Goal: Task Accomplishment & Management: Complete application form

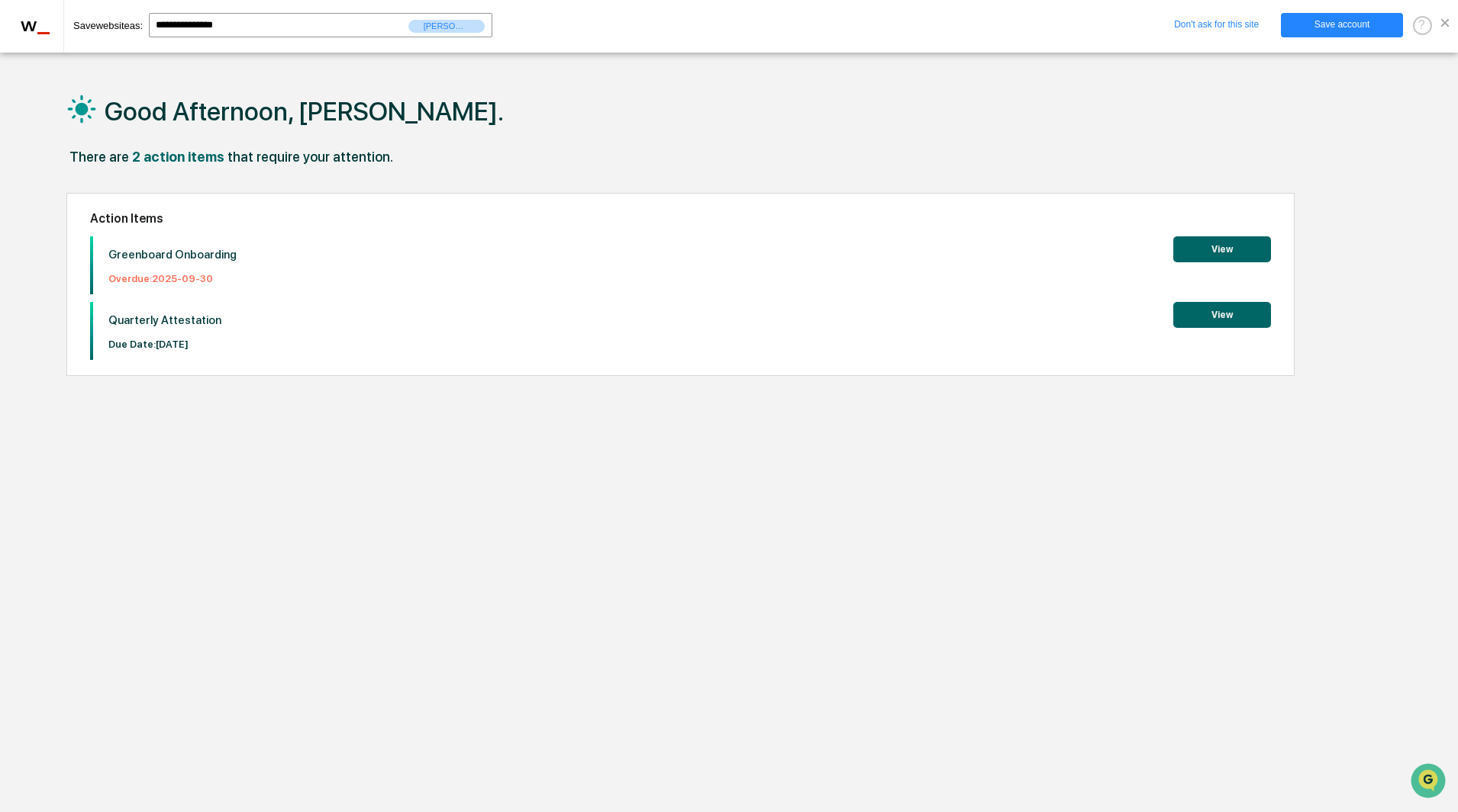
click at [1442, 25] on span at bounding box center [1445, 23] width 8 height 8
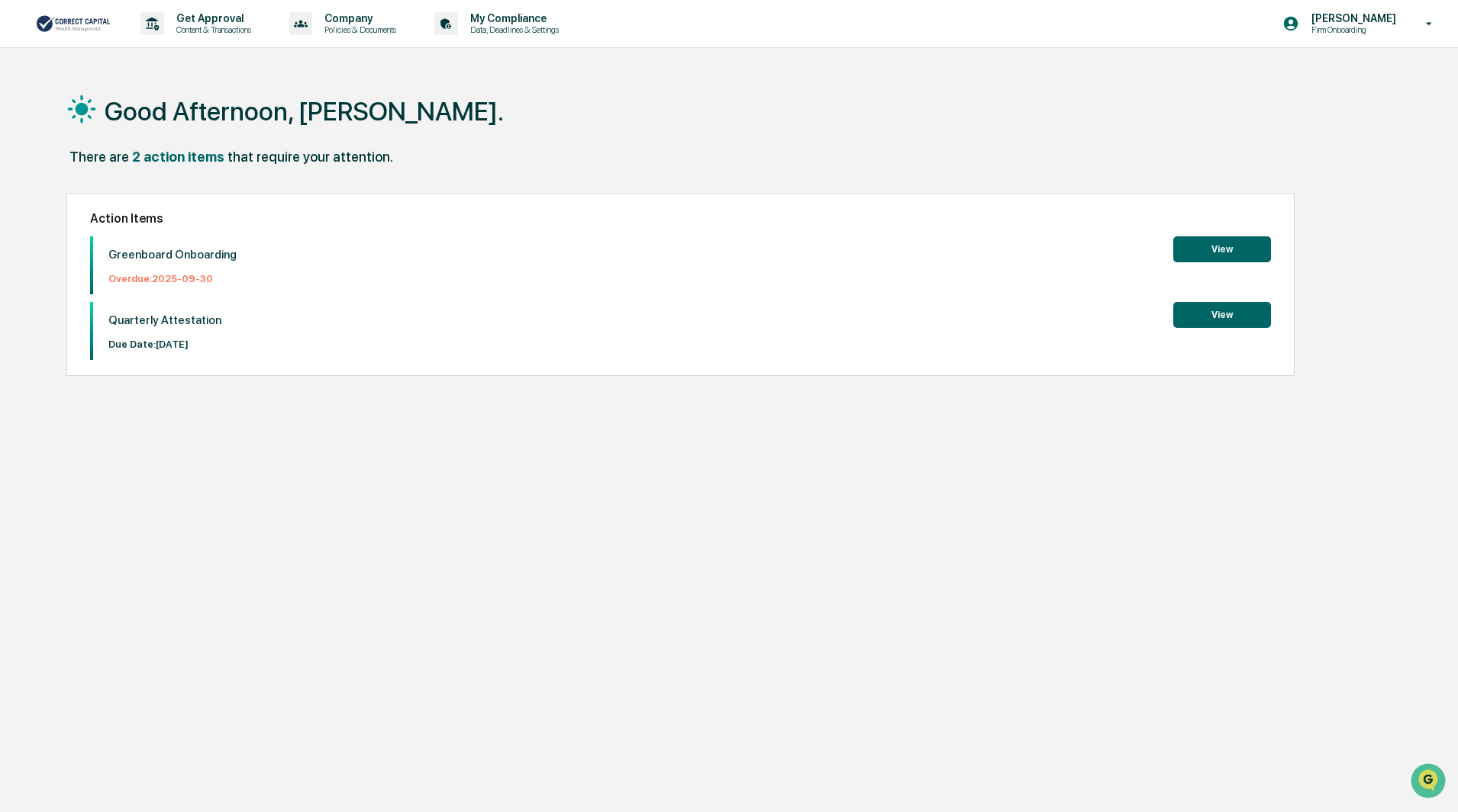
click at [1226, 247] on button "View" at bounding box center [1222, 249] width 98 height 26
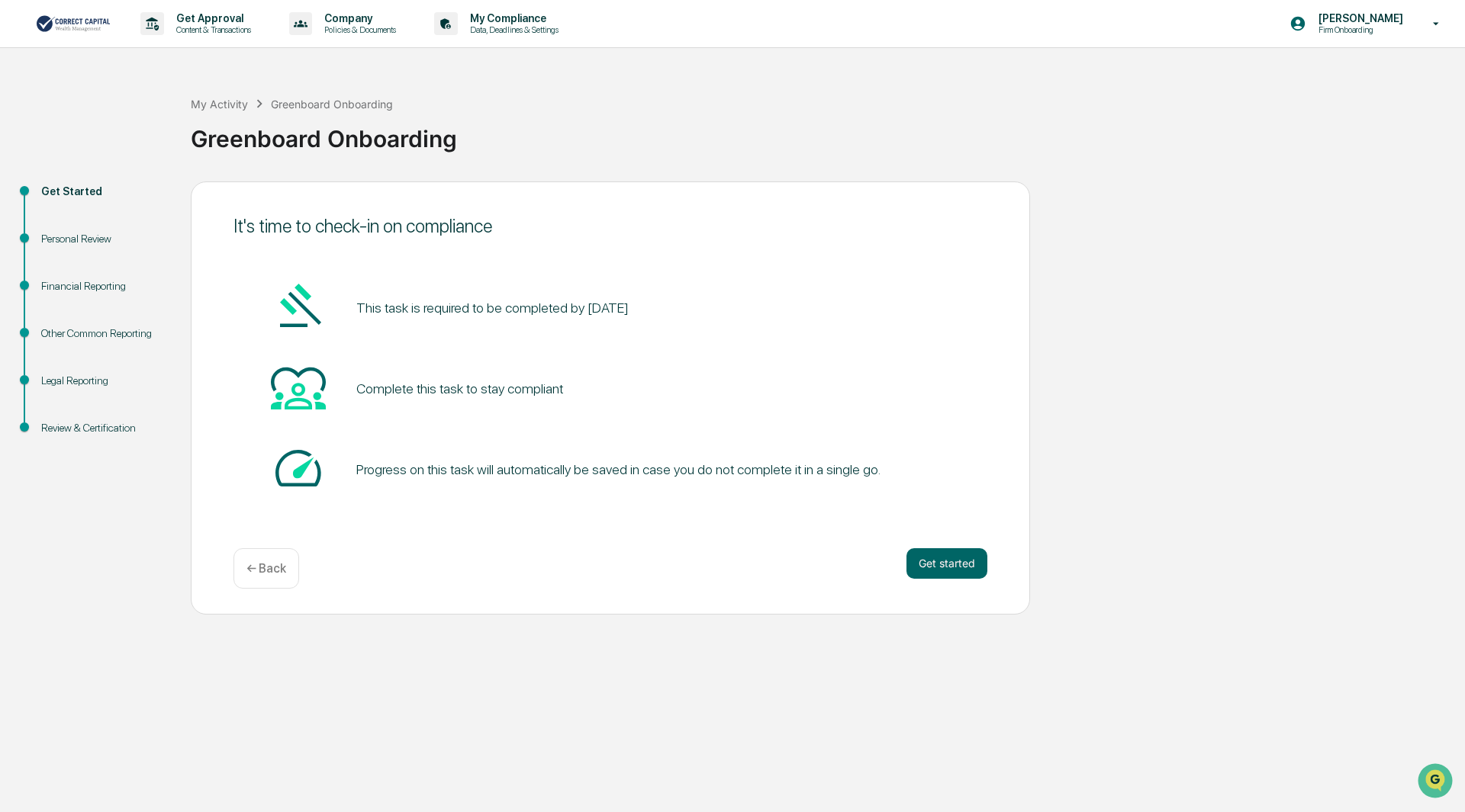
click at [518, 307] on pre "This task is required to be completed by September 30, 2025" at bounding box center [492, 308] width 272 height 21
click at [87, 237] on div "Personal Review" at bounding box center [104, 239] width 125 height 16
click at [961, 557] on button "Get started" at bounding box center [947, 564] width 81 height 30
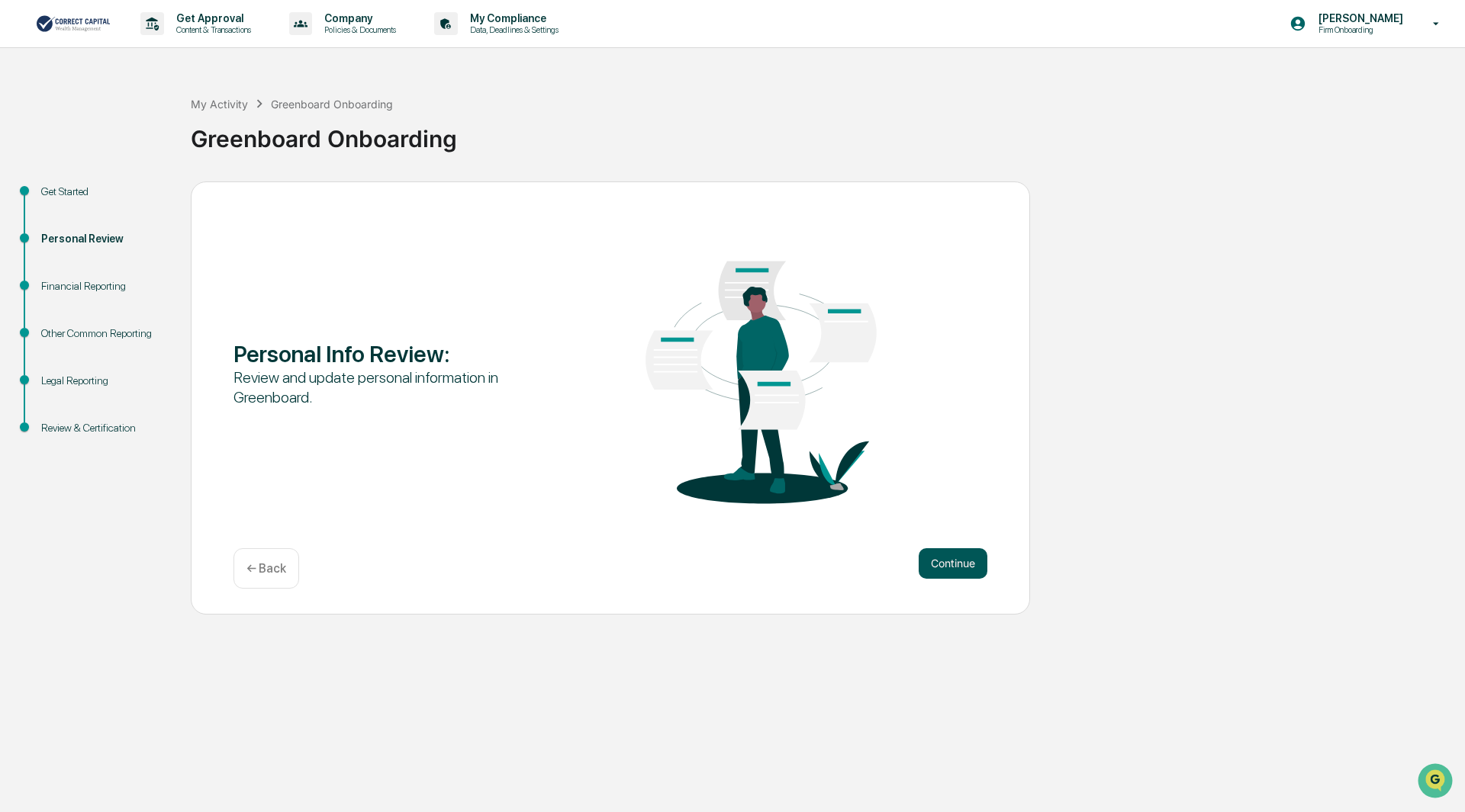
click at [947, 560] on button "Continue" at bounding box center [952, 564] width 69 height 30
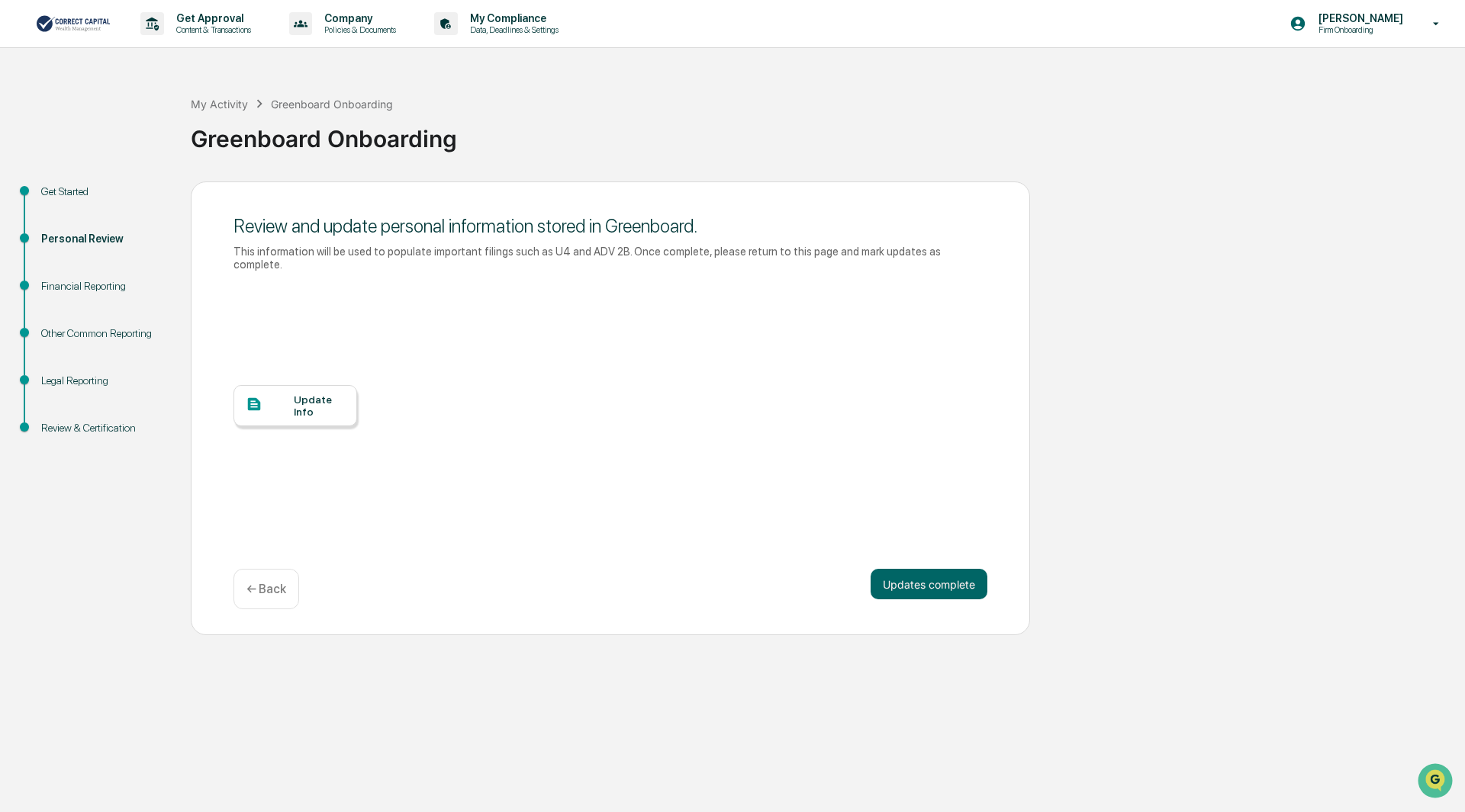
click at [312, 393] on div "Update Info" at bounding box center [319, 406] width 51 height 24
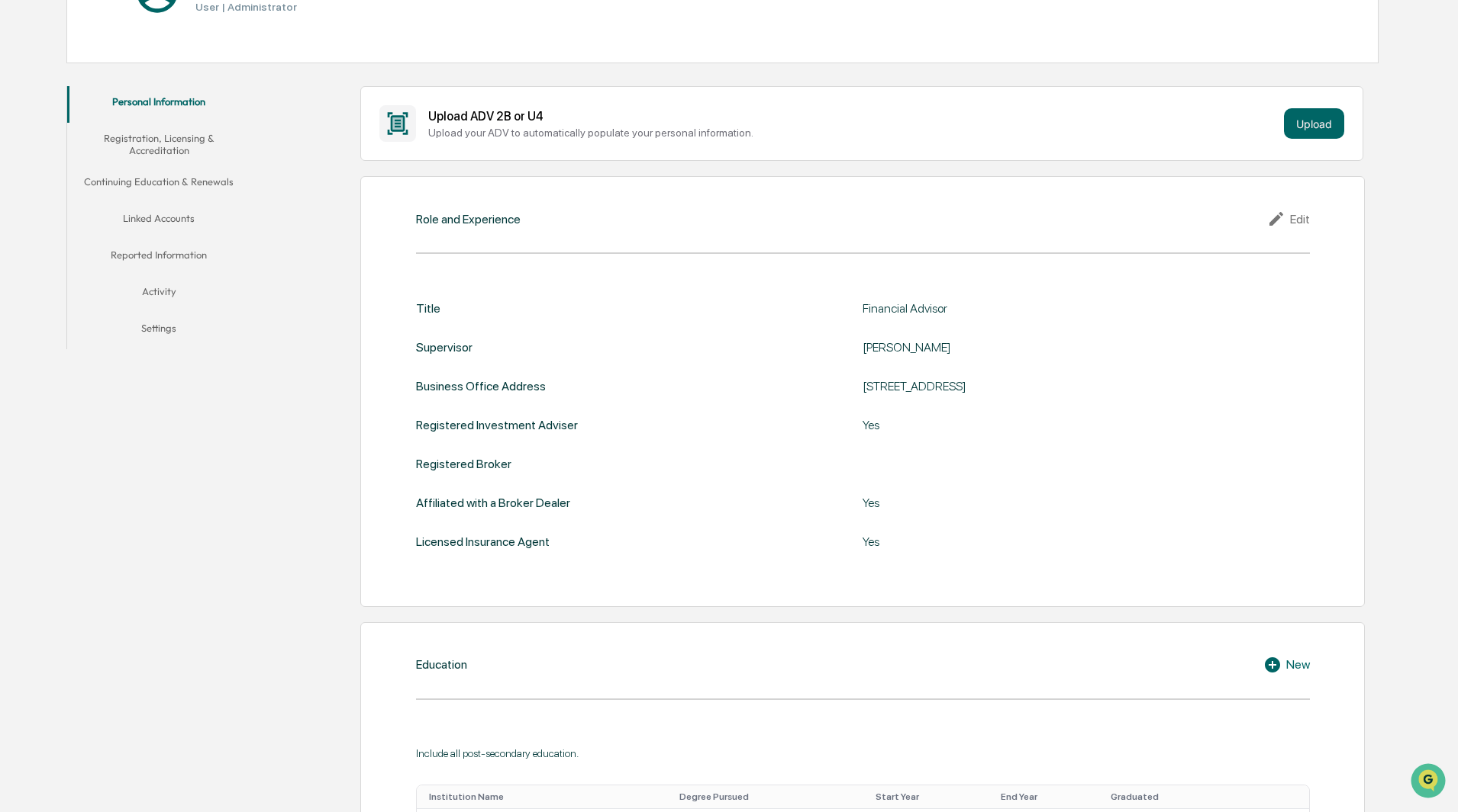
scroll to position [229, 0]
click at [1296, 217] on div "Edit" at bounding box center [1288, 216] width 42 height 18
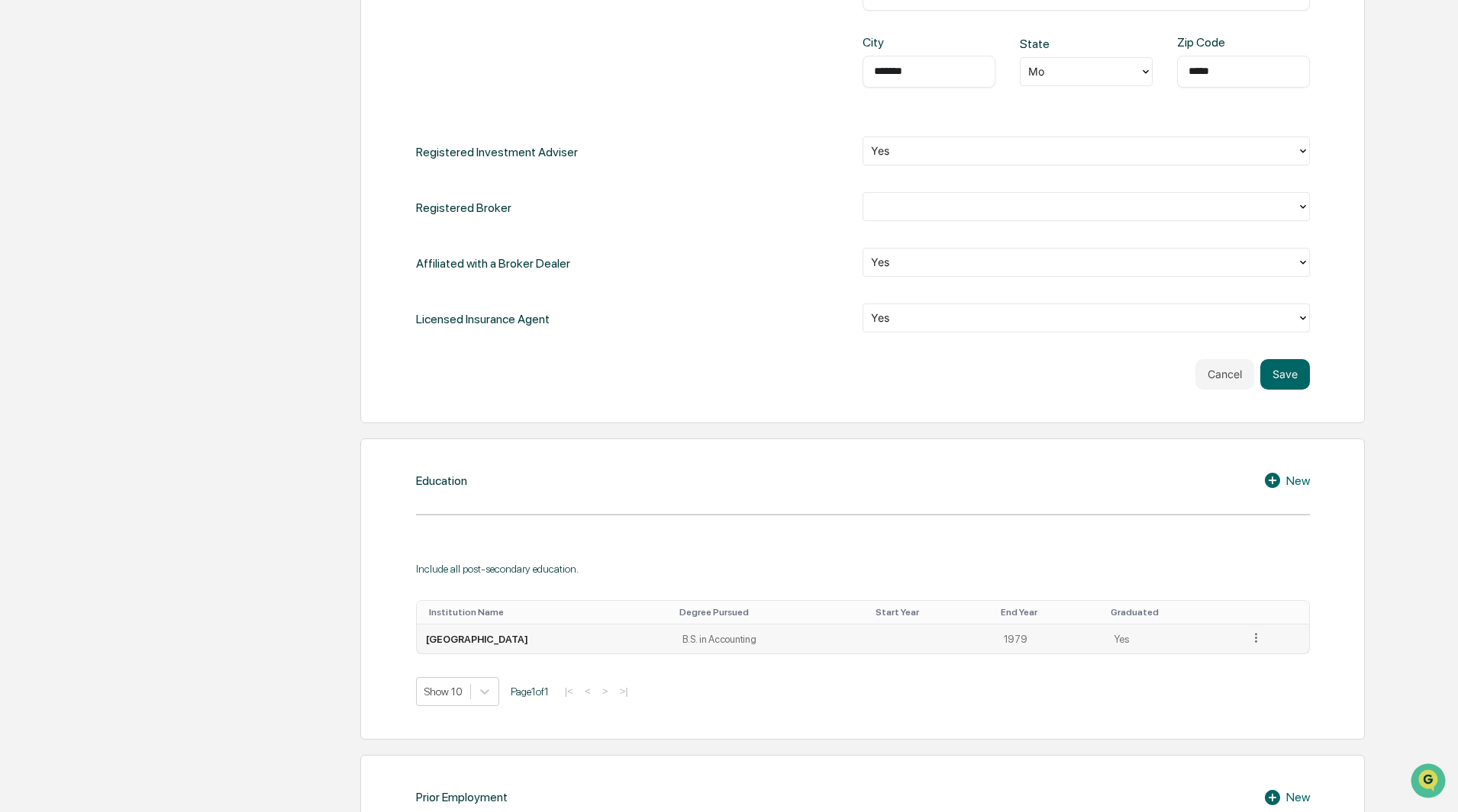
scroll to position [763, 0]
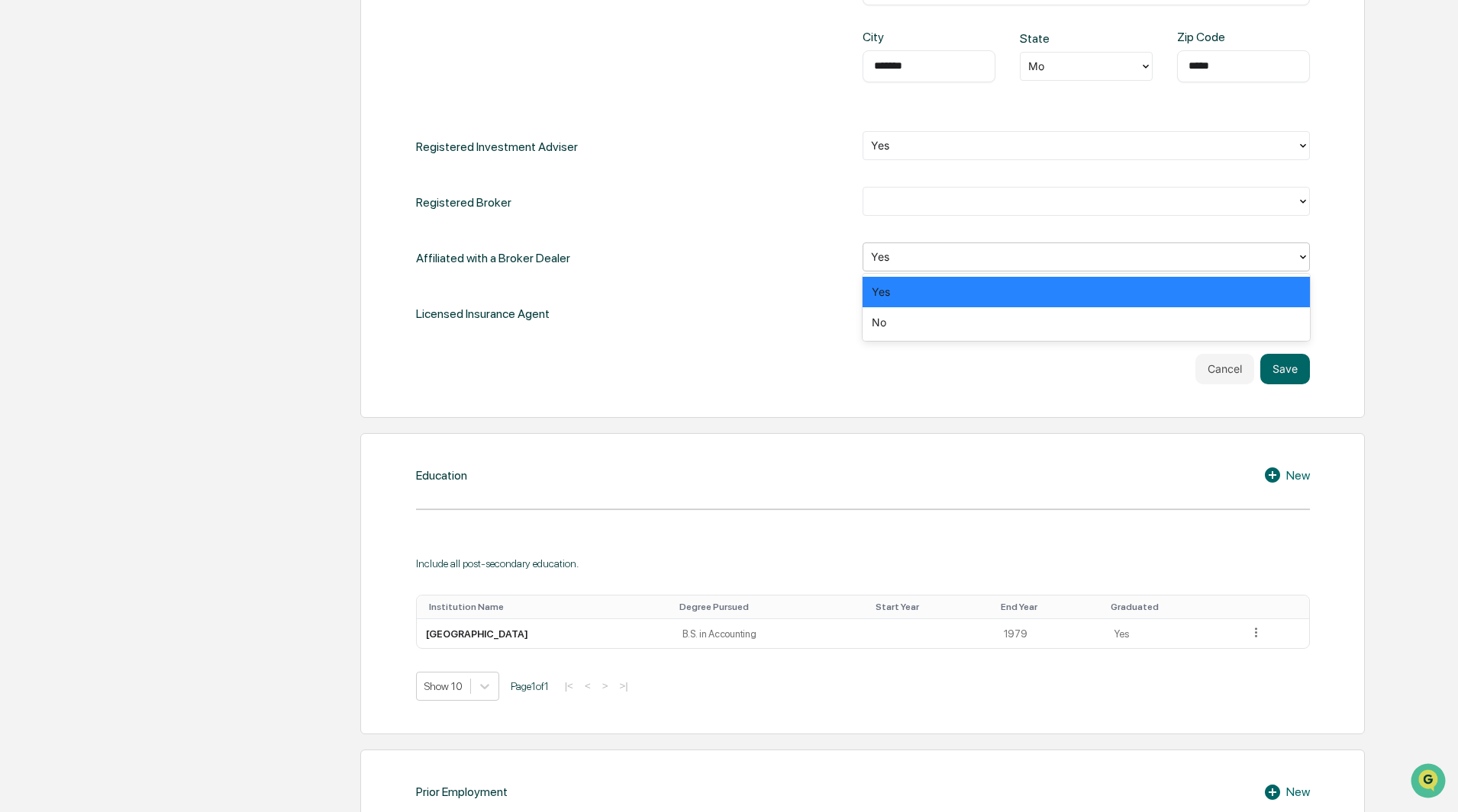
click at [1303, 257] on icon at bounding box center [1303, 257] width 12 height 12
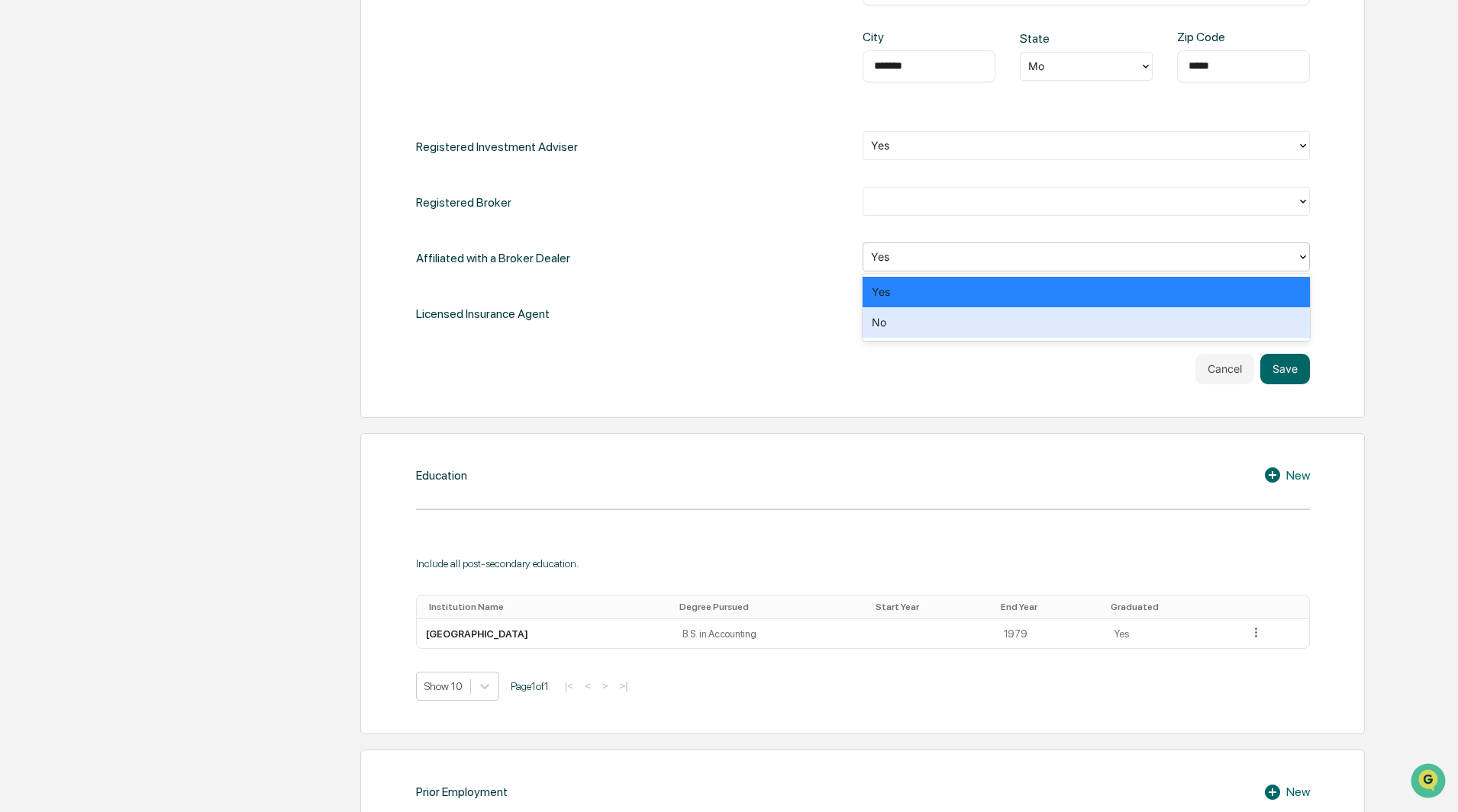
click at [882, 321] on div "No" at bounding box center [1085, 323] width 447 height 30
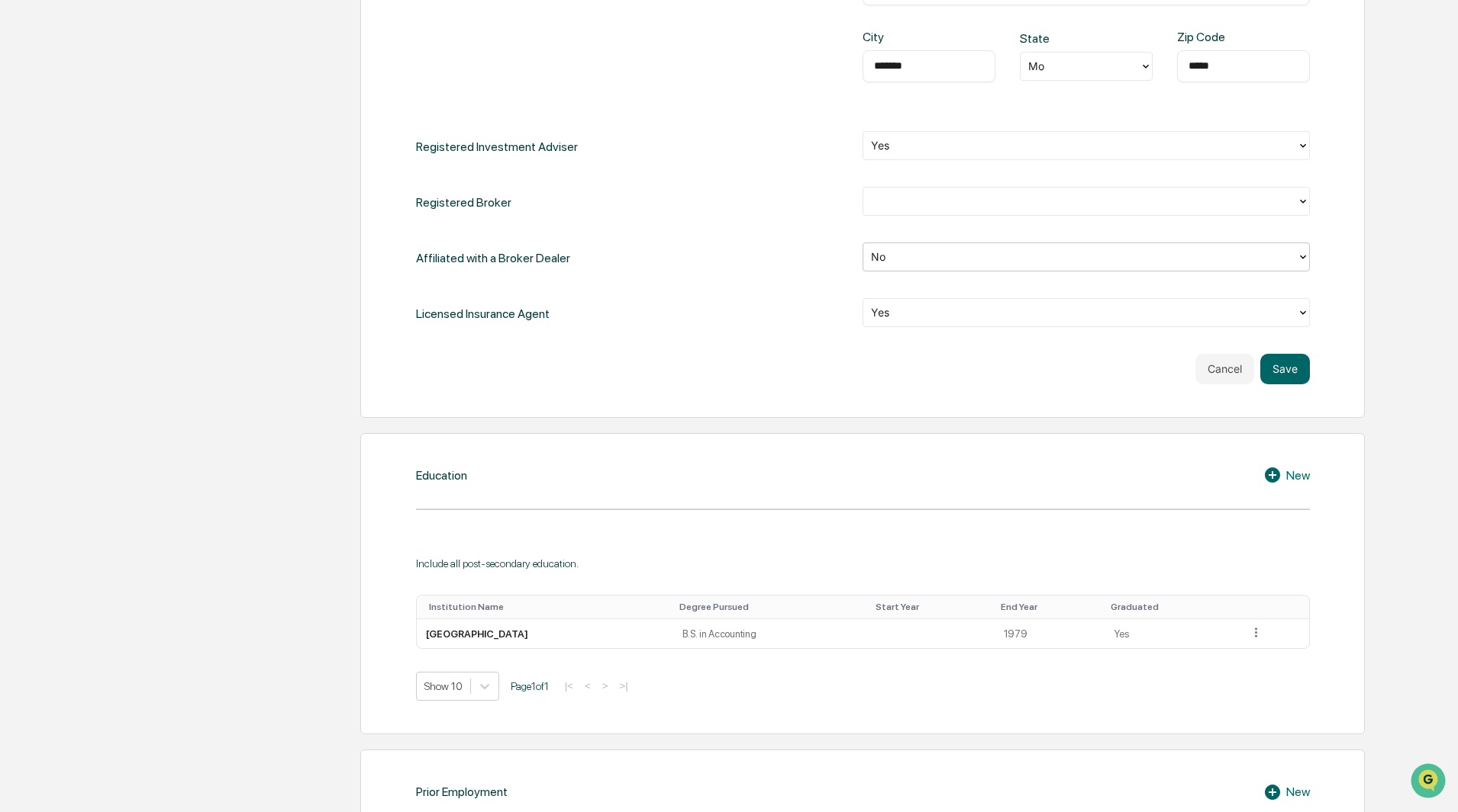
click at [1295, 312] on div "Yes" at bounding box center [1080, 311] width 434 height 24
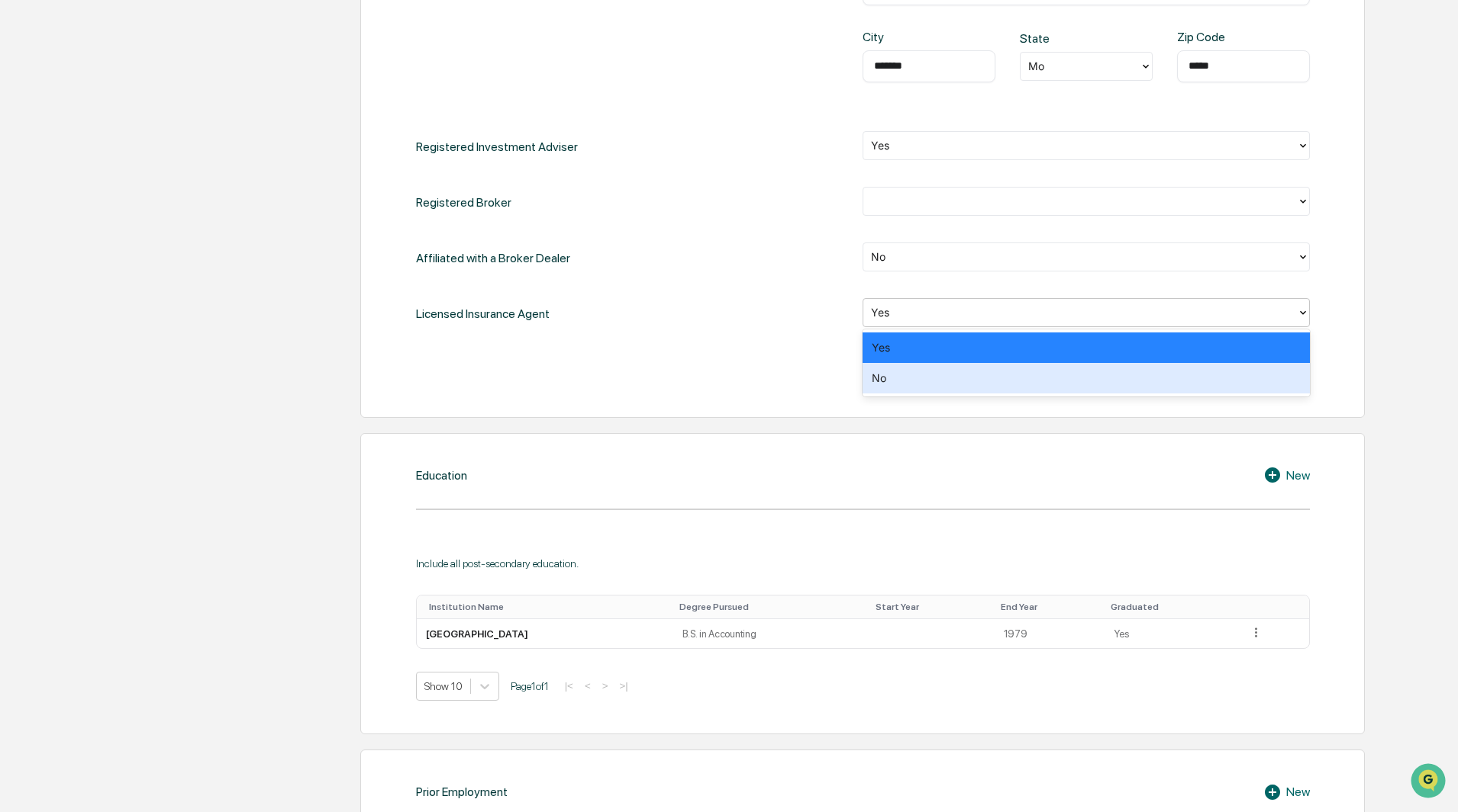
click at [900, 377] on div "No" at bounding box center [1085, 378] width 447 height 30
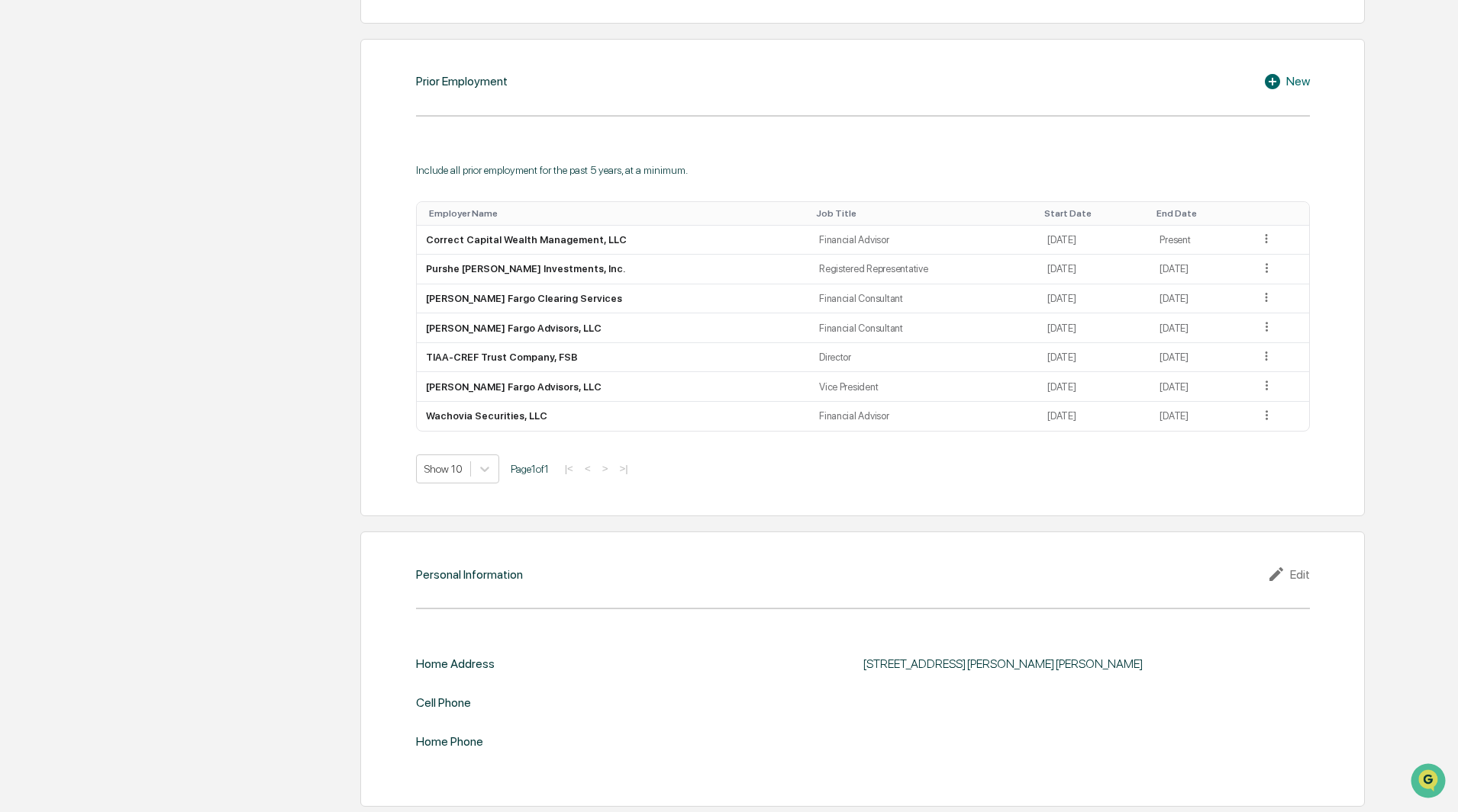
scroll to position [1476, 0]
click at [1300, 567] on div "Edit" at bounding box center [1288, 571] width 42 height 18
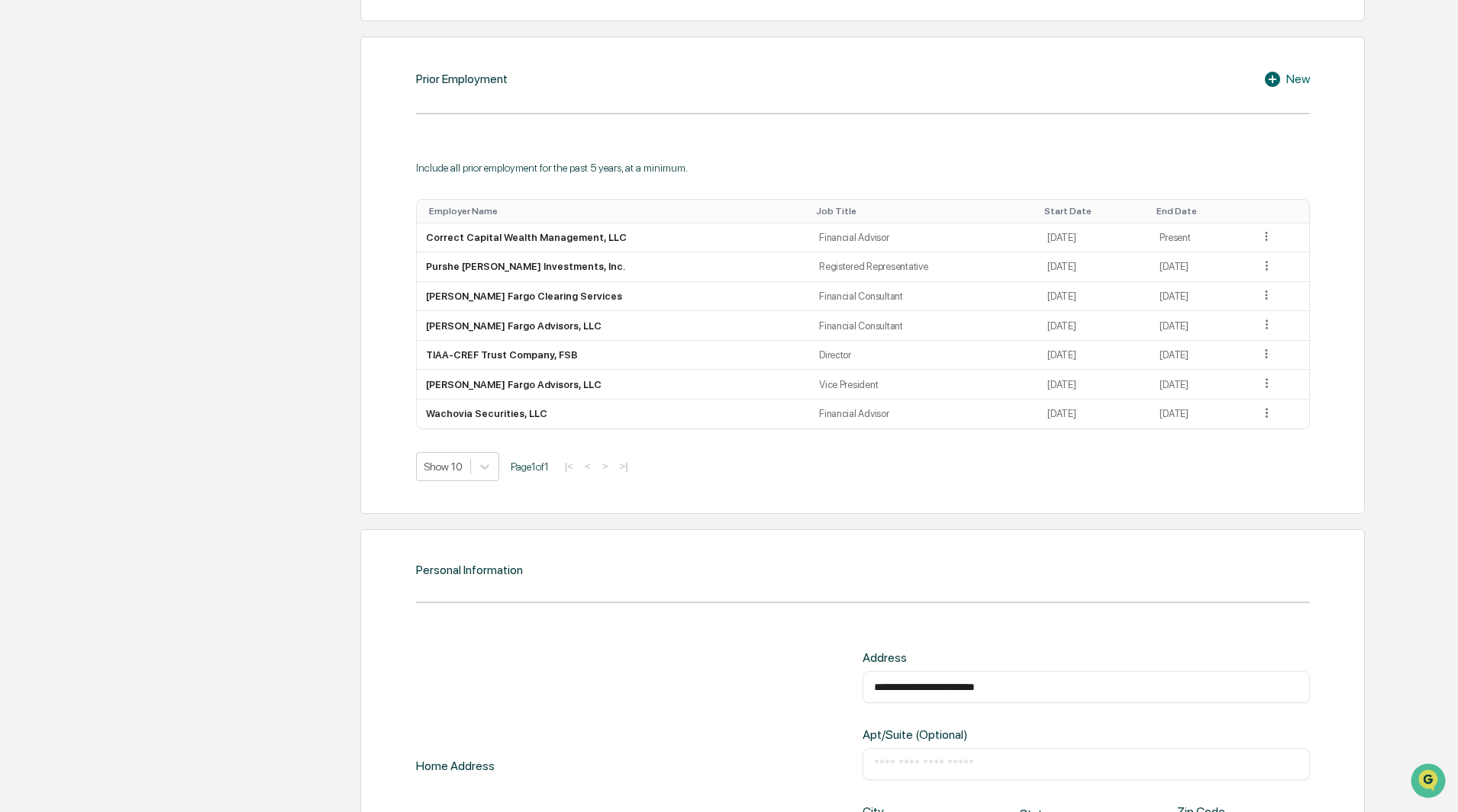
click at [960, 686] on input "**********" at bounding box center [1085, 687] width 425 height 15
type input "**********"
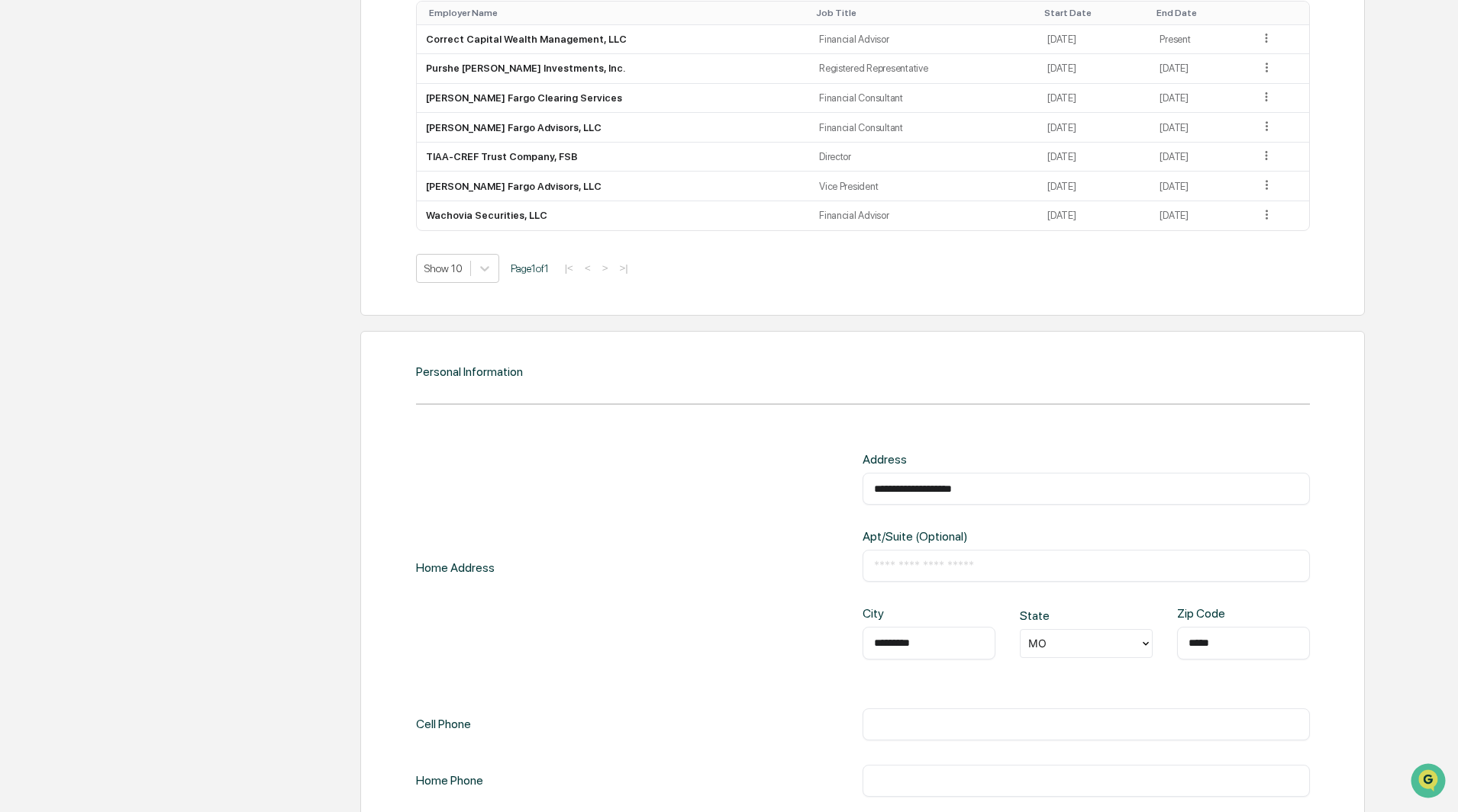
scroll to position [1705, 0]
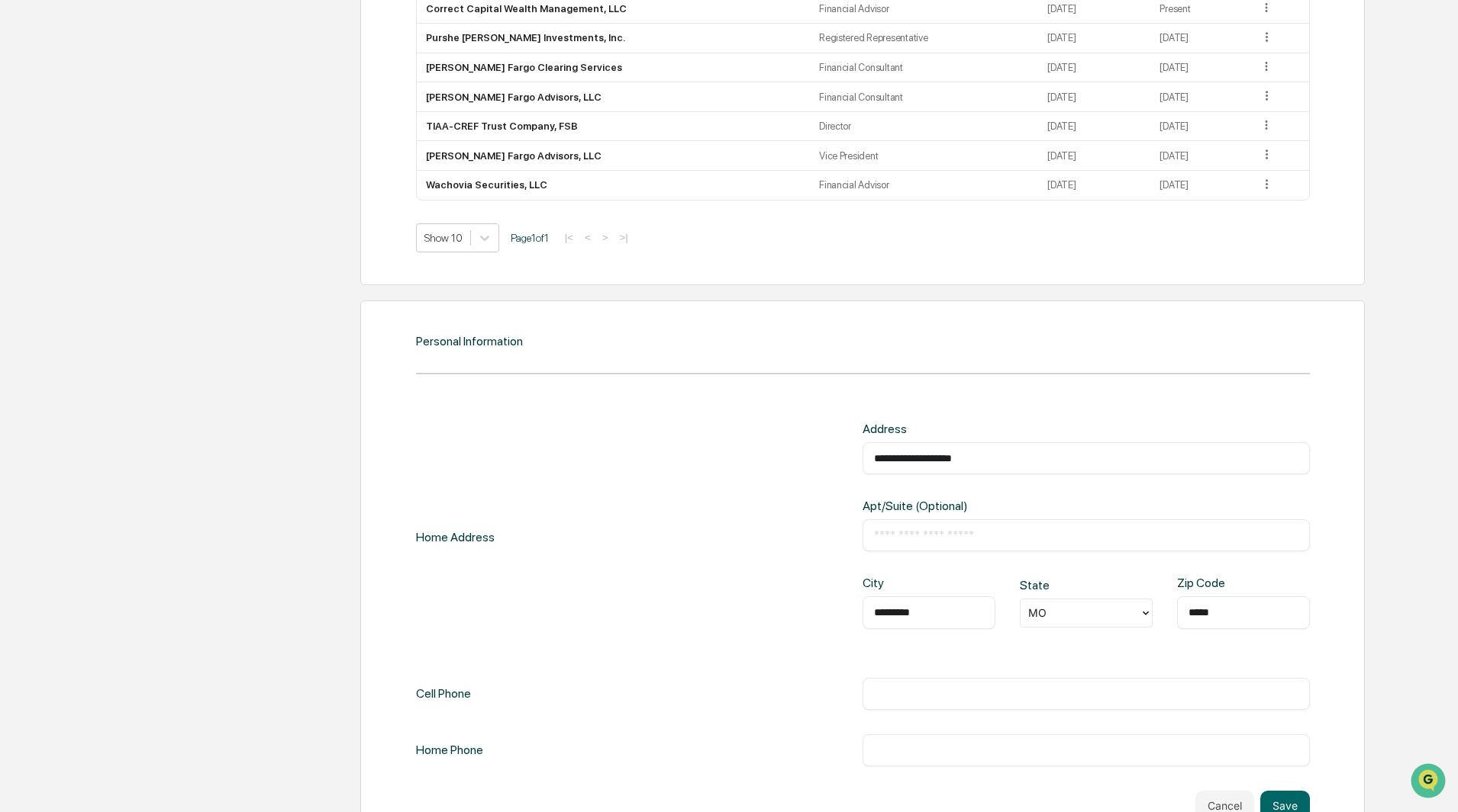
click at [892, 616] on input "*********" at bounding box center [928, 613] width 110 height 15
click at [890, 616] on input "*********" at bounding box center [928, 613] width 110 height 15
click at [924, 613] on input "*********" at bounding box center [928, 613] width 110 height 15
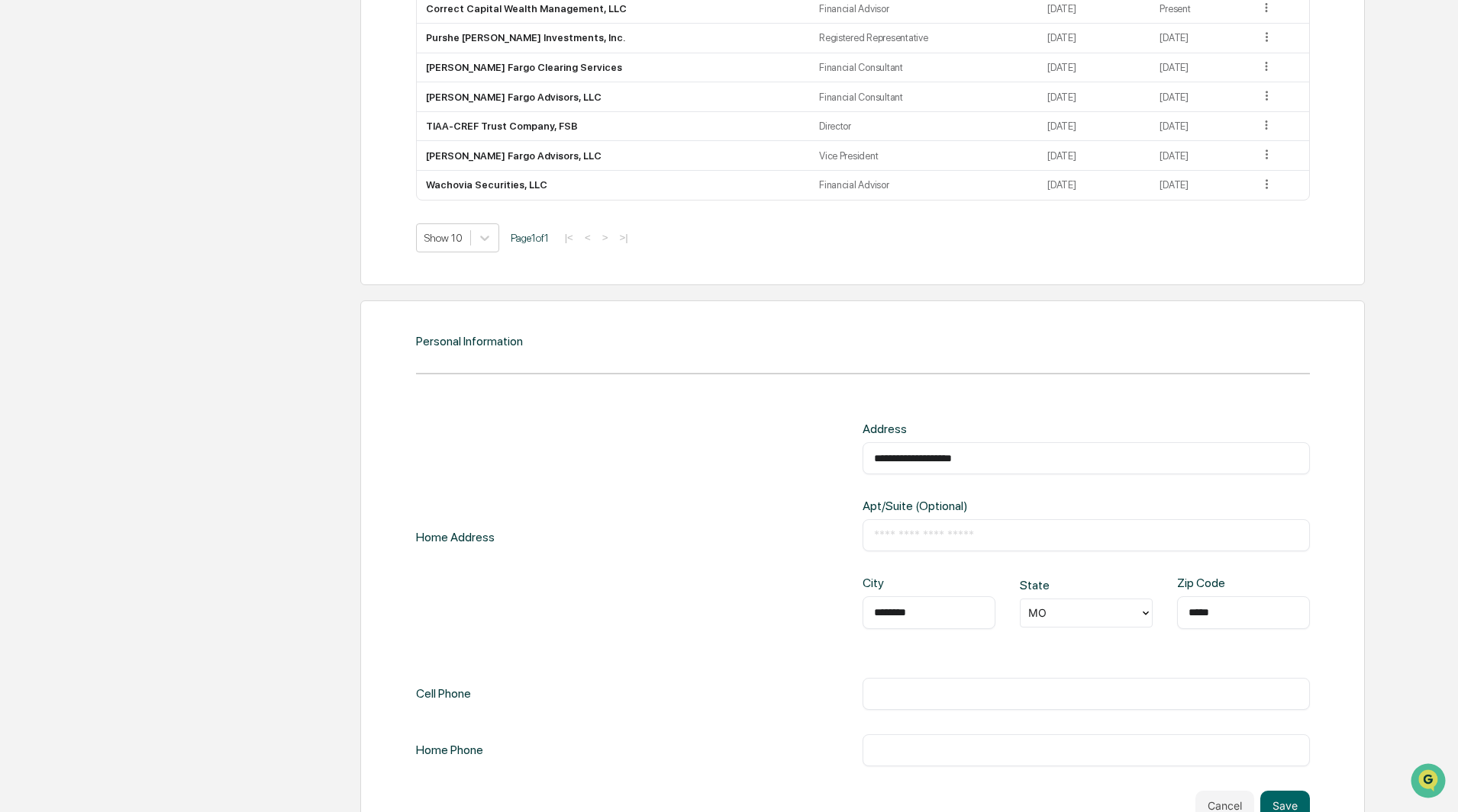
type input "********"
click at [1205, 613] on input "*****" at bounding box center [1242, 613] width 110 height 15
click at [1207, 611] on input "*****" at bounding box center [1242, 613] width 110 height 15
type input "*****"
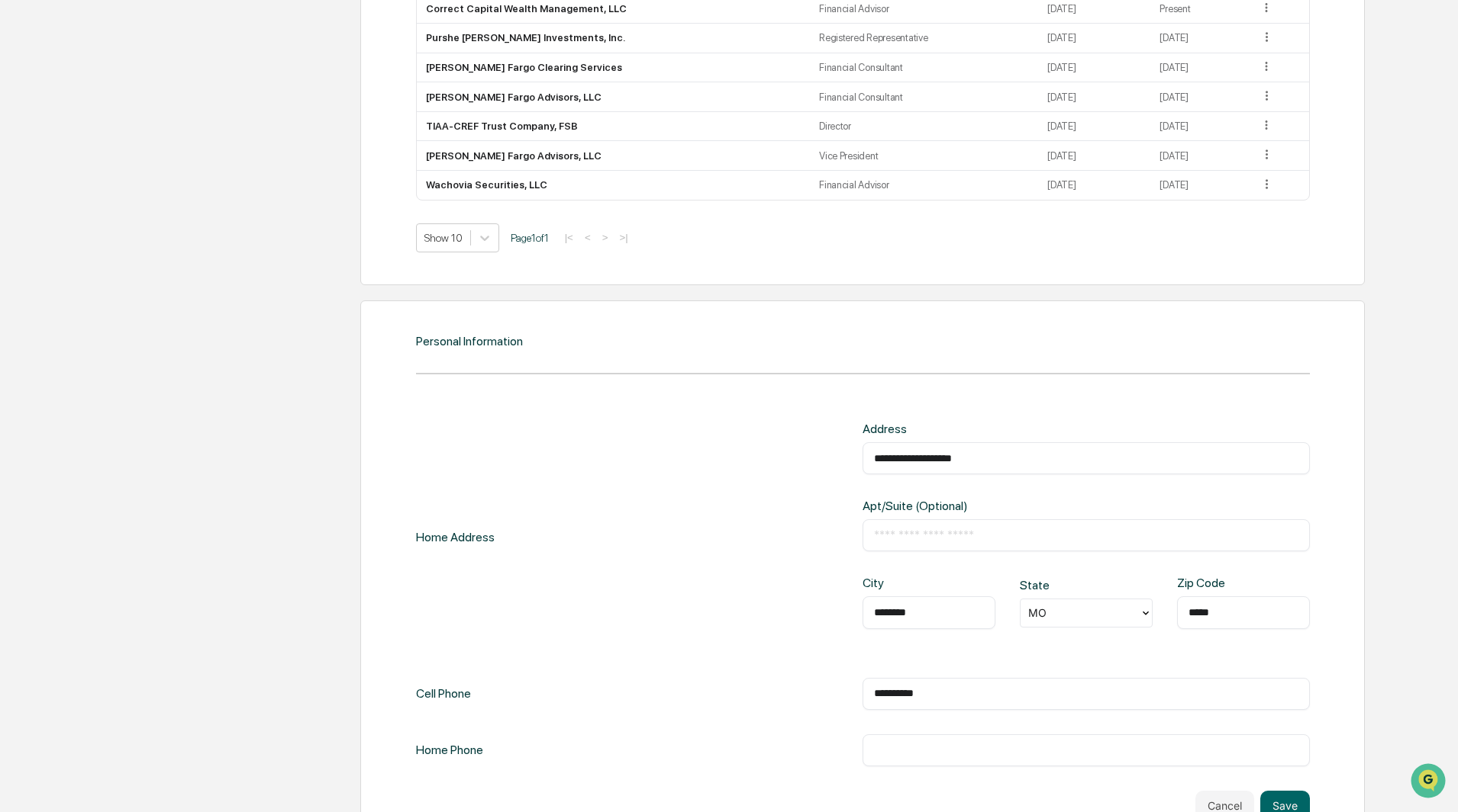
type input "**********"
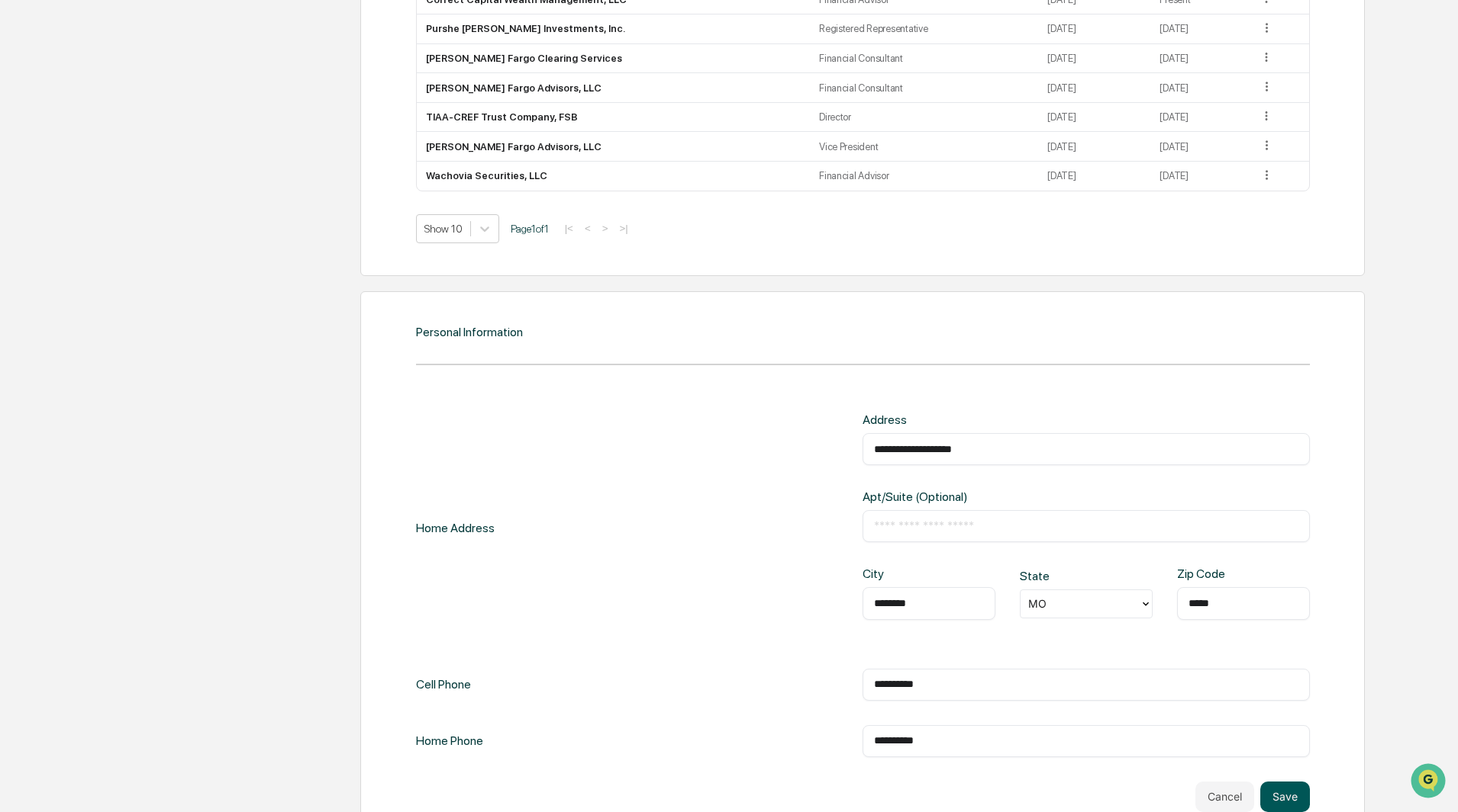
click at [1286, 803] on button "Save" at bounding box center [1285, 797] width 50 height 30
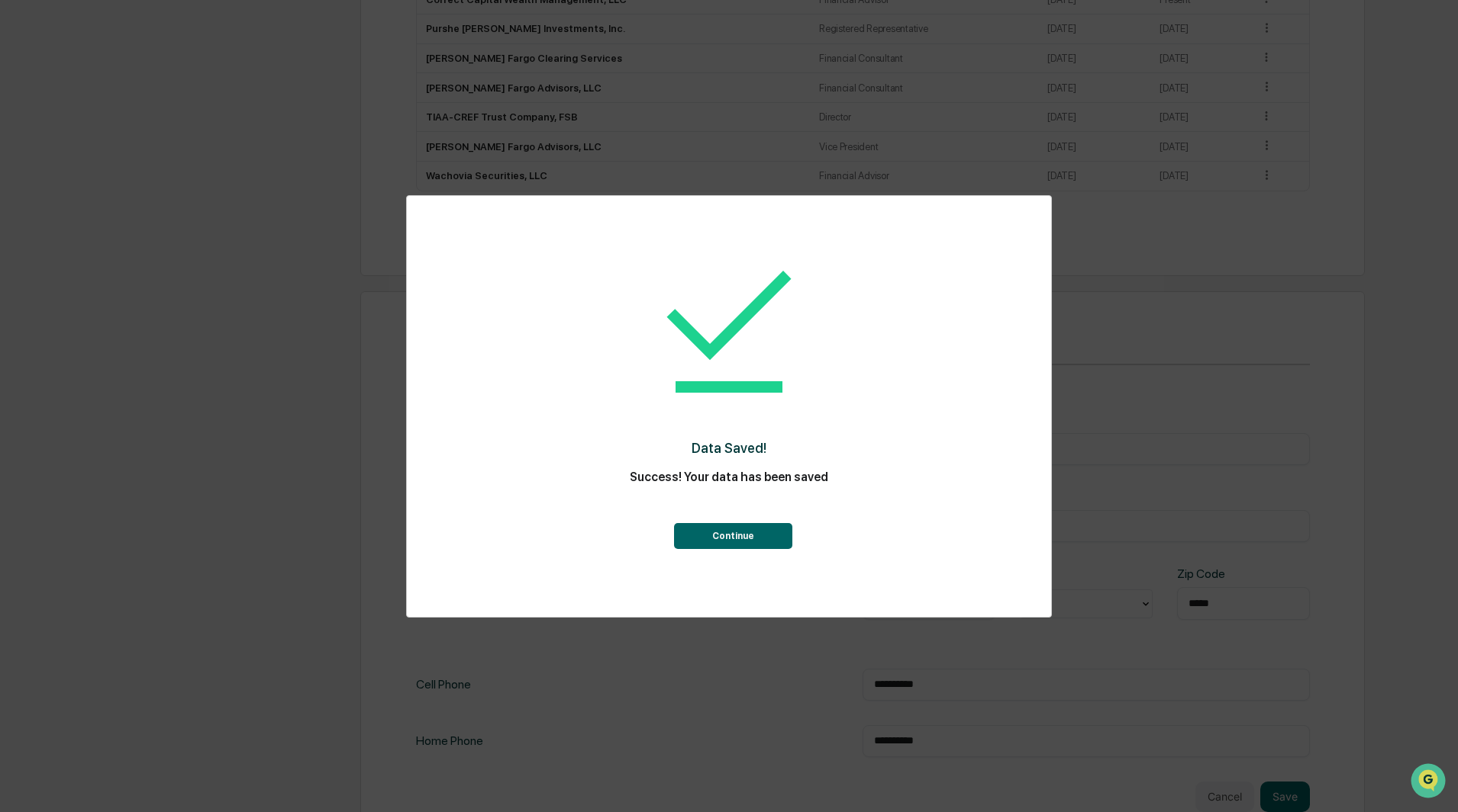
click at [734, 534] on button "Continue" at bounding box center [733, 536] width 119 height 26
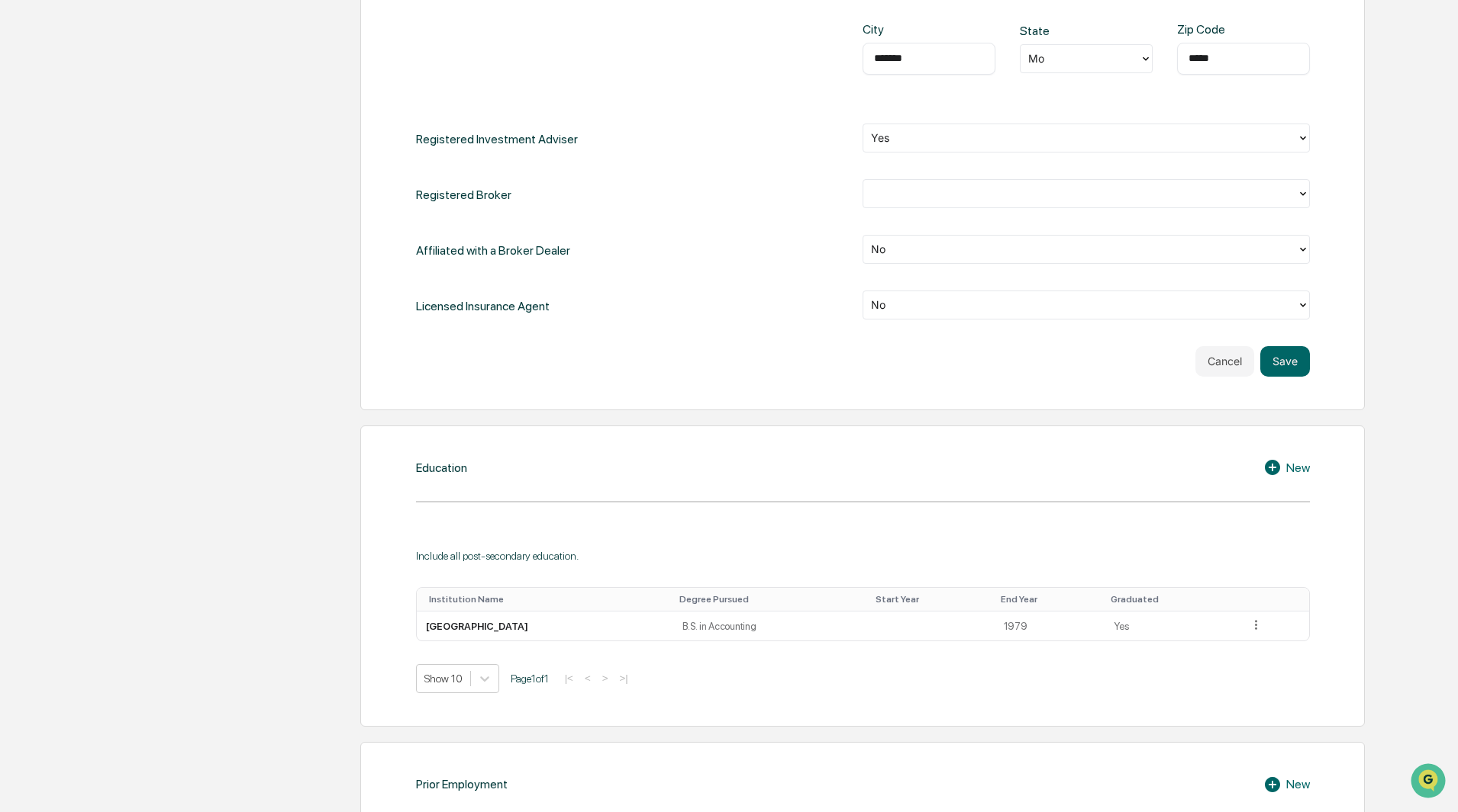
scroll to position [677, 0]
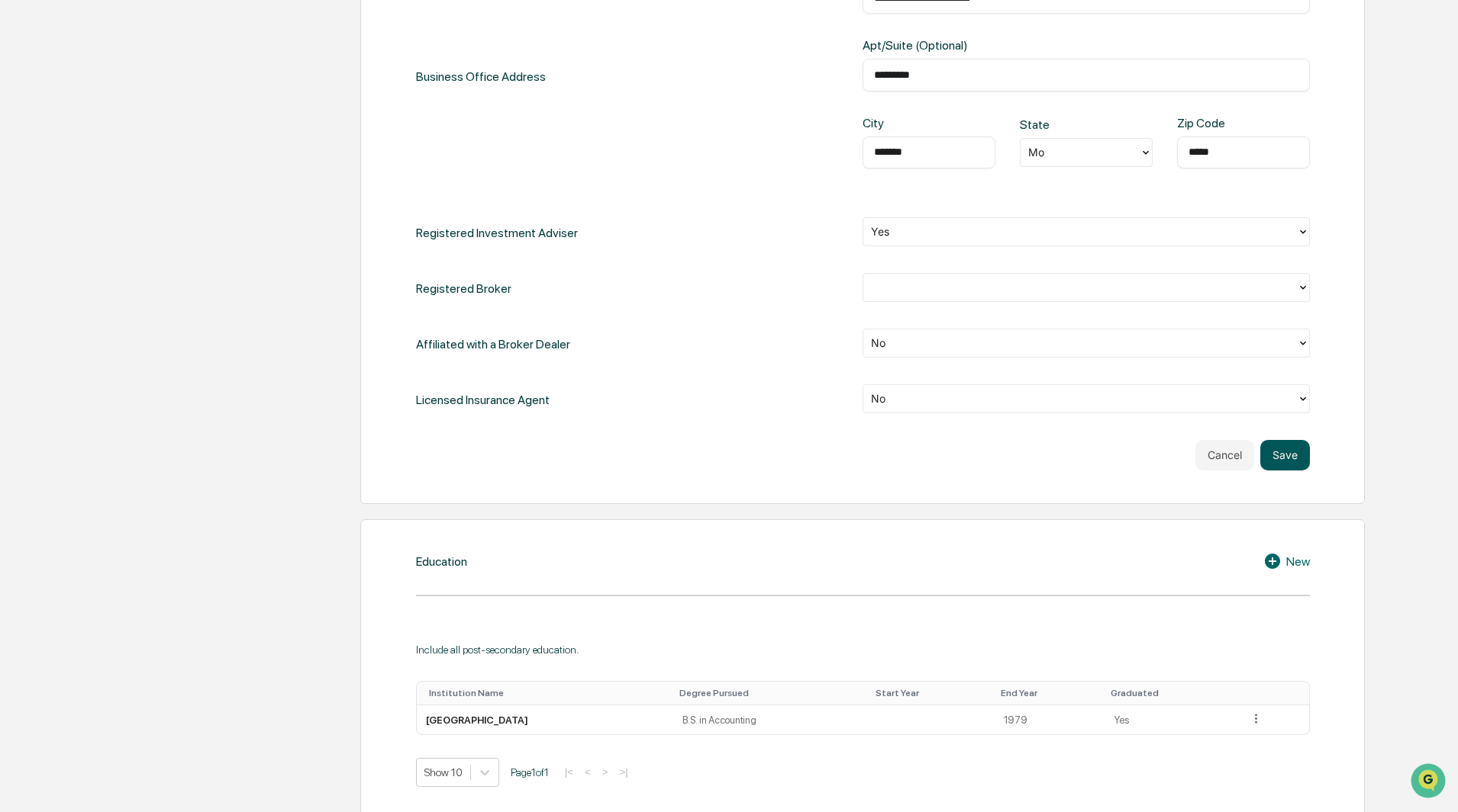
click at [1281, 460] on button "Save" at bounding box center [1285, 455] width 50 height 30
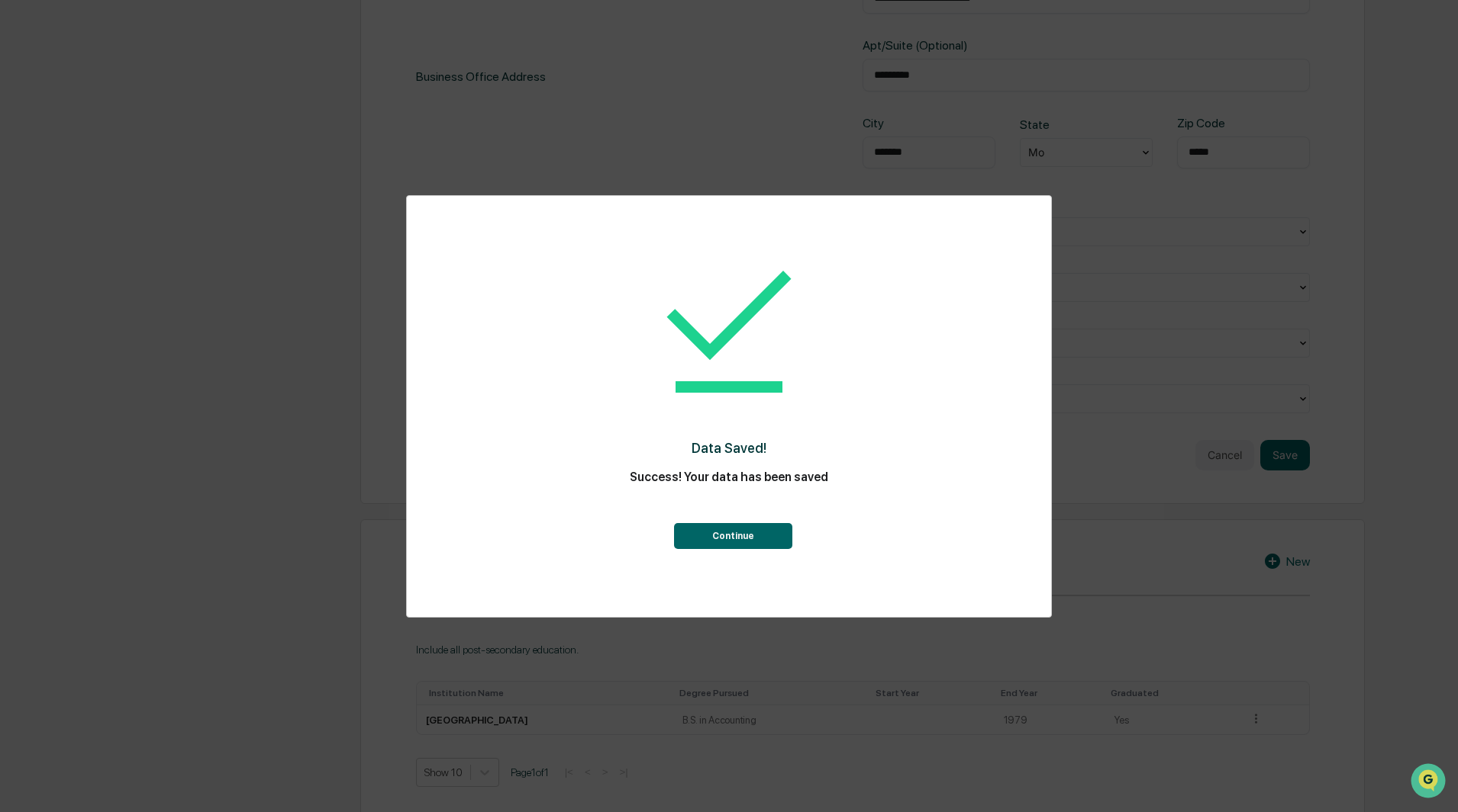
click at [740, 534] on button "Continue" at bounding box center [733, 536] width 119 height 26
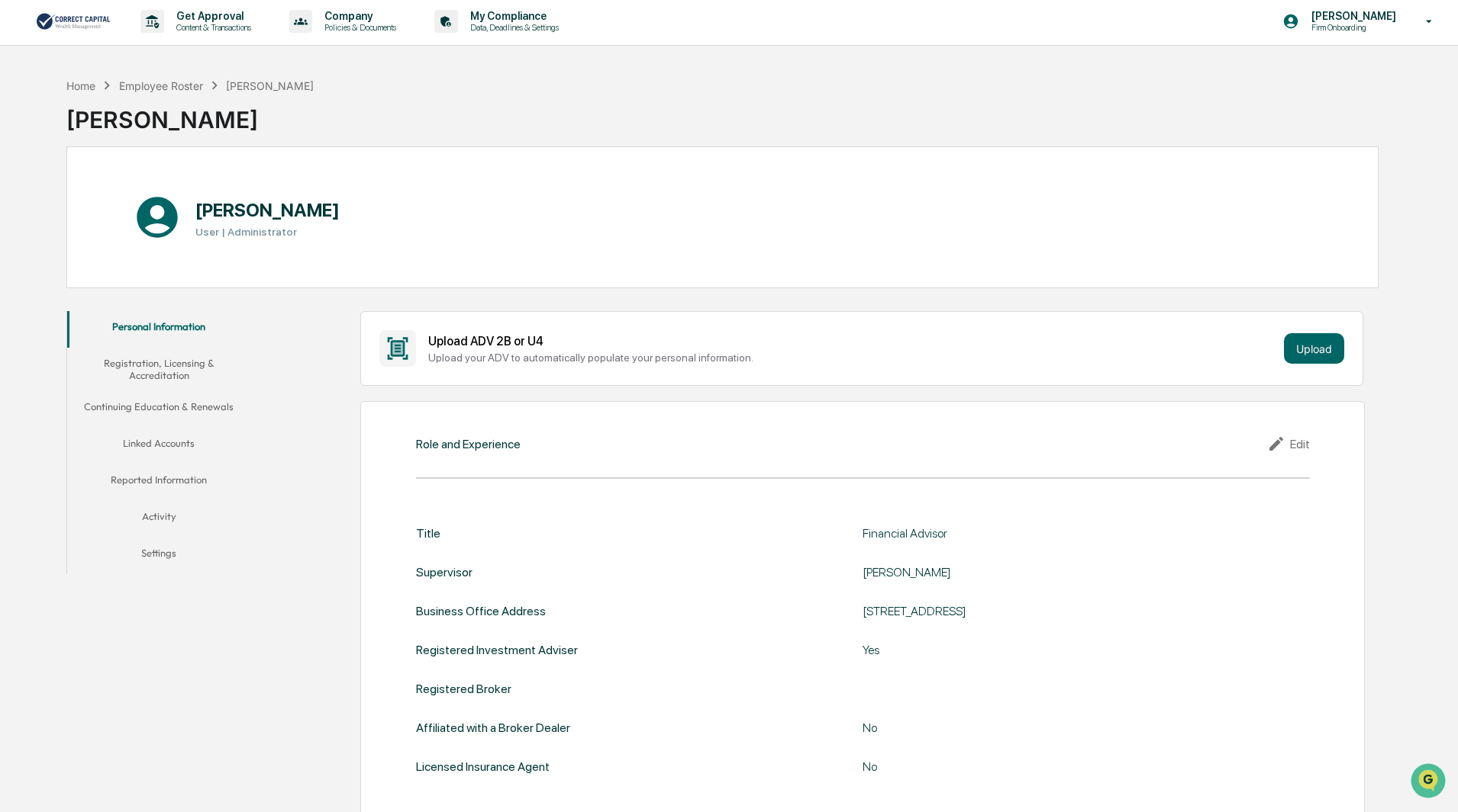
scroll to position [0, 0]
click at [136, 362] on button "Registration, Licensing & Accreditation" at bounding box center [158, 372] width 184 height 43
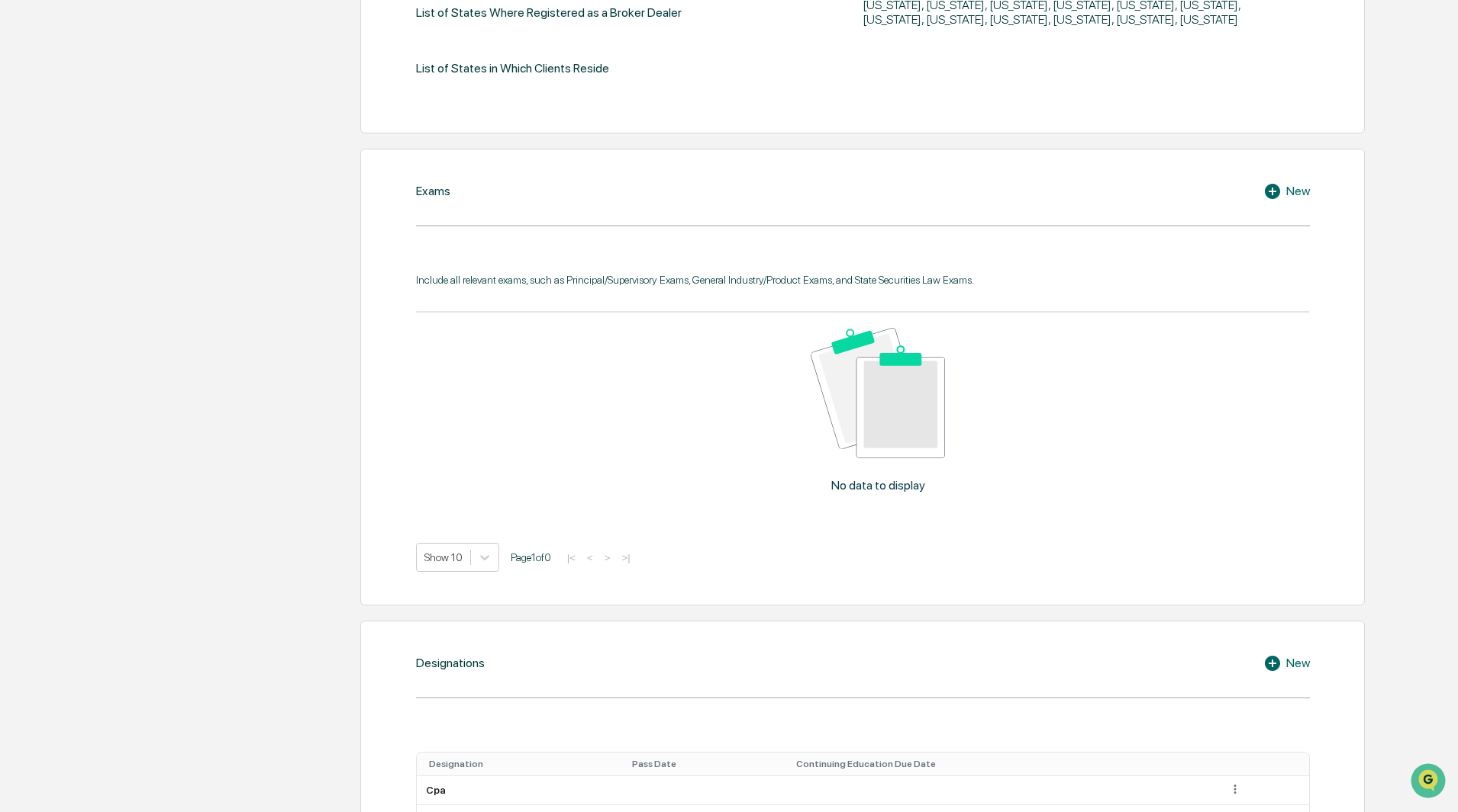
scroll to position [381, 0]
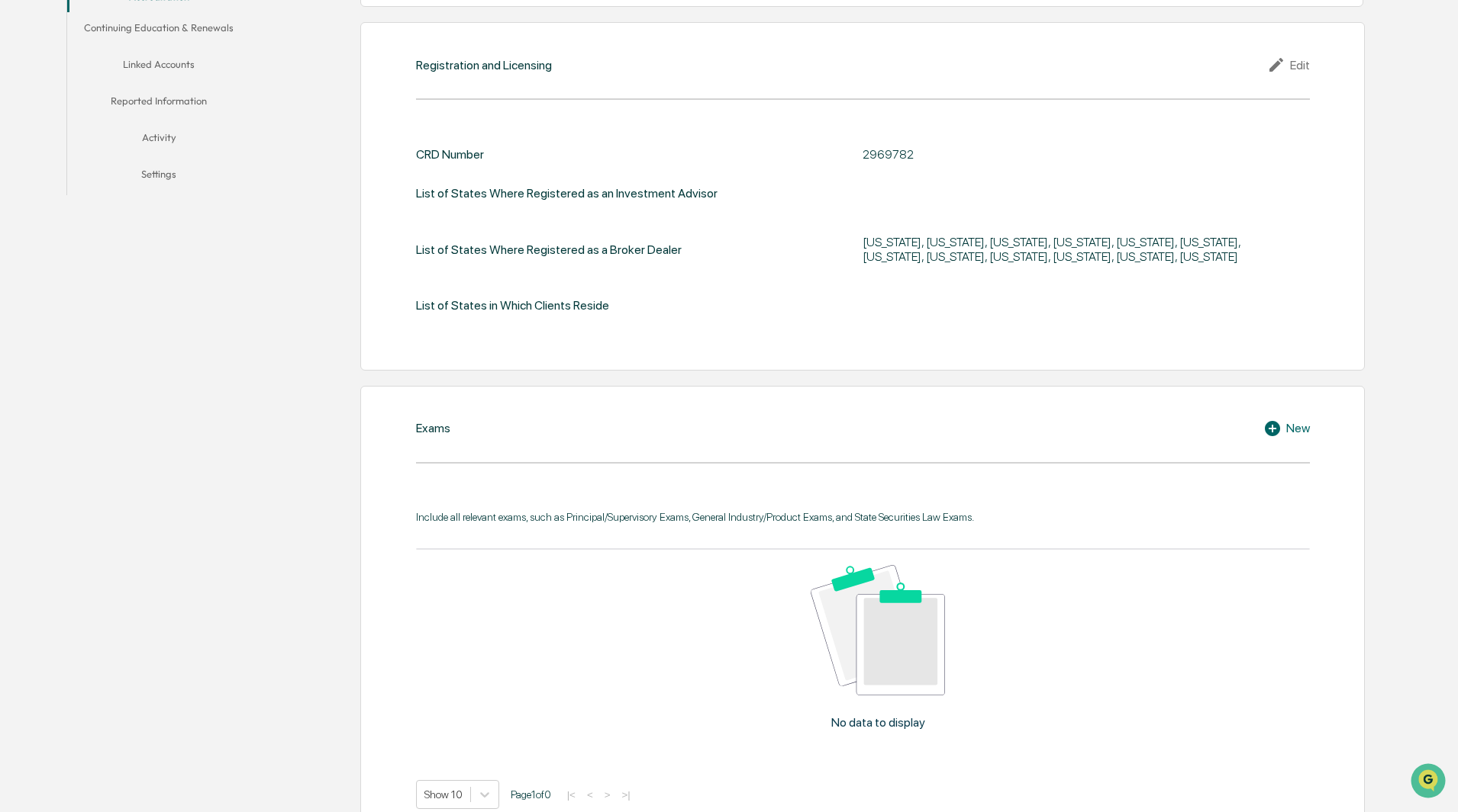
click at [1275, 426] on icon at bounding box center [1272, 429] width 15 height 15
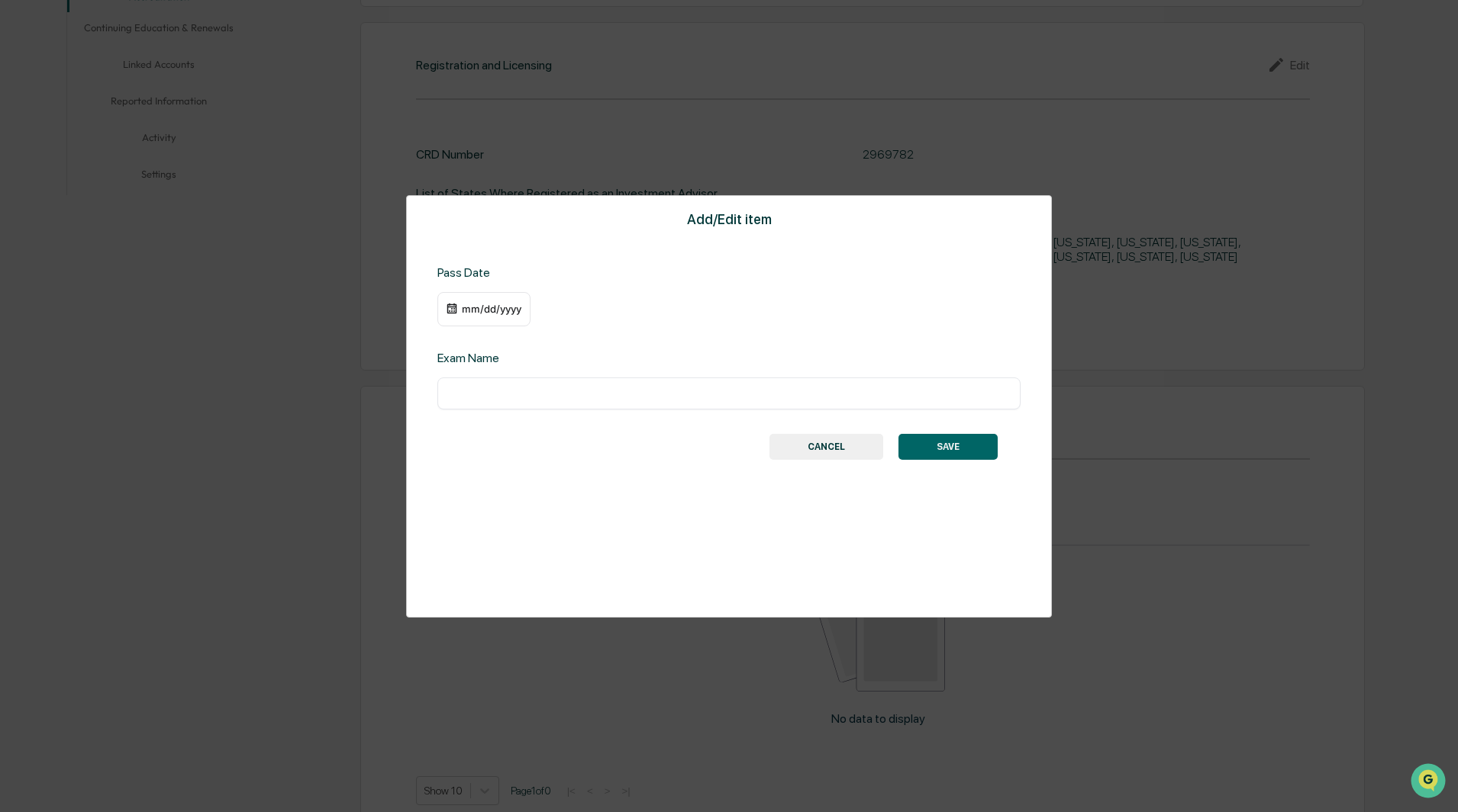
click at [455, 392] on input "text" at bounding box center [729, 393] width 560 height 15
click at [479, 314] on div "mm/dd/yyyy" at bounding box center [491, 309] width 61 height 12
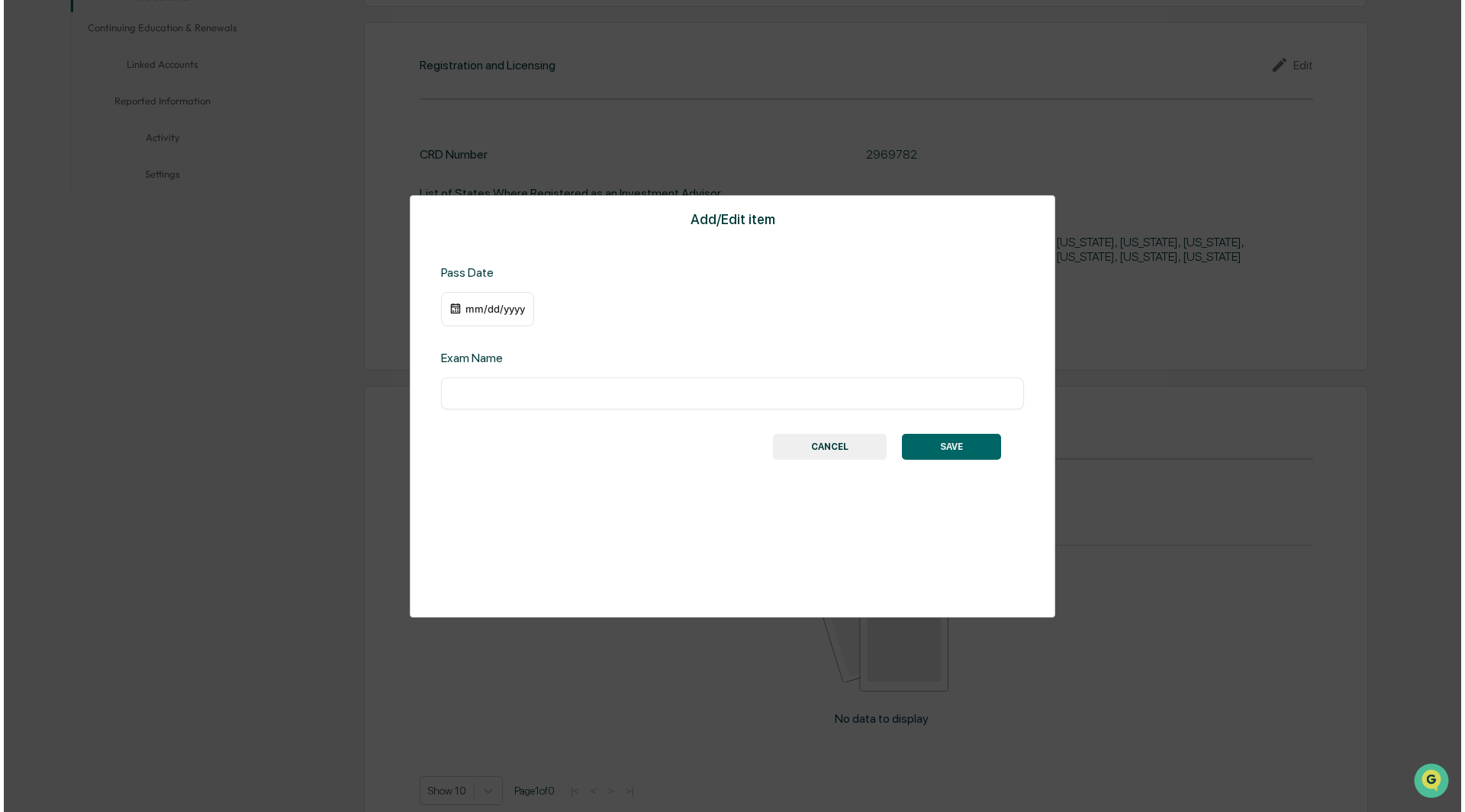
scroll to position [382, 0]
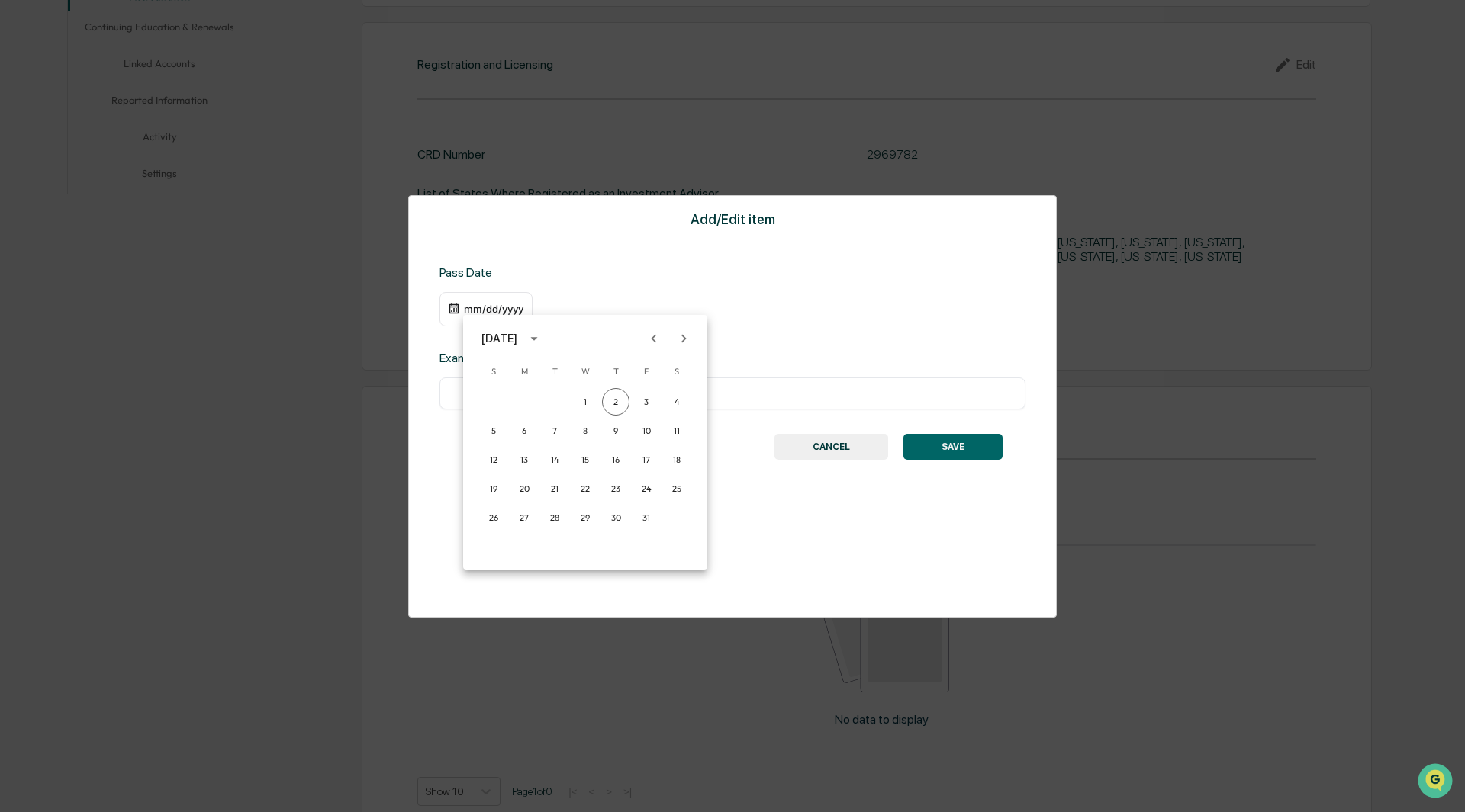
click at [651, 342] on icon "Previous month" at bounding box center [654, 339] width 17 height 17
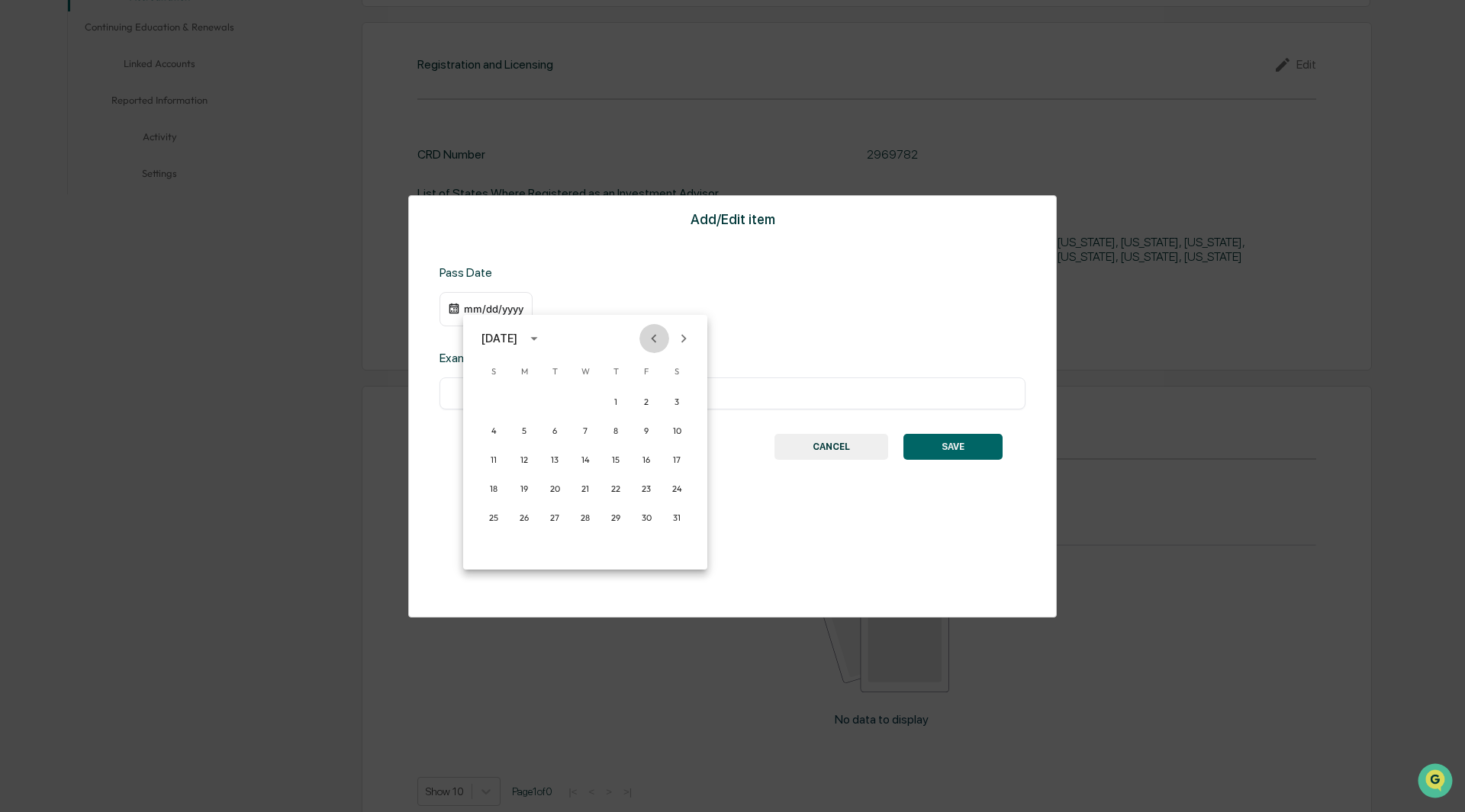
click at [651, 342] on icon "Previous month" at bounding box center [654, 339] width 17 height 17
click at [464, 305] on div at bounding box center [732, 406] width 1465 height 812
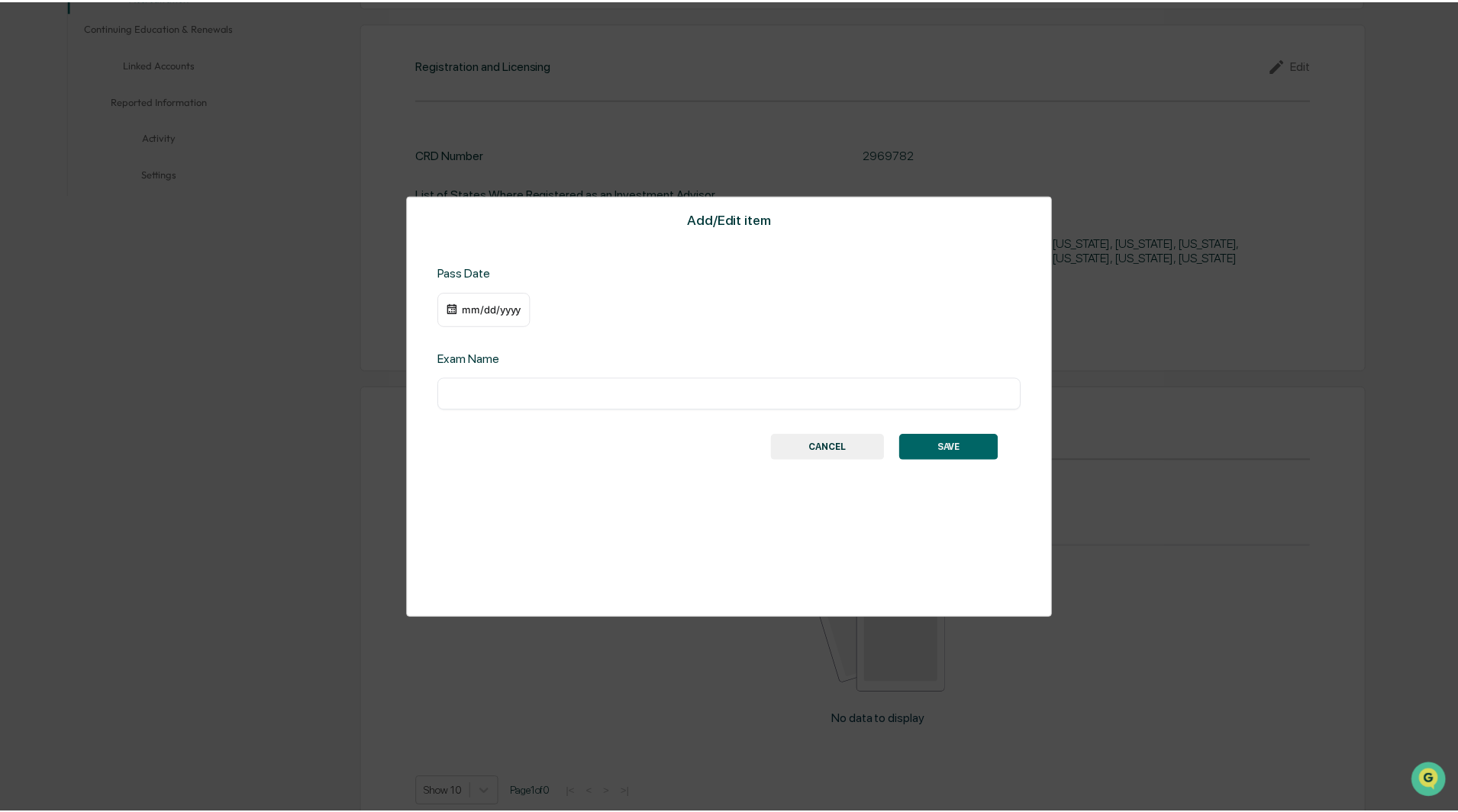
scroll to position [381, 0]
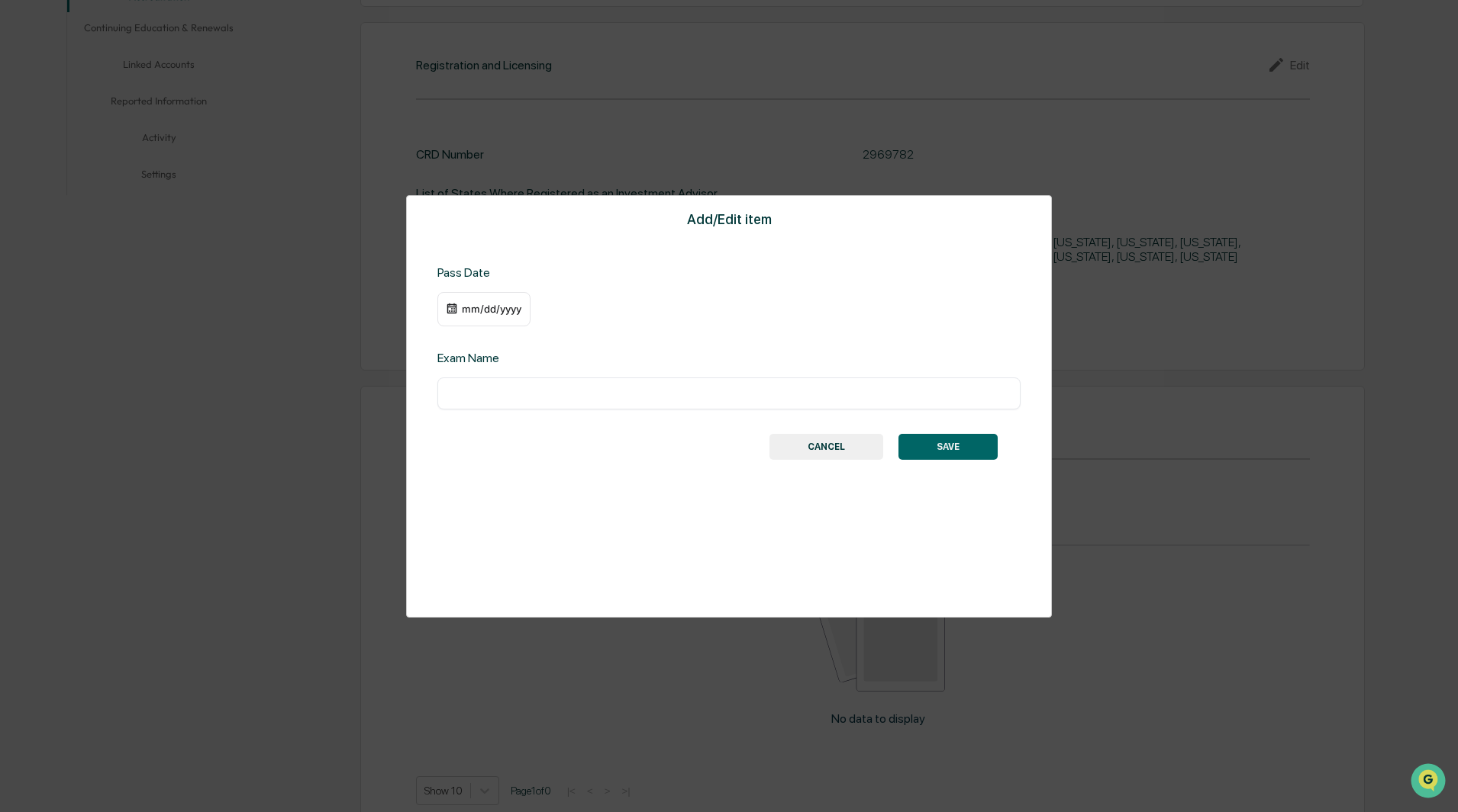
click at [485, 315] on div "mm/dd/yyyy" at bounding box center [491, 309] width 61 height 12
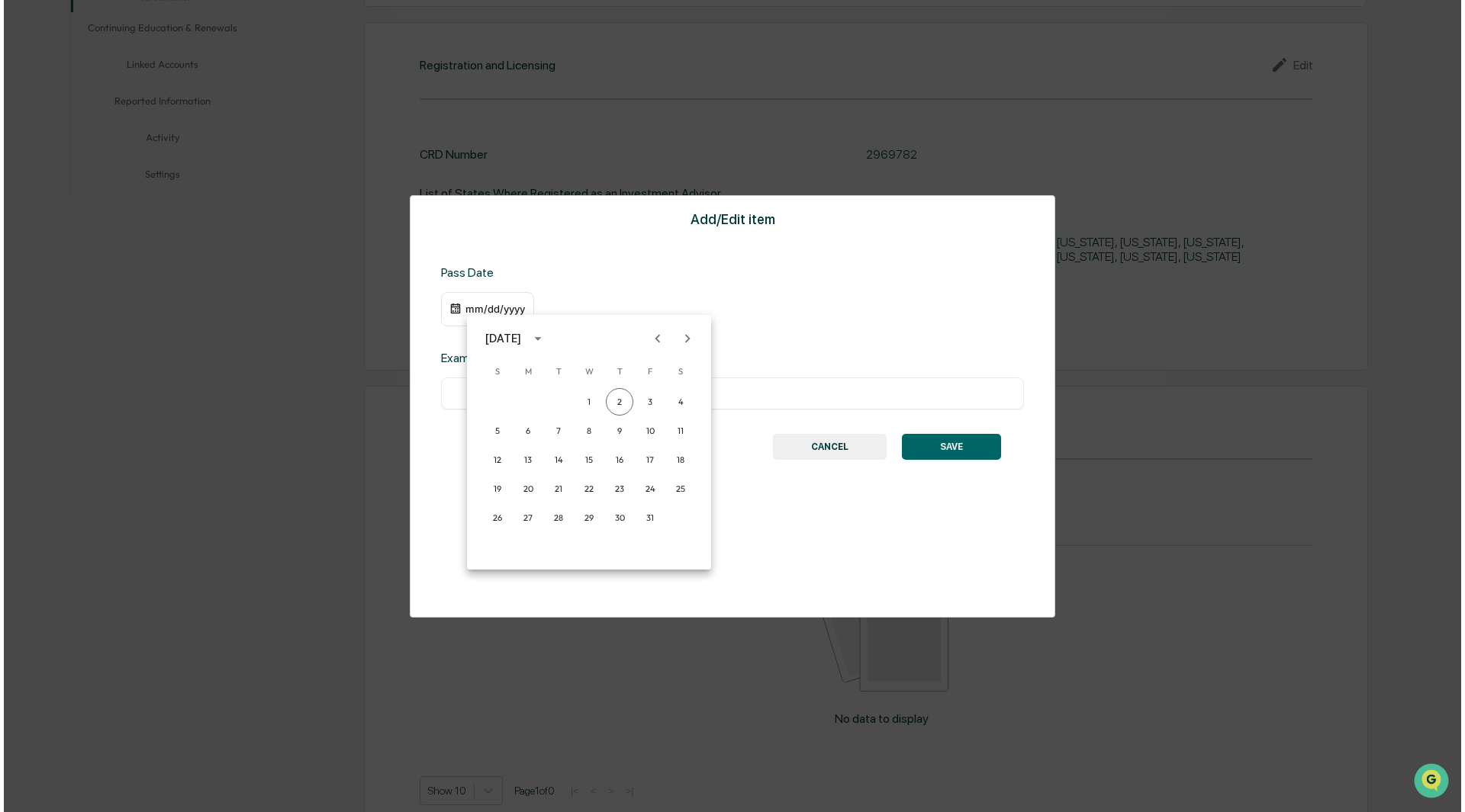
scroll to position [382, 0]
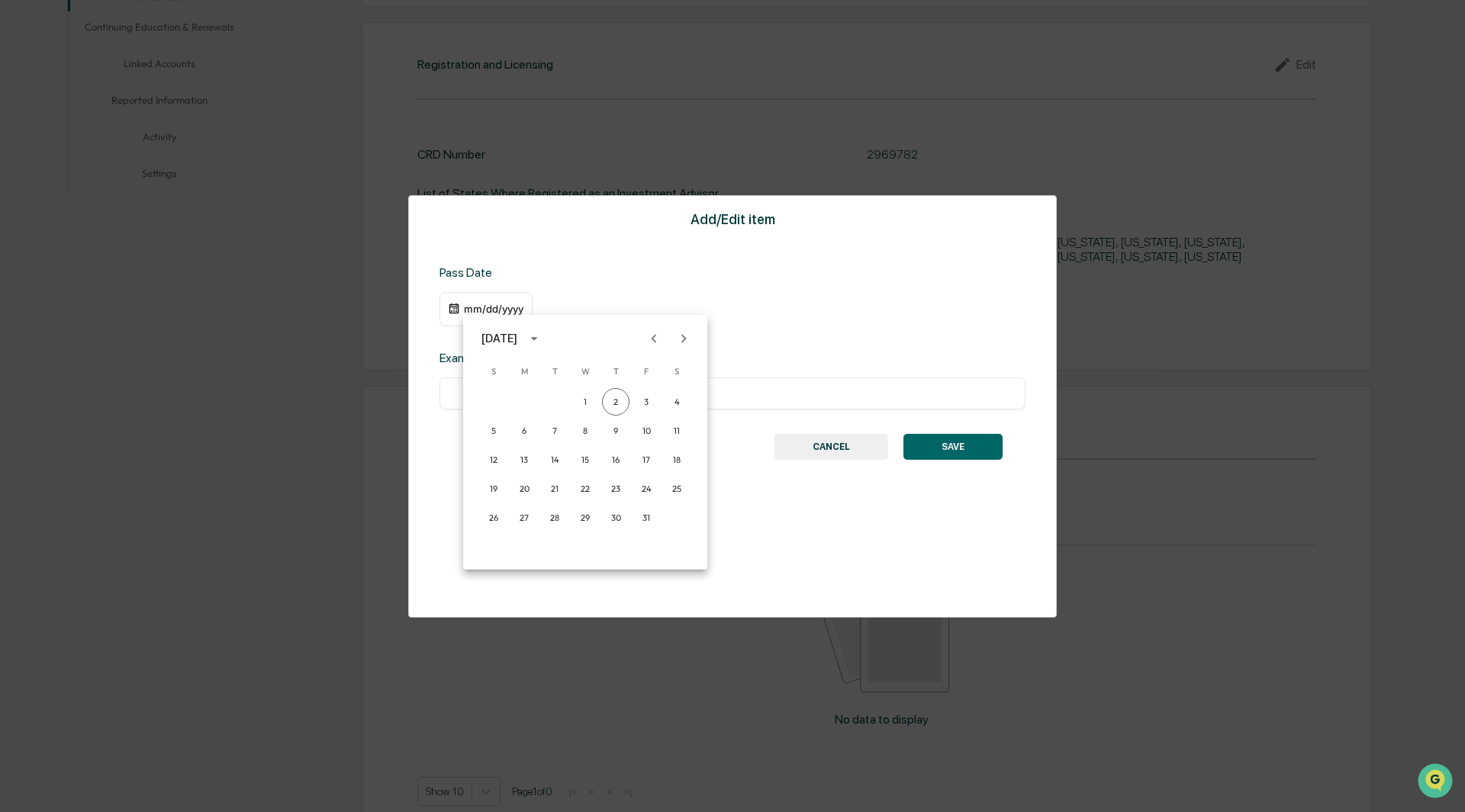
click at [655, 338] on icon "Previous month" at bounding box center [654, 339] width 17 height 17
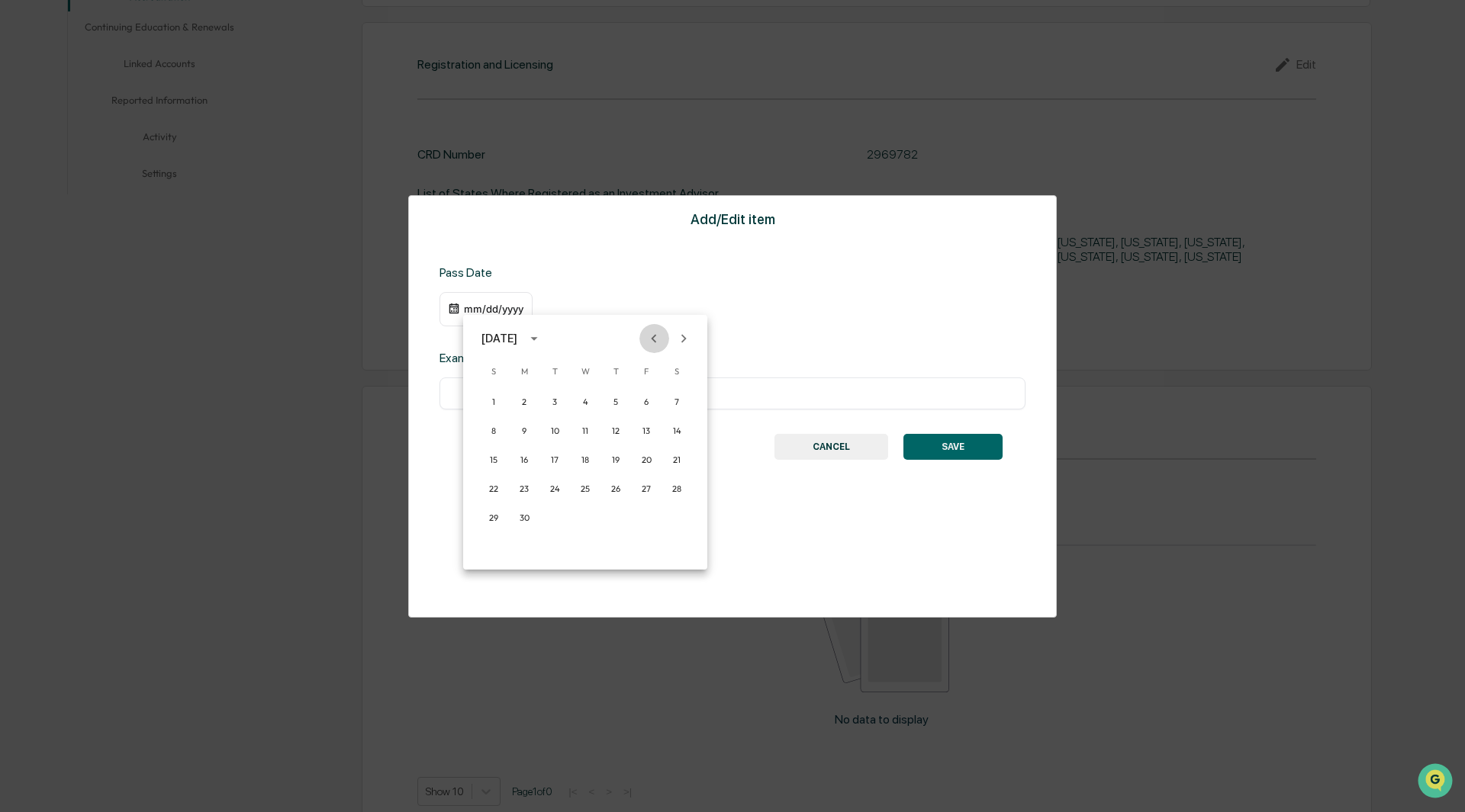
click at [655, 338] on icon "Previous month" at bounding box center [654, 339] width 17 height 17
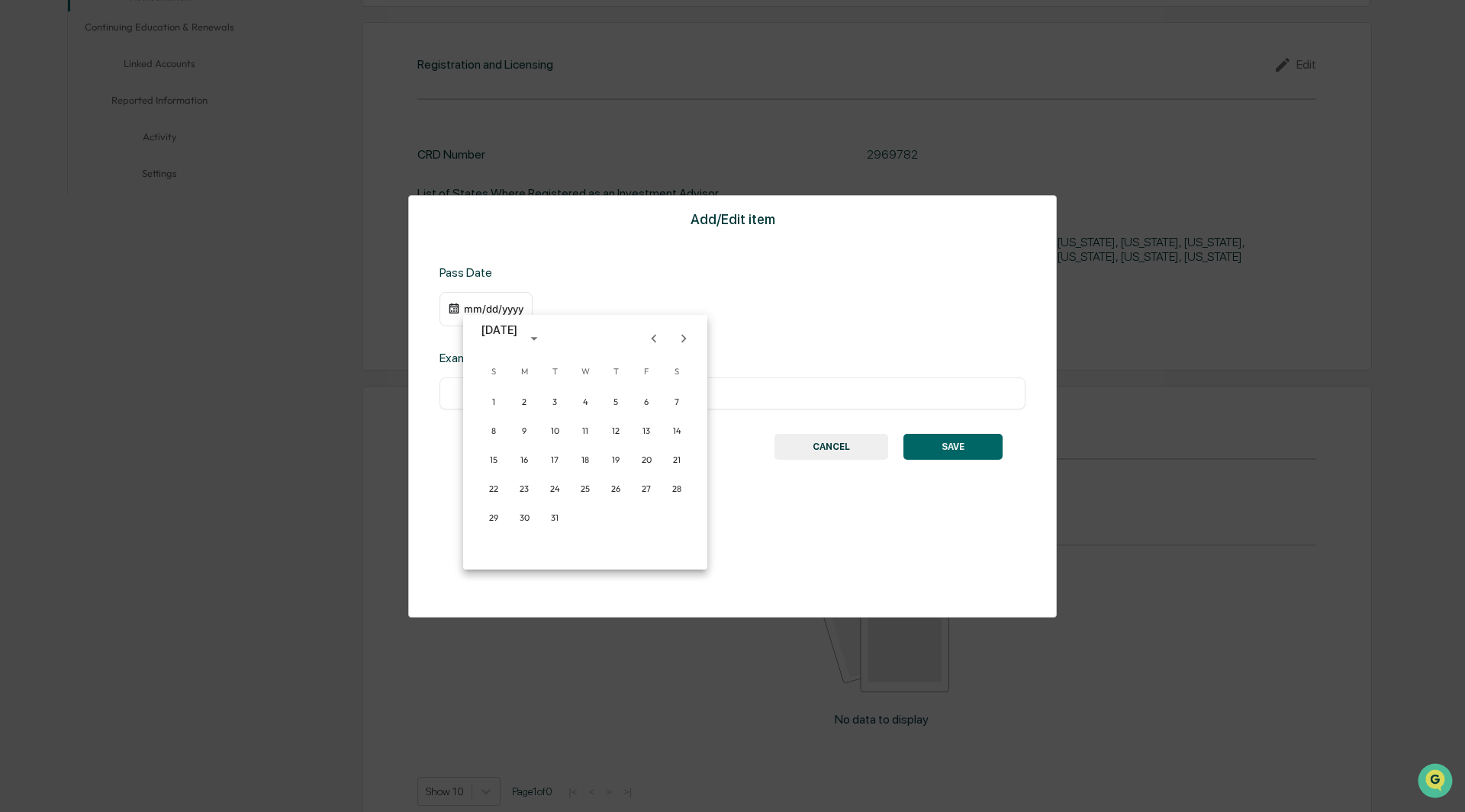
click at [655, 338] on icon "Previous month" at bounding box center [654, 339] width 17 height 17
click at [547, 336] on button "calendar view is open, switch to year view" at bounding box center [534, 339] width 24 height 24
click at [581, 431] on button "2015" at bounding box center [585, 429] width 55 height 27
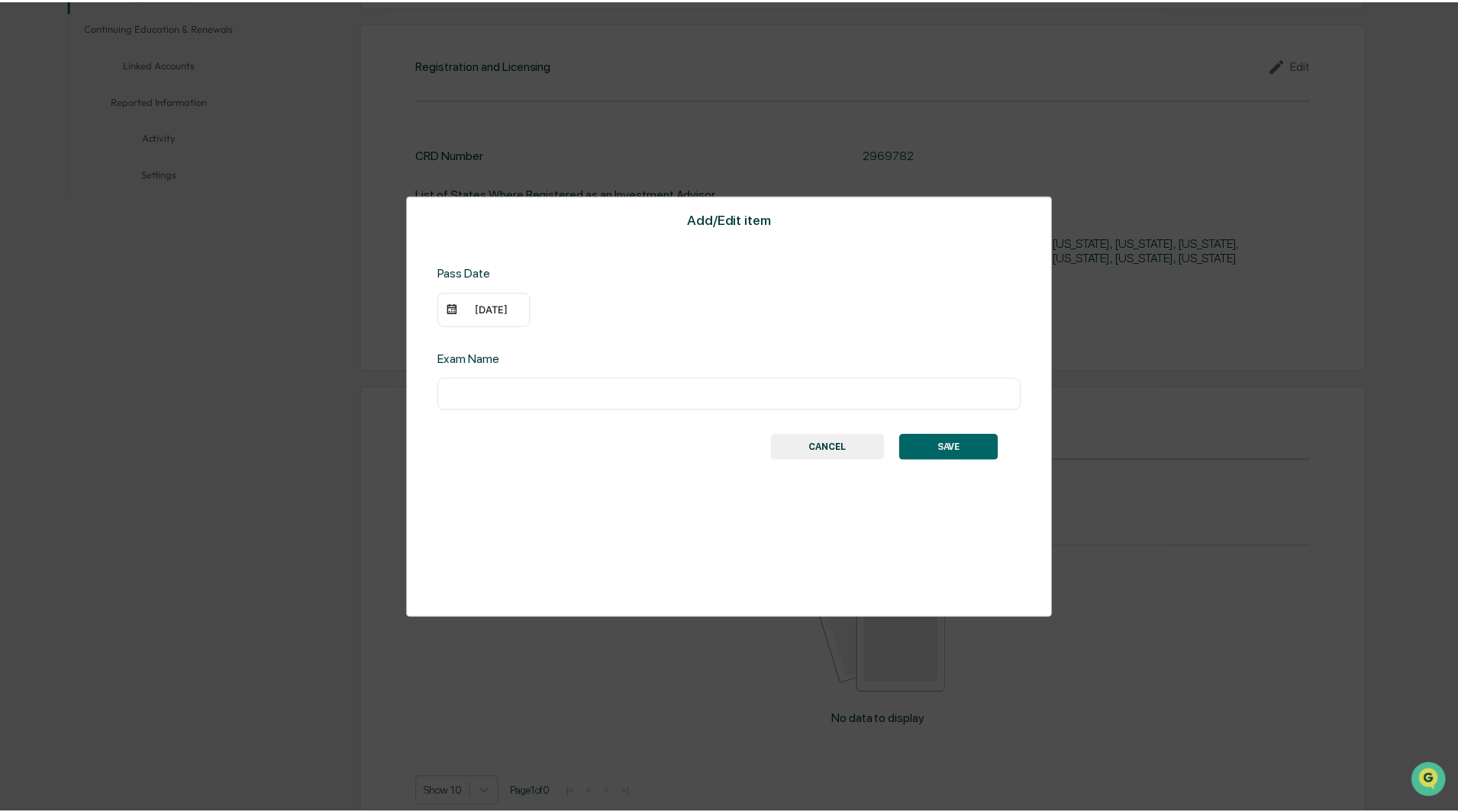
scroll to position [381, 0]
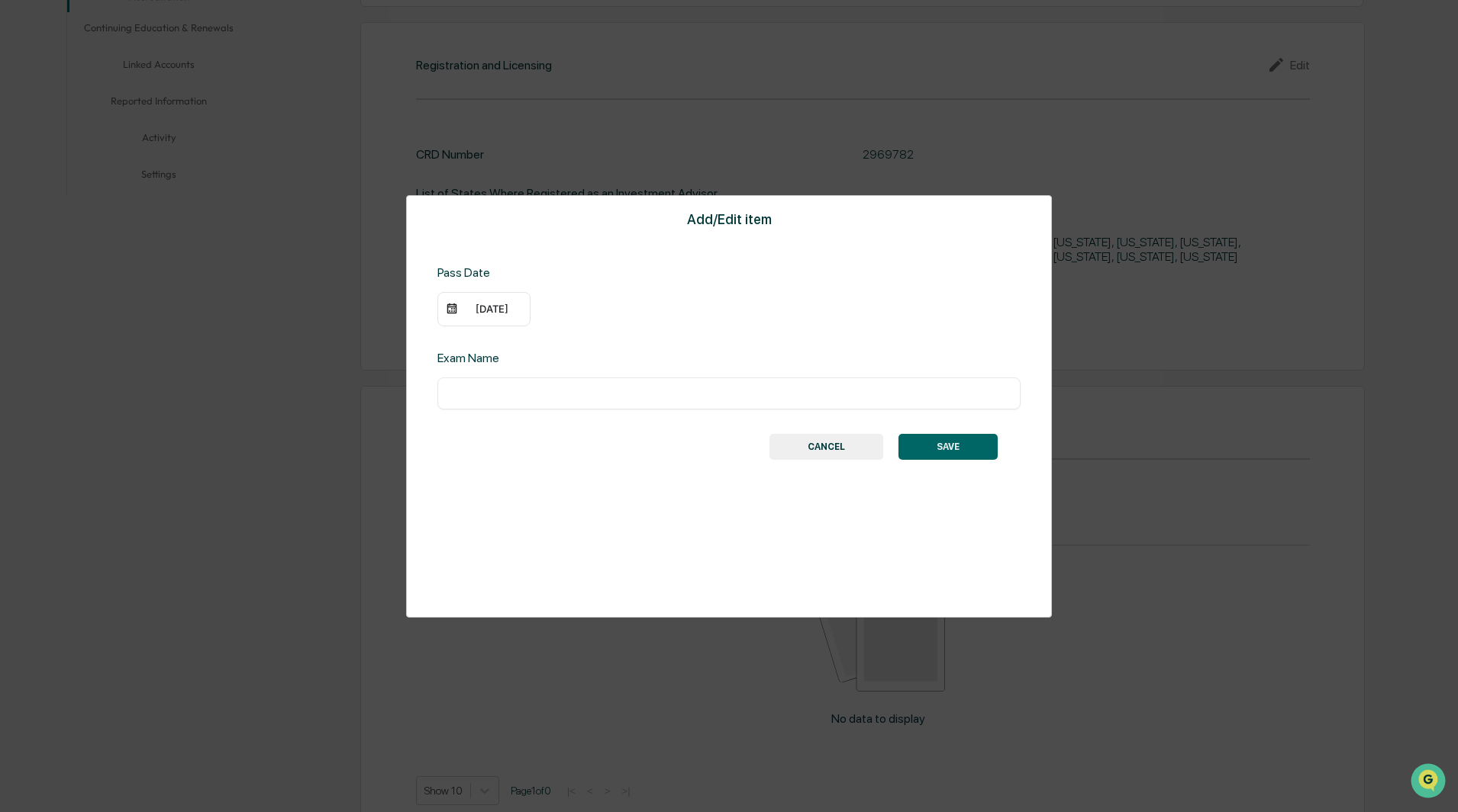
click at [498, 397] on input "text" at bounding box center [729, 393] width 560 height 15
type input "********"
click at [935, 446] on button "SAVE" at bounding box center [947, 447] width 99 height 26
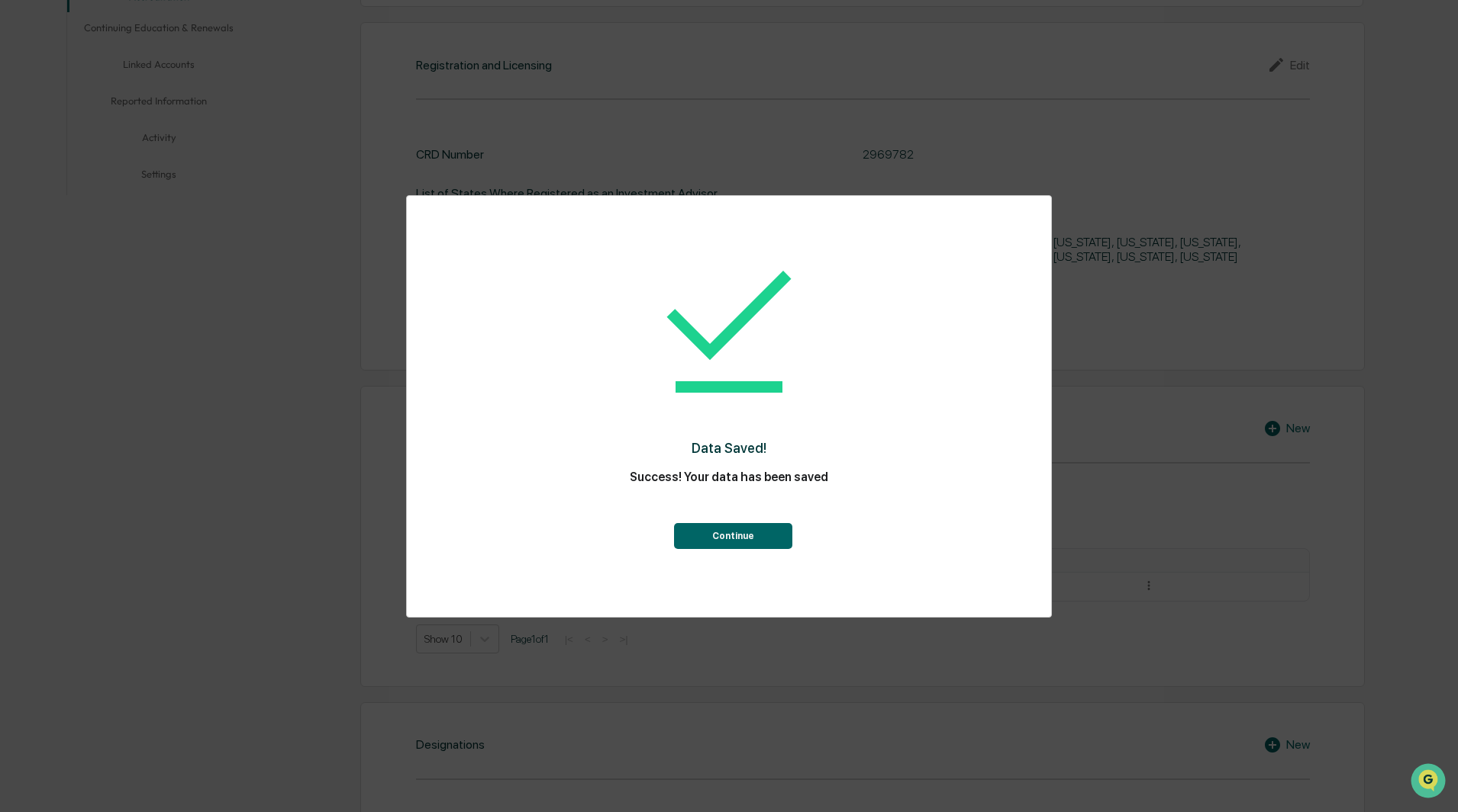
click at [743, 537] on button "Continue" at bounding box center [733, 536] width 119 height 26
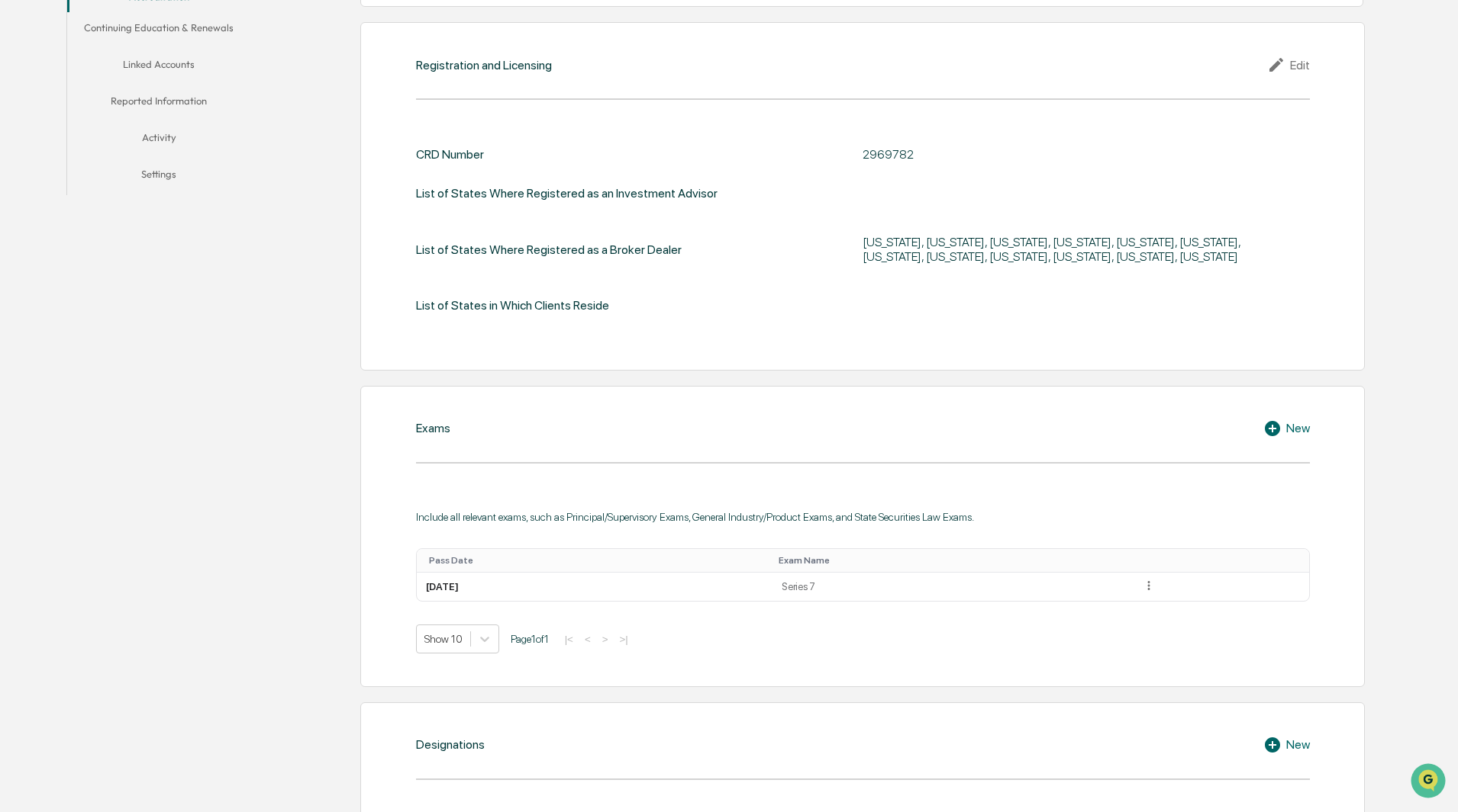
click at [1271, 426] on icon at bounding box center [1272, 429] width 15 height 15
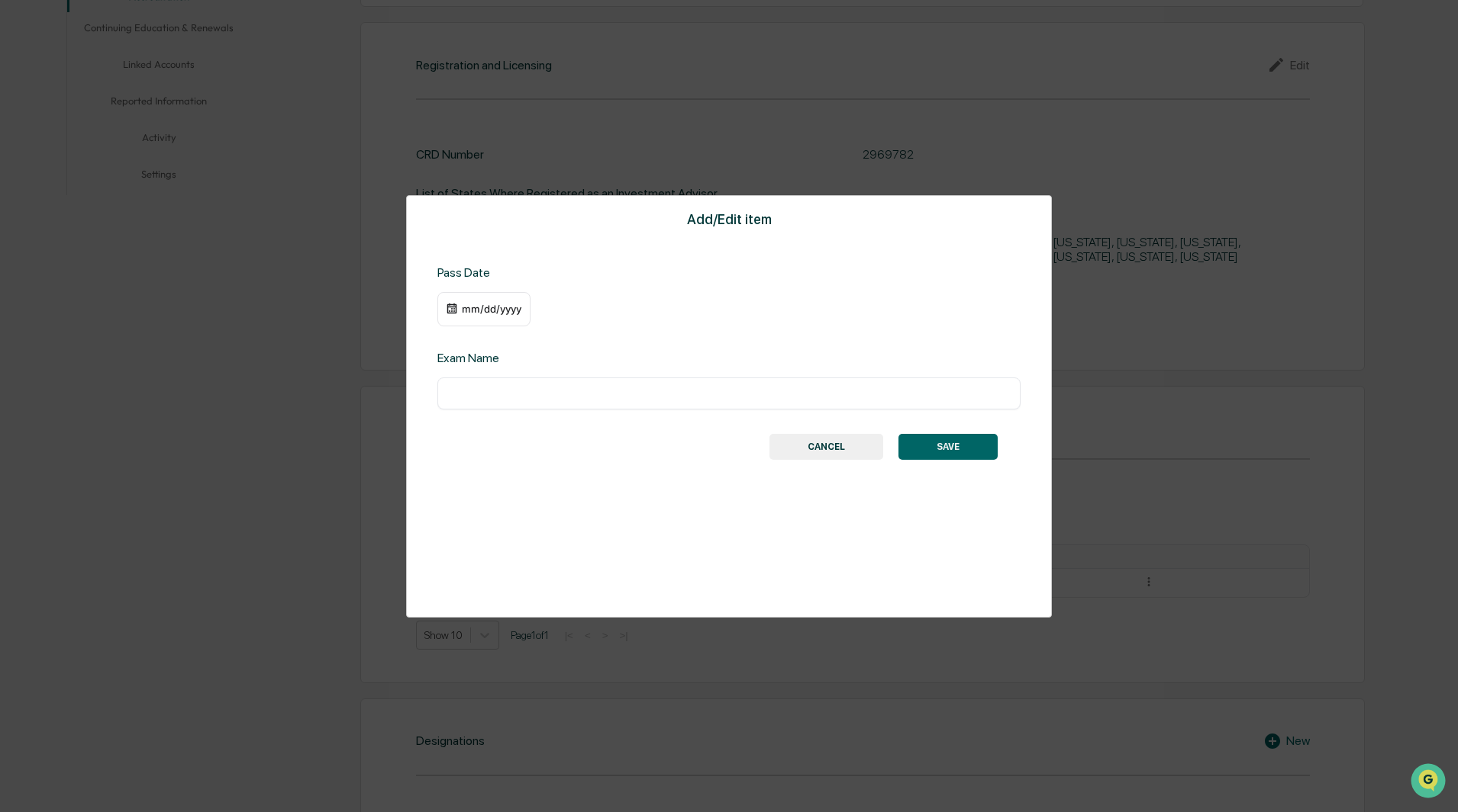
click at [482, 310] on div "mm/dd/yyyy" at bounding box center [491, 309] width 61 height 12
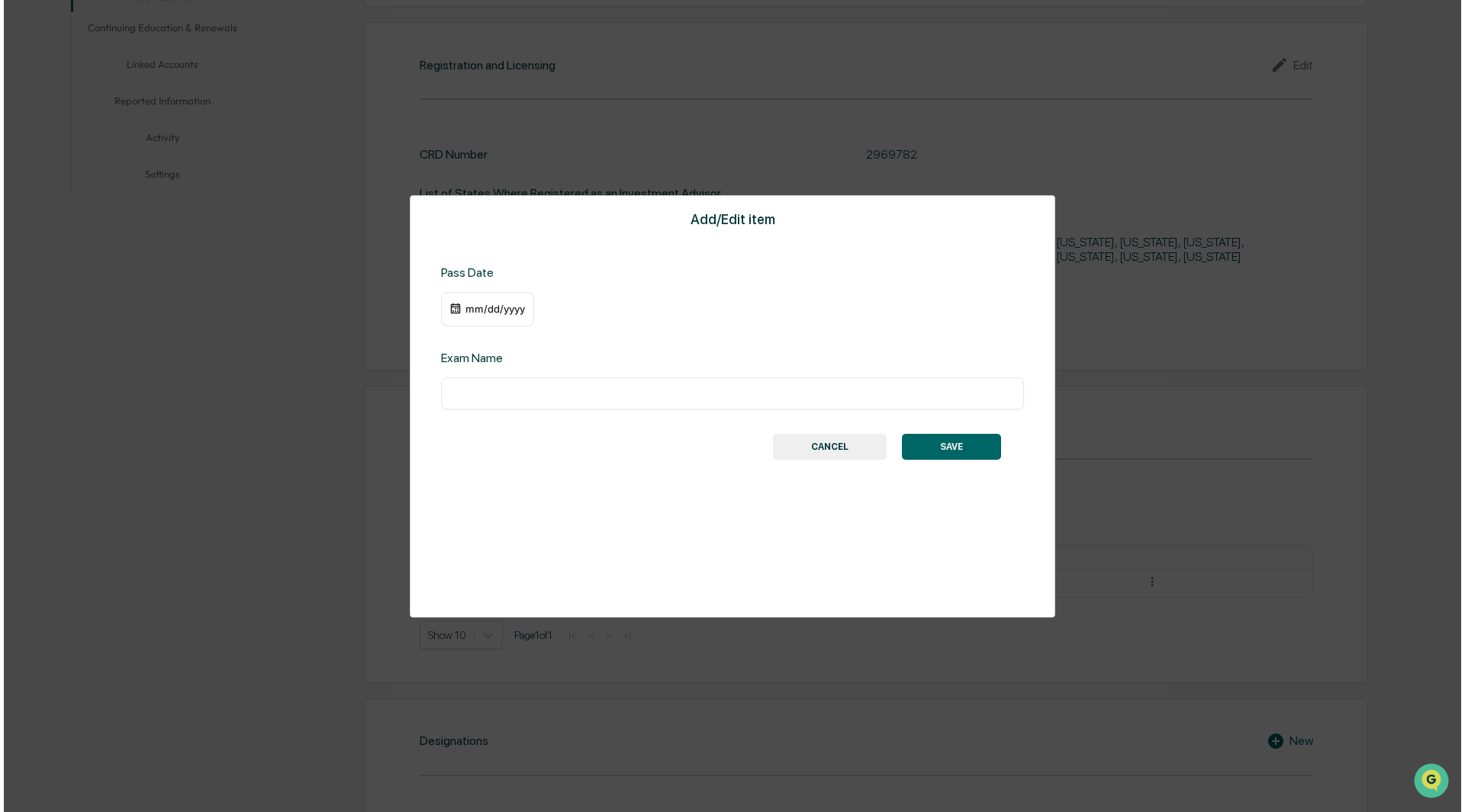
scroll to position [382, 0]
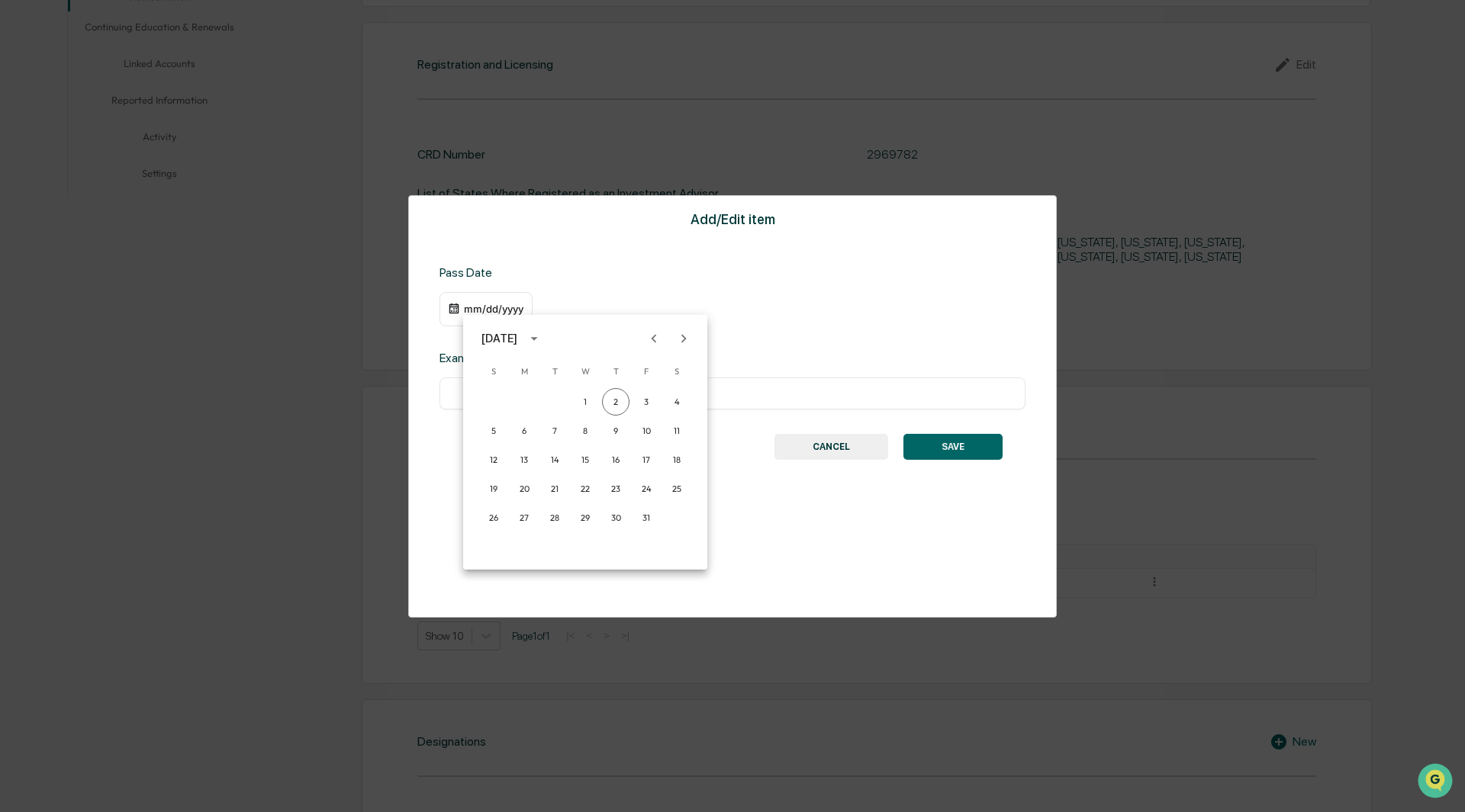
click at [542, 337] on icon "calendar view is open, switch to year view" at bounding box center [534, 339] width 17 height 17
click at [518, 341] on div "October 2025" at bounding box center [500, 339] width 36 height 17
click at [490, 518] on button "26" at bounding box center [493, 517] width 27 height 27
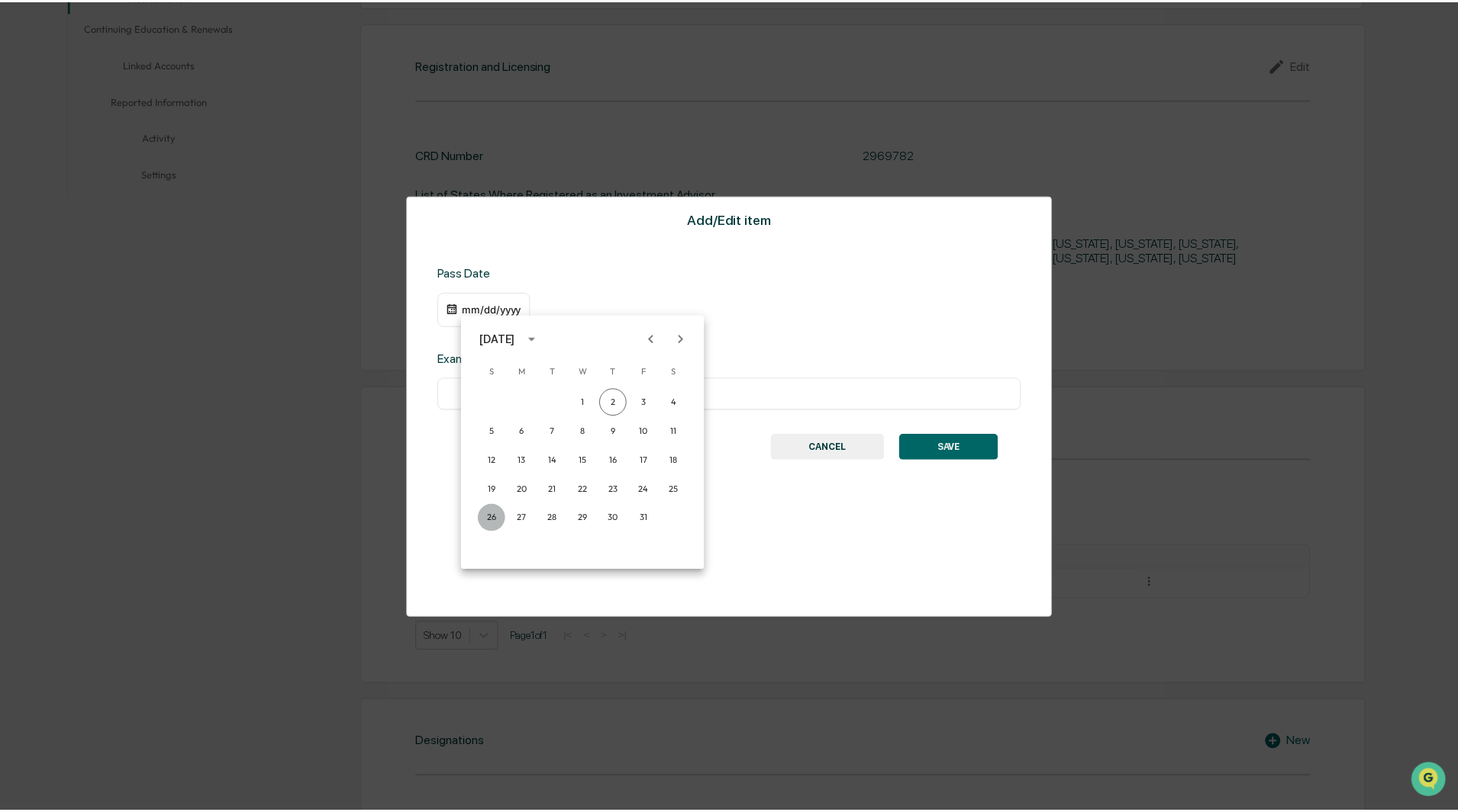
scroll to position [381, 0]
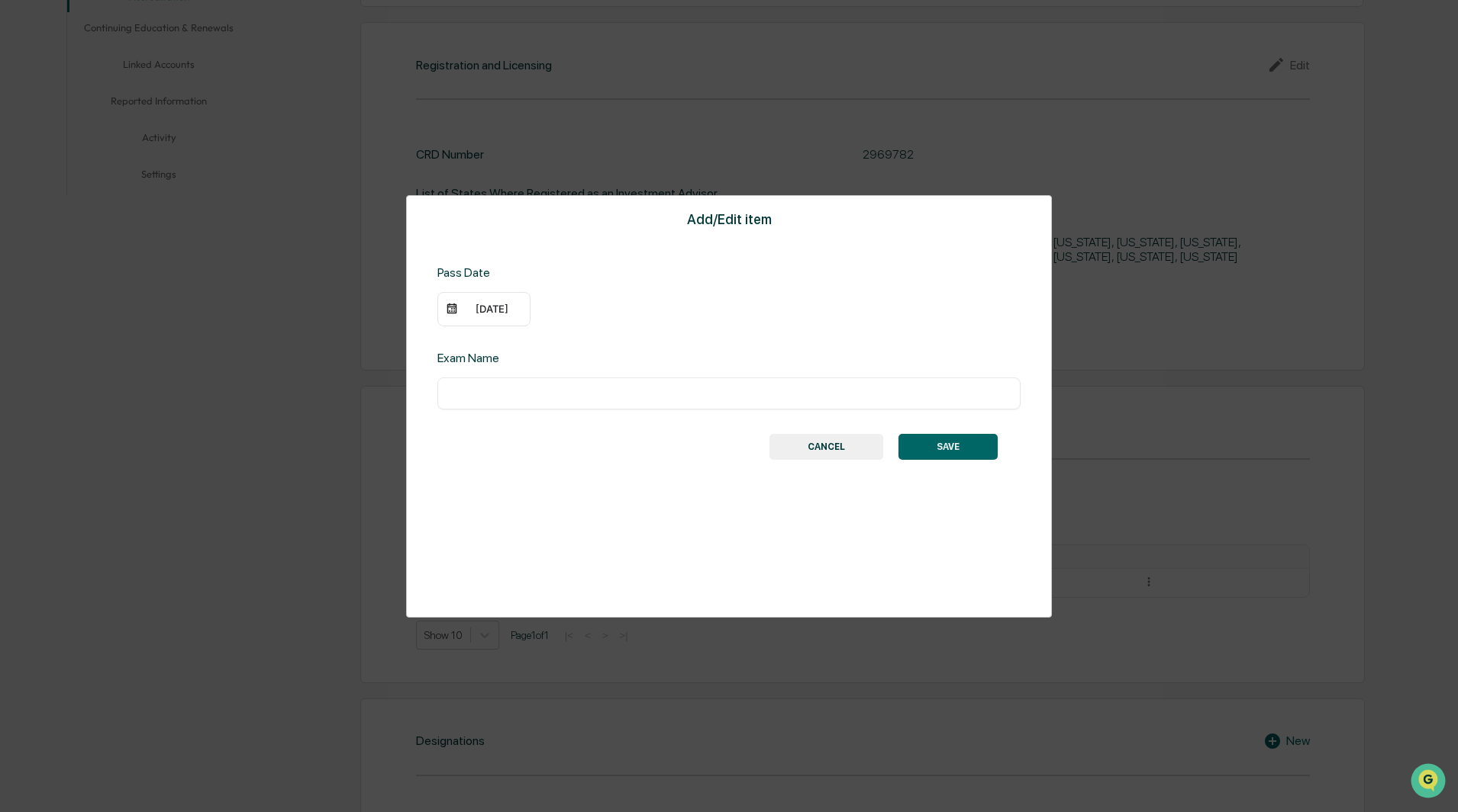
click at [519, 309] on div "10/26/2025" at bounding box center [491, 309] width 61 height 12
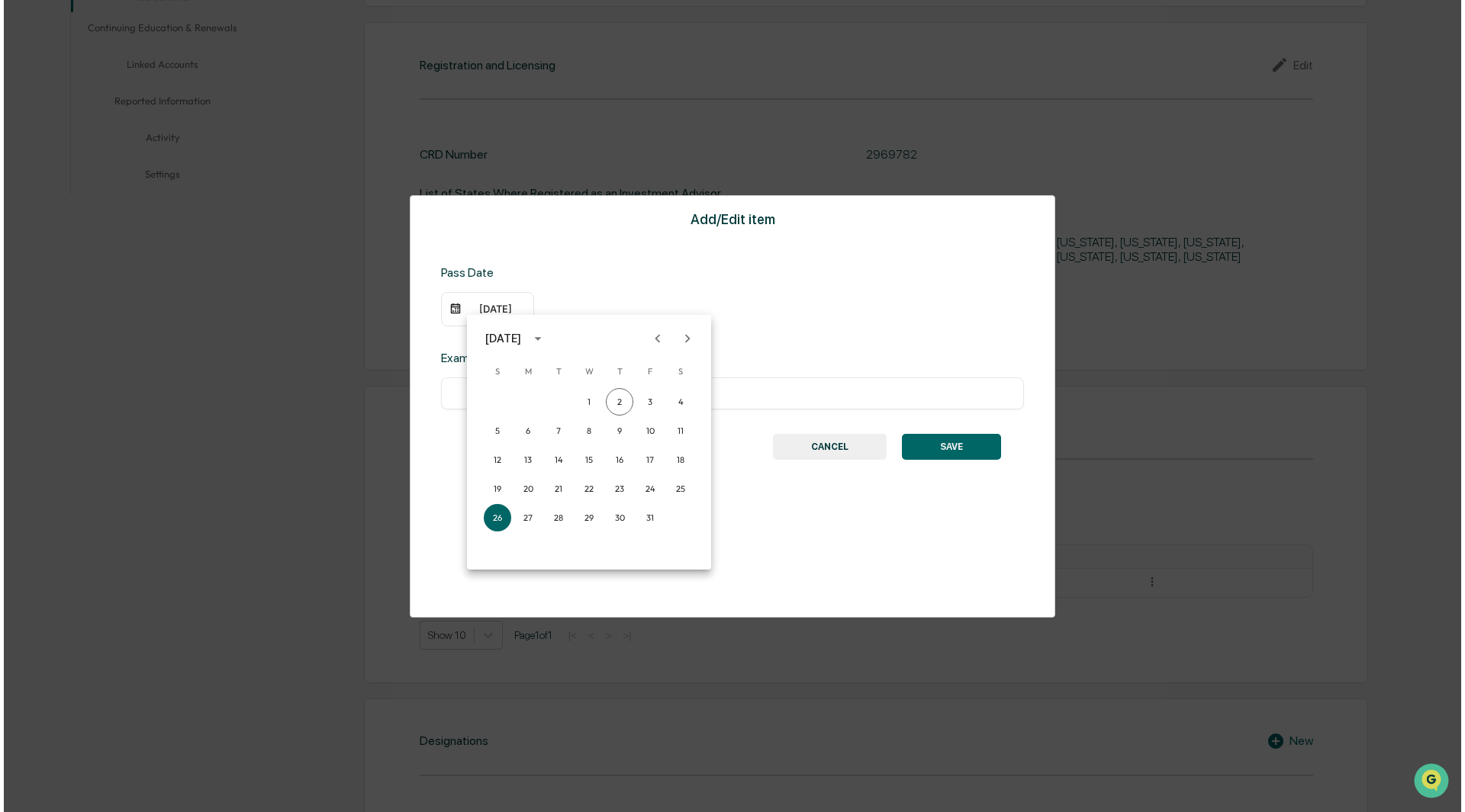
scroll to position [382, 0]
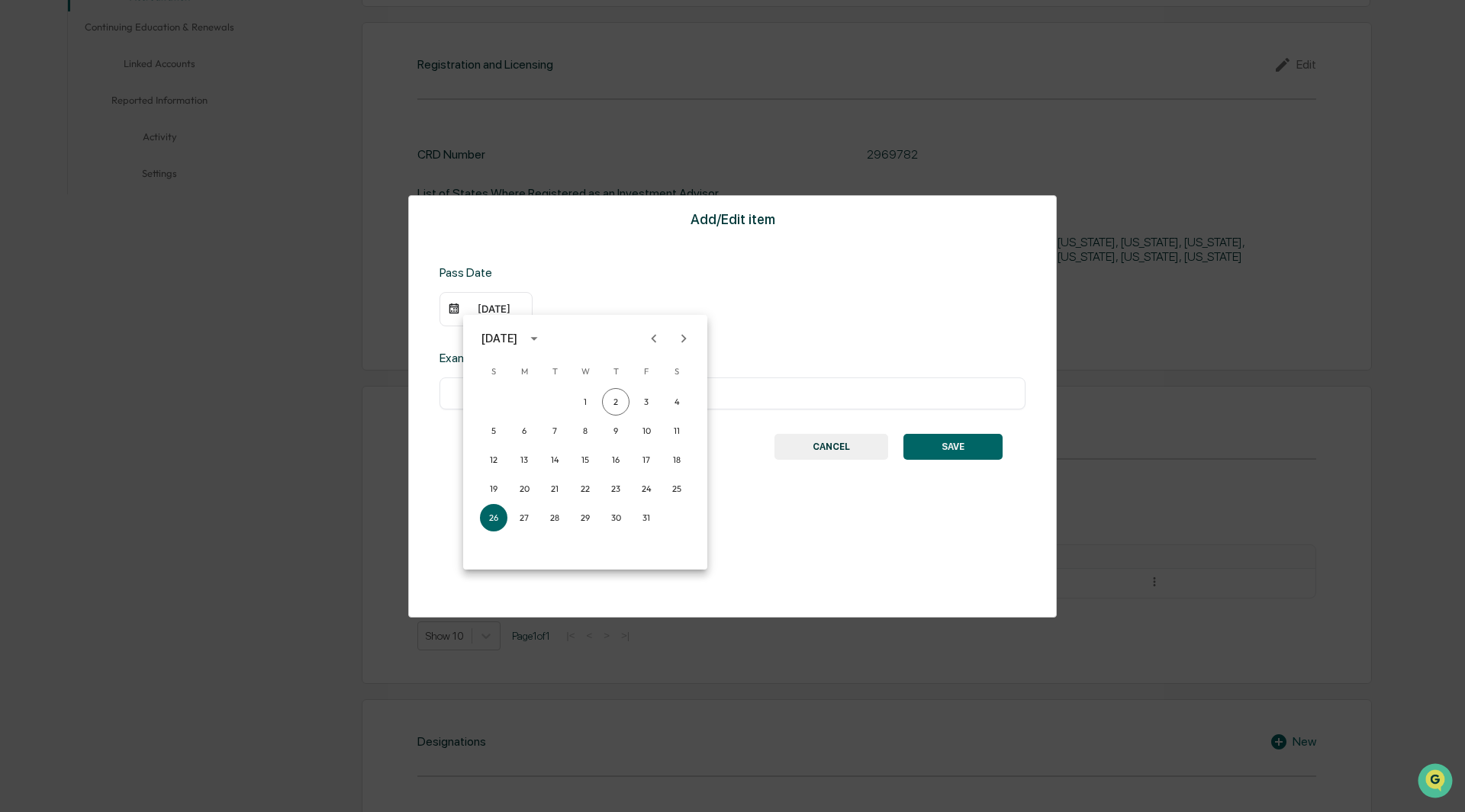
click at [542, 339] on icon "calendar view is open, switch to year view" at bounding box center [534, 339] width 17 height 17
click at [570, 502] on button "2015" at bounding box center [585, 505] width 55 height 27
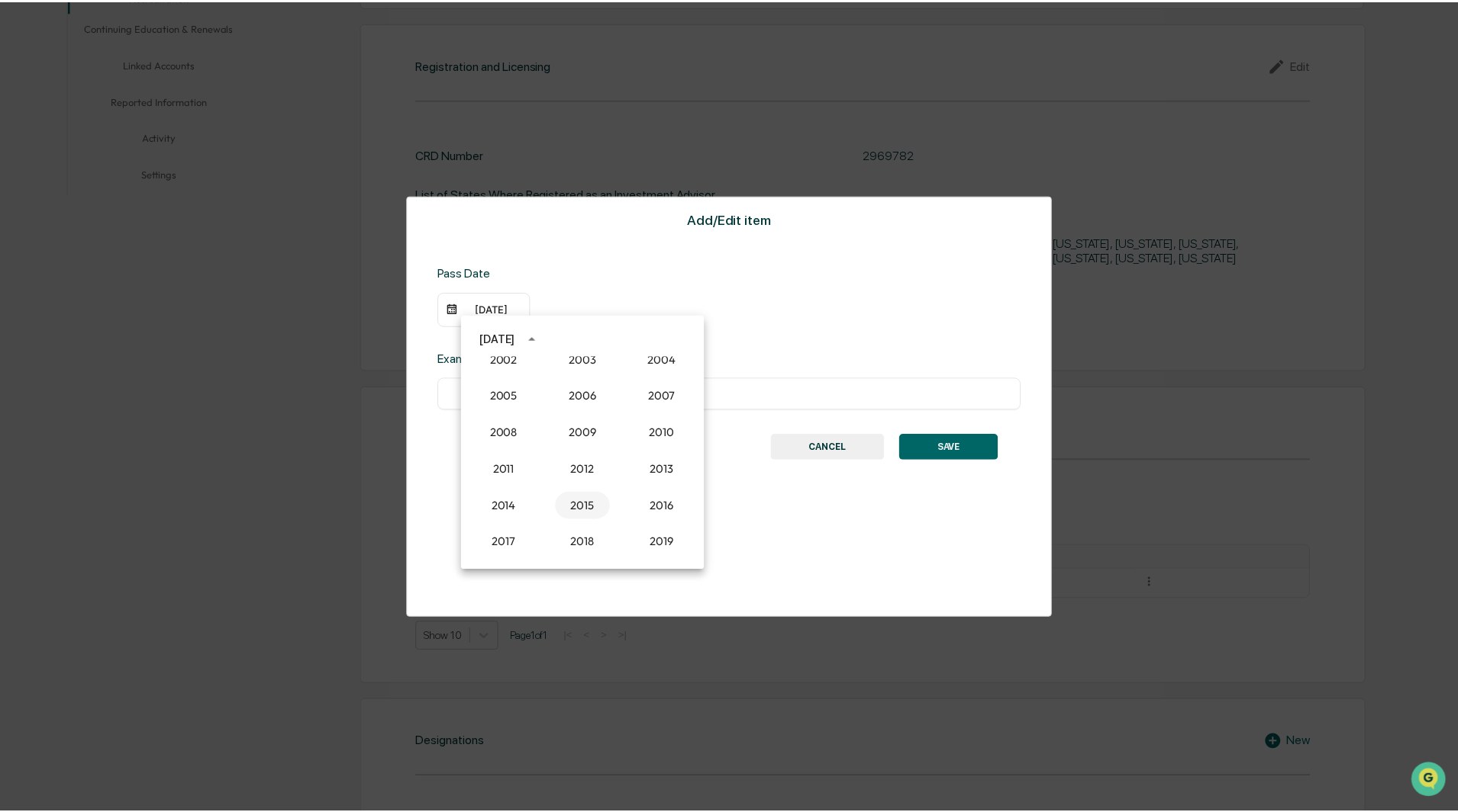
scroll to position [381, 0]
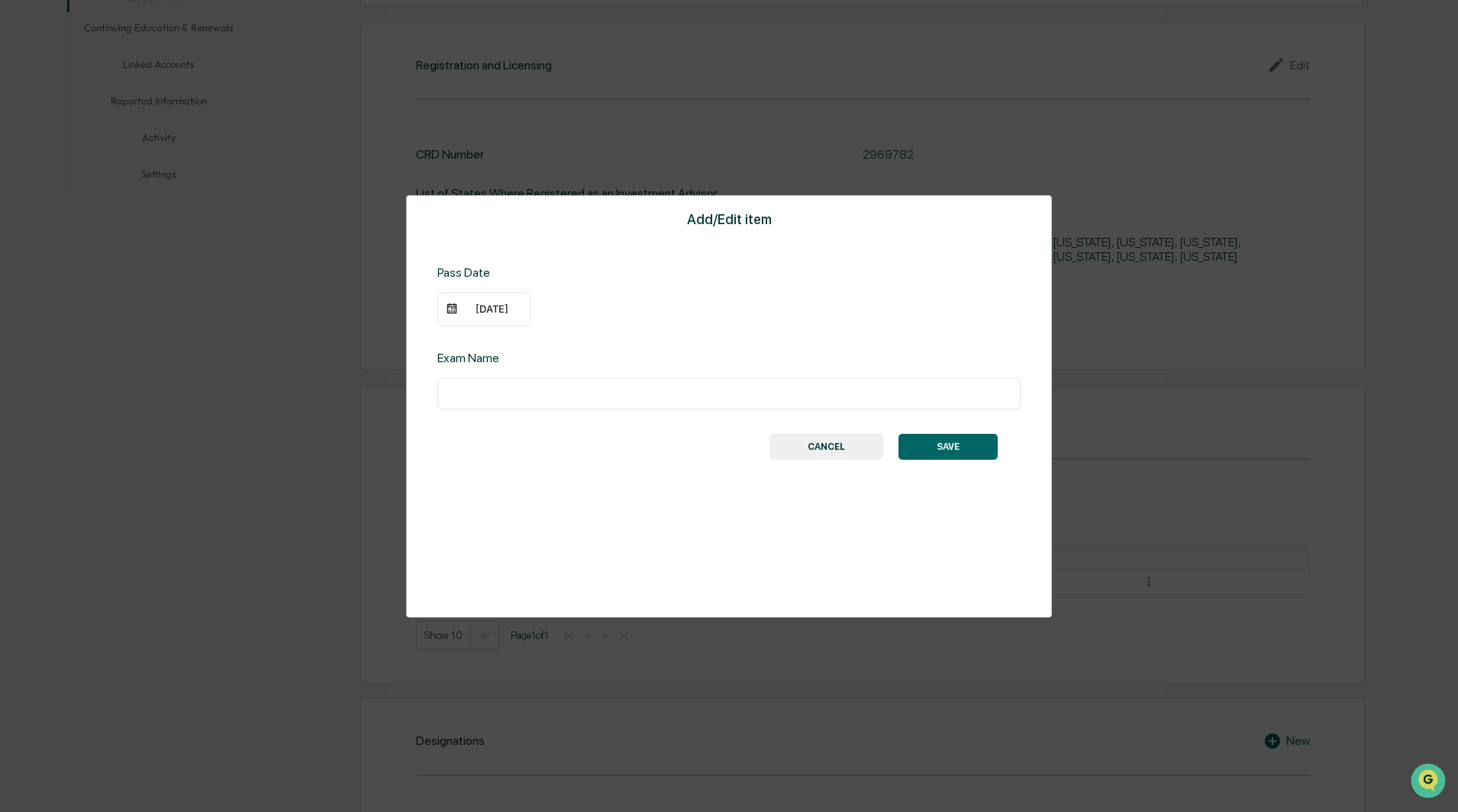
click at [567, 395] on input "text" at bounding box center [729, 393] width 560 height 15
type input "*********"
click at [934, 445] on button "SAVE" at bounding box center [947, 447] width 99 height 26
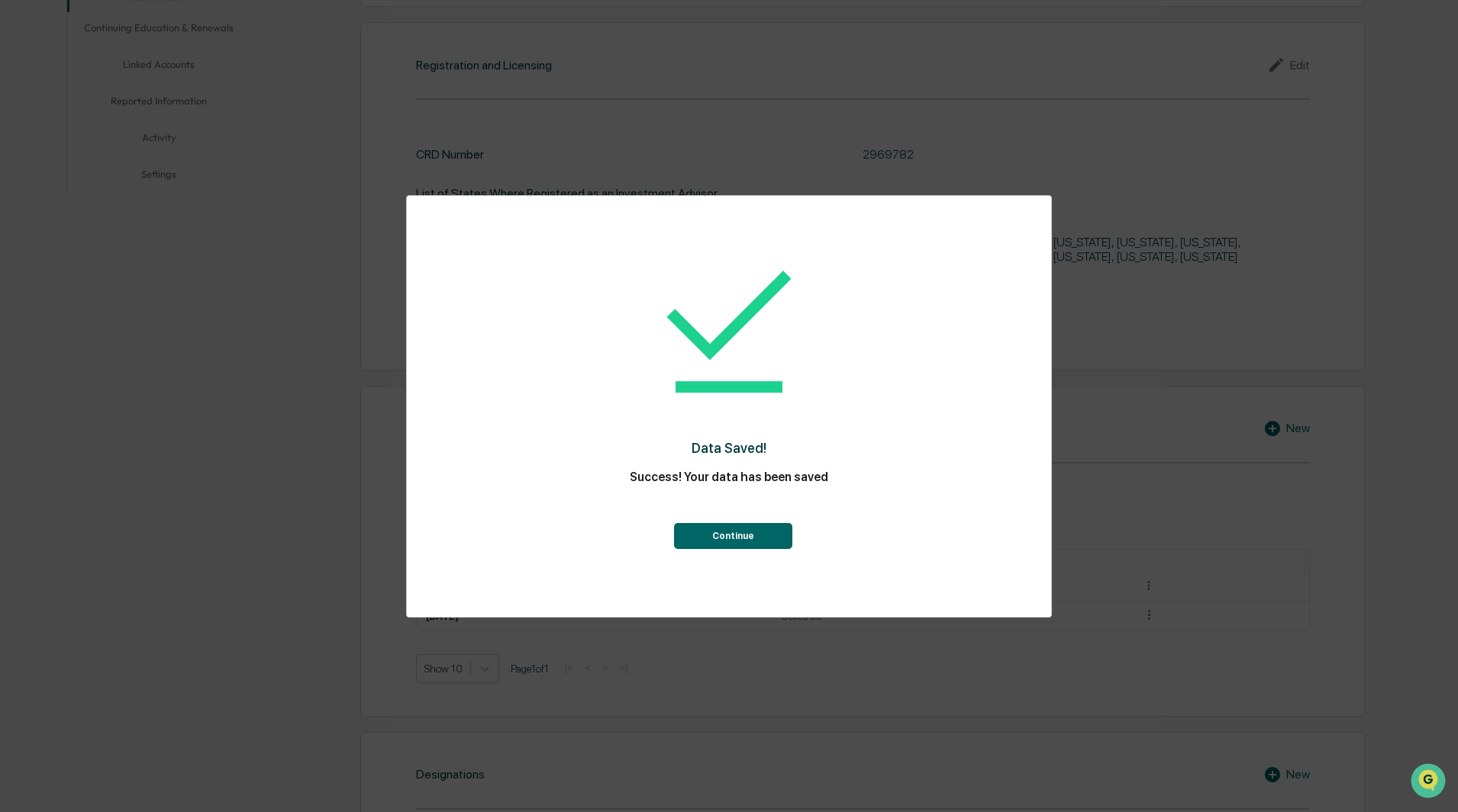
click at [760, 525] on button "Continue" at bounding box center [733, 536] width 119 height 26
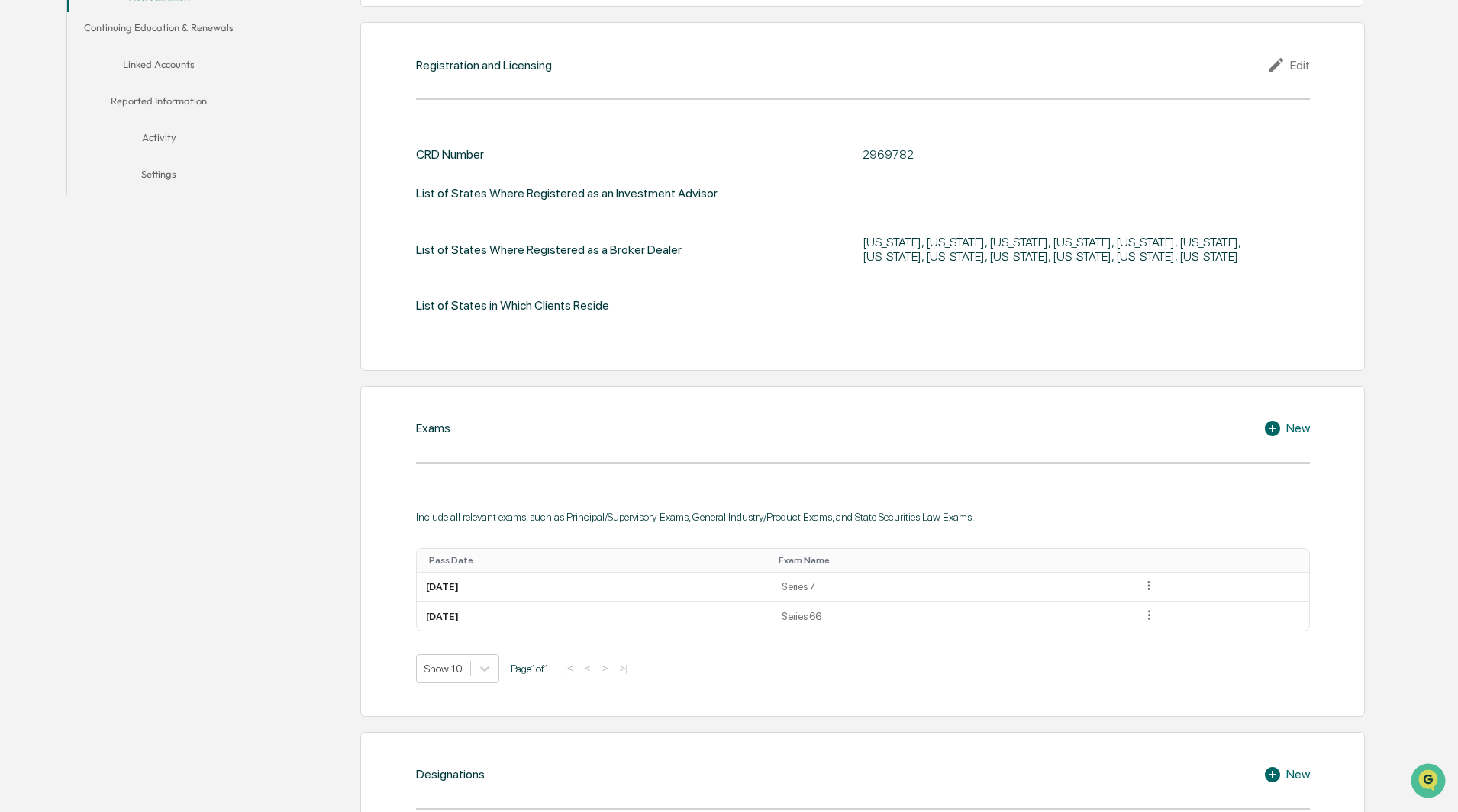
click at [1267, 423] on icon at bounding box center [1272, 429] width 15 height 15
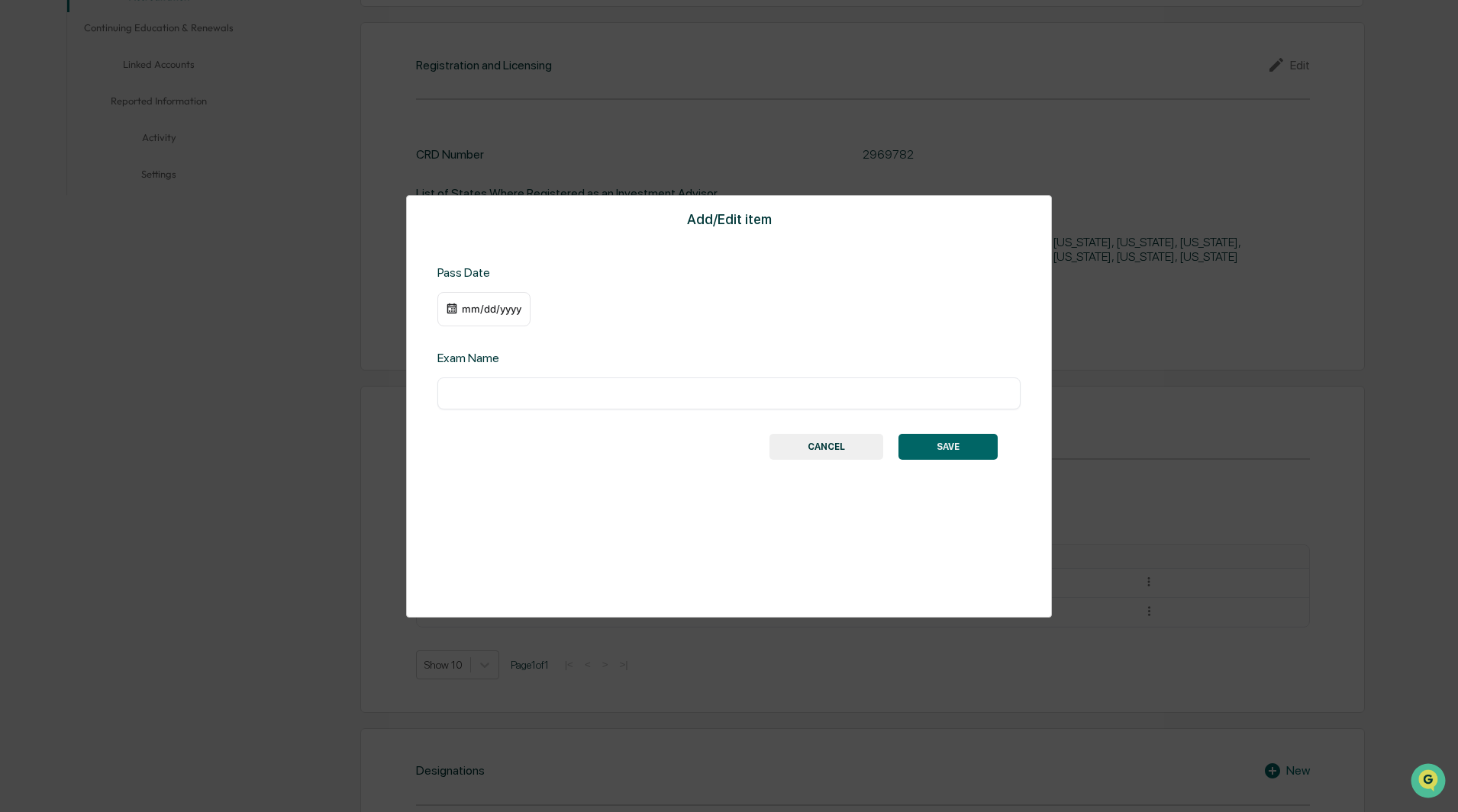
click at [482, 399] on input "text" at bounding box center [729, 393] width 560 height 15
drag, startPoint x: 482, startPoint y: 398, endPoint x: 460, endPoint y: 385, distance: 25.6
click at [460, 385] on div "​" at bounding box center [729, 393] width 583 height 32
click at [489, 312] on div "mm/dd/yyyy" at bounding box center [491, 309] width 61 height 12
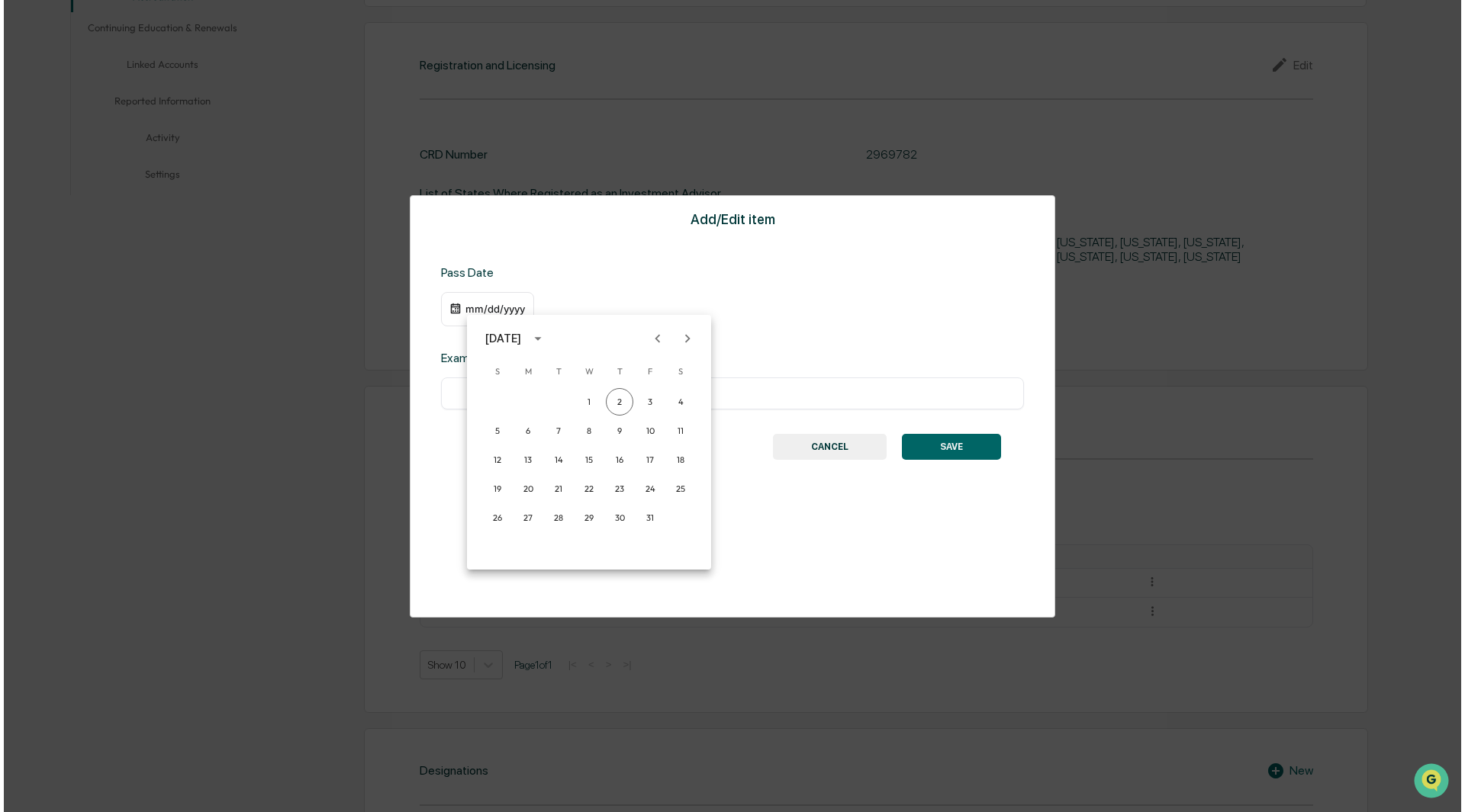
scroll to position [382, 0]
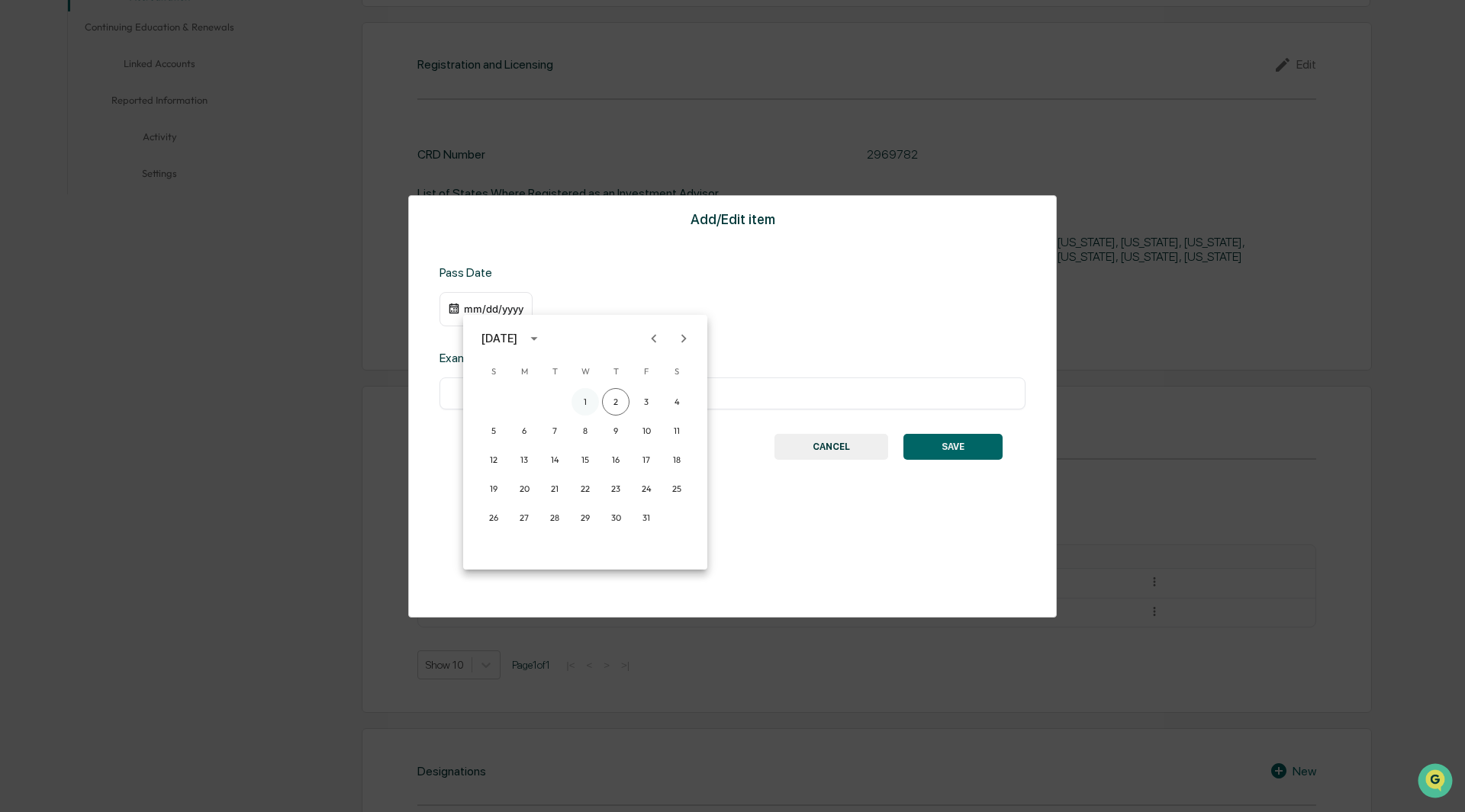
click at [581, 401] on button "1" at bounding box center [584, 402] width 27 height 27
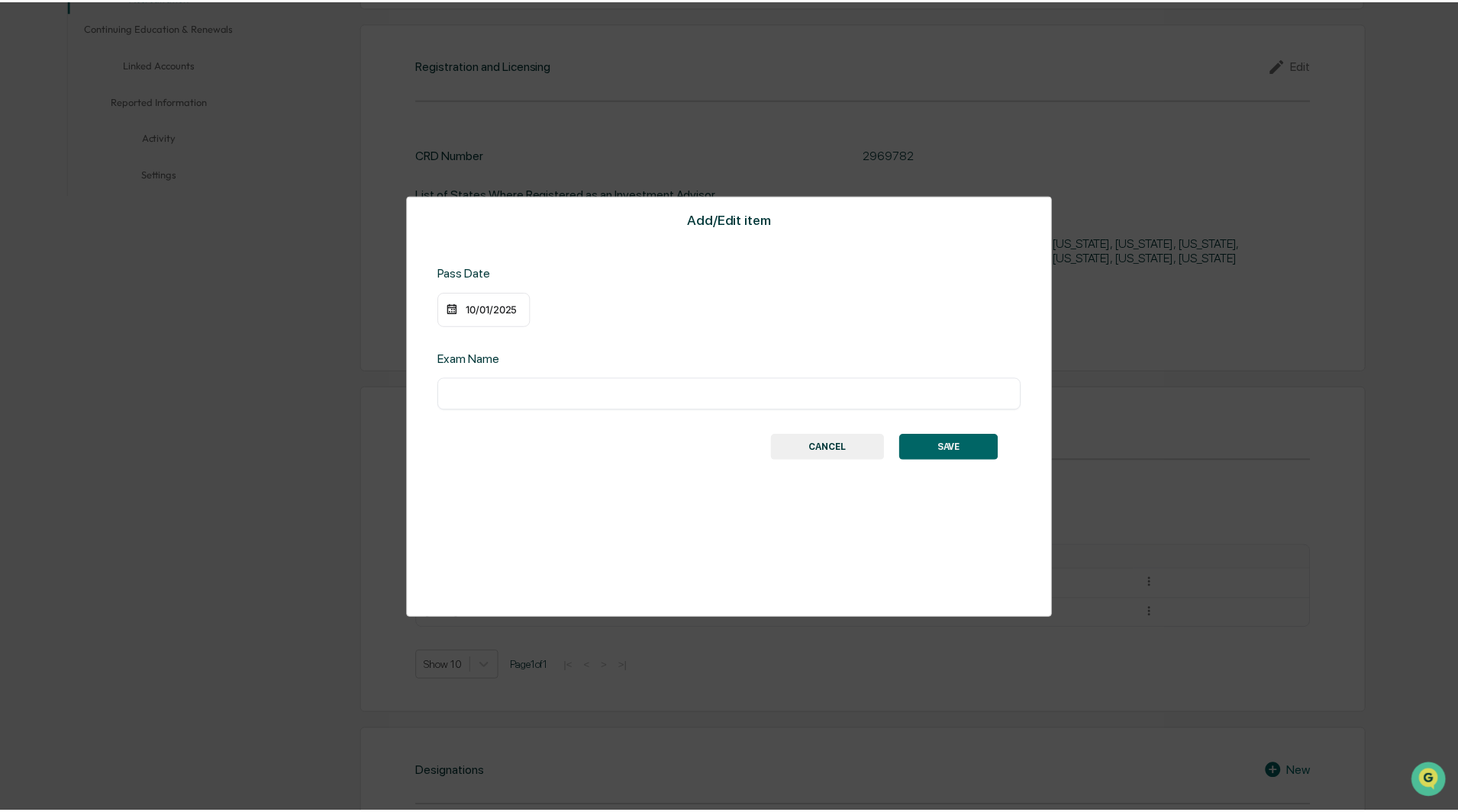
scroll to position [381, 0]
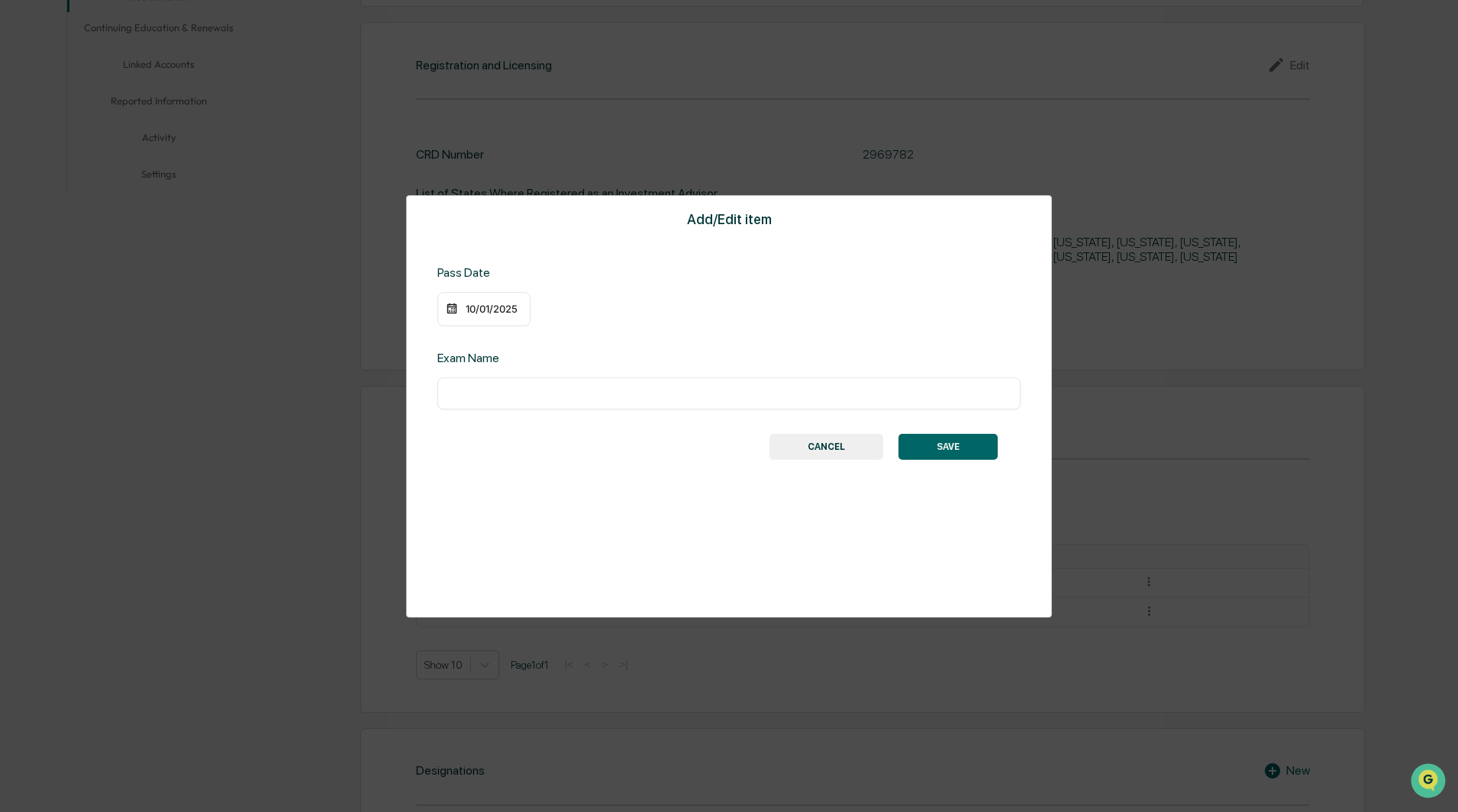
click at [497, 311] on div "10/01/2025" at bounding box center [491, 309] width 61 height 12
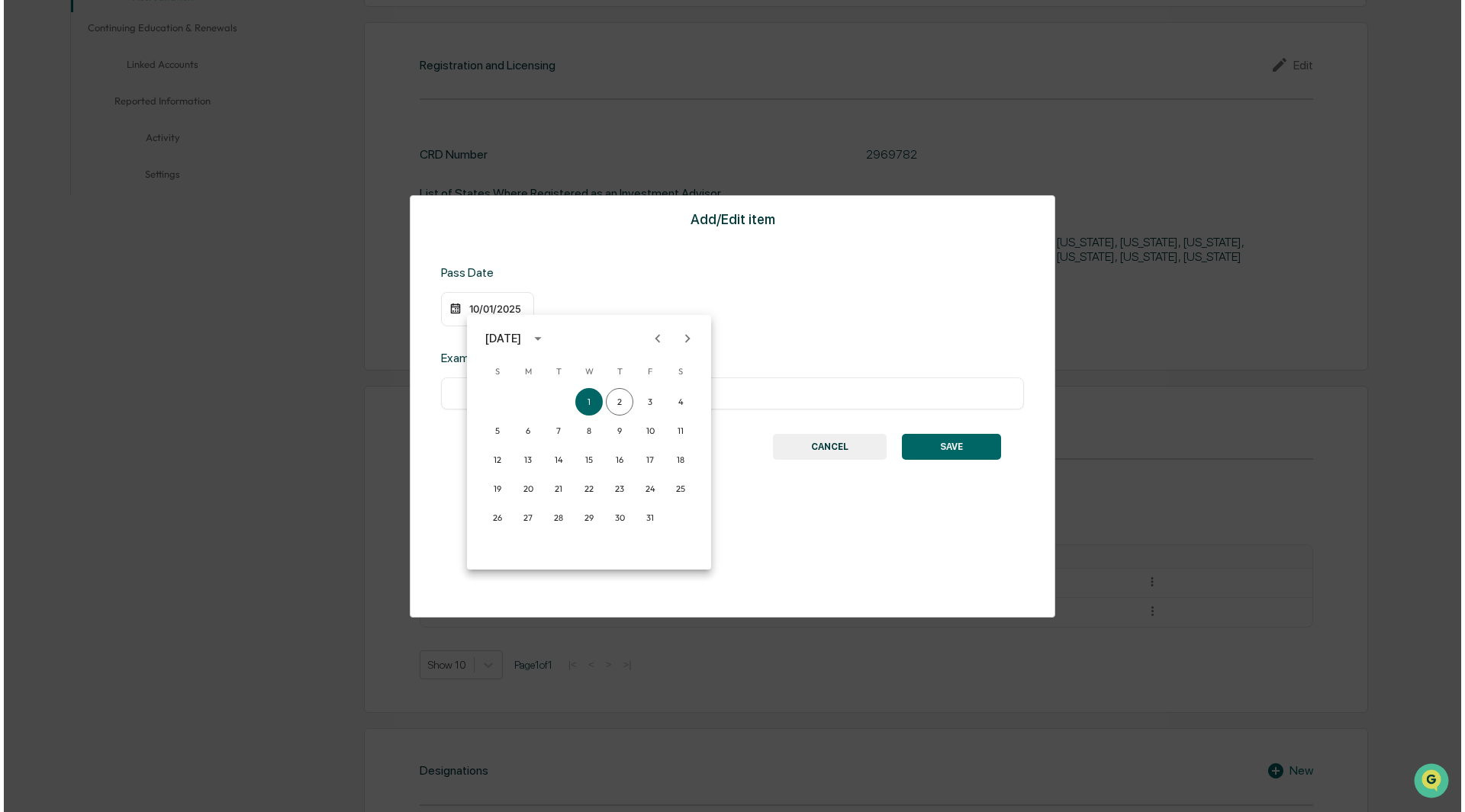
scroll to position [382, 0]
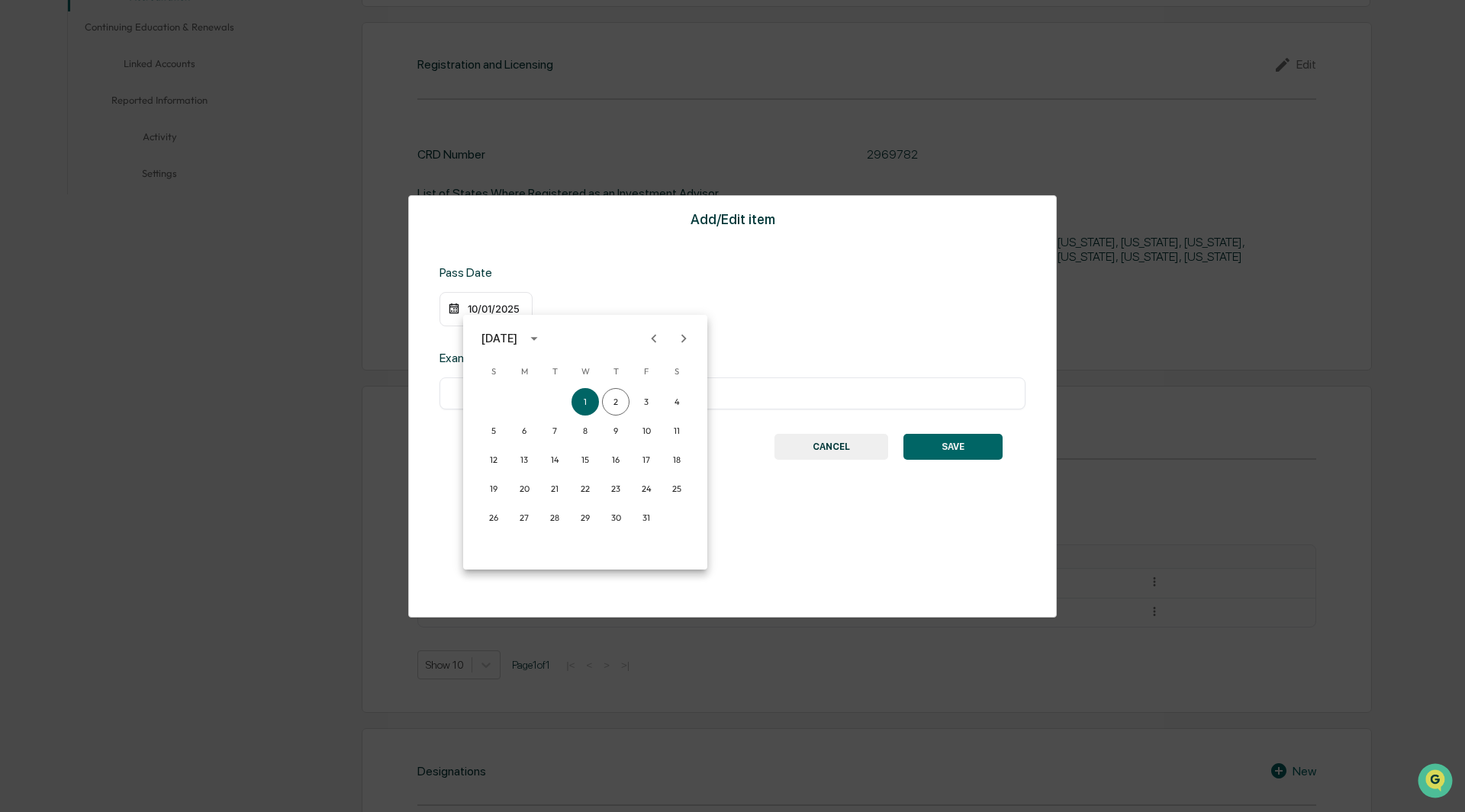
click at [542, 340] on icon "calendar view is open, switch to year view" at bounding box center [534, 339] width 17 height 17
click at [583, 390] on button "2018" at bounding box center [585, 390] width 55 height 27
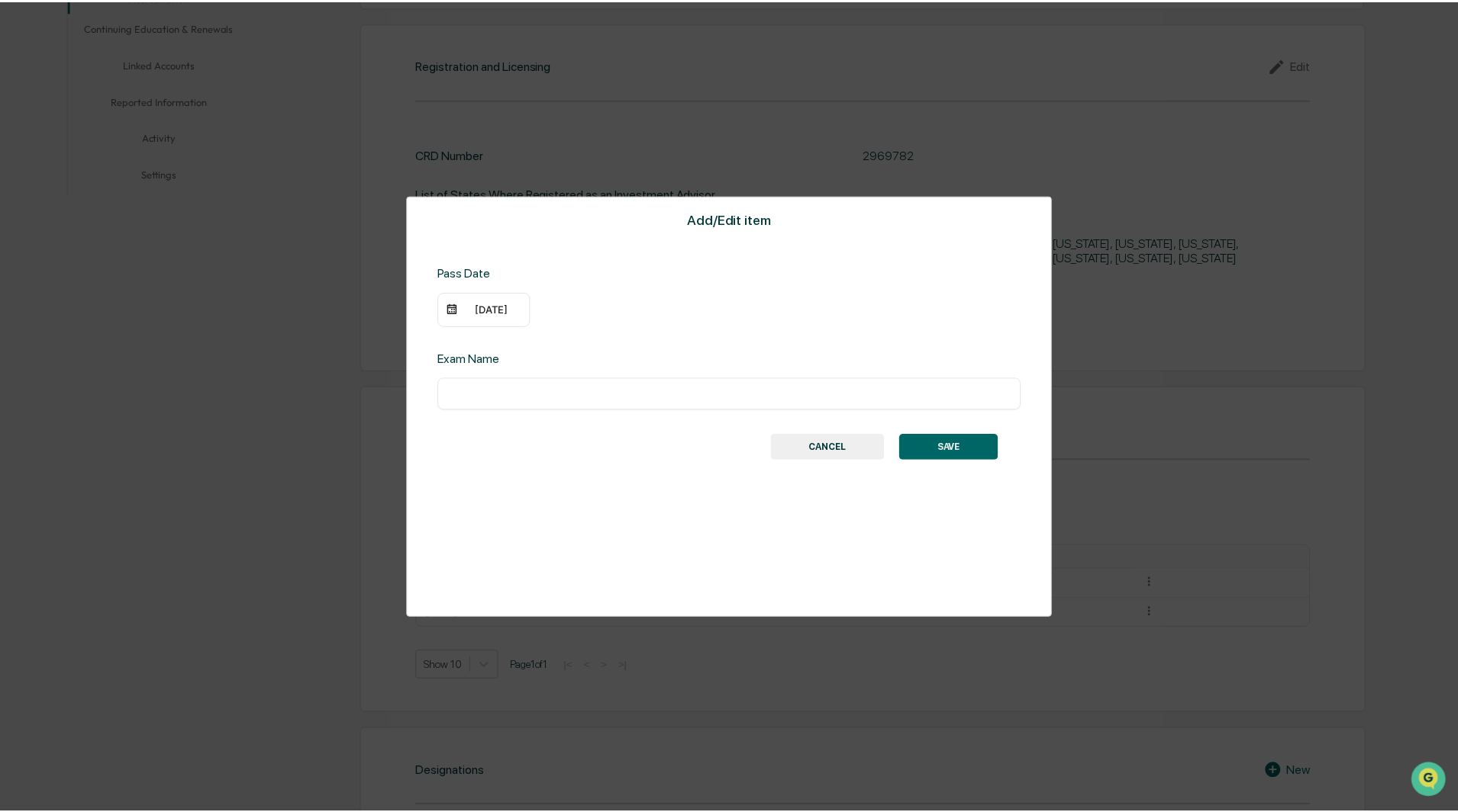
scroll to position [381, 0]
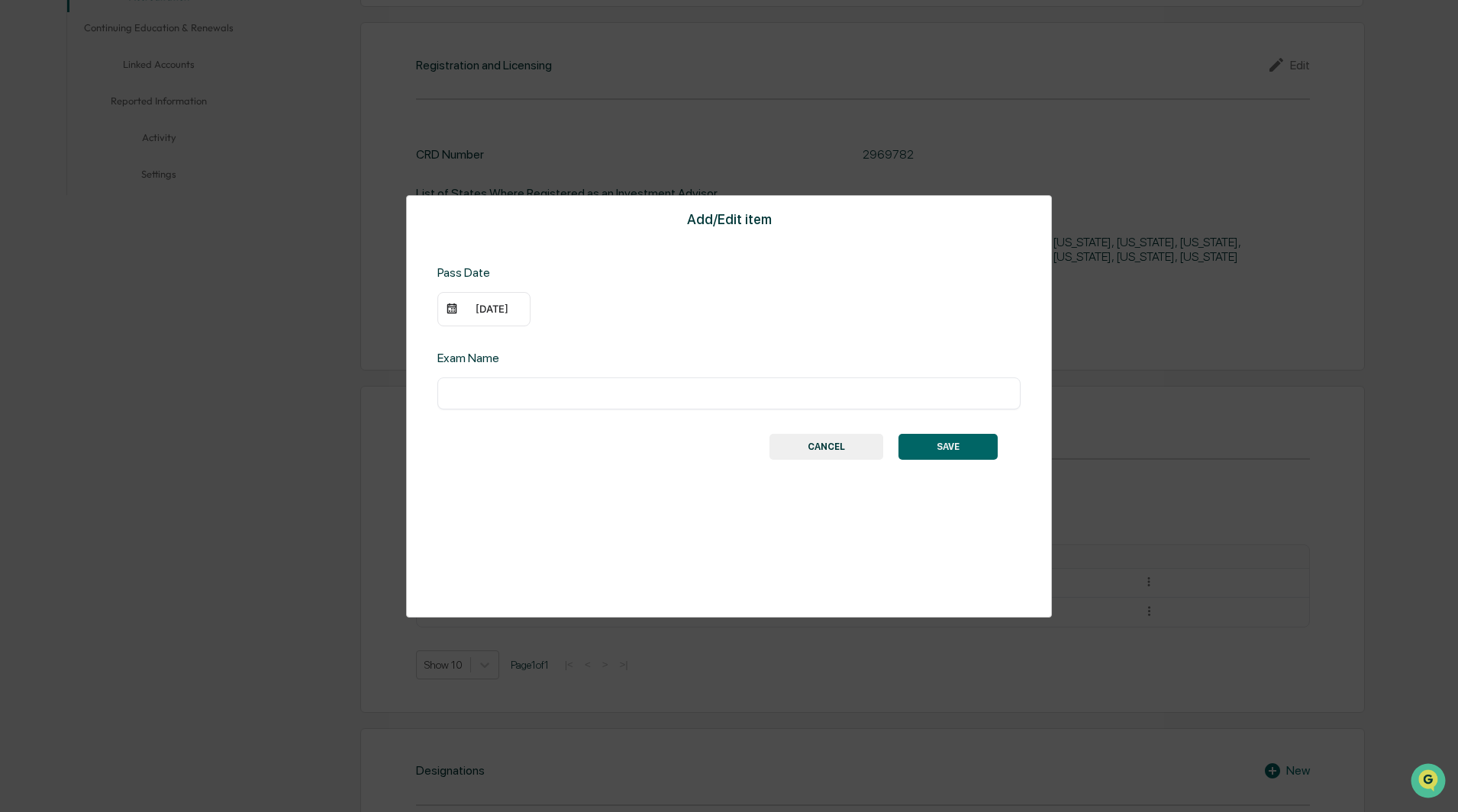
click at [482, 404] on div "​" at bounding box center [729, 393] width 583 height 32
click at [478, 388] on input "text" at bounding box center [729, 393] width 560 height 15
type input "***"
click at [941, 438] on button "SAVE" at bounding box center [947, 447] width 99 height 26
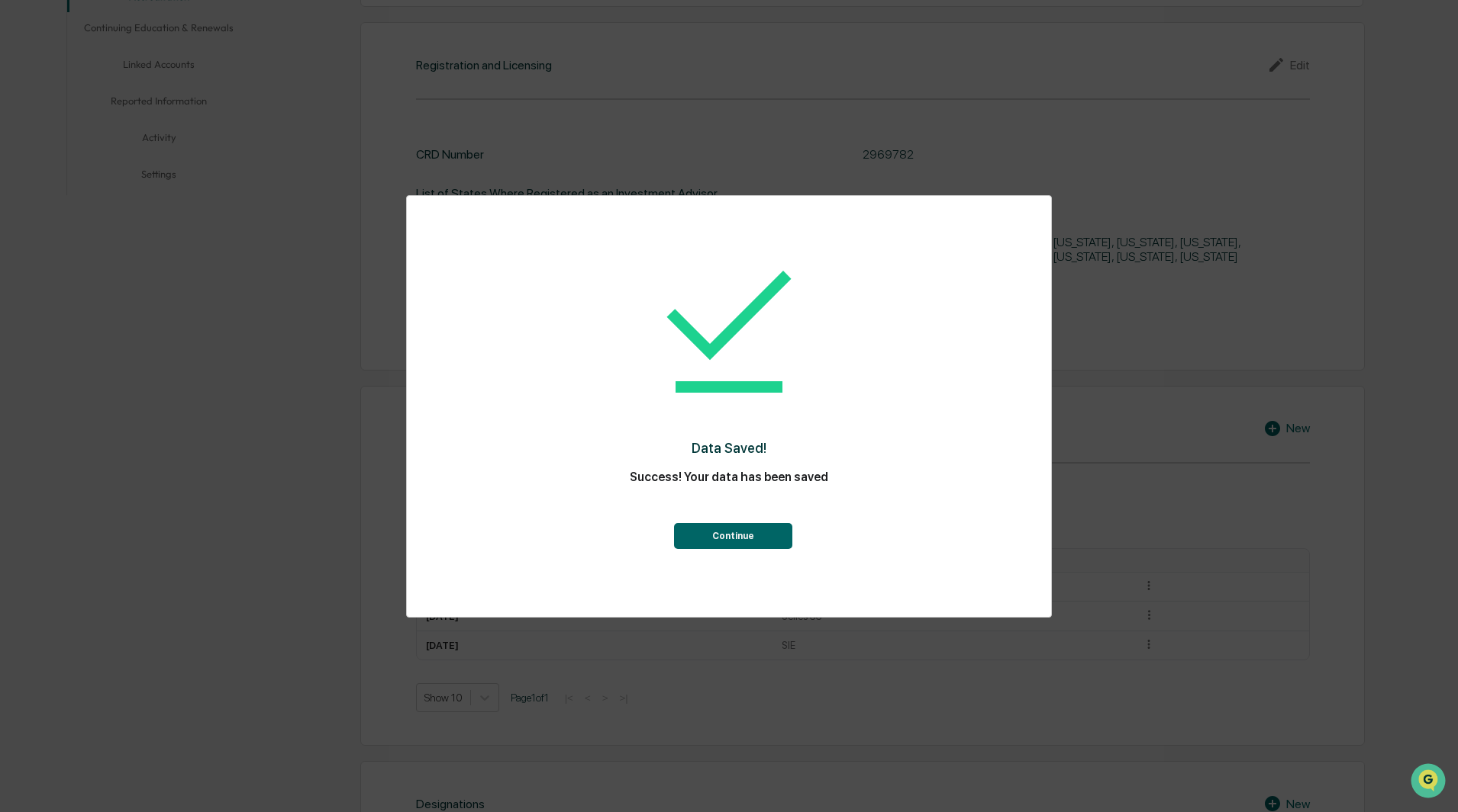
click at [720, 539] on button "Continue" at bounding box center [733, 536] width 119 height 26
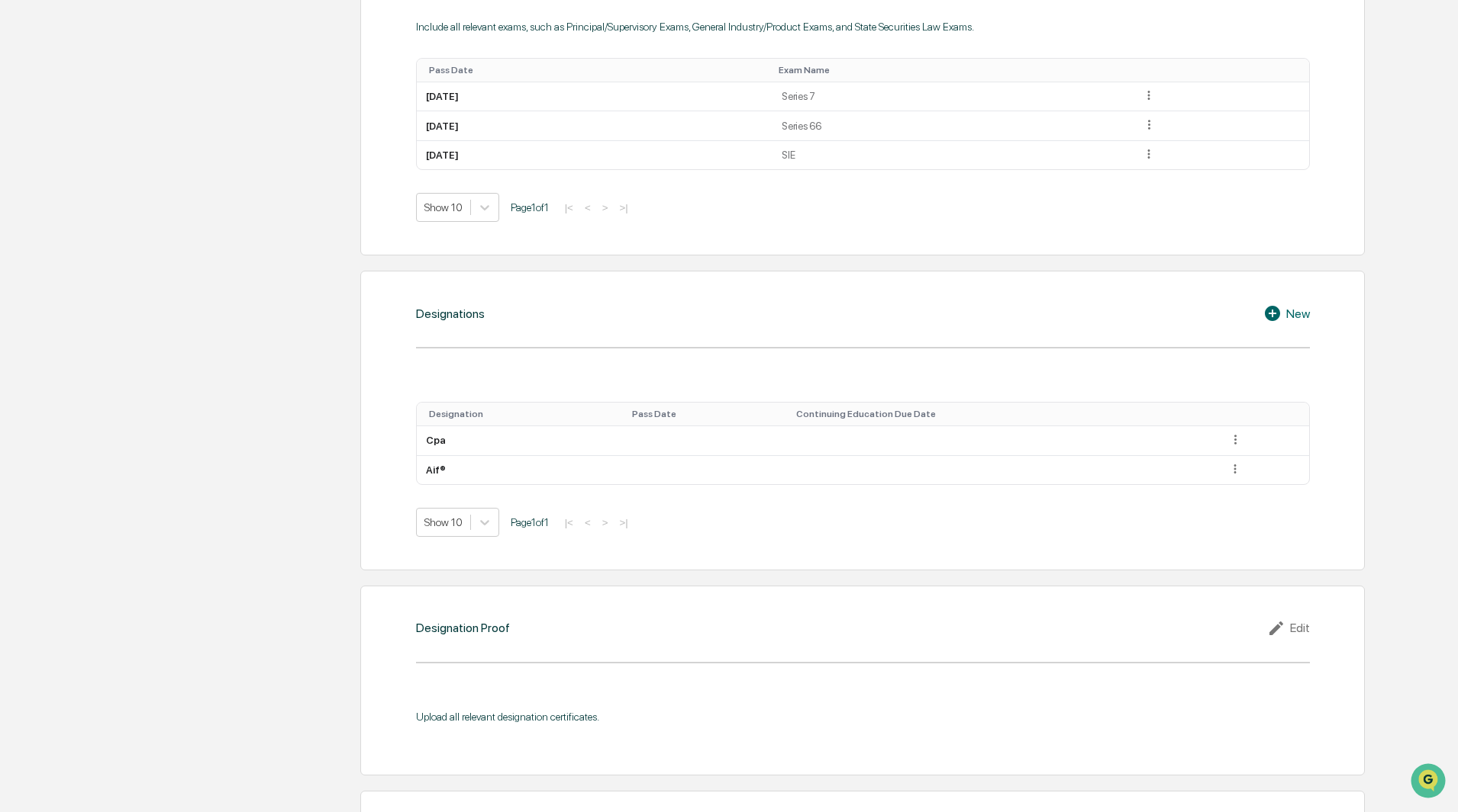
scroll to position [992, 0]
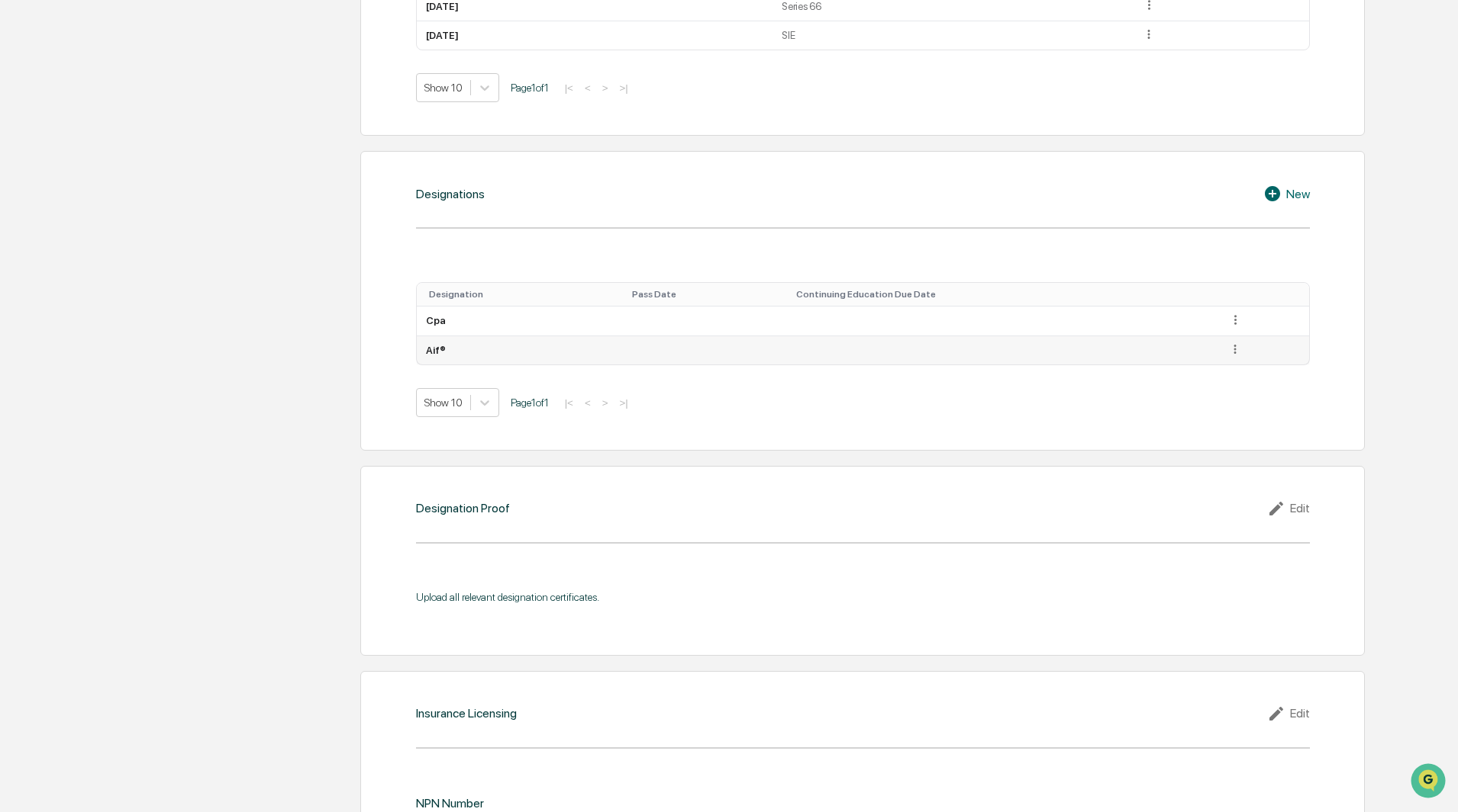
click at [1228, 356] on icon at bounding box center [1235, 349] width 14 height 14
click at [1197, 369] on div "Edit" at bounding box center [1217, 371] width 49 height 24
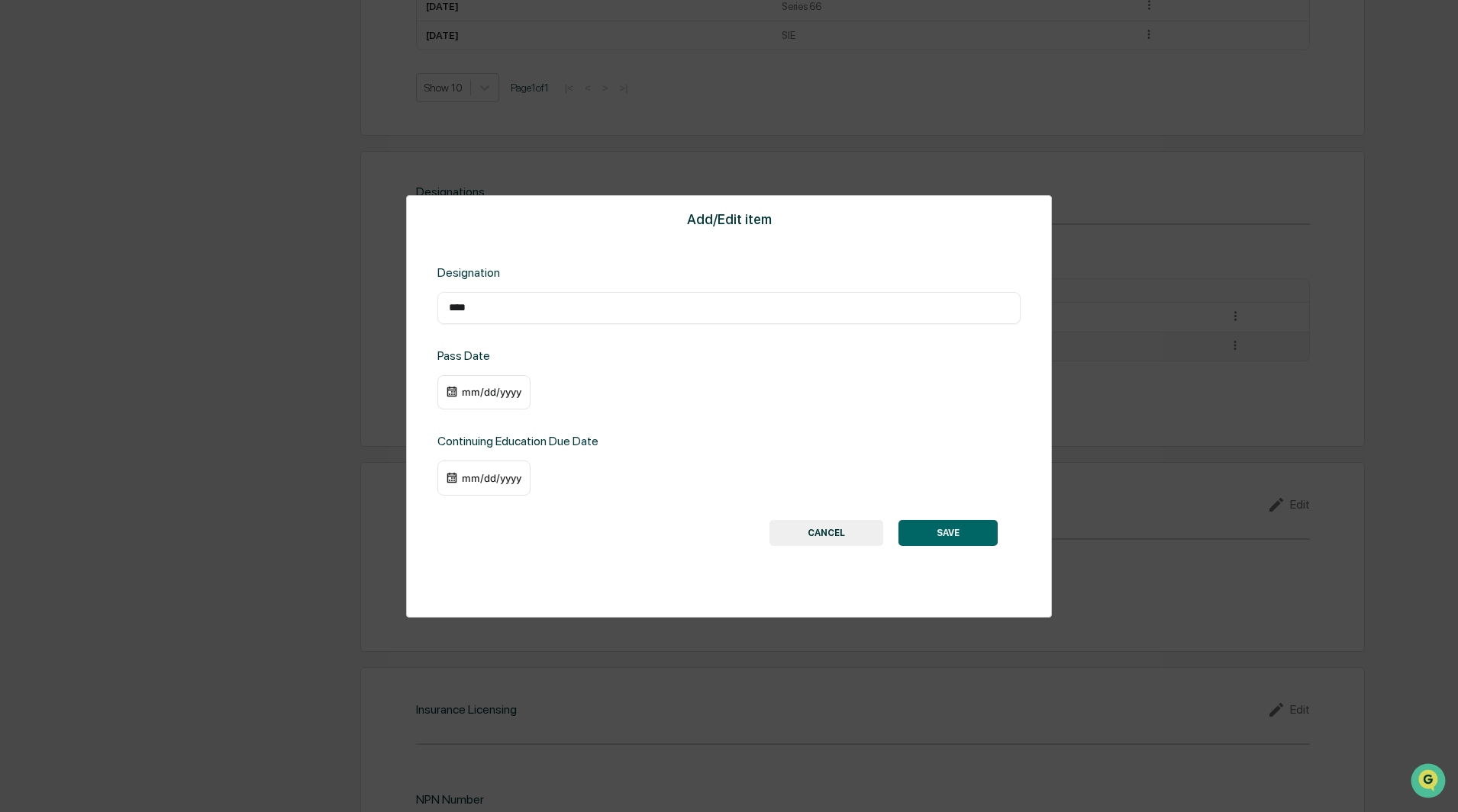
click at [502, 389] on div "mm/dd/yyyy" at bounding box center [491, 391] width 61 height 12
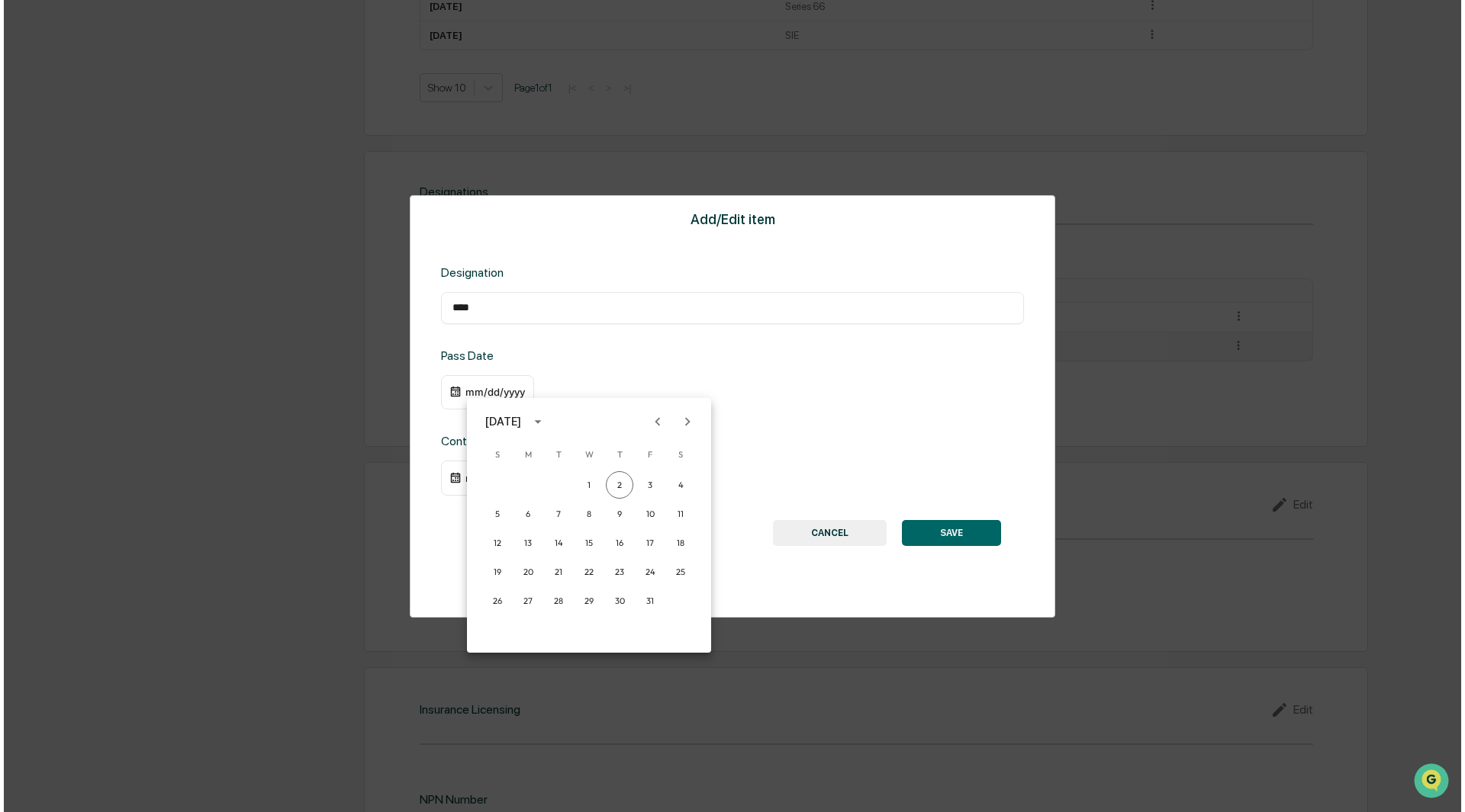
scroll to position [993, 0]
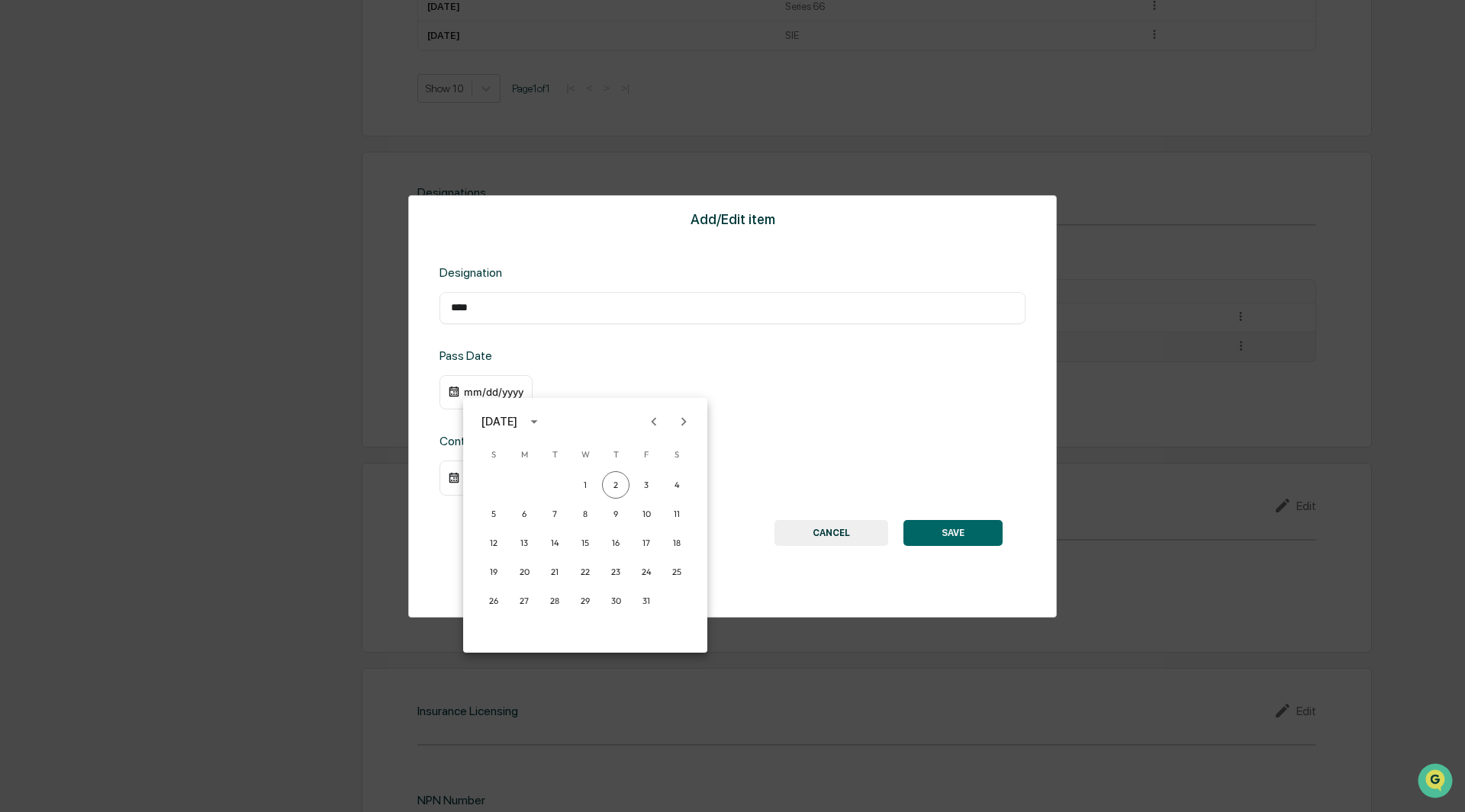
click at [542, 427] on icon "calendar view is open, switch to year view" at bounding box center [534, 422] width 17 height 17
click at [504, 421] on div "October 2025" at bounding box center [500, 422] width 36 height 17
click at [651, 419] on icon "Previous month" at bounding box center [654, 422] width 17 height 17
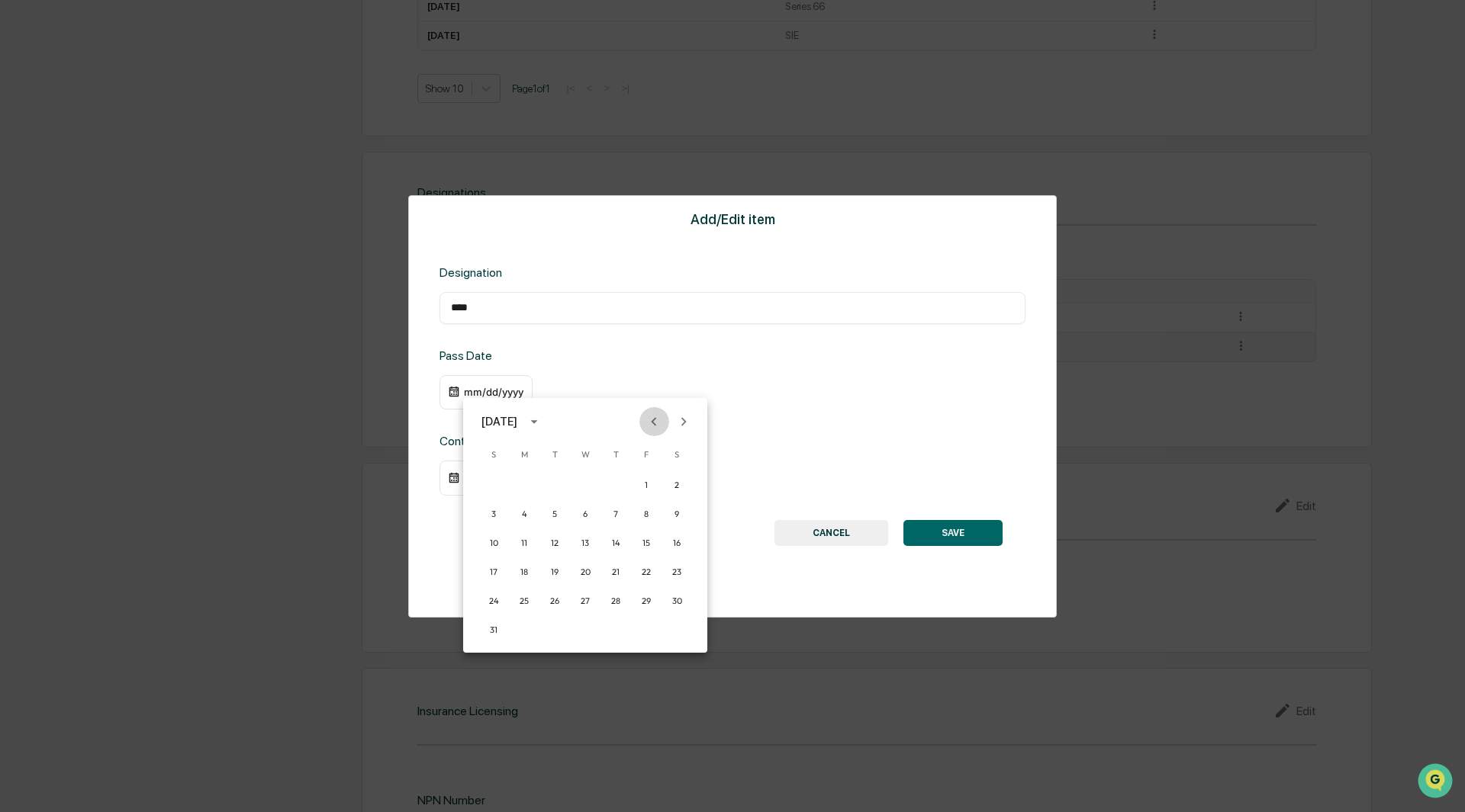
click at [651, 419] on icon "Previous month" at bounding box center [654, 422] width 17 height 17
click at [655, 420] on icon "Previous month" at bounding box center [654, 422] width 6 height 8
click at [541, 419] on button "calendar view is open, switch to year view" at bounding box center [534, 422] width 24 height 24
click at [502, 474] on button "2017" at bounding box center [505, 472] width 55 height 27
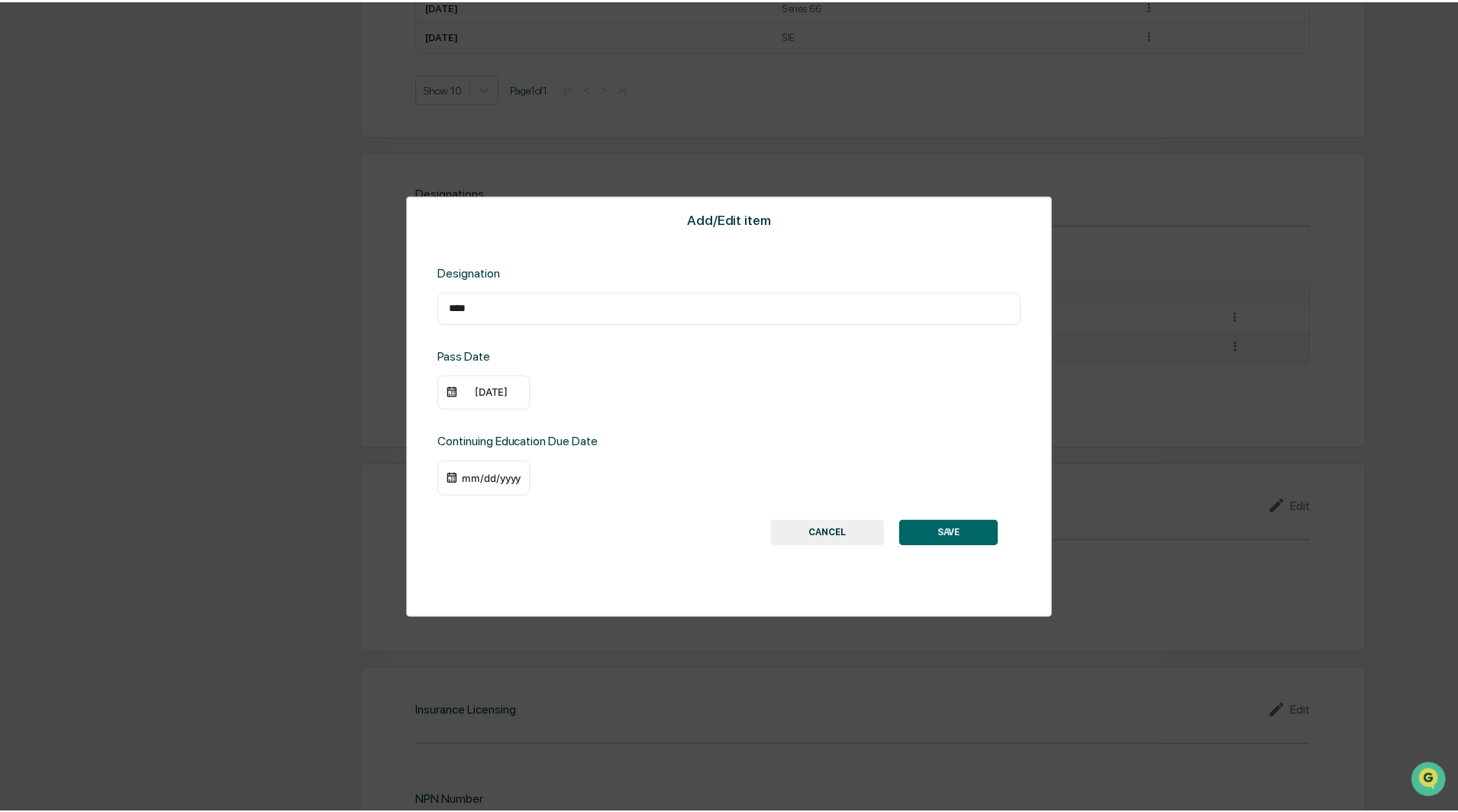
scroll to position [992, 0]
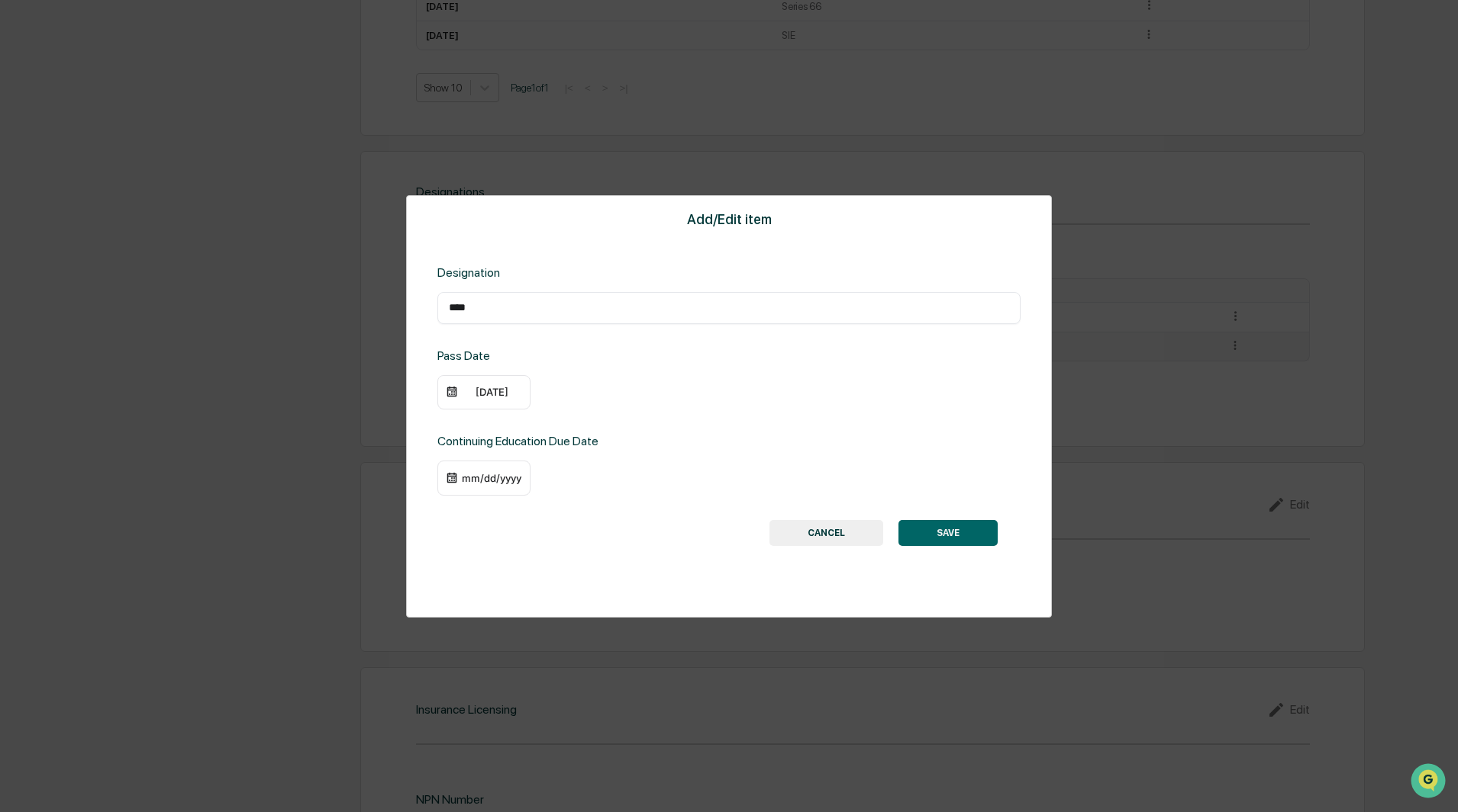
click at [489, 393] on div "10/02/2017" at bounding box center [491, 391] width 61 height 12
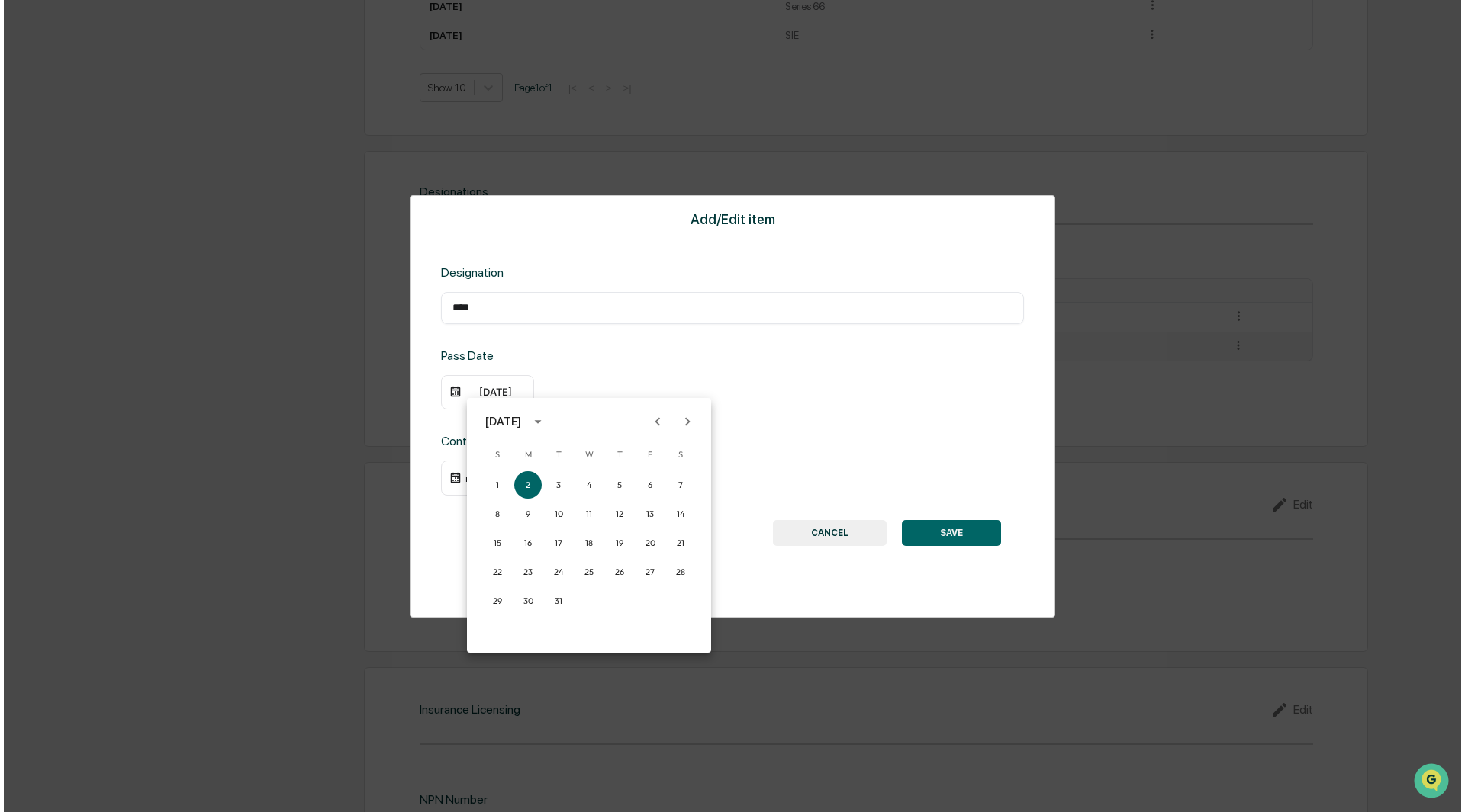
scroll to position [993, 0]
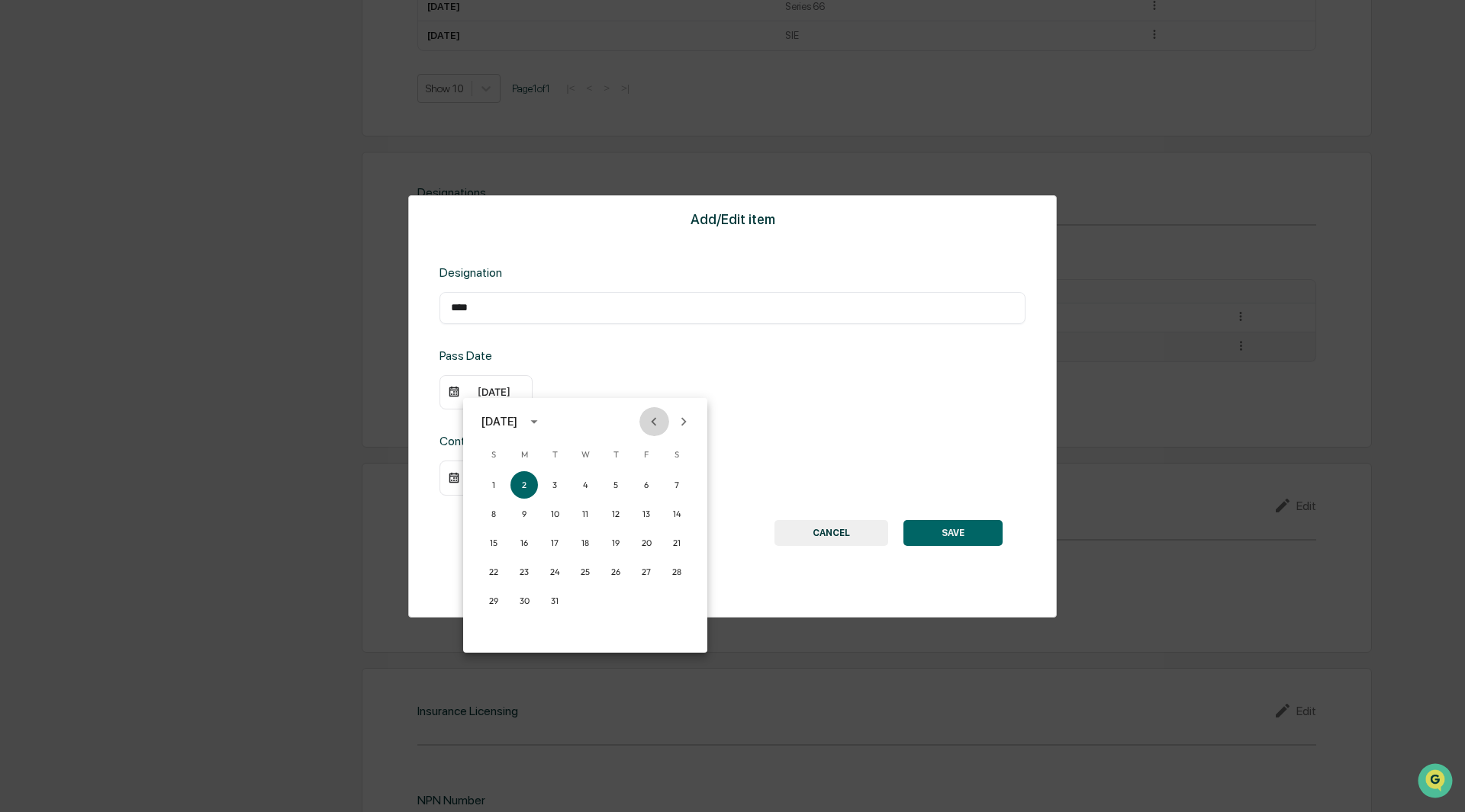
click at [652, 422] on icon "Previous month" at bounding box center [654, 422] width 6 height 8
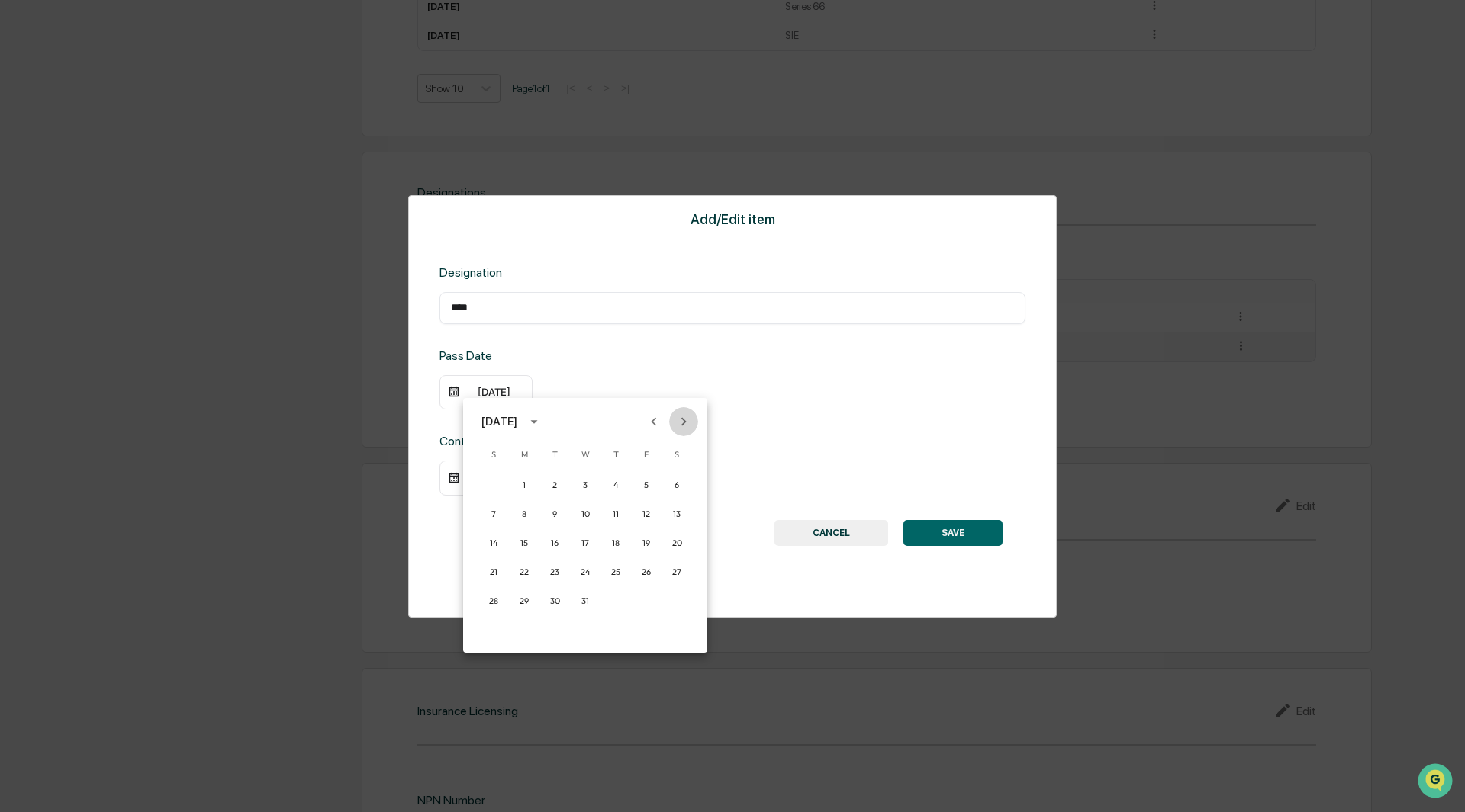
click at [687, 422] on icon "Next month" at bounding box center [684, 422] width 17 height 17
click at [617, 485] on button "1" at bounding box center [615, 485] width 27 height 27
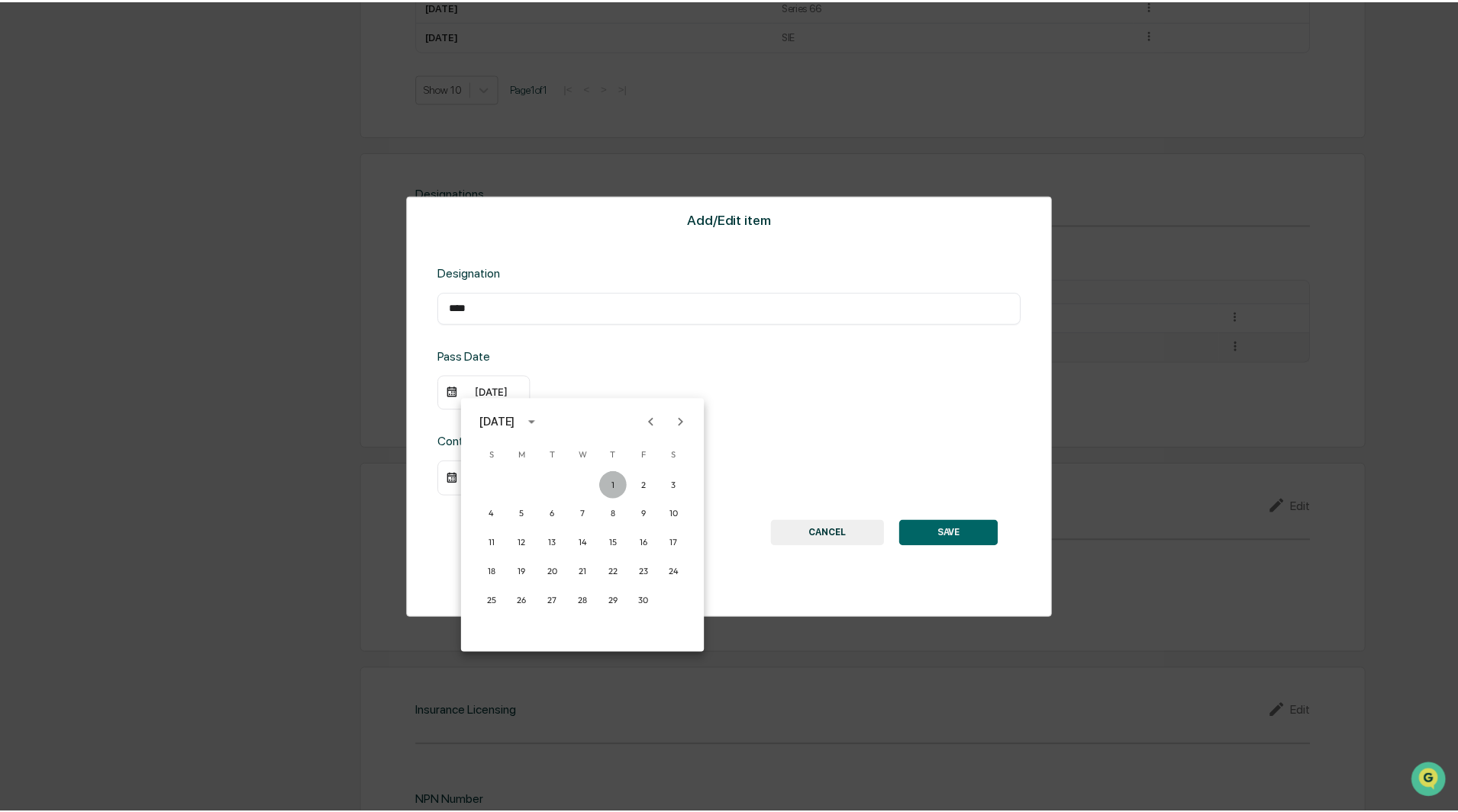
scroll to position [992, 0]
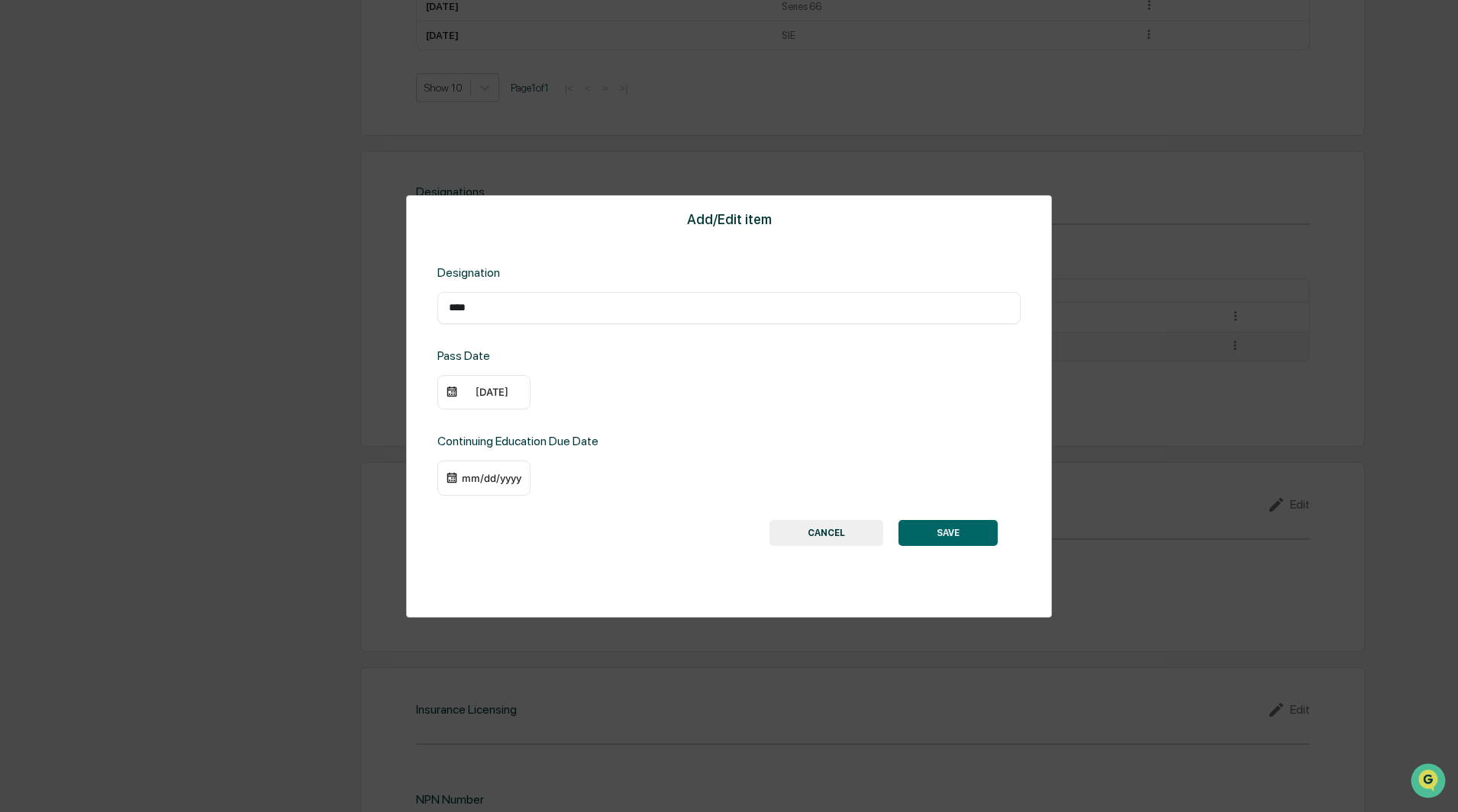
click at [490, 482] on div "mm/dd/yyyy" at bounding box center [491, 478] width 61 height 12
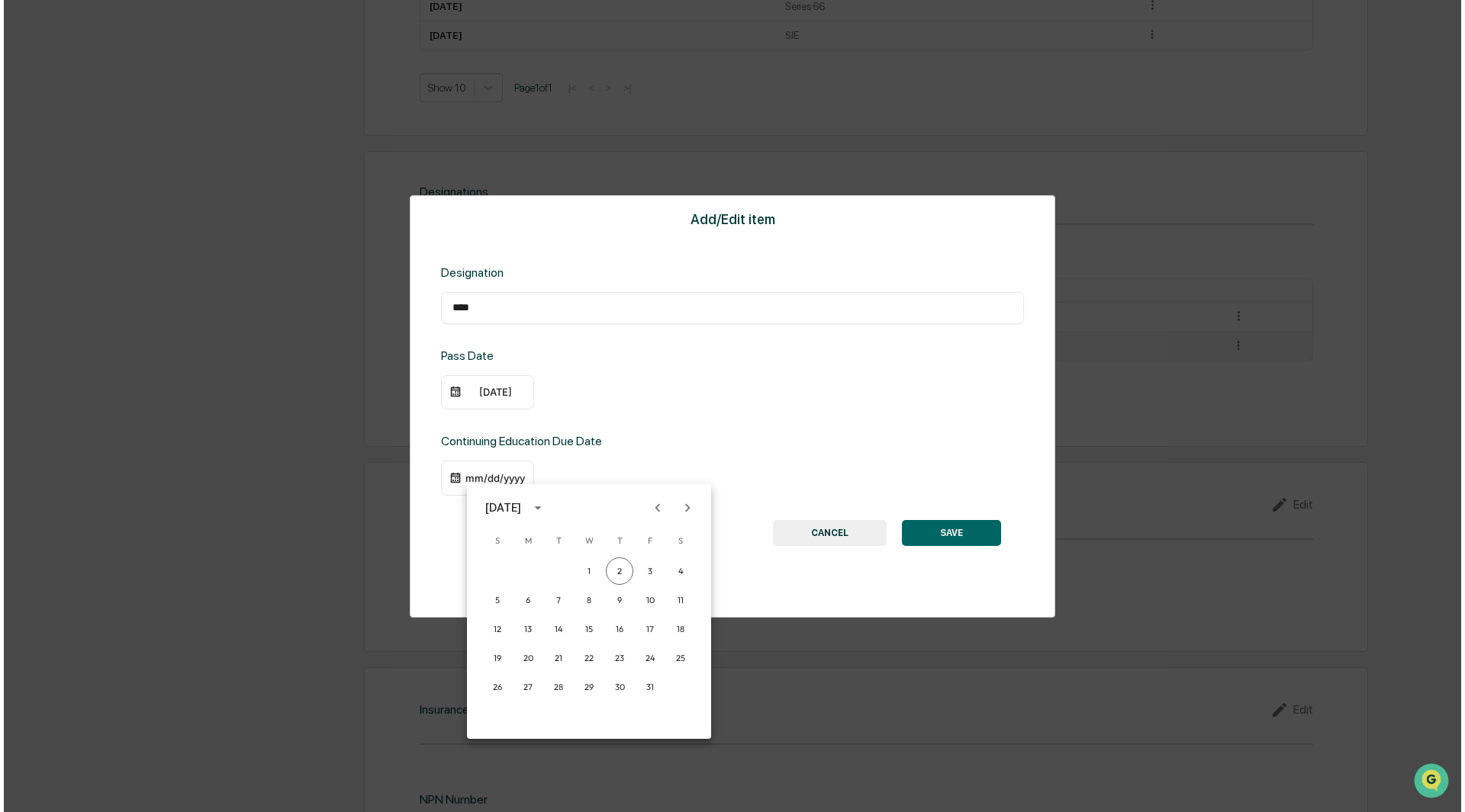
scroll to position [993, 0]
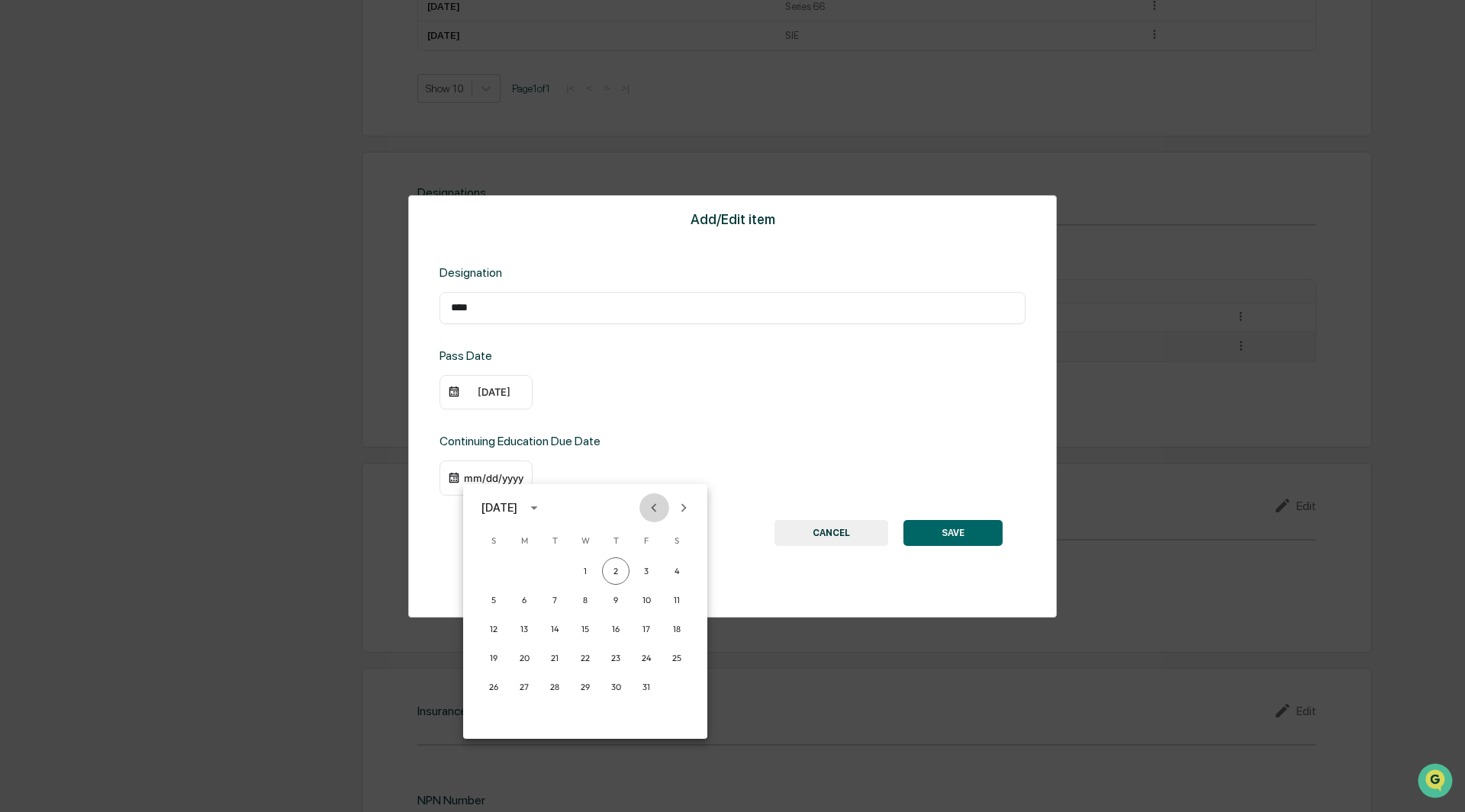
click at [655, 510] on icon "Previous month" at bounding box center [654, 507] width 6 height 8
click at [648, 510] on icon "Previous month" at bounding box center [654, 508] width 17 height 17
click at [542, 511] on icon "calendar view is open, switch to year view" at bounding box center [534, 508] width 17 height 17
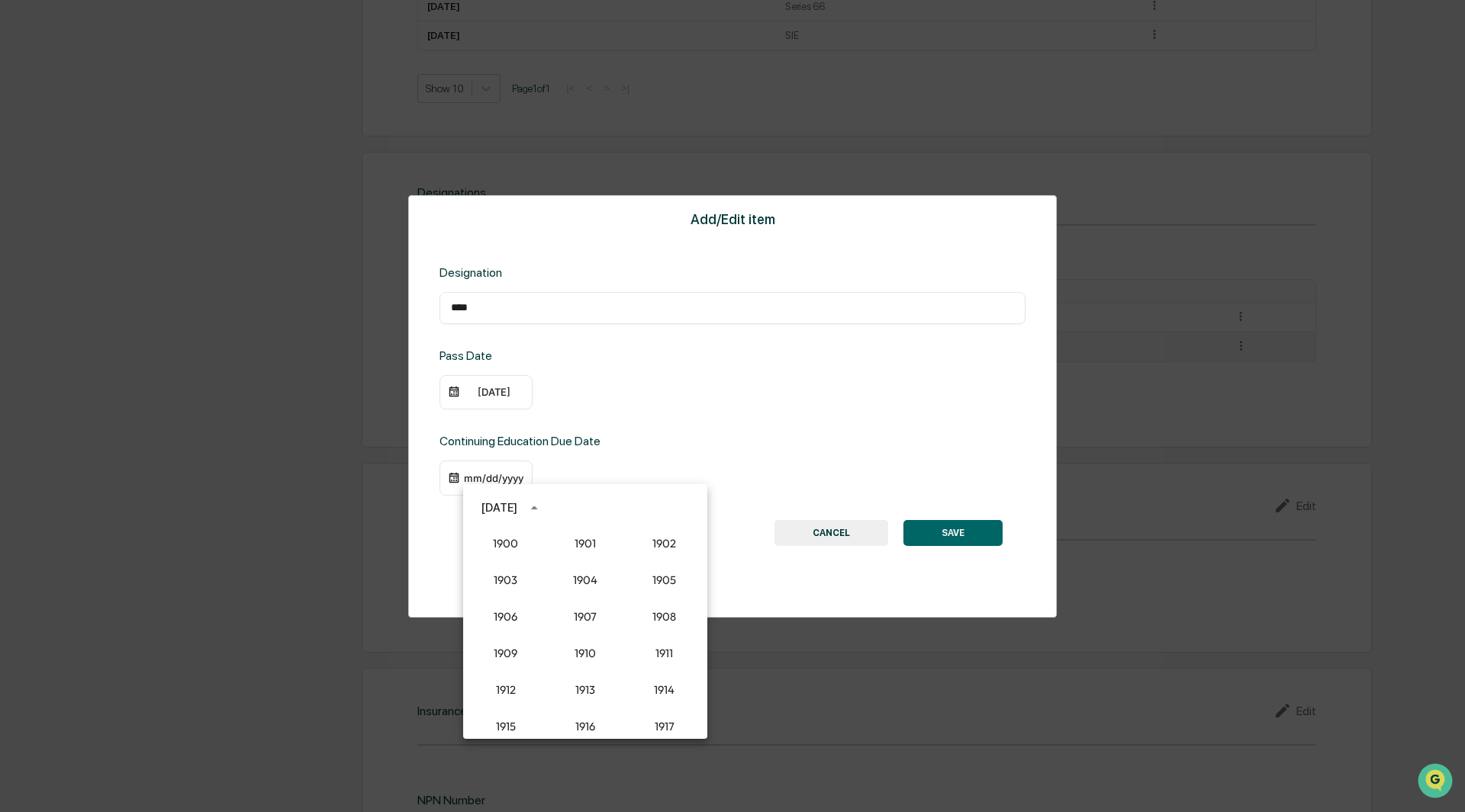
scroll to position [1413, 0]
click at [508, 670] on button "2026" at bounding box center [505, 668] width 55 height 27
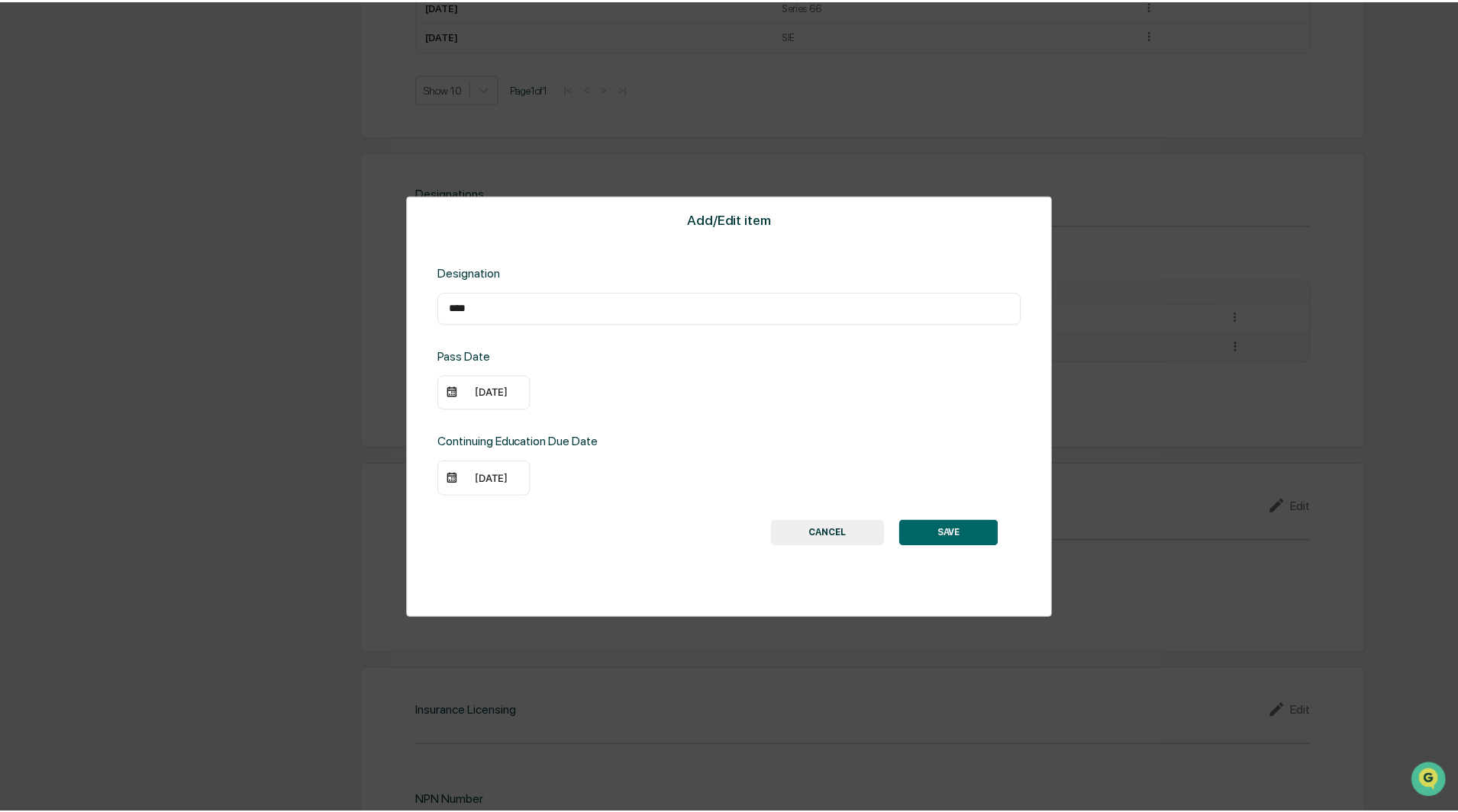
scroll to position [992, 0]
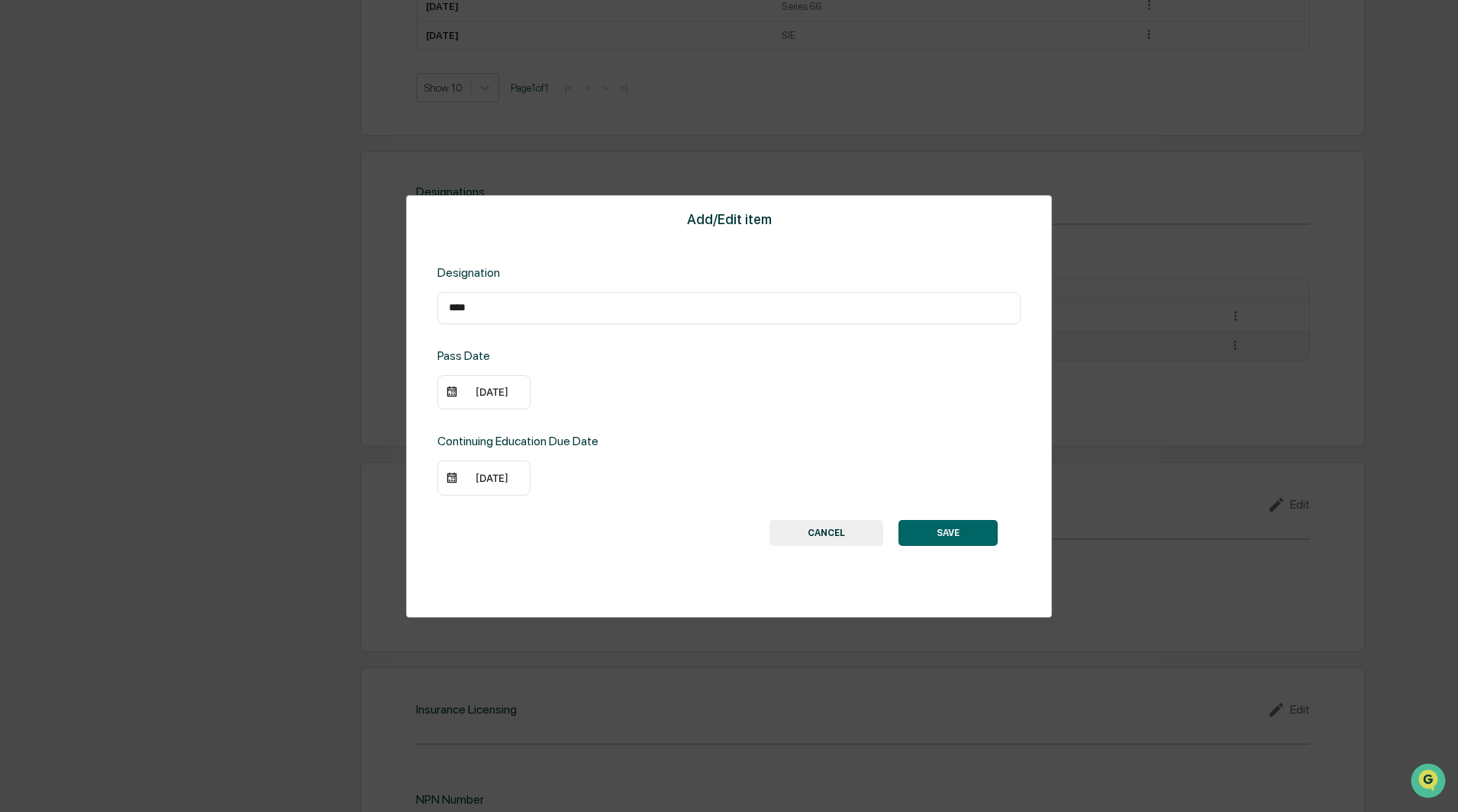
click at [497, 474] on div "10/02/2026" at bounding box center [491, 478] width 61 height 12
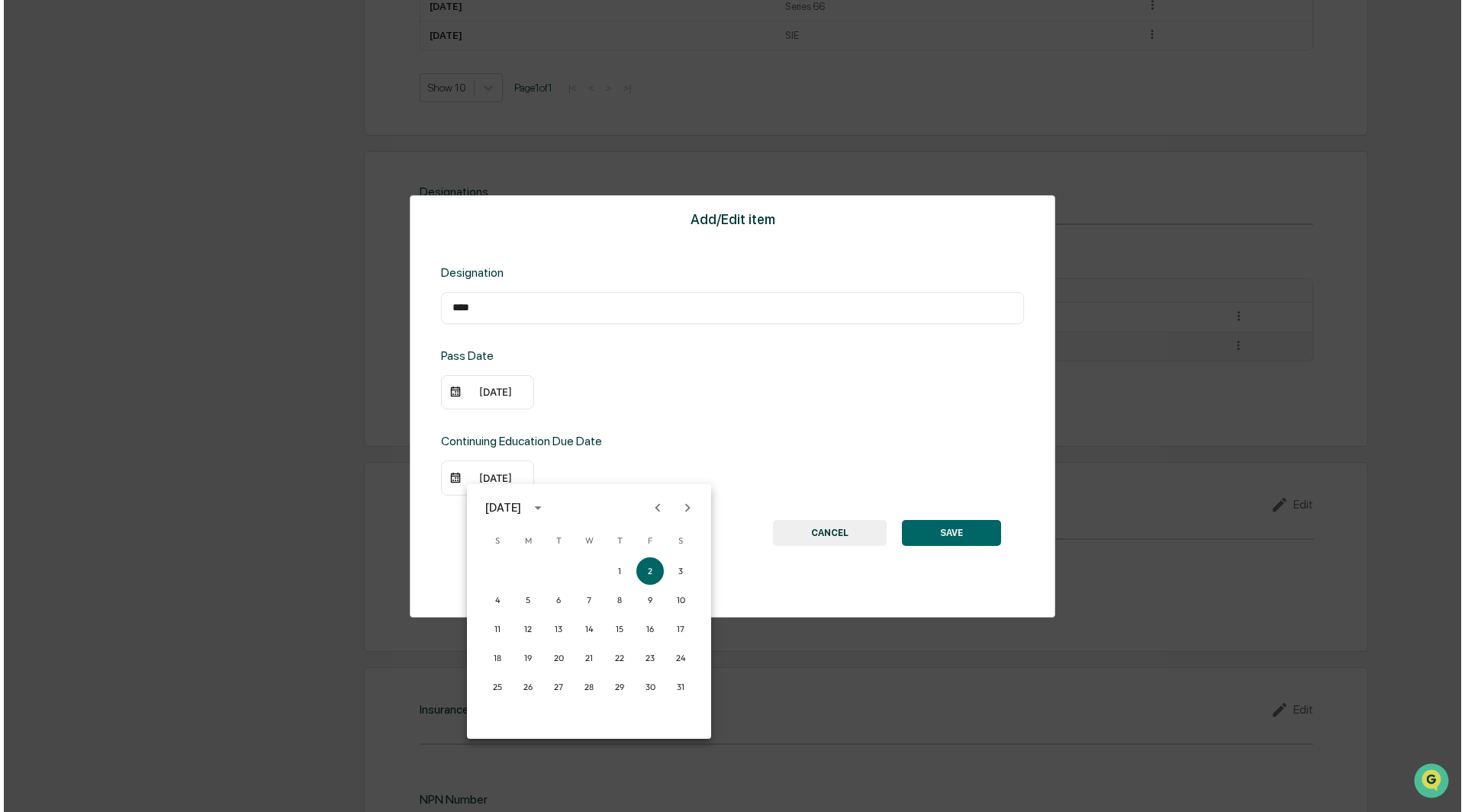
scroll to position [993, 0]
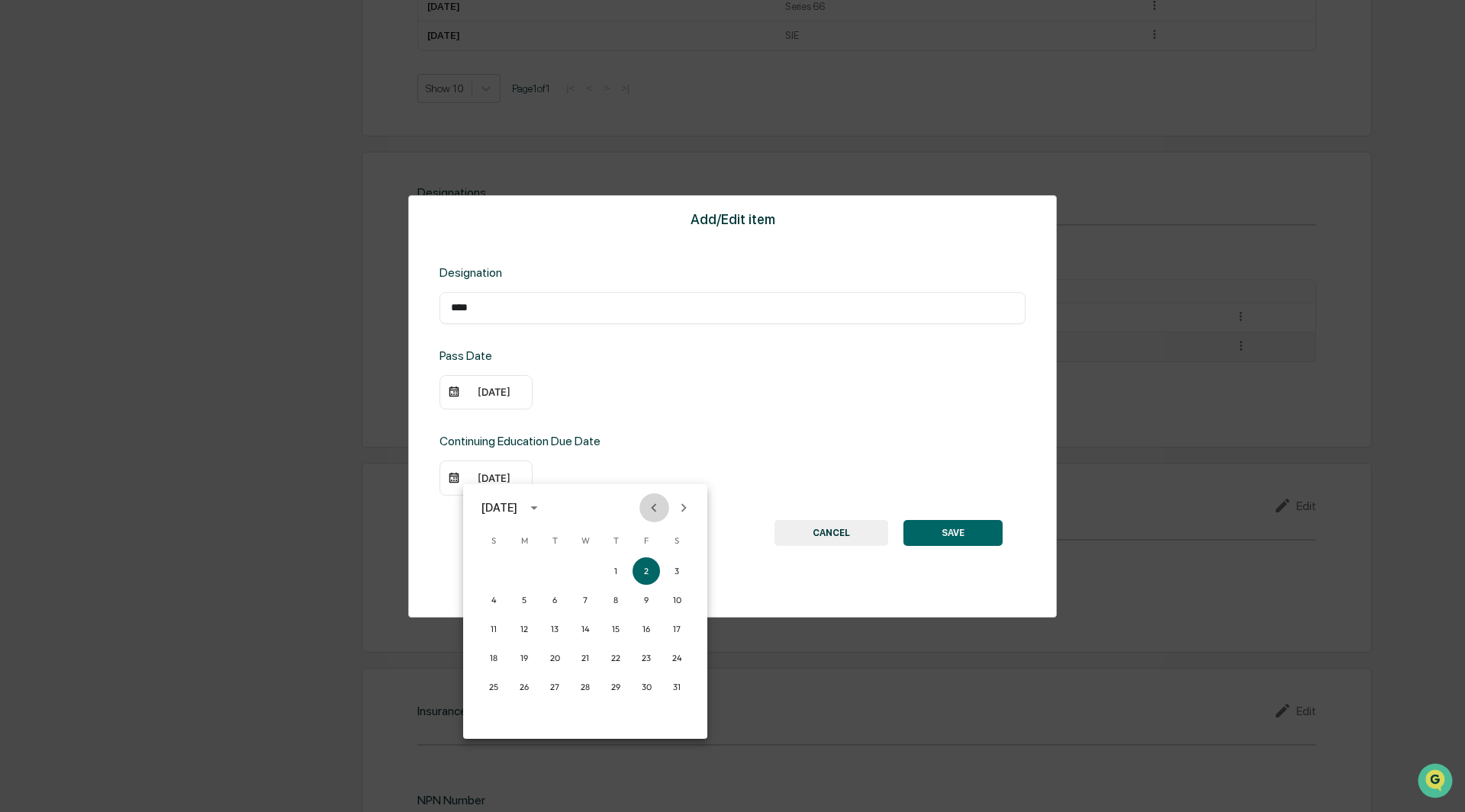
click at [649, 506] on icon "Previous month" at bounding box center [654, 508] width 17 height 17
click at [528, 570] on button "1" at bounding box center [523, 571] width 27 height 27
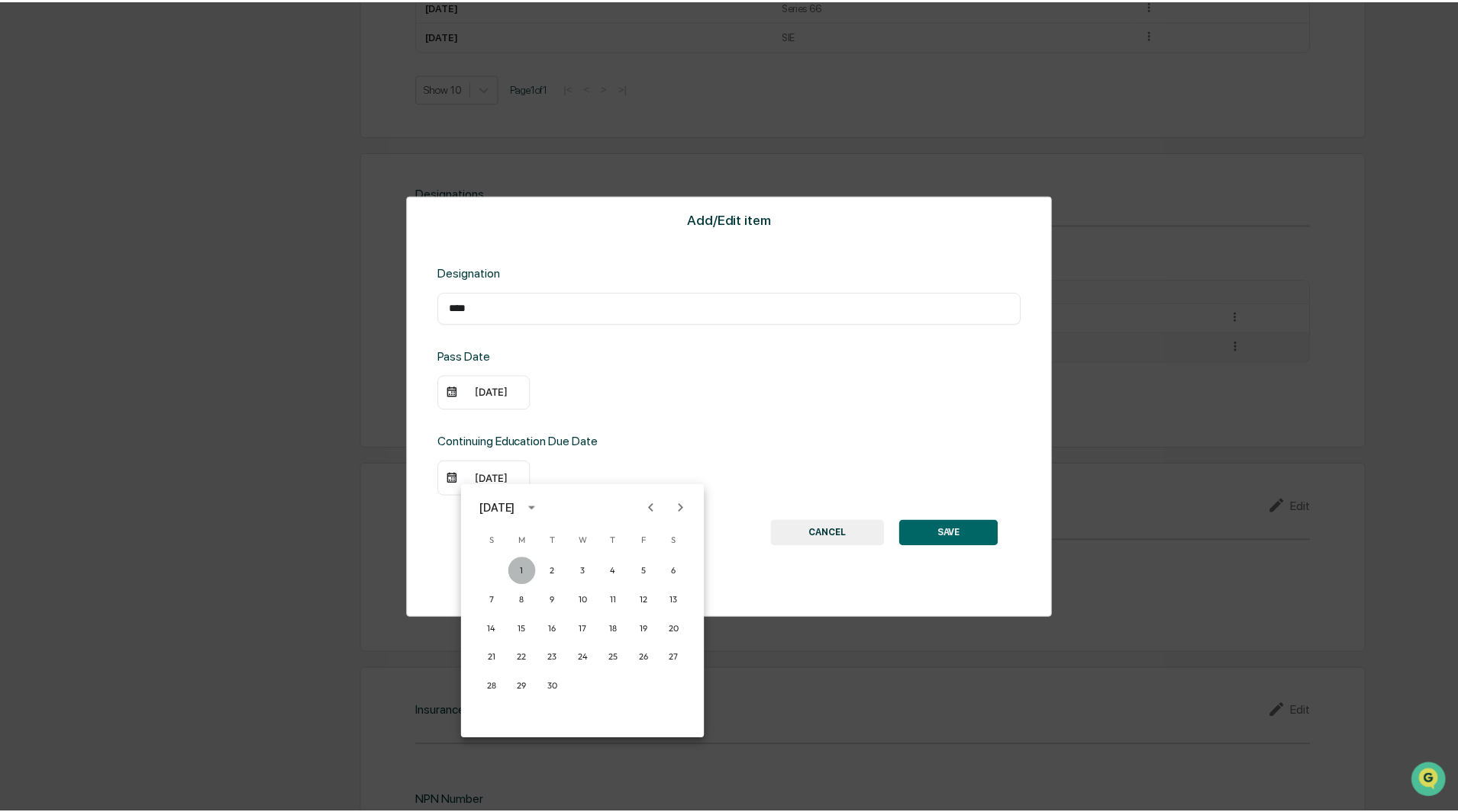
scroll to position [992, 0]
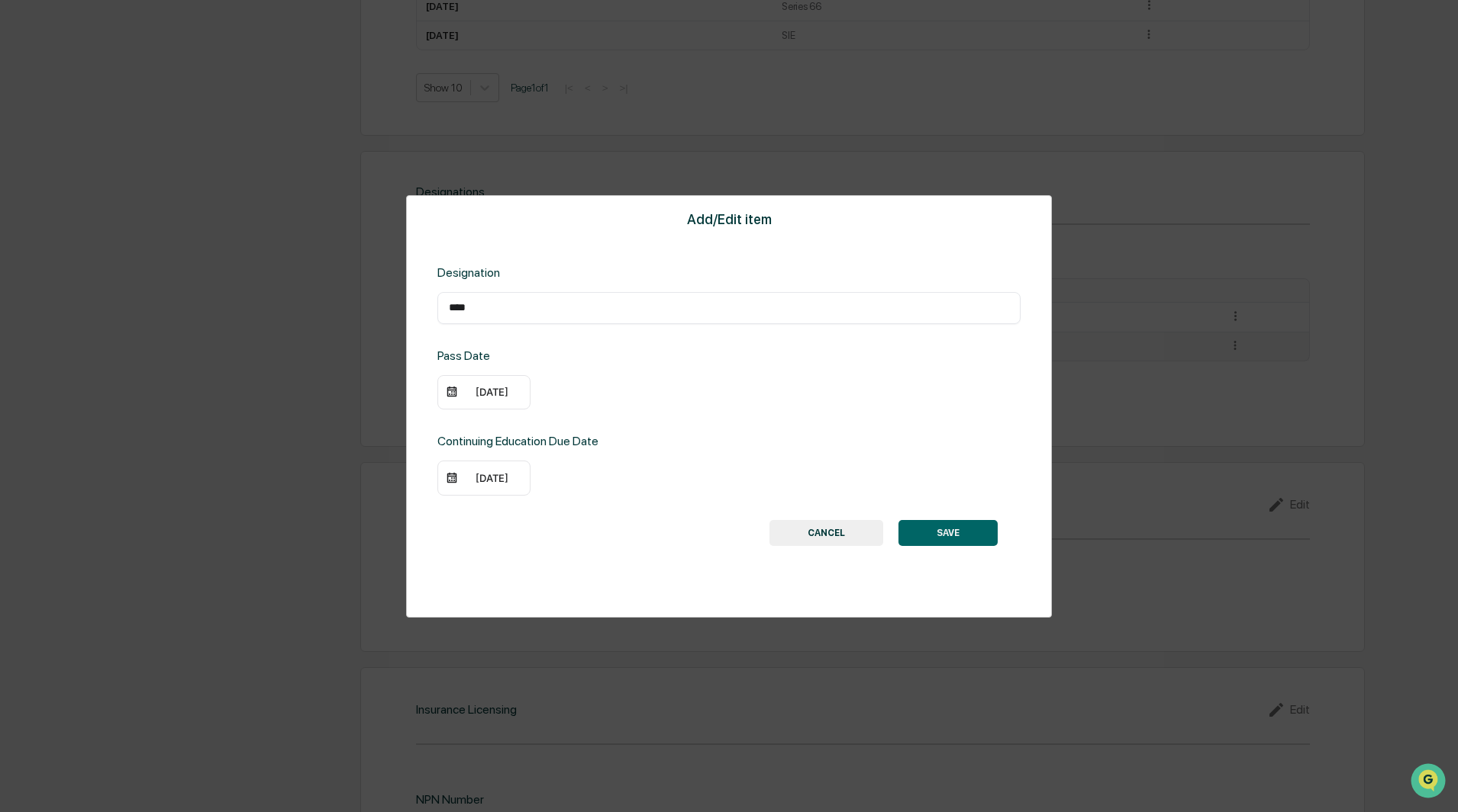
click at [939, 529] on button "SAVE" at bounding box center [947, 533] width 99 height 26
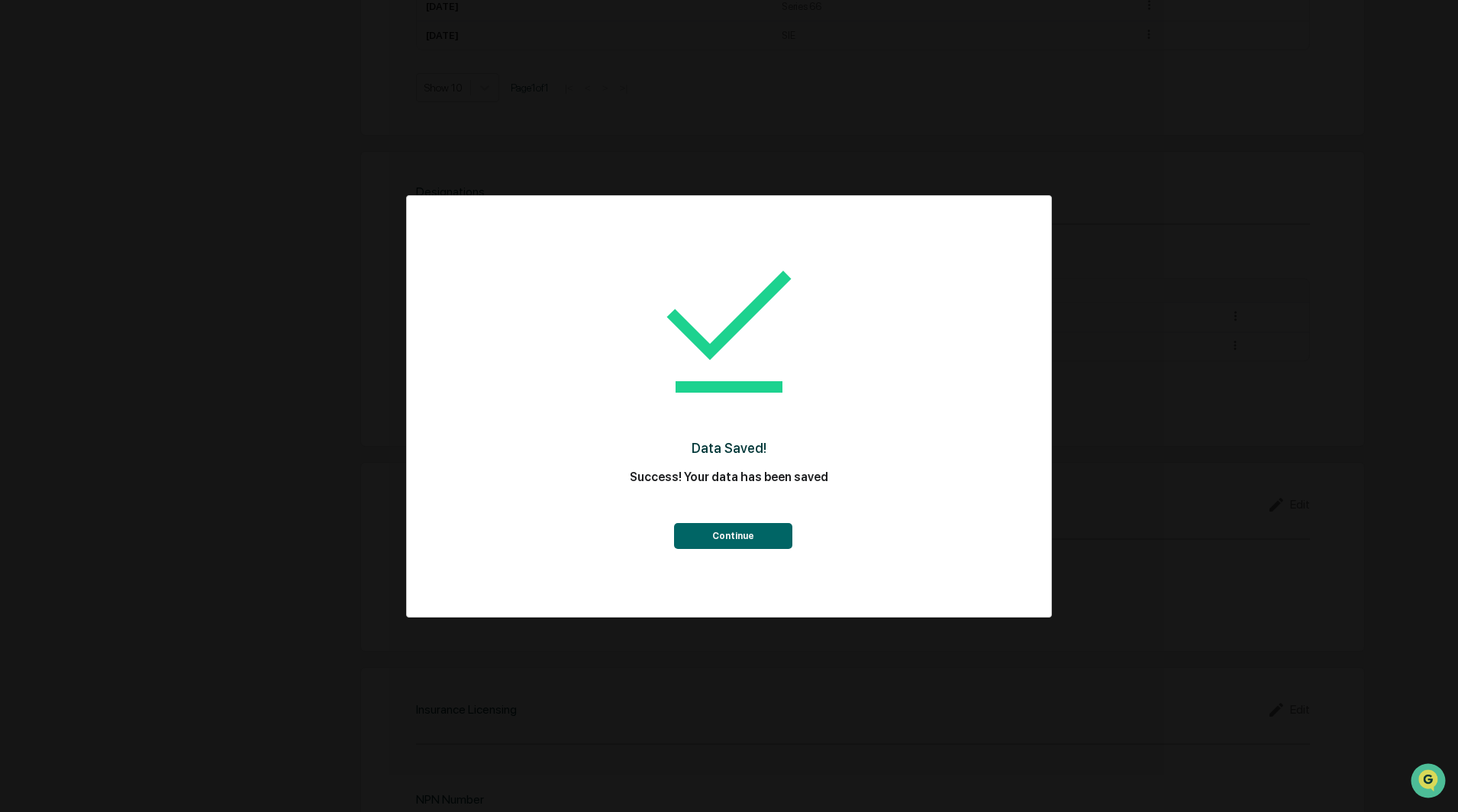
click at [713, 535] on button "Continue" at bounding box center [733, 536] width 119 height 26
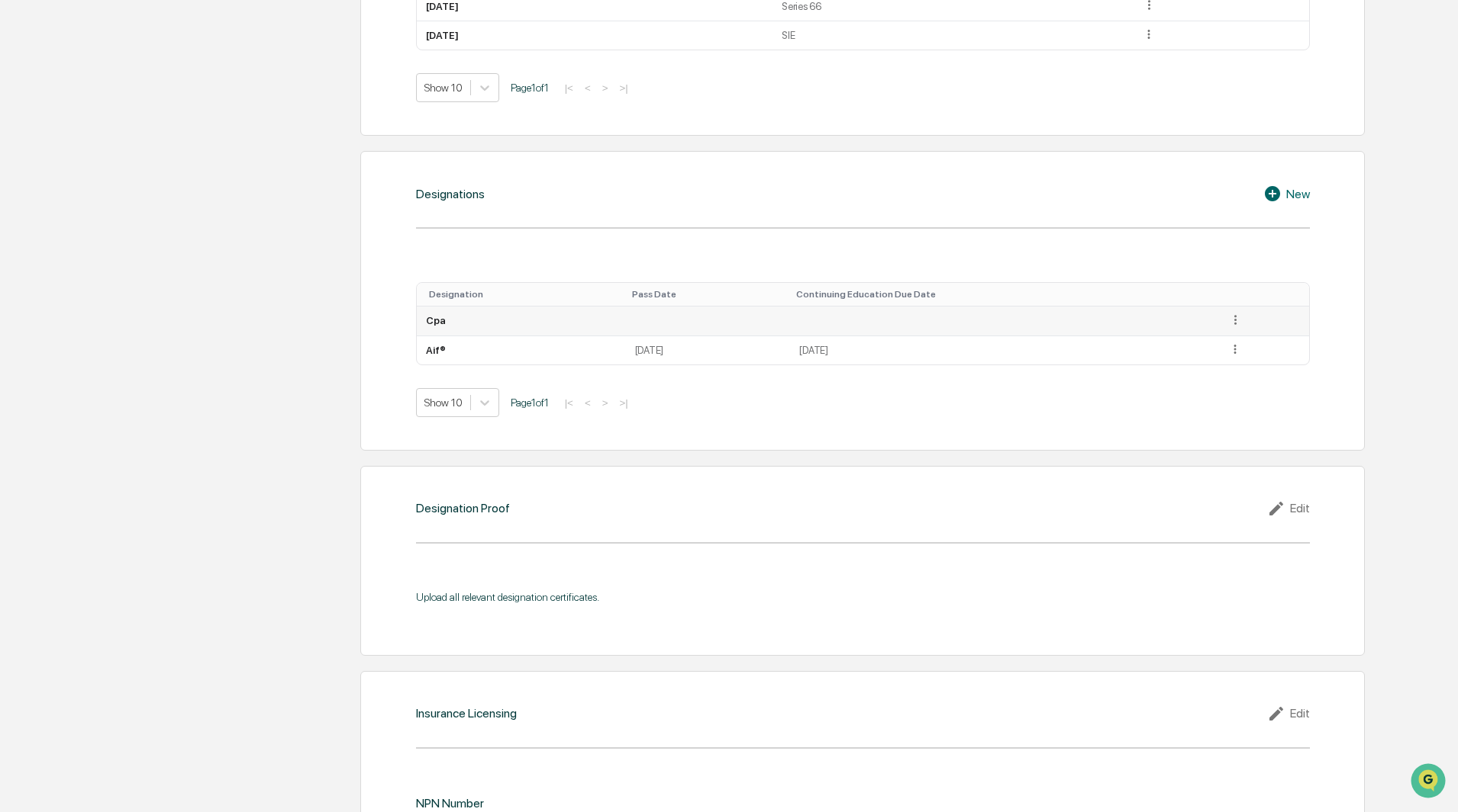
click at [1229, 319] on icon at bounding box center [1235, 319] width 14 height 14
click at [1215, 341] on div "Edit" at bounding box center [1217, 342] width 49 height 24
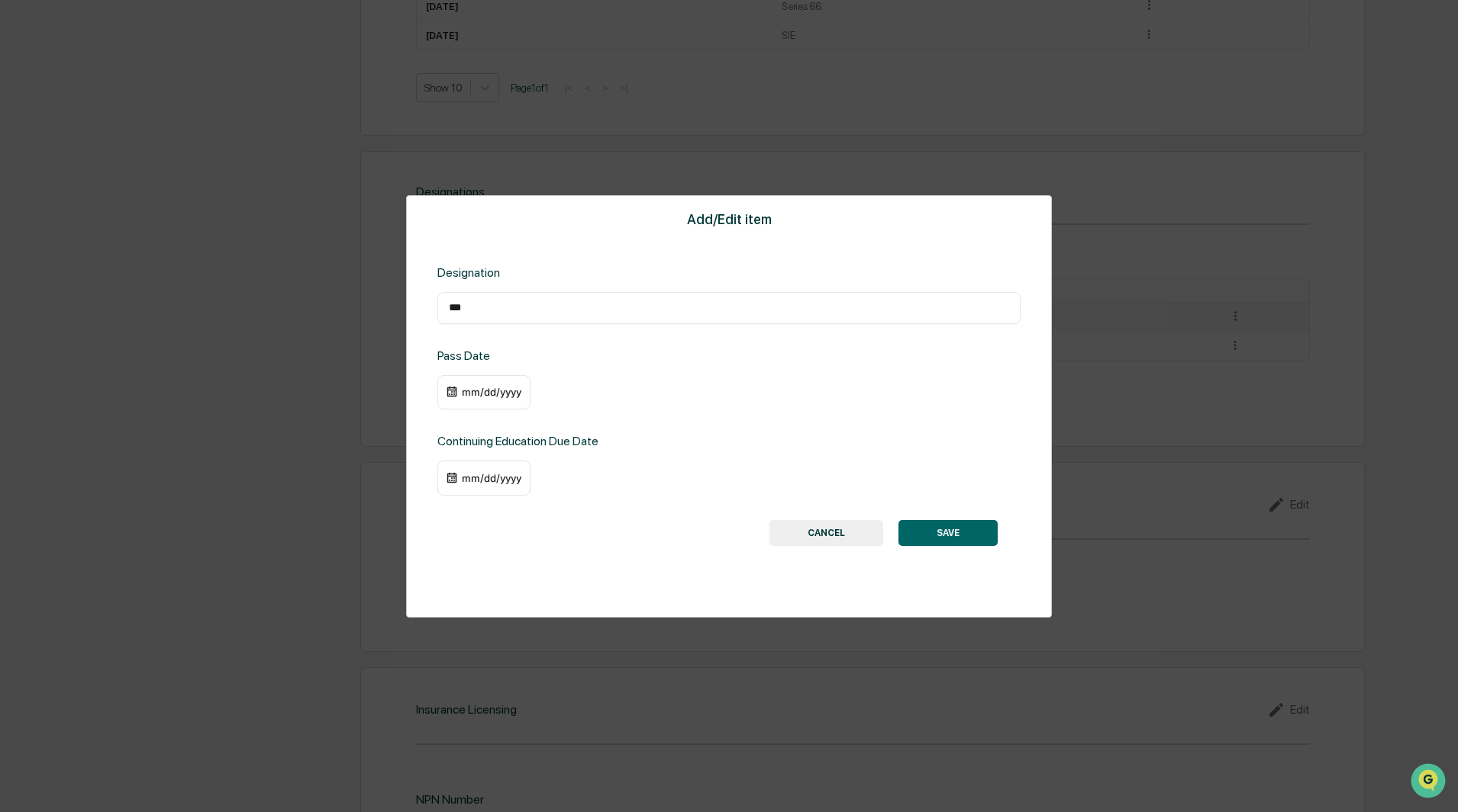
click at [473, 390] on div "mm/dd/yyyy" at bounding box center [491, 391] width 61 height 12
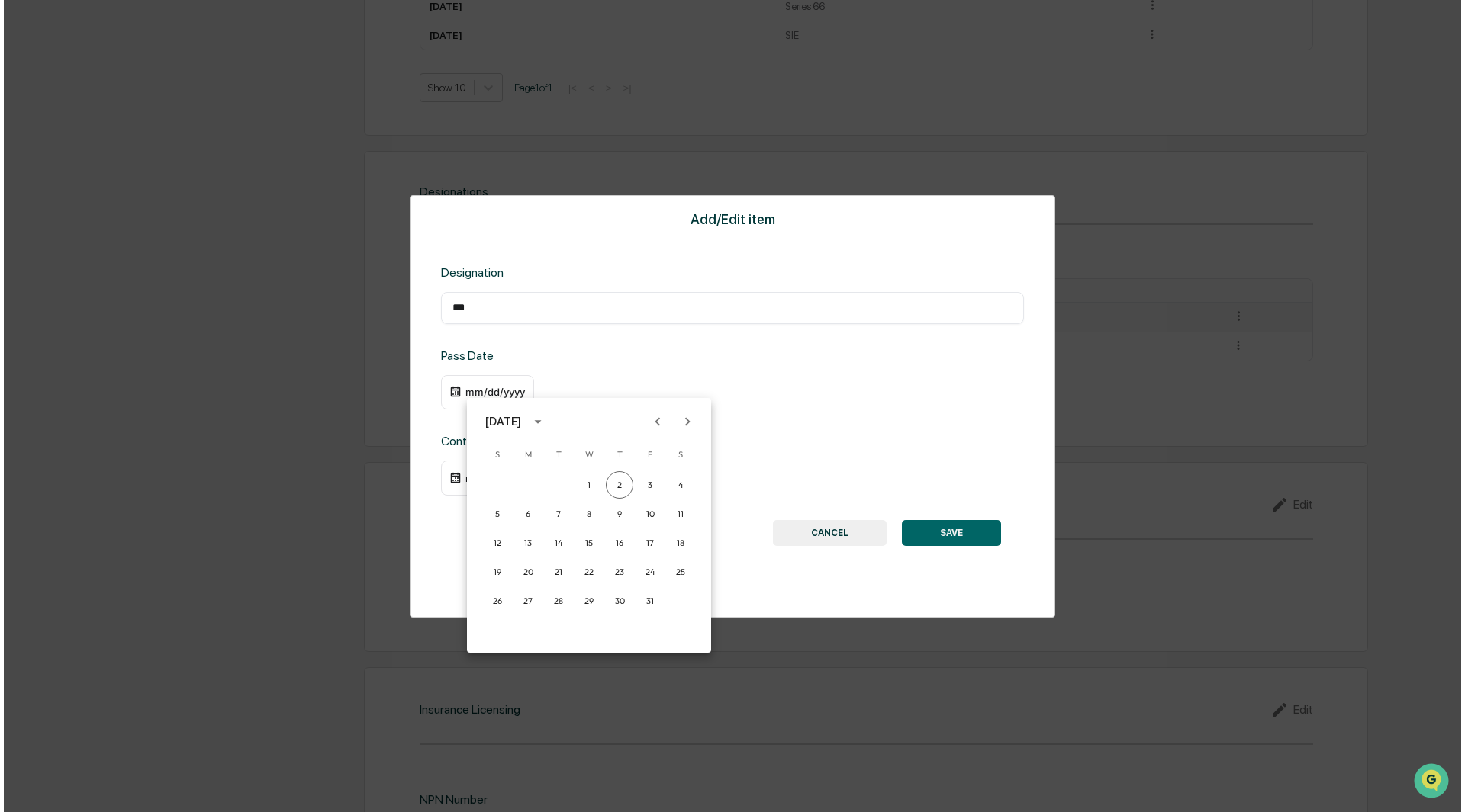
scroll to position [993, 0]
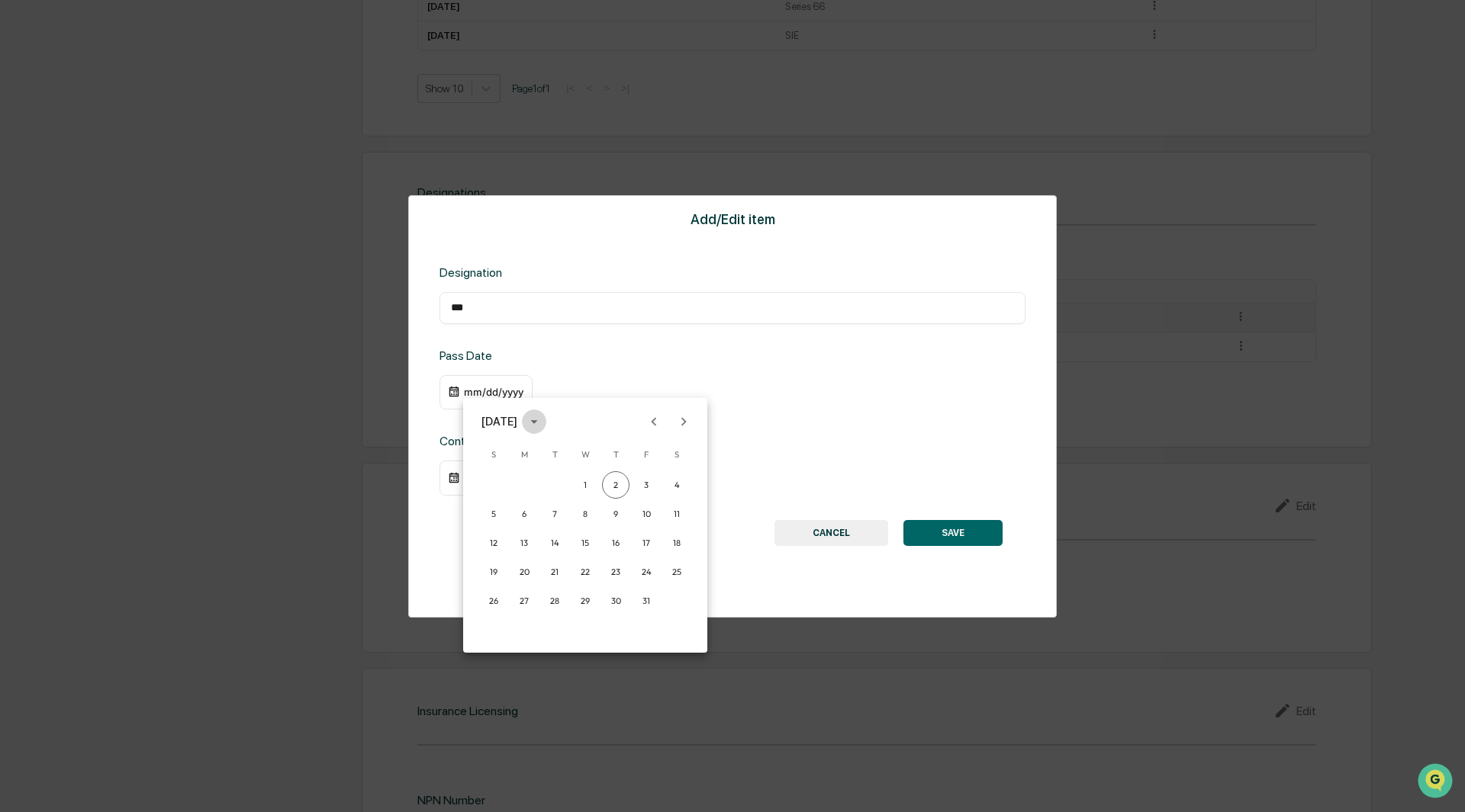
click at [542, 420] on icon "calendar view is open, switch to year view" at bounding box center [534, 422] width 17 height 17
click at [542, 420] on icon "year view is open, switch to calendar view" at bounding box center [534, 422] width 17 height 17
click at [676, 422] on icon "Next month" at bounding box center [684, 422] width 17 height 17
click at [550, 542] on button "11" at bounding box center [554, 543] width 27 height 27
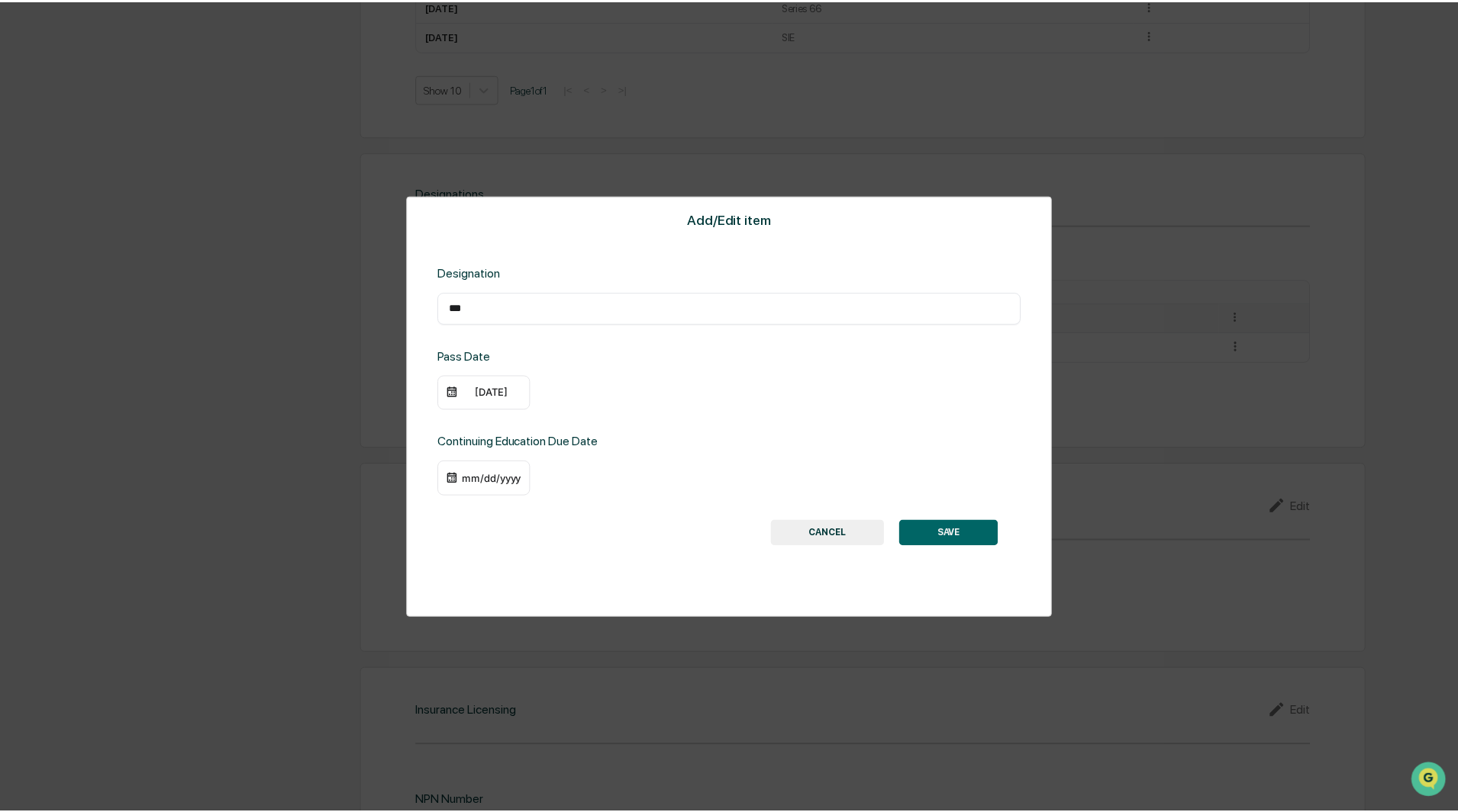
scroll to position [992, 0]
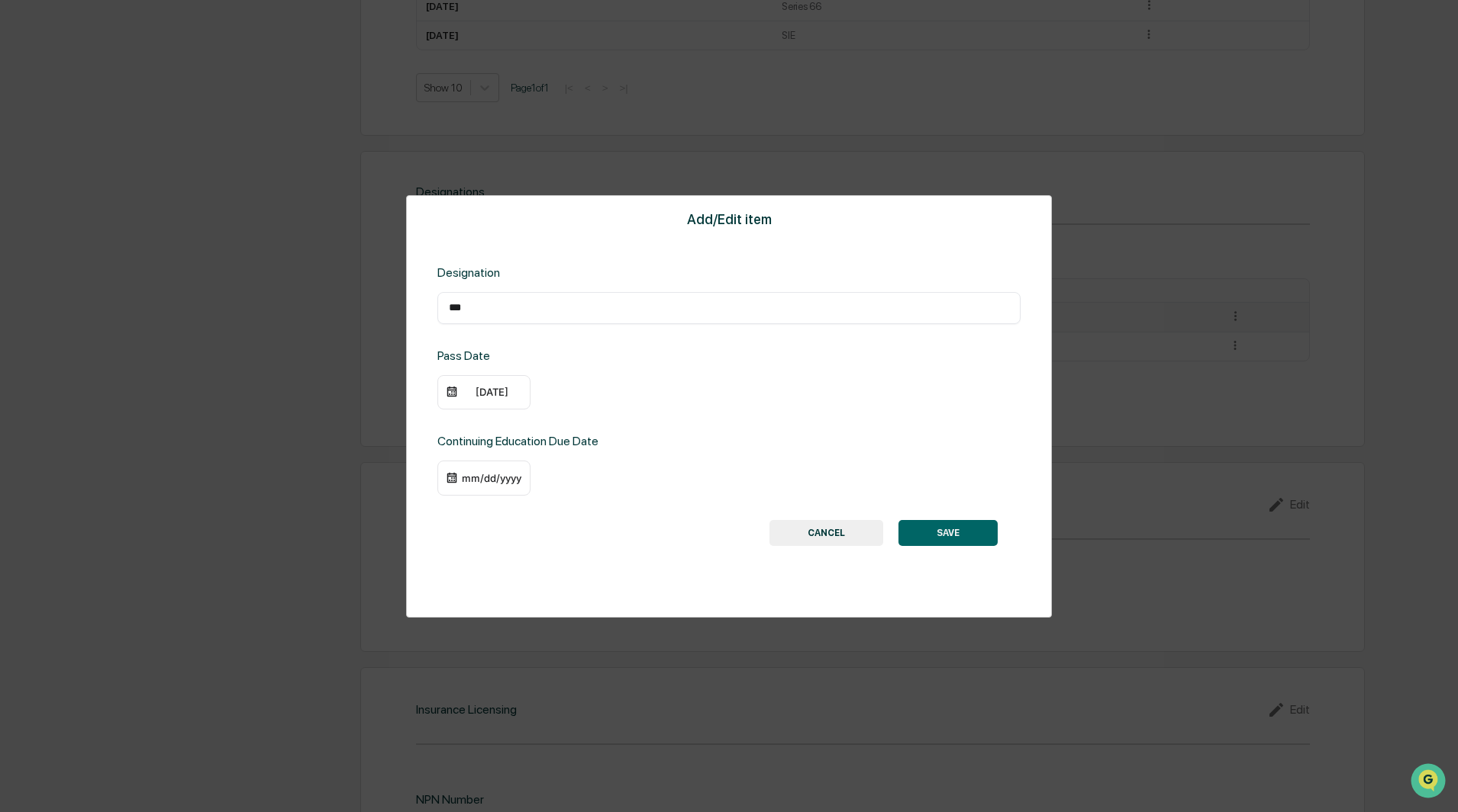
click at [513, 393] on div "11/11/2025" at bounding box center [491, 391] width 61 height 12
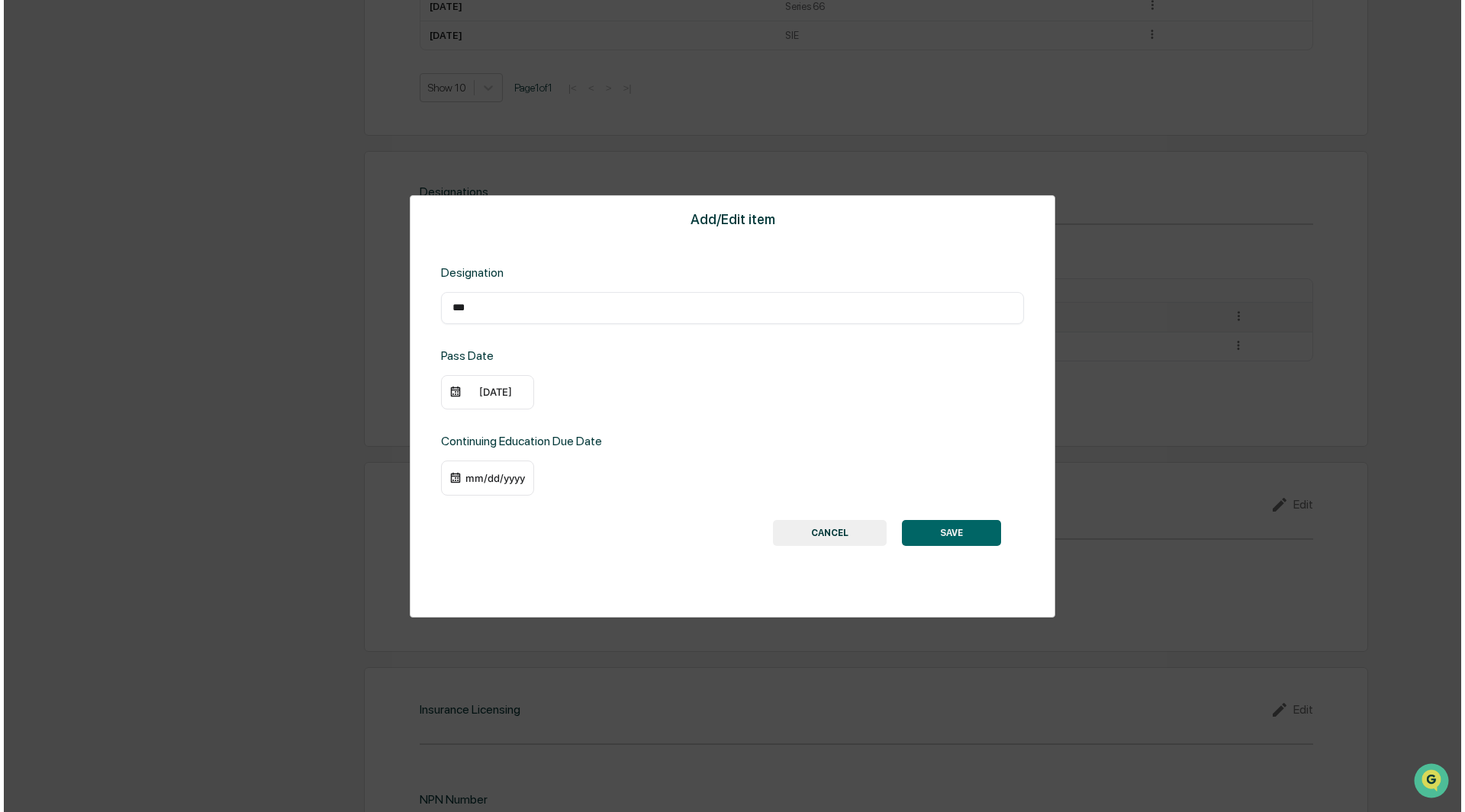
scroll to position [993, 0]
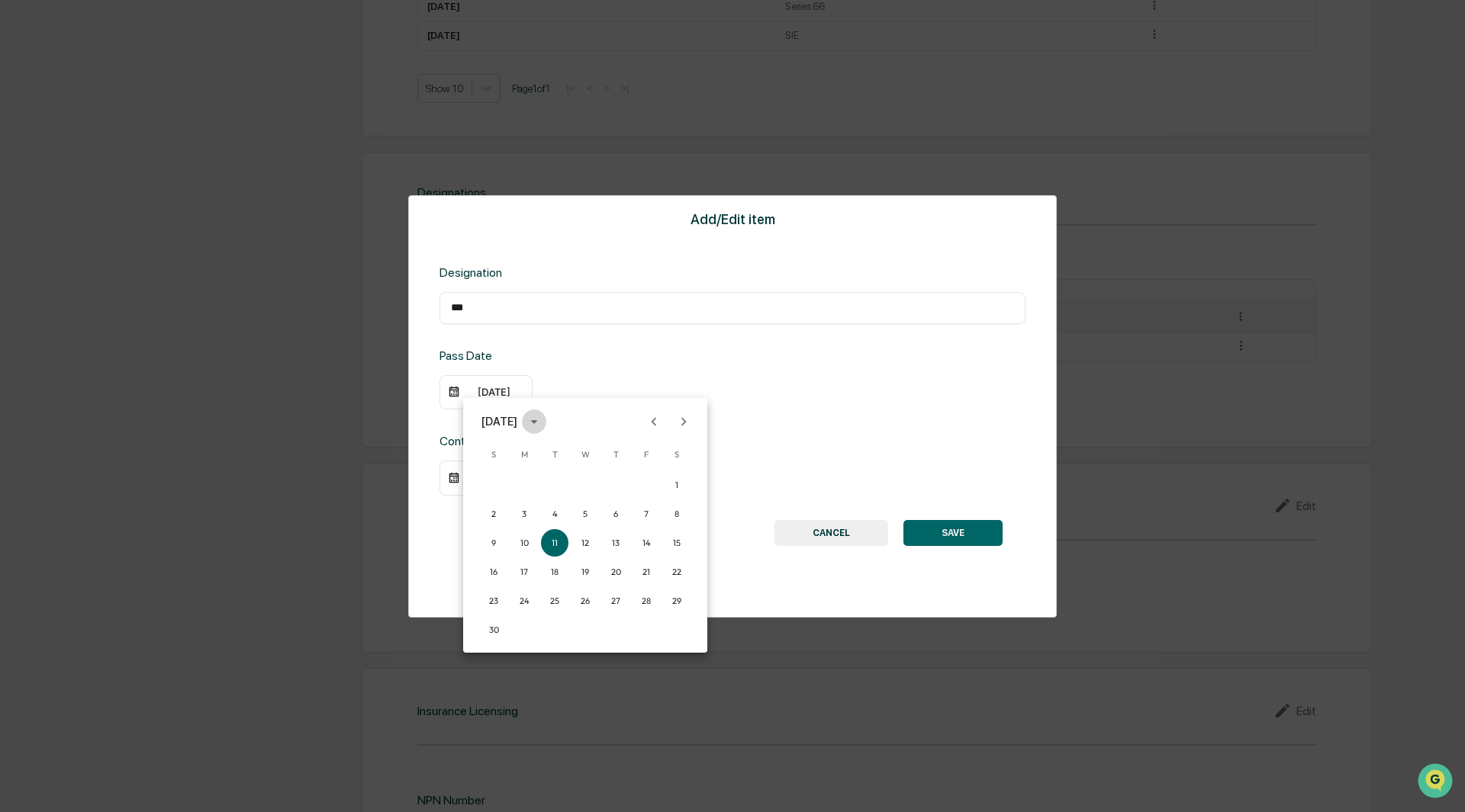
click at [542, 423] on icon "calendar view is open, switch to year view" at bounding box center [534, 422] width 17 height 17
click at [581, 632] on button "1988" at bounding box center [585, 640] width 55 height 27
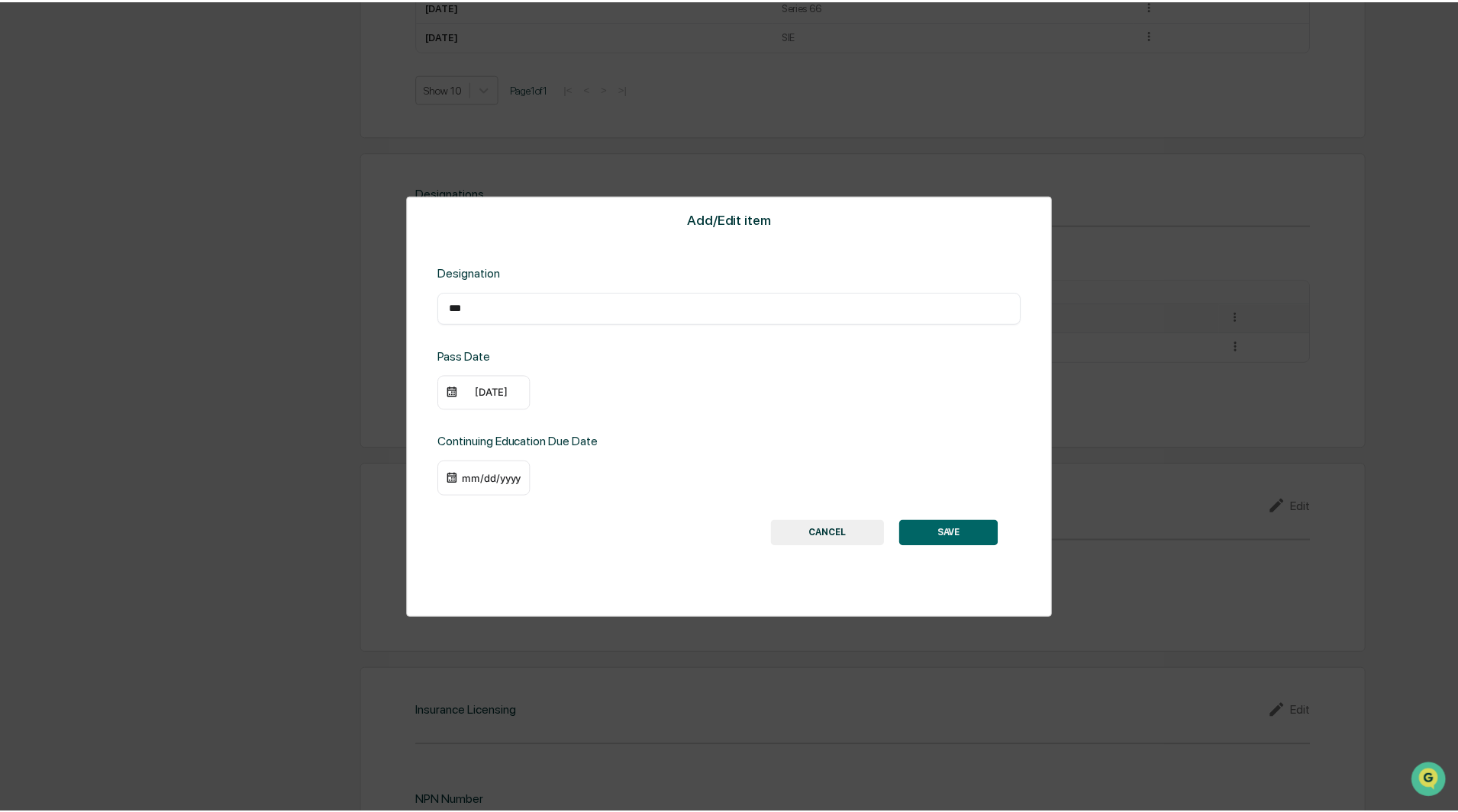
scroll to position [992, 0]
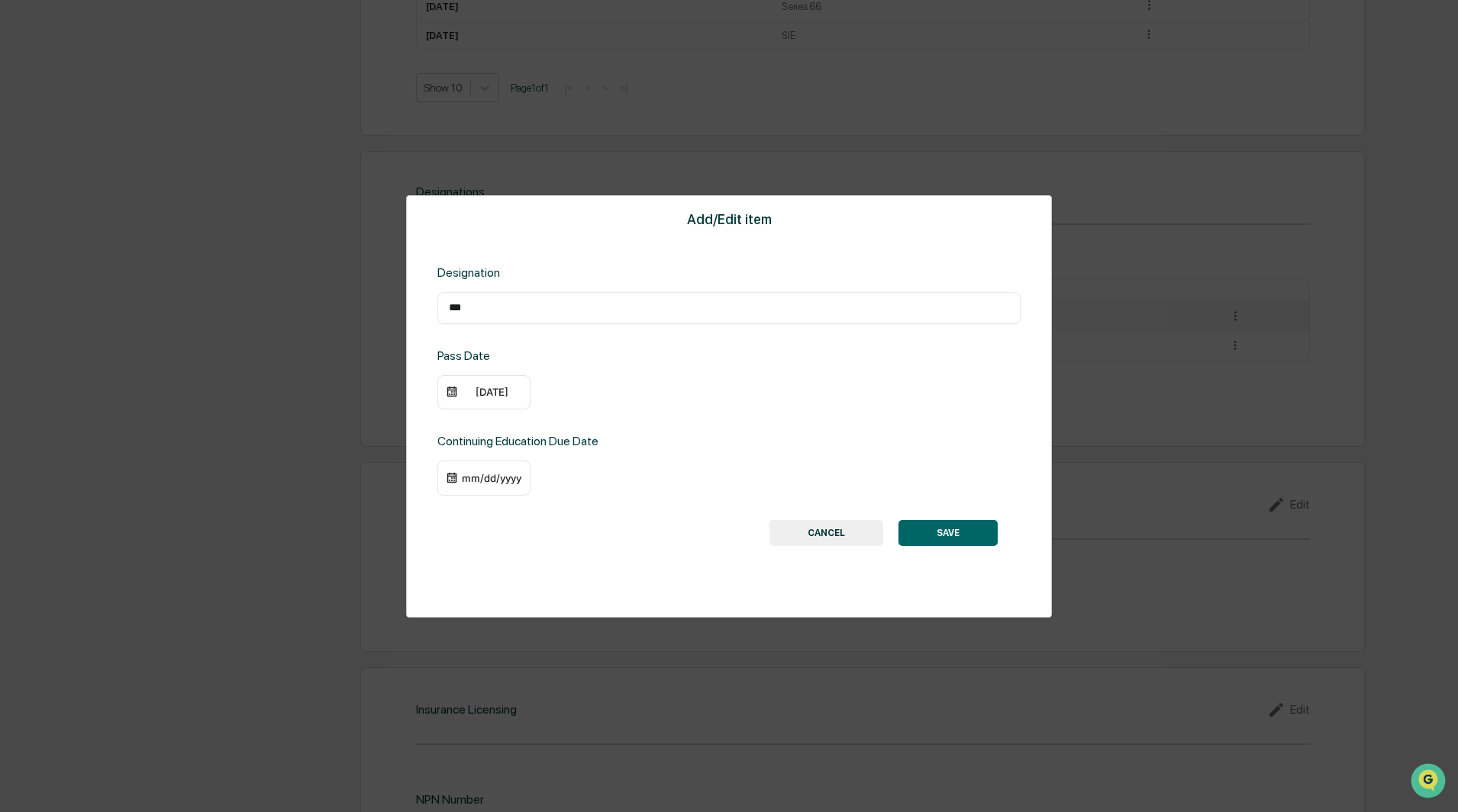
click at [506, 385] on div "11/11/1988" at bounding box center [484, 392] width 93 height 35
click at [506, 394] on div "11/11/1988" at bounding box center [491, 391] width 61 height 12
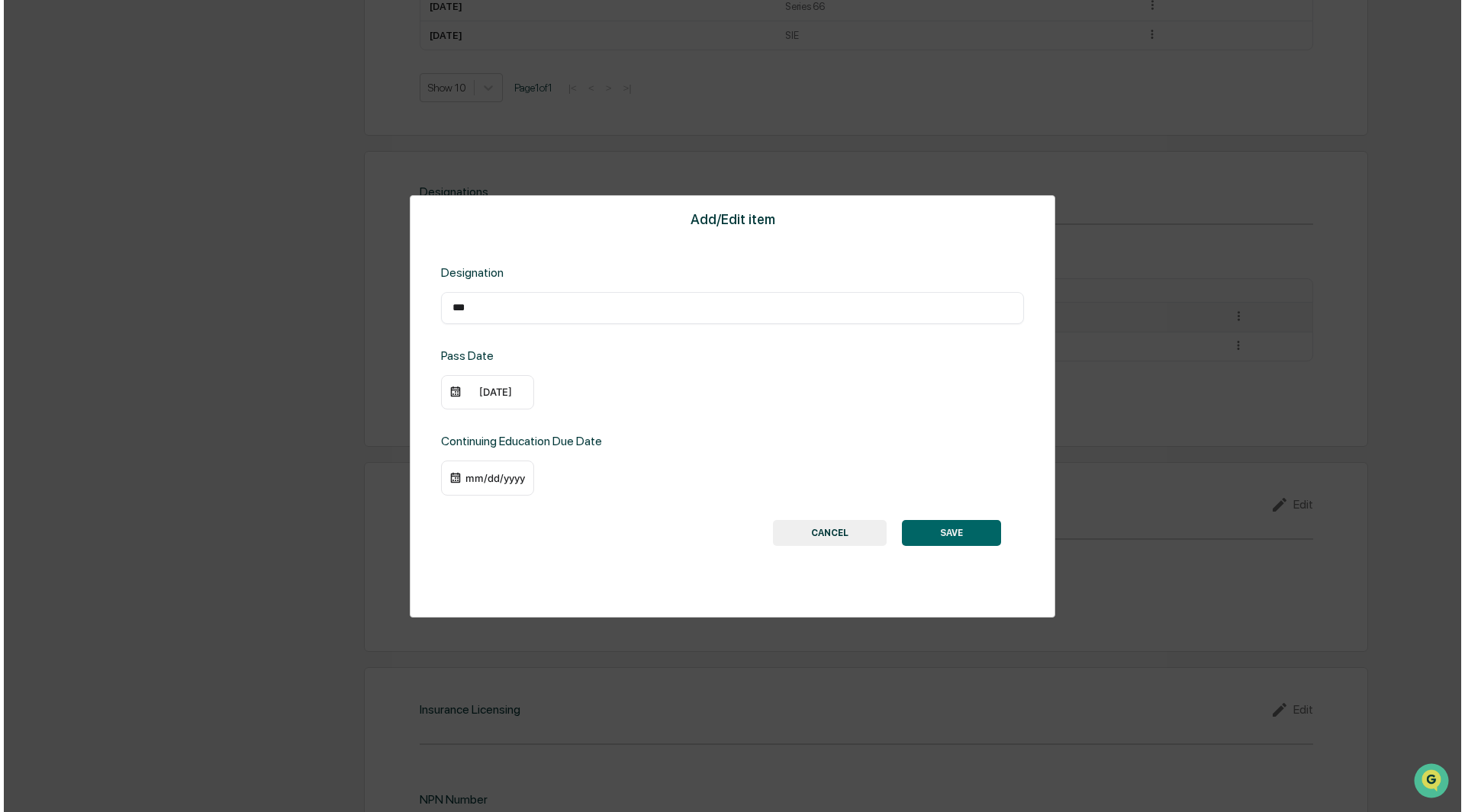
scroll to position [993, 0]
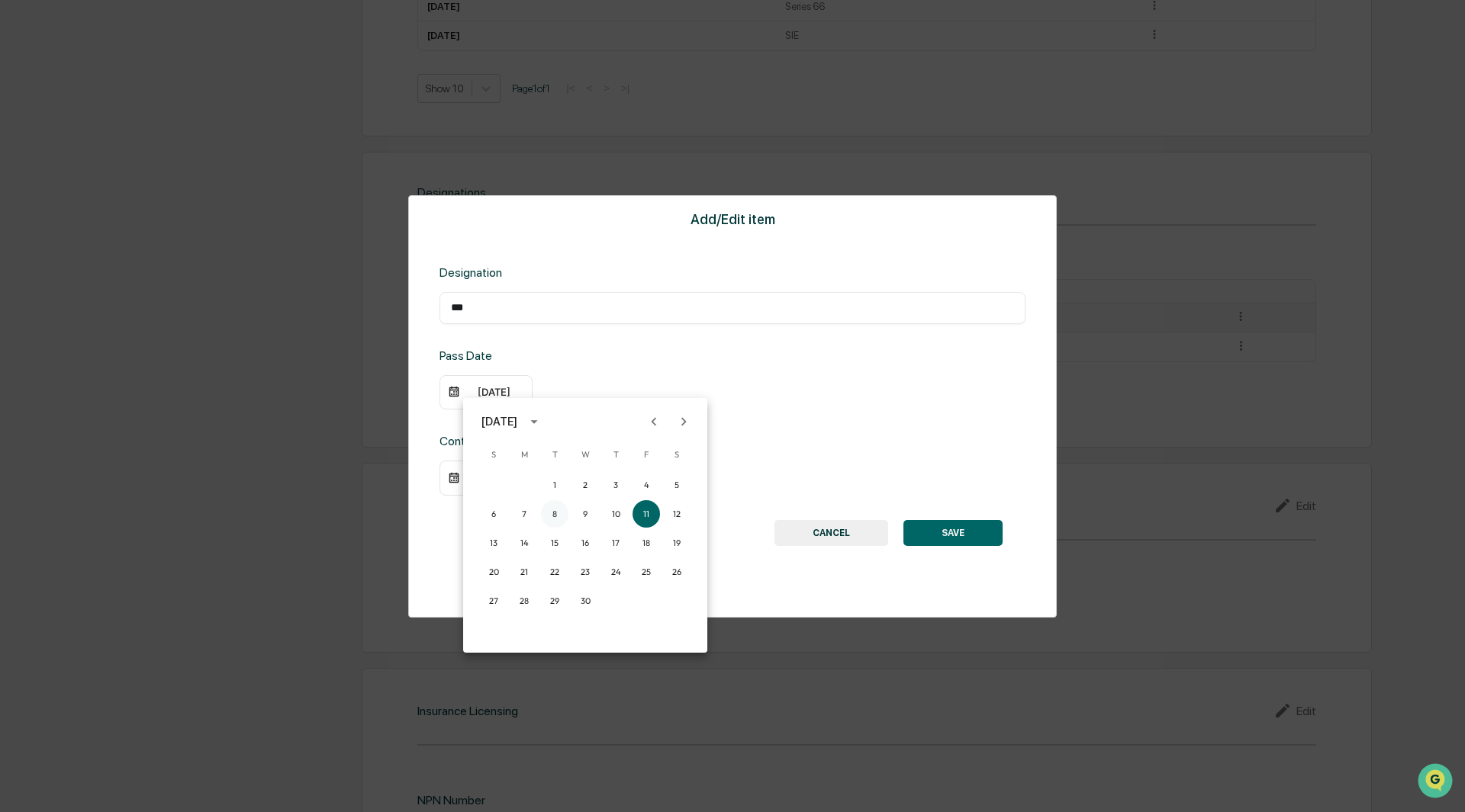
click at [549, 514] on button "8" at bounding box center [554, 514] width 27 height 27
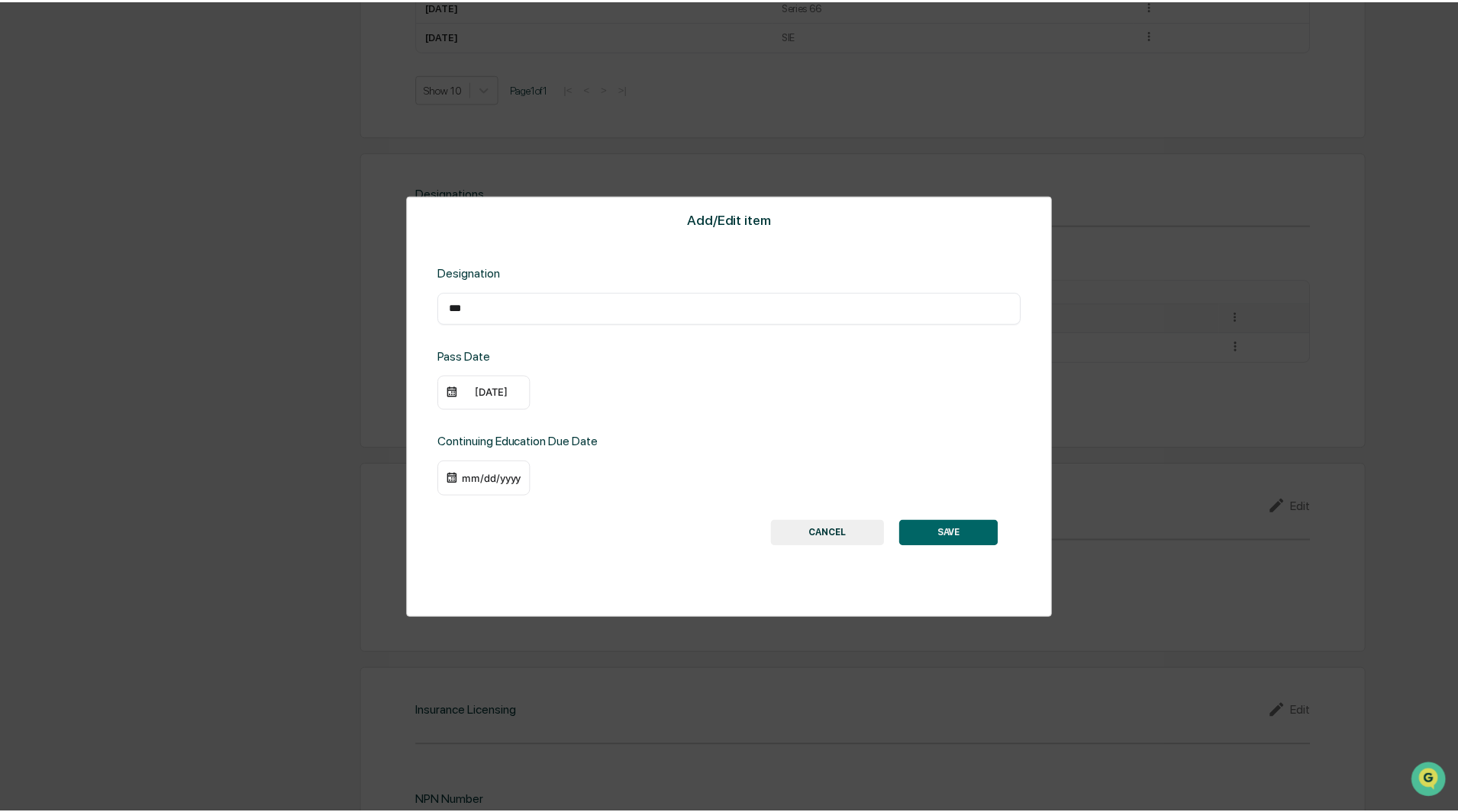
scroll to position [992, 0]
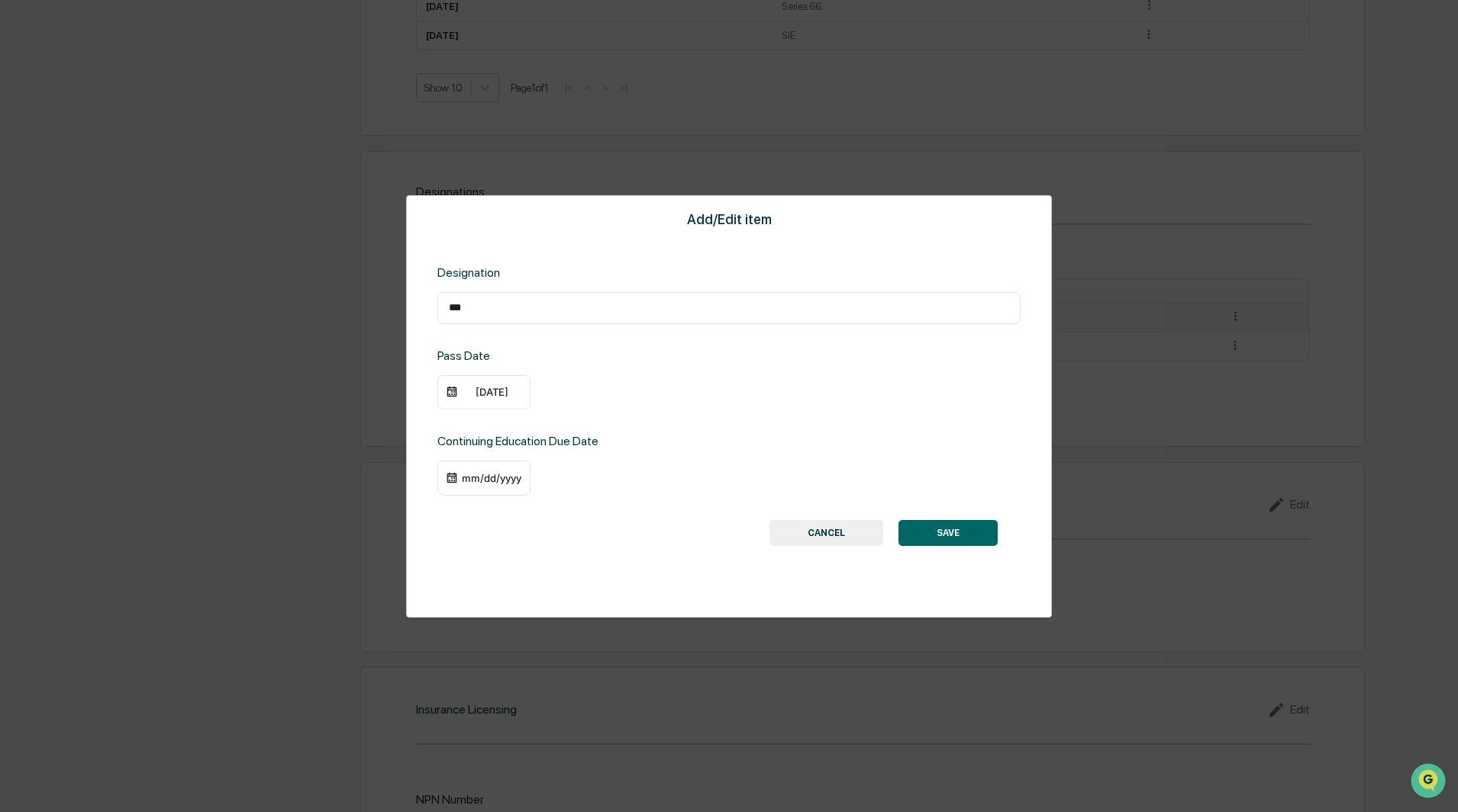
click at [952, 535] on button "SAVE" at bounding box center [947, 533] width 99 height 26
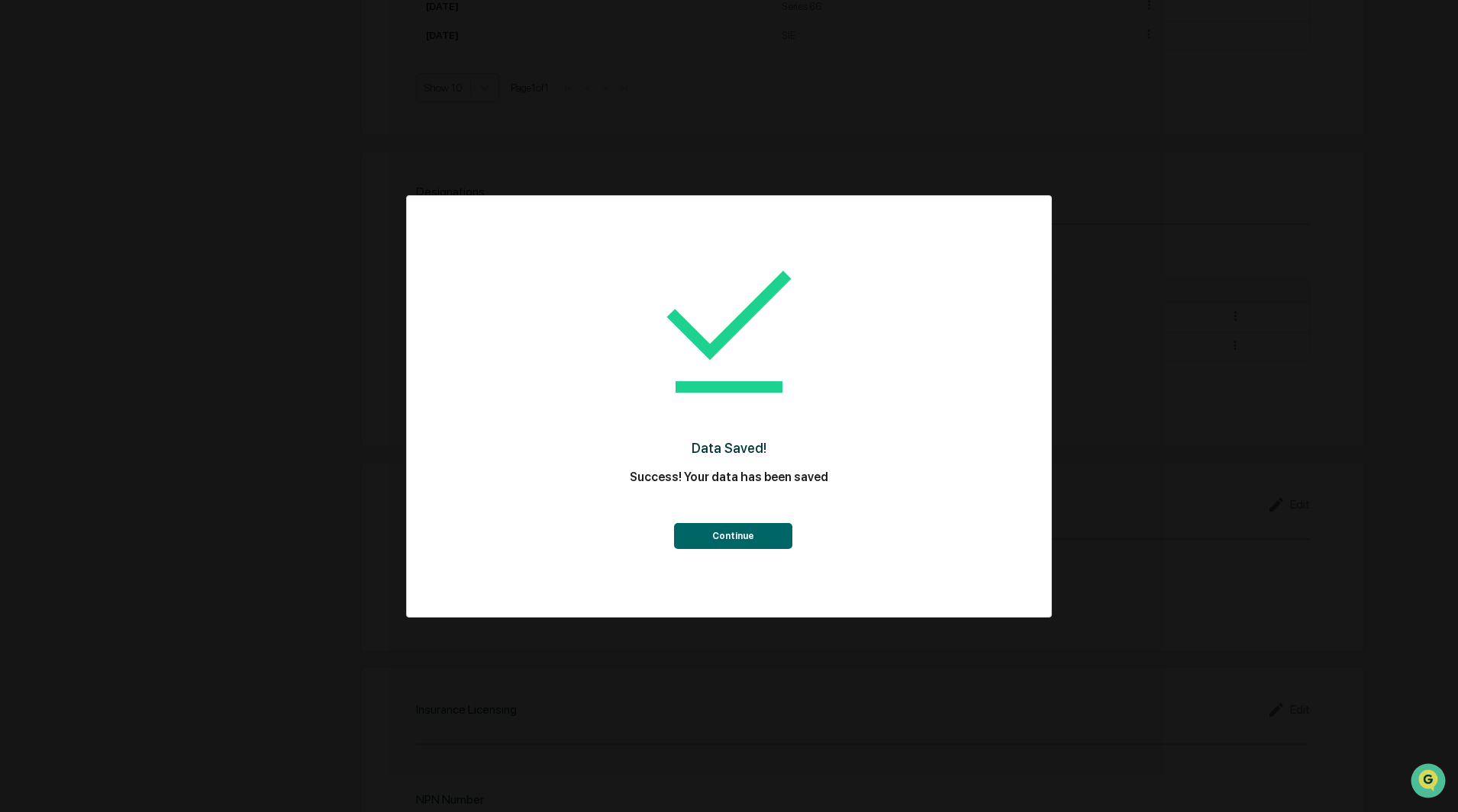
click at [745, 535] on button "Continue" at bounding box center [733, 536] width 119 height 26
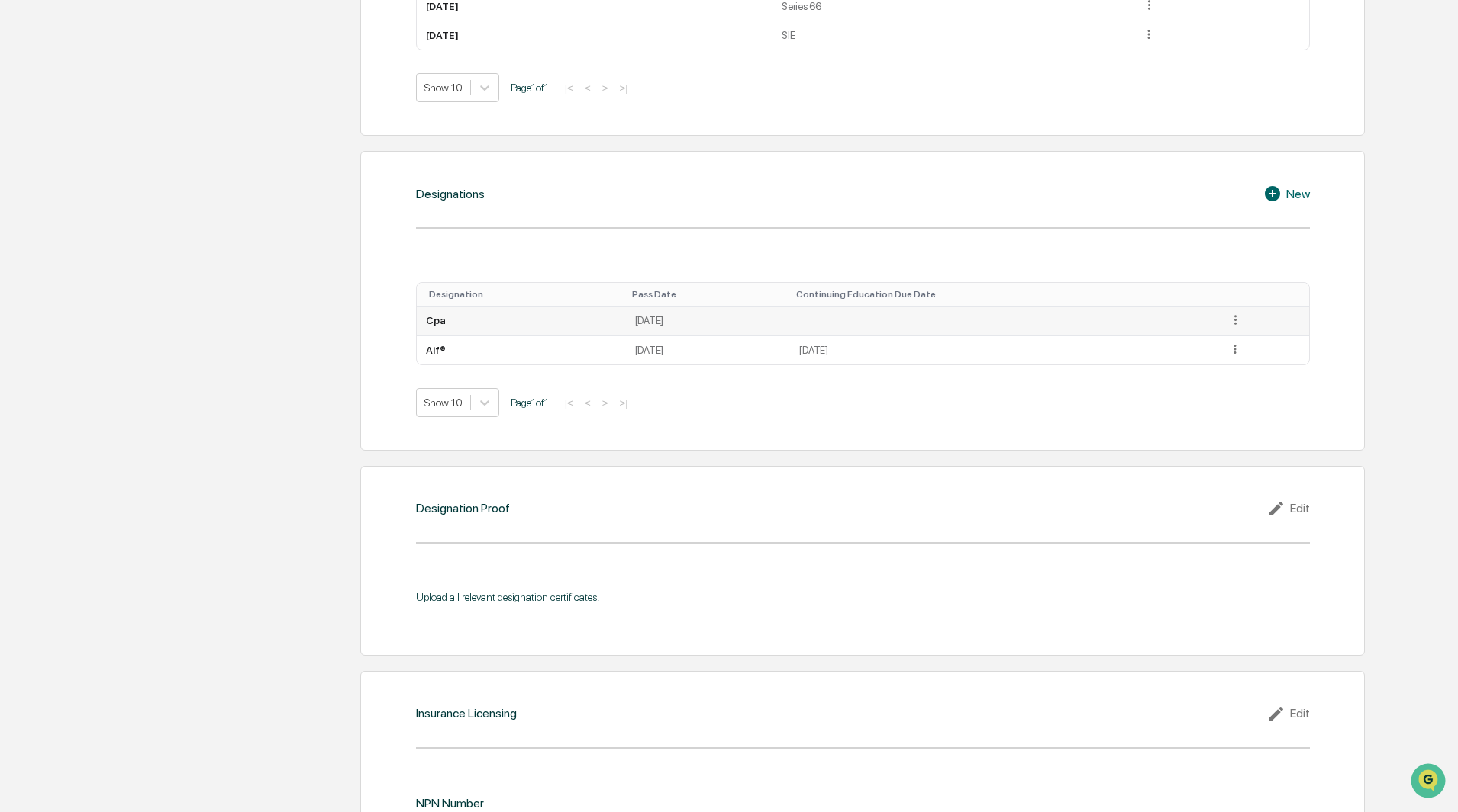
click at [1236, 325] on icon at bounding box center [1235, 319] width 14 height 14
click at [1213, 341] on div "Edit" at bounding box center [1217, 342] width 49 height 24
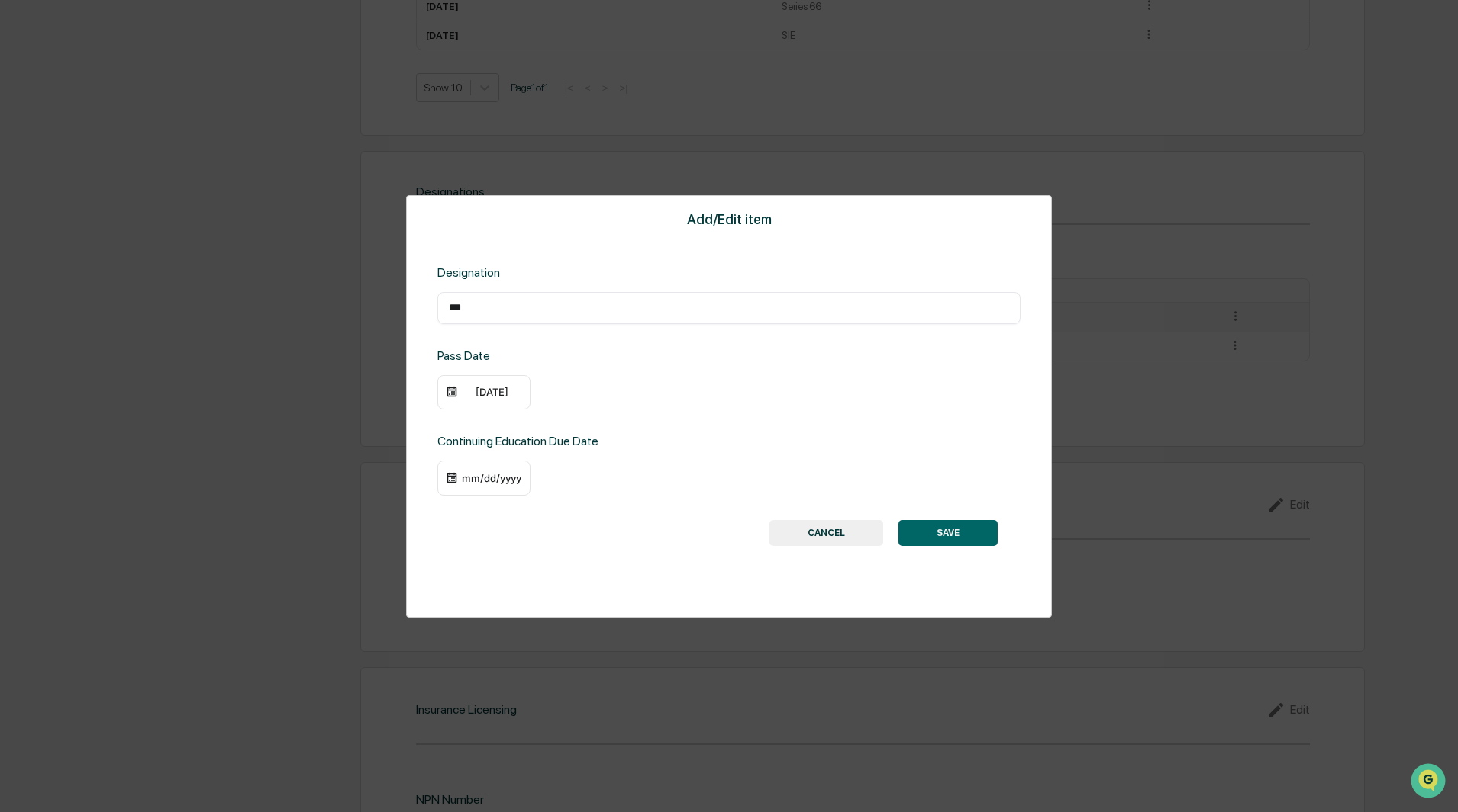
click at [506, 302] on input "***" at bounding box center [729, 308] width 560 height 15
type input "***"
click at [949, 535] on button "SAVE" at bounding box center [947, 533] width 99 height 26
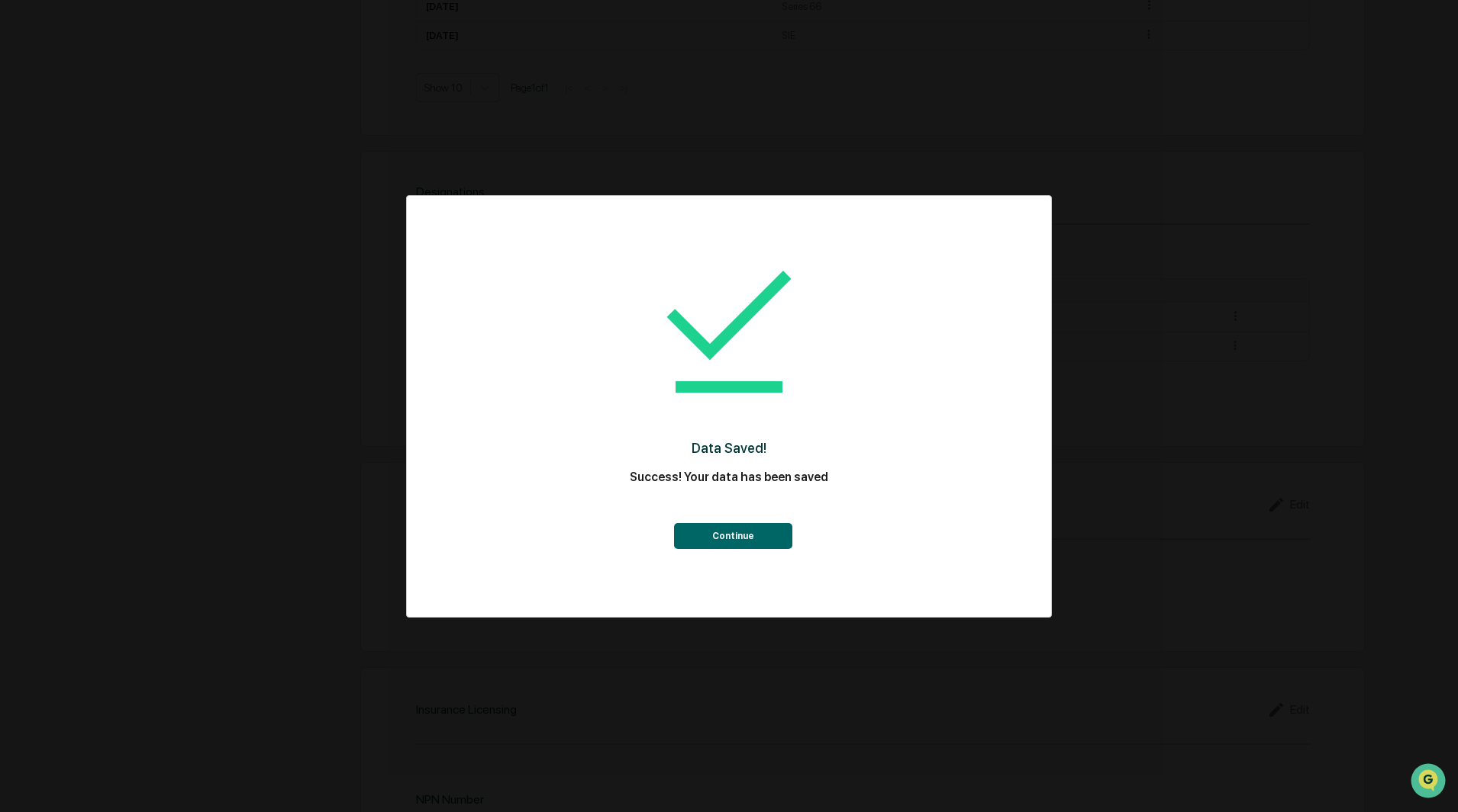
click at [761, 527] on button "Continue" at bounding box center [733, 536] width 119 height 26
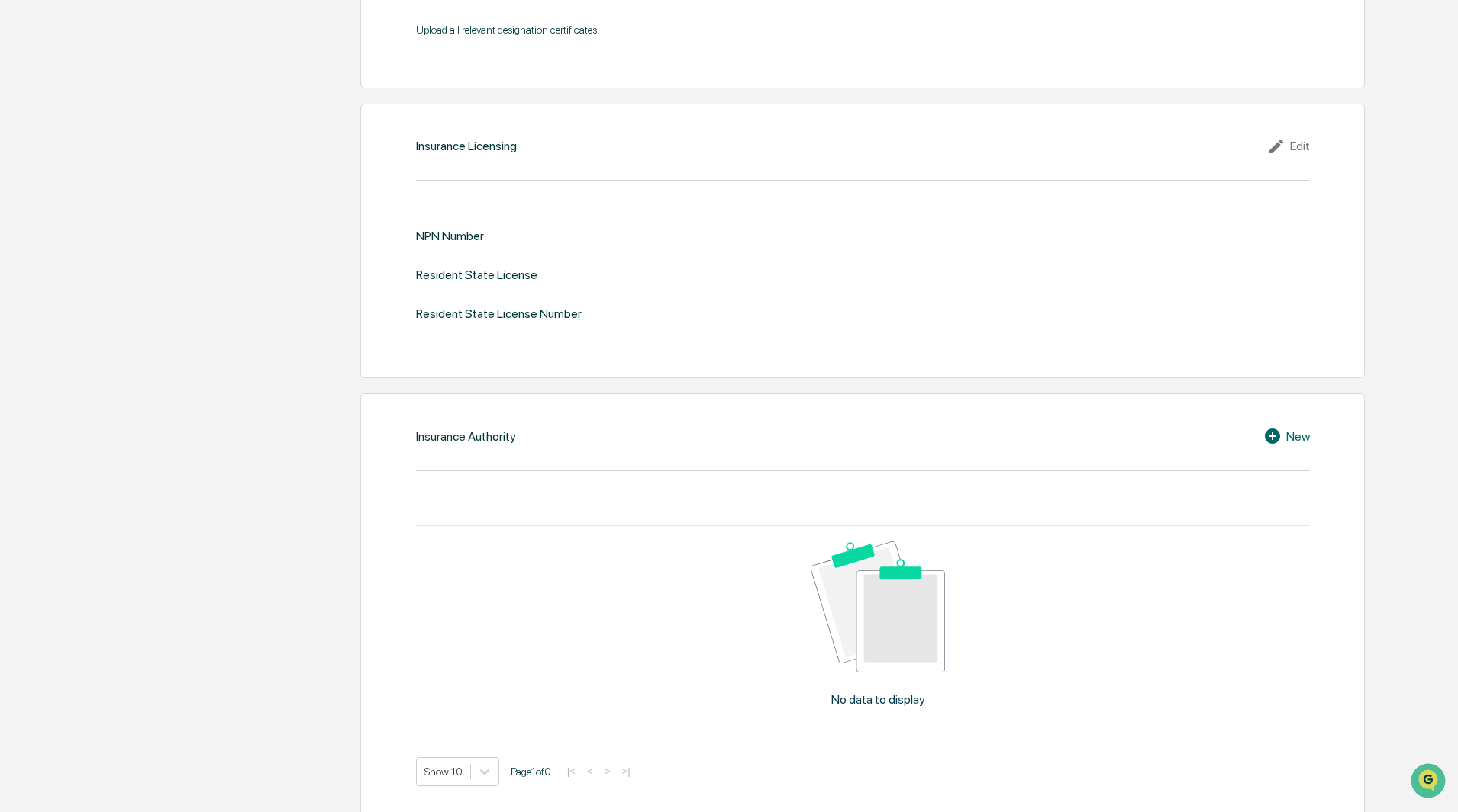
scroll to position [1574, 0]
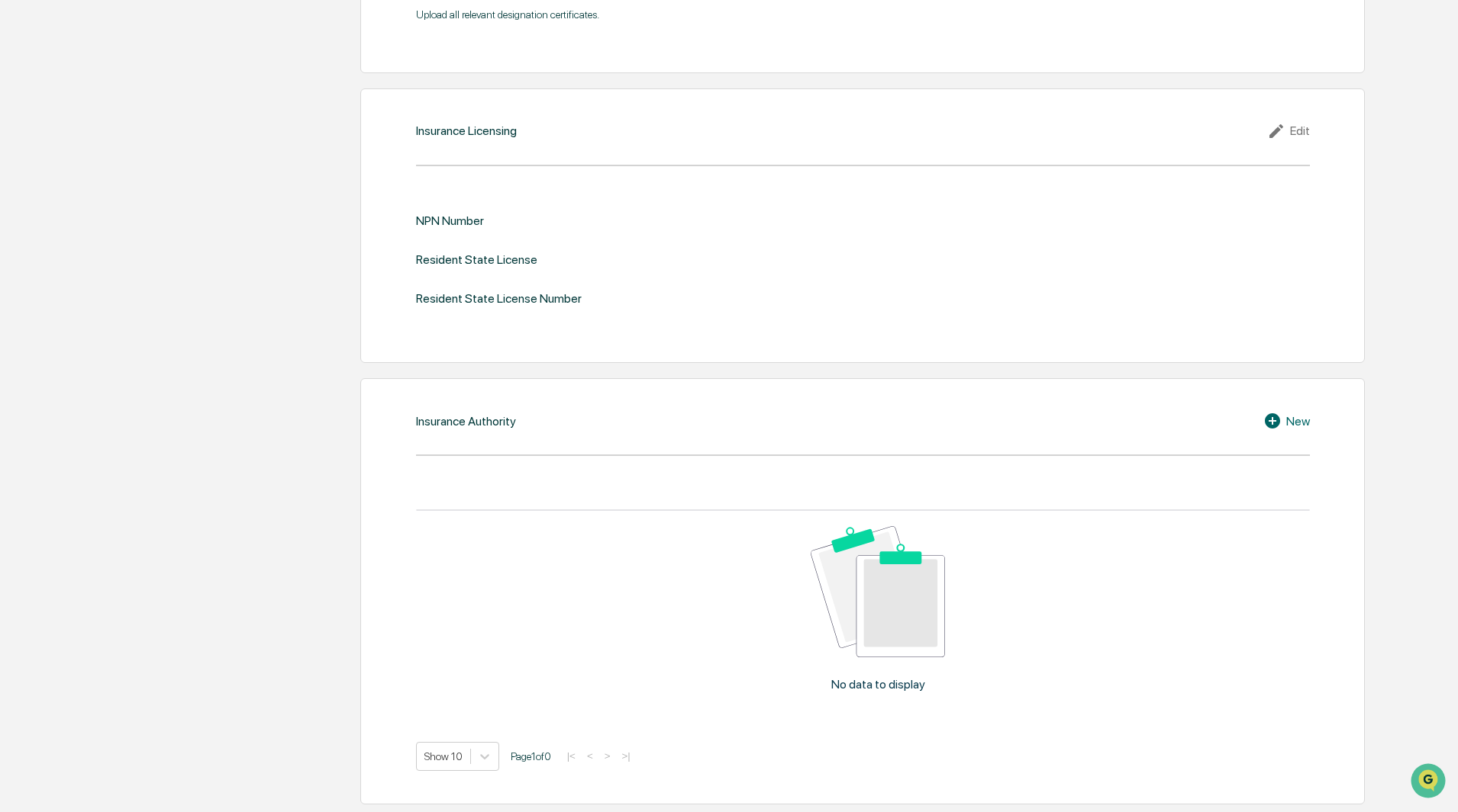
click at [1288, 131] on icon at bounding box center [1278, 131] width 23 height 18
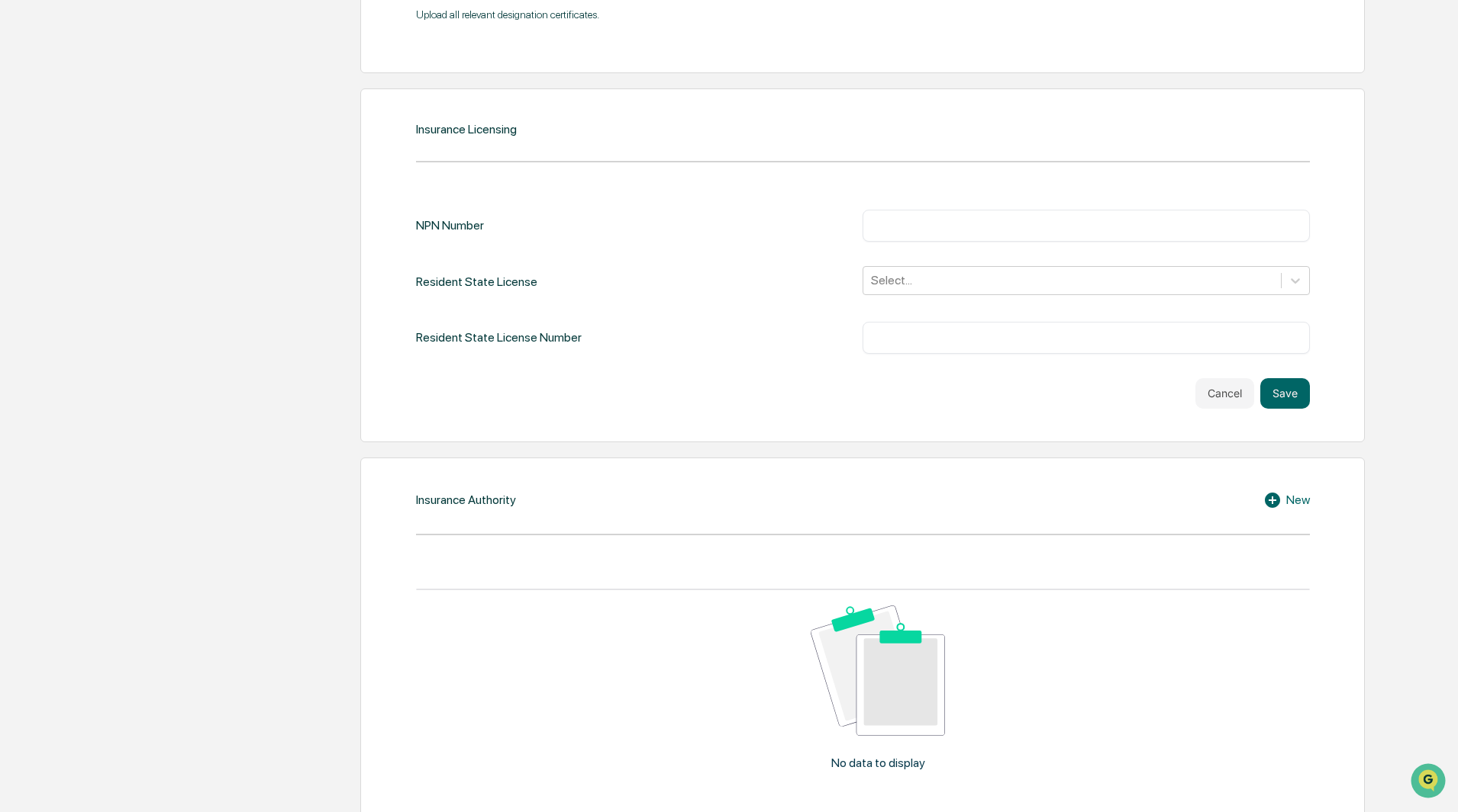
click at [960, 231] on input "text" at bounding box center [1085, 226] width 425 height 15
type input "********"
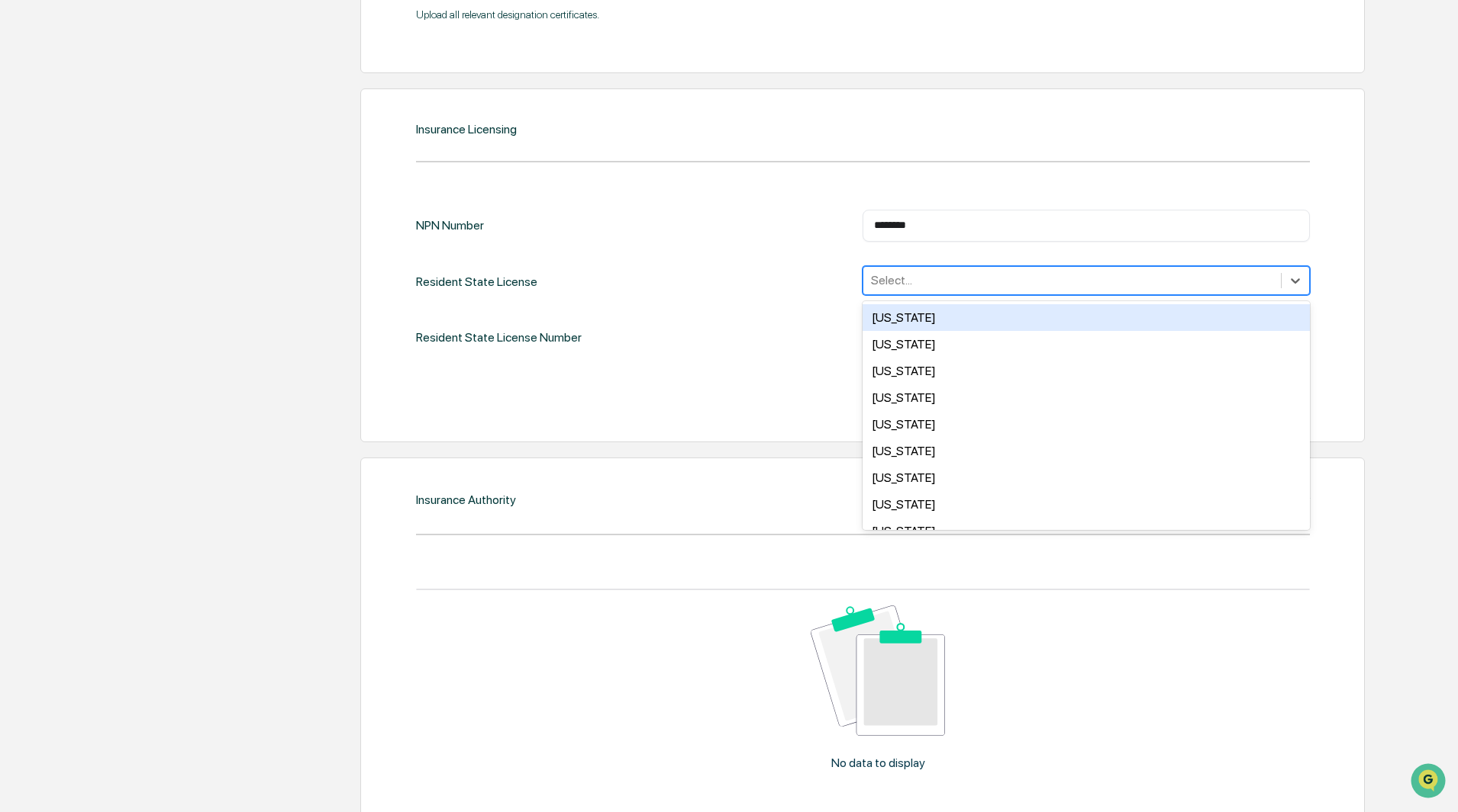
click at [924, 284] on div at bounding box center [1071, 280] width 402 height 18
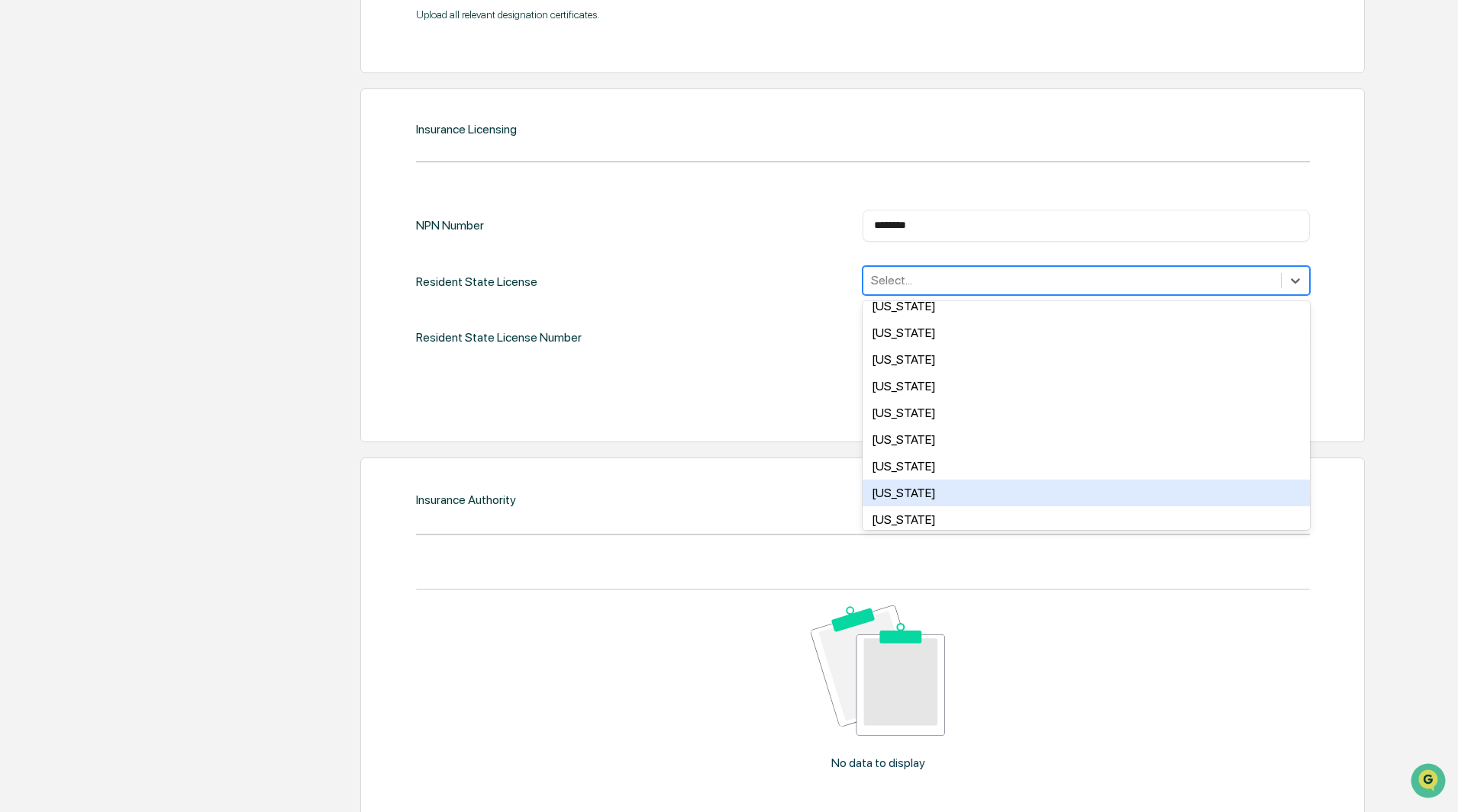
scroll to position [457, 0]
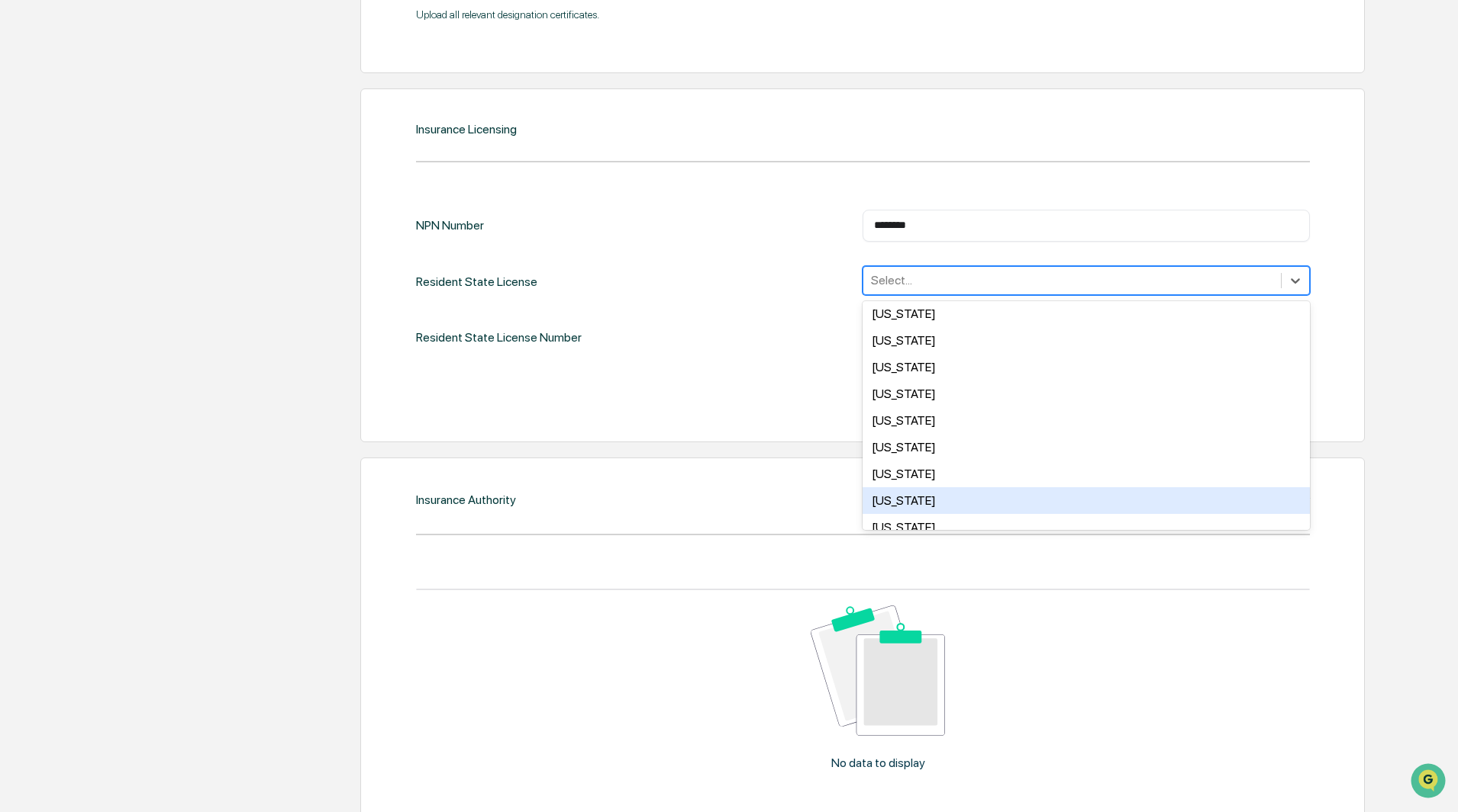
click at [901, 502] on div "Missouri" at bounding box center [1085, 501] width 447 height 26
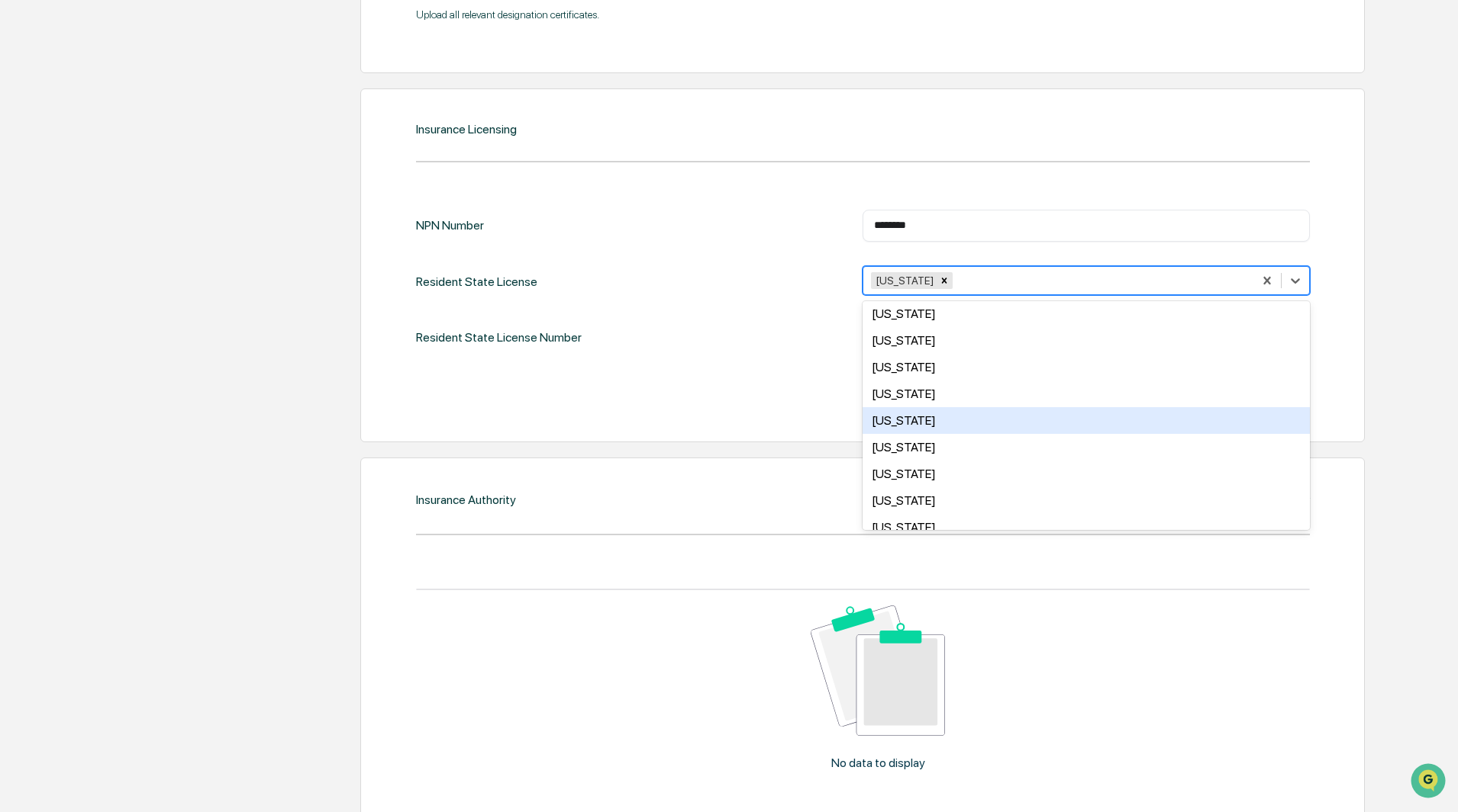
click at [1353, 390] on div "Insurance Licensing NPN Number ******** ​ Resident State License option Missour…" at bounding box center [862, 265] width 1004 height 354
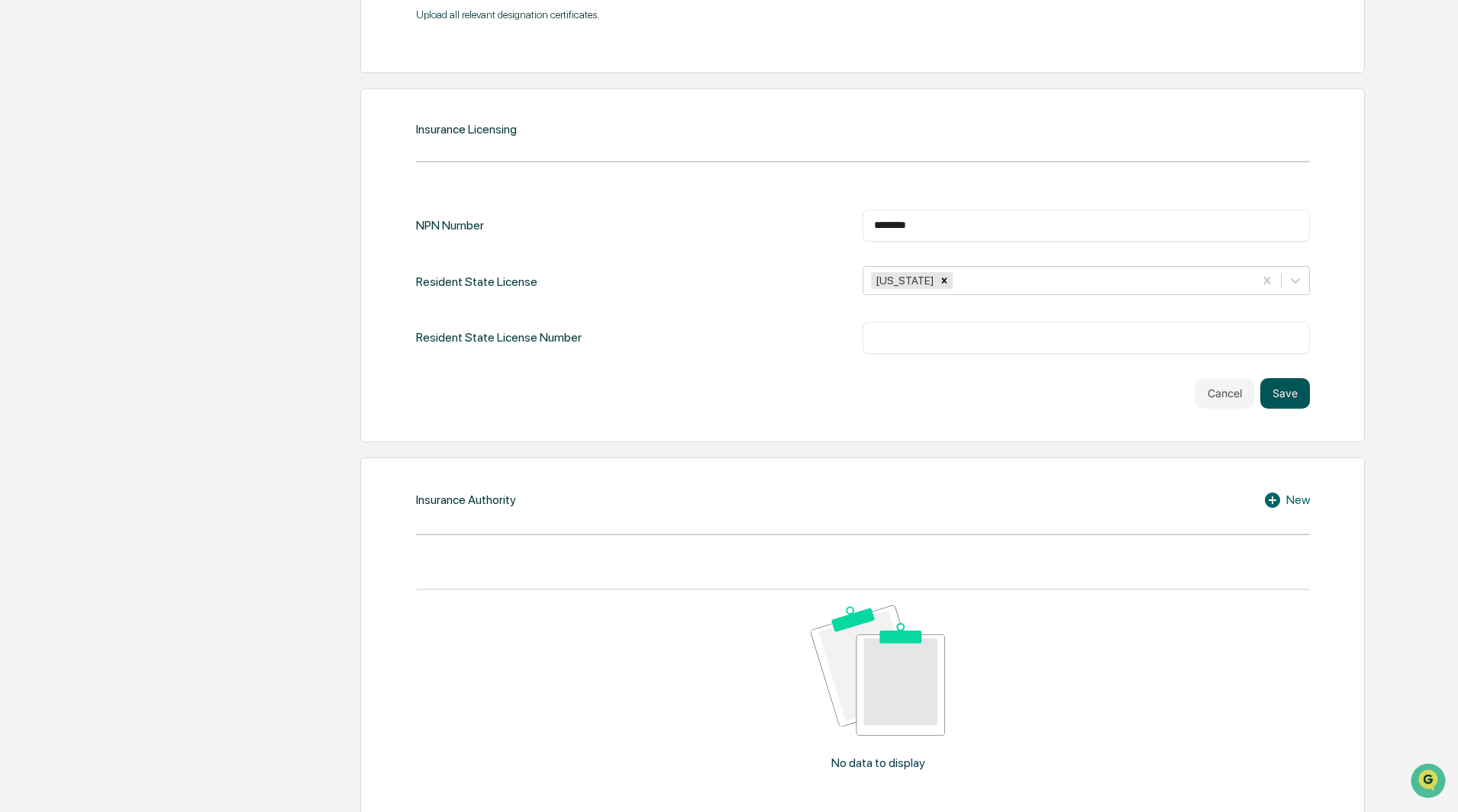
click at [1276, 390] on button "Save" at bounding box center [1285, 393] width 50 height 30
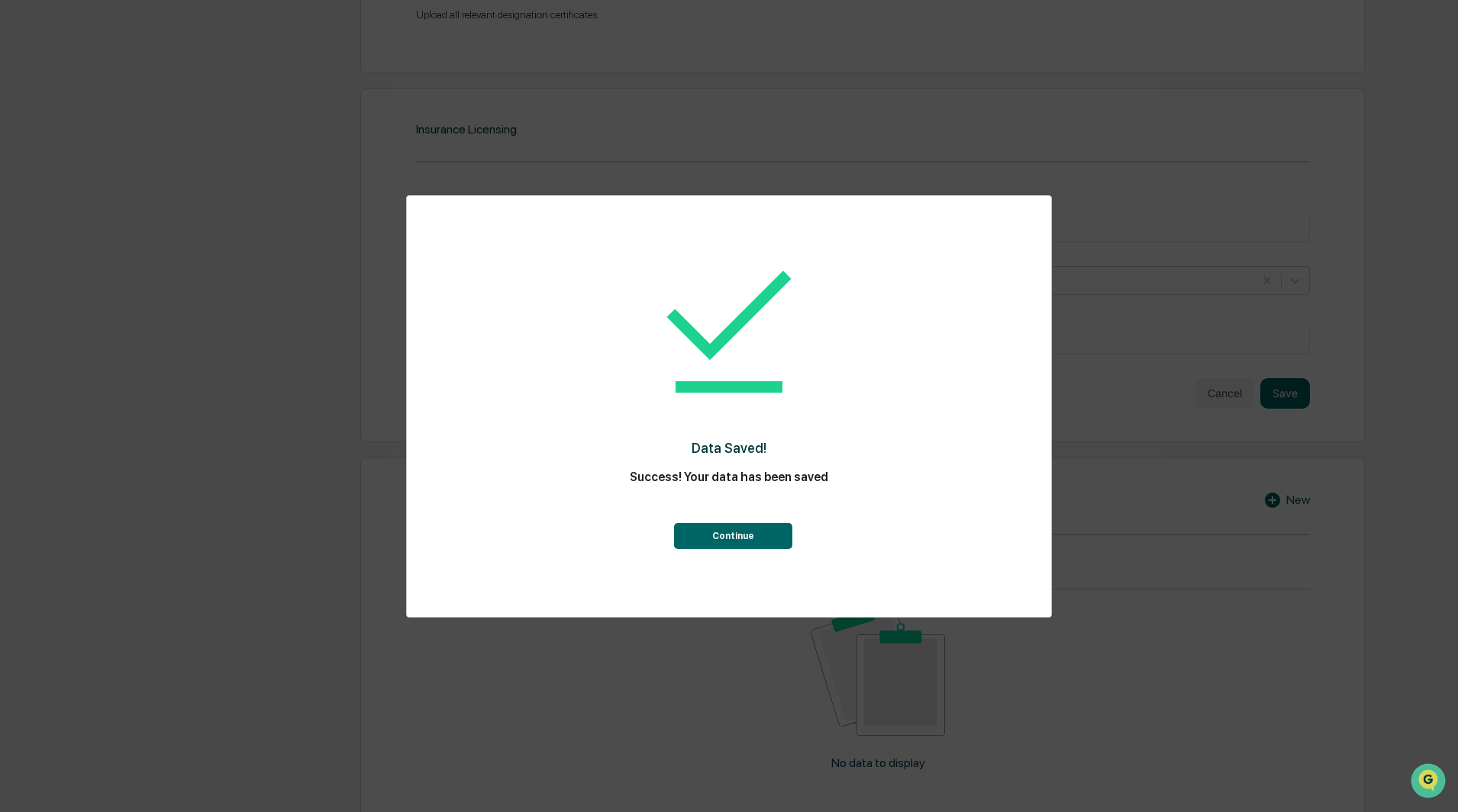
click at [721, 531] on button "Continue" at bounding box center [733, 536] width 119 height 26
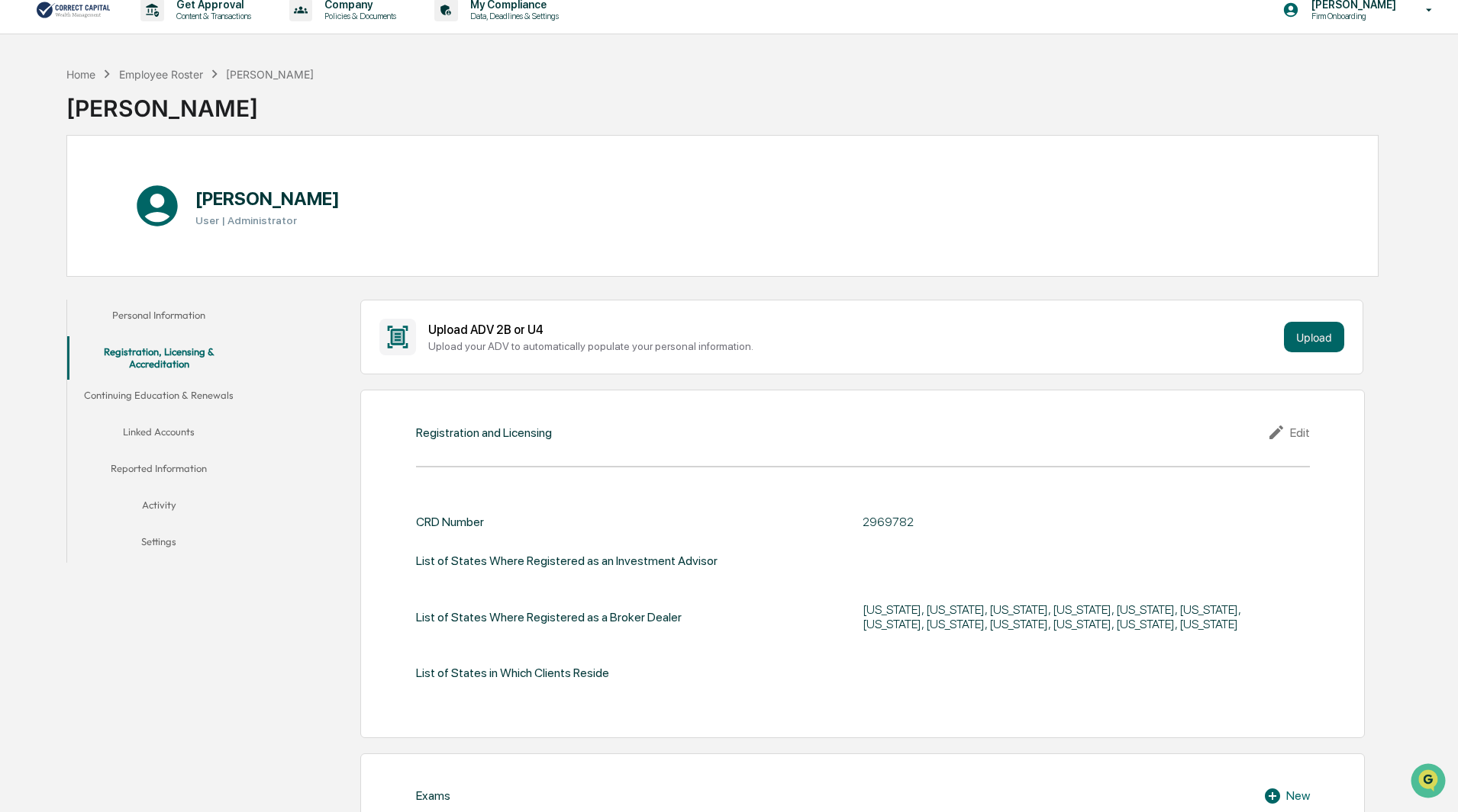
scroll to position [0, 0]
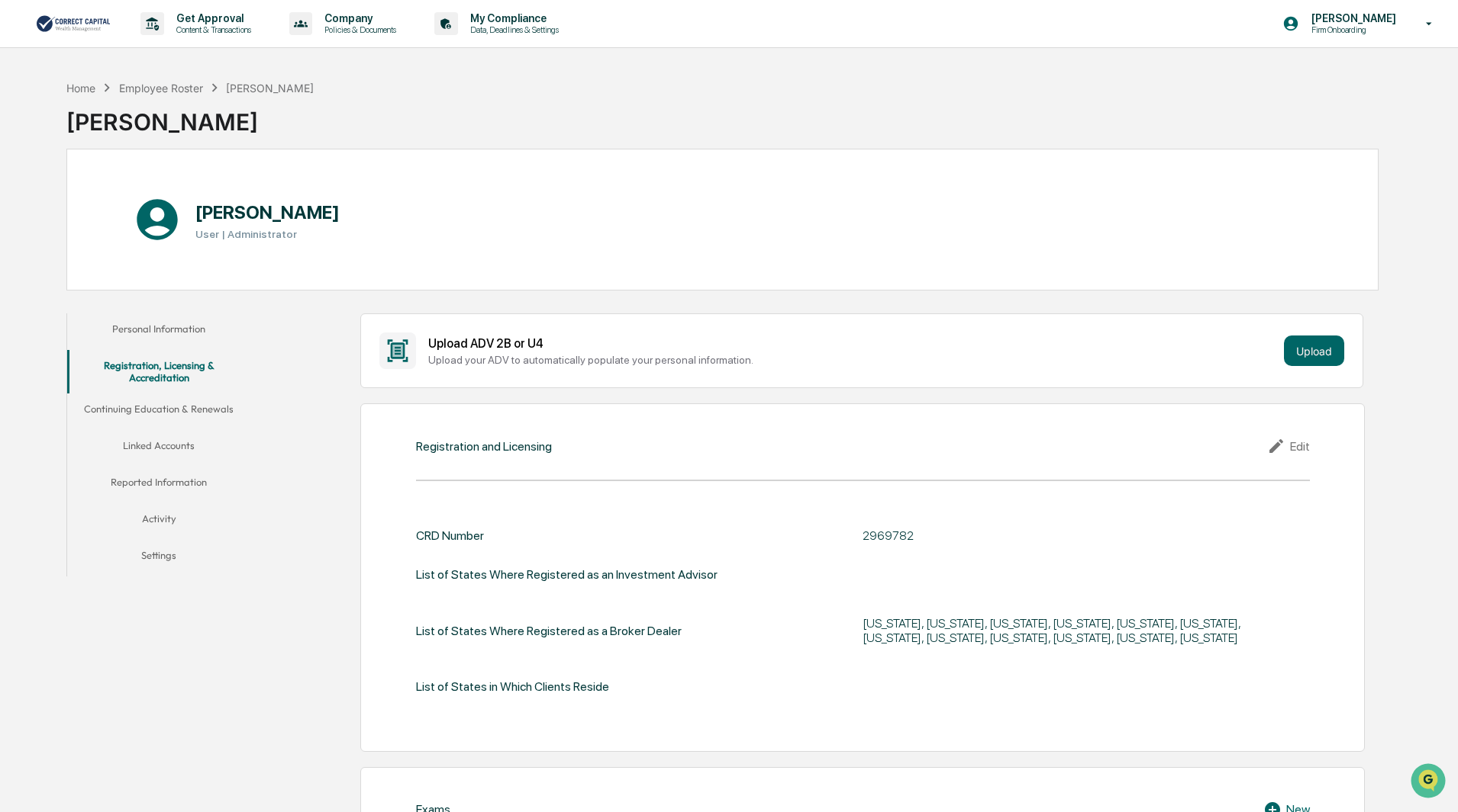
click at [190, 406] on button "Continuing Education & Renewals" at bounding box center [158, 411] width 184 height 37
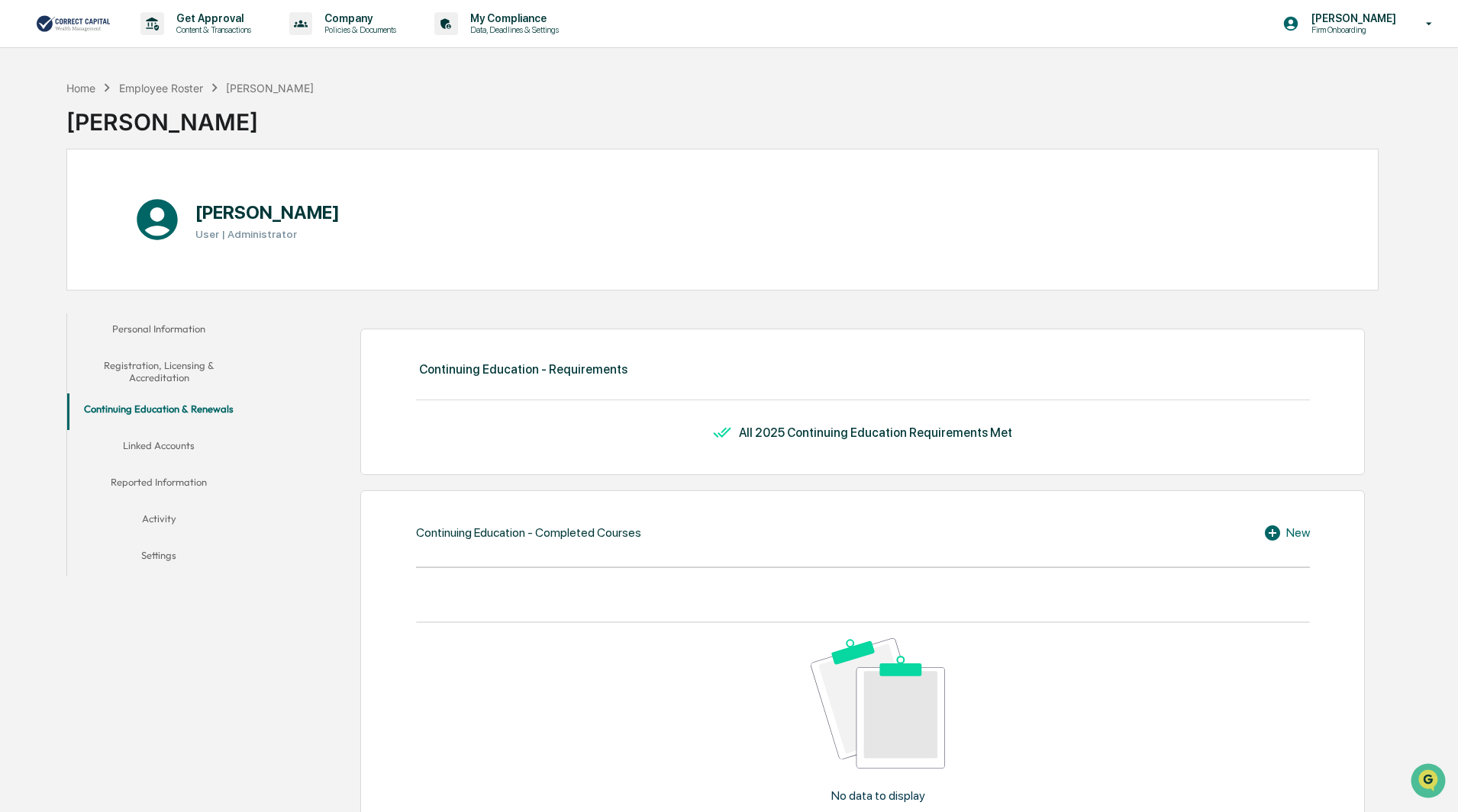
click at [172, 439] on button "Linked Accounts" at bounding box center [158, 448] width 184 height 37
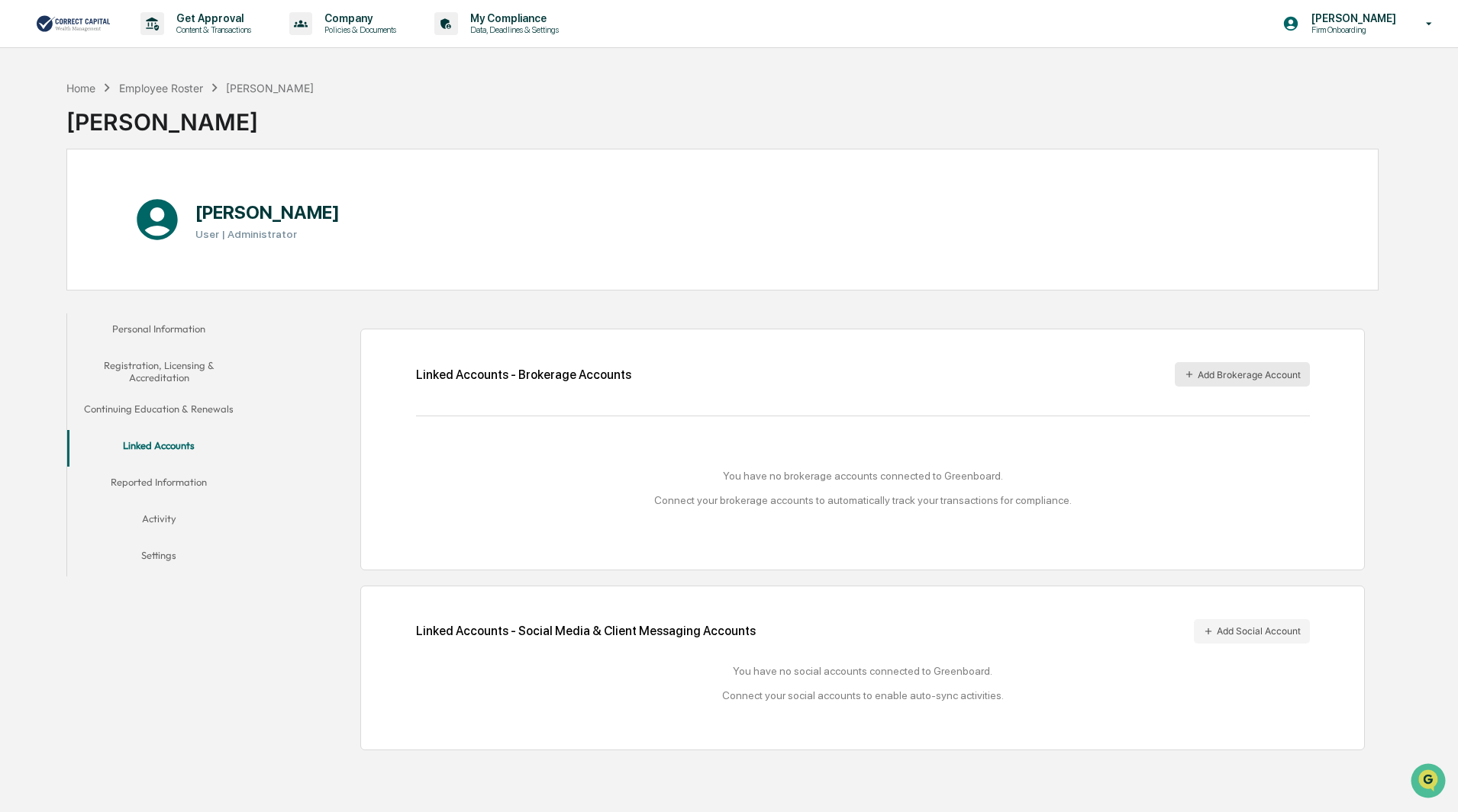
click at [1202, 371] on button "Add Brokerage Account" at bounding box center [1242, 374] width 136 height 24
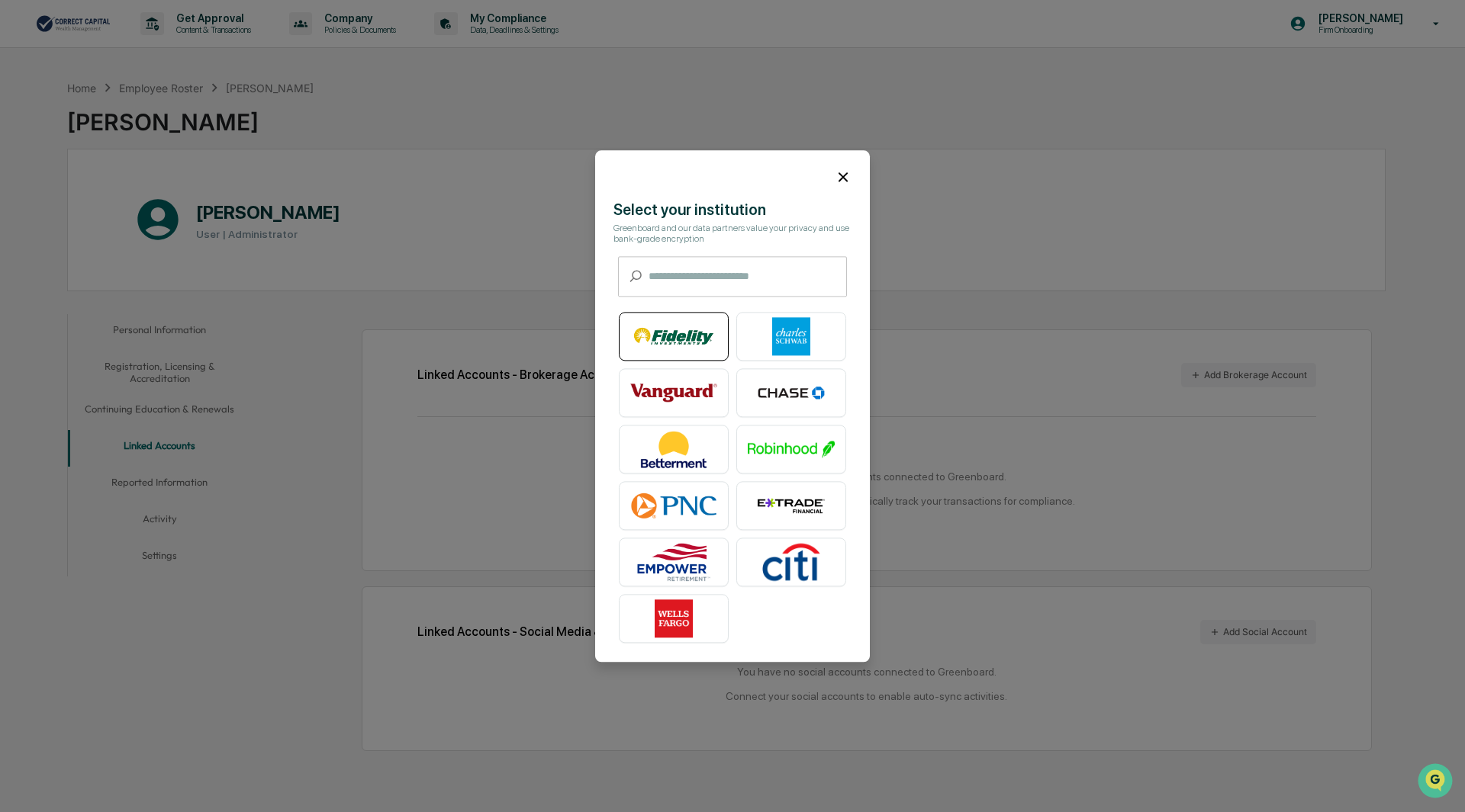
click at [675, 335] on img at bounding box center [674, 336] width 87 height 39
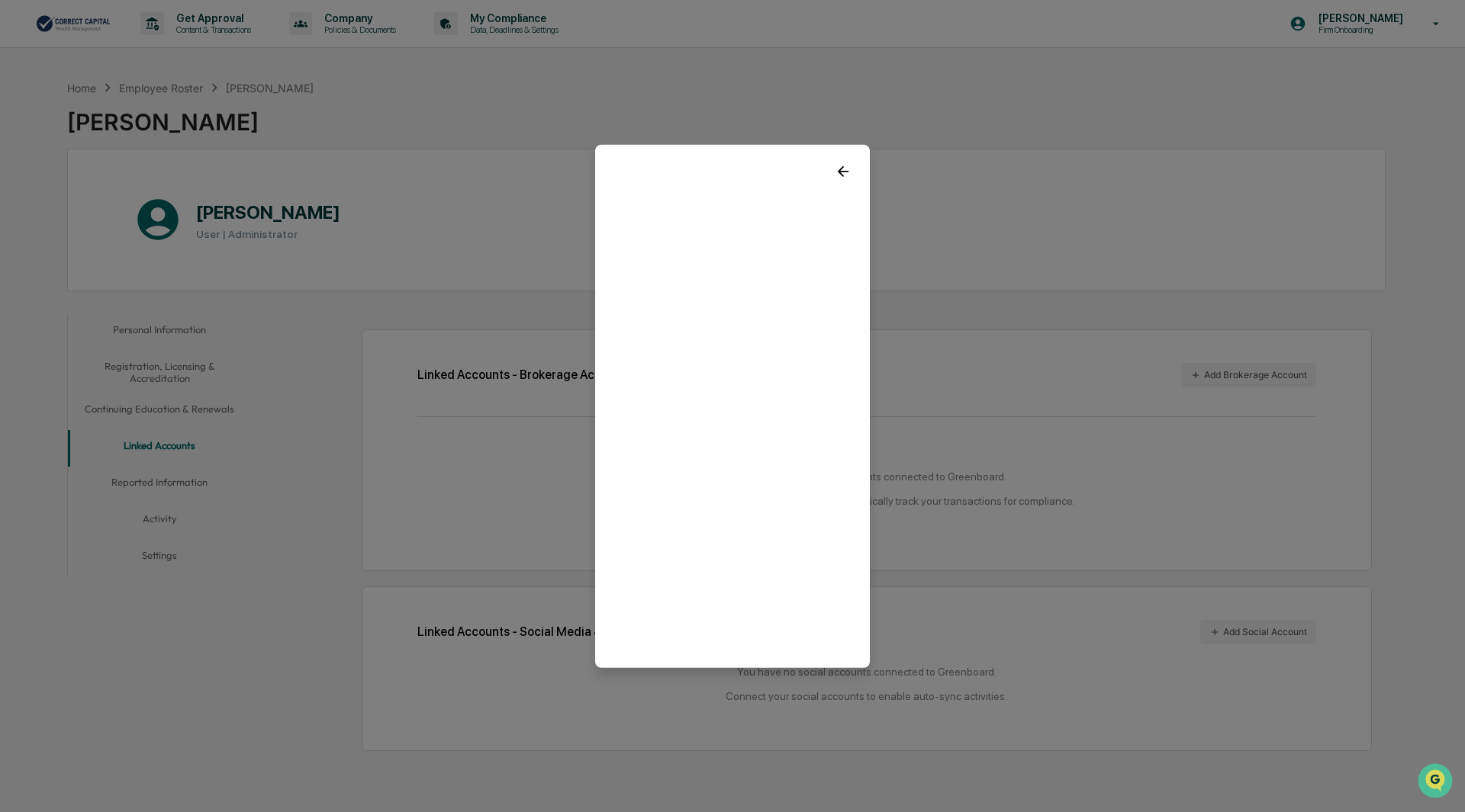
click at [835, 166] on icon at bounding box center [843, 171] width 17 height 17
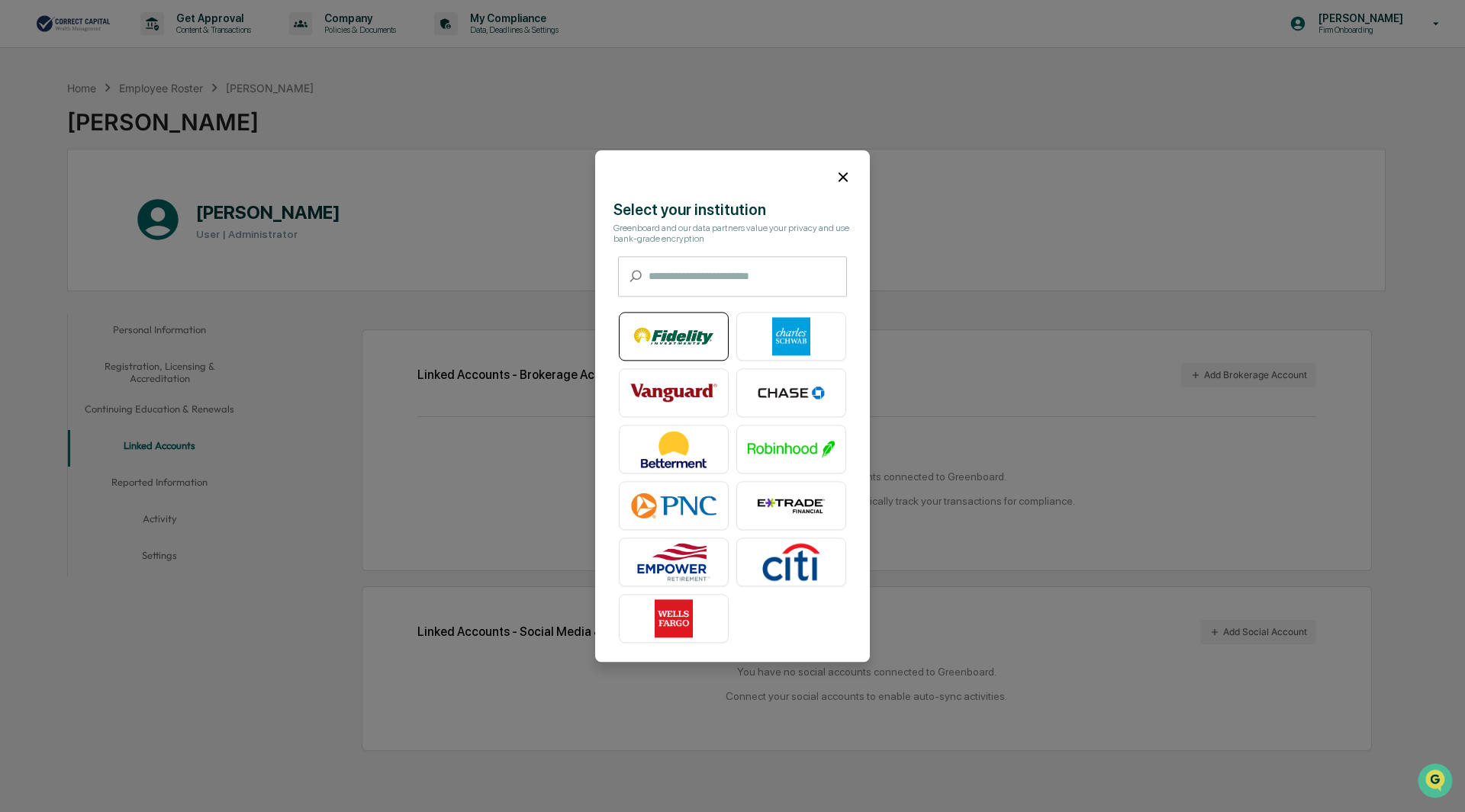
click at [660, 322] on img at bounding box center [674, 336] width 87 height 39
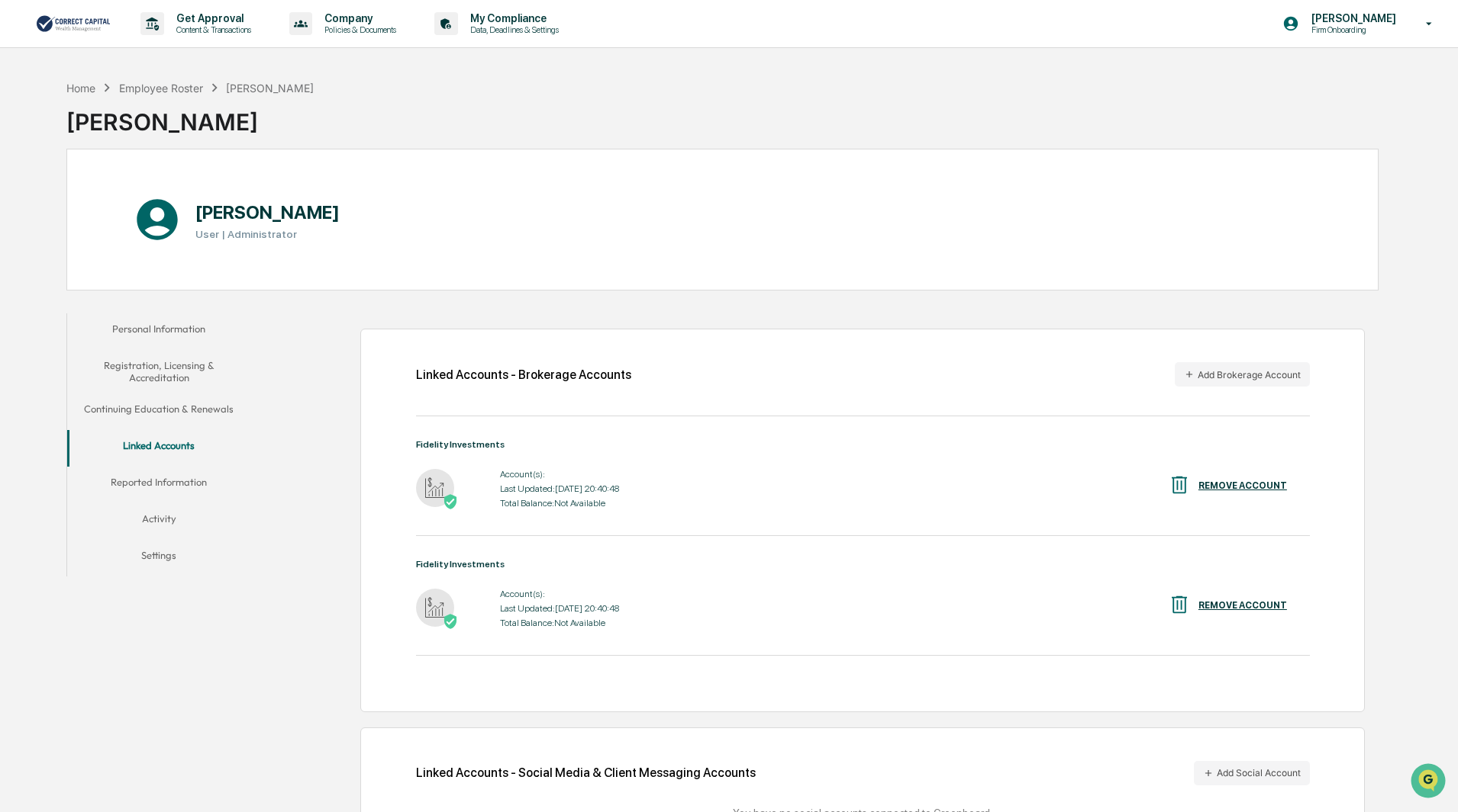
click at [1231, 605] on div "REMOVE ACCOUNT" at bounding box center [1242, 605] width 88 height 10
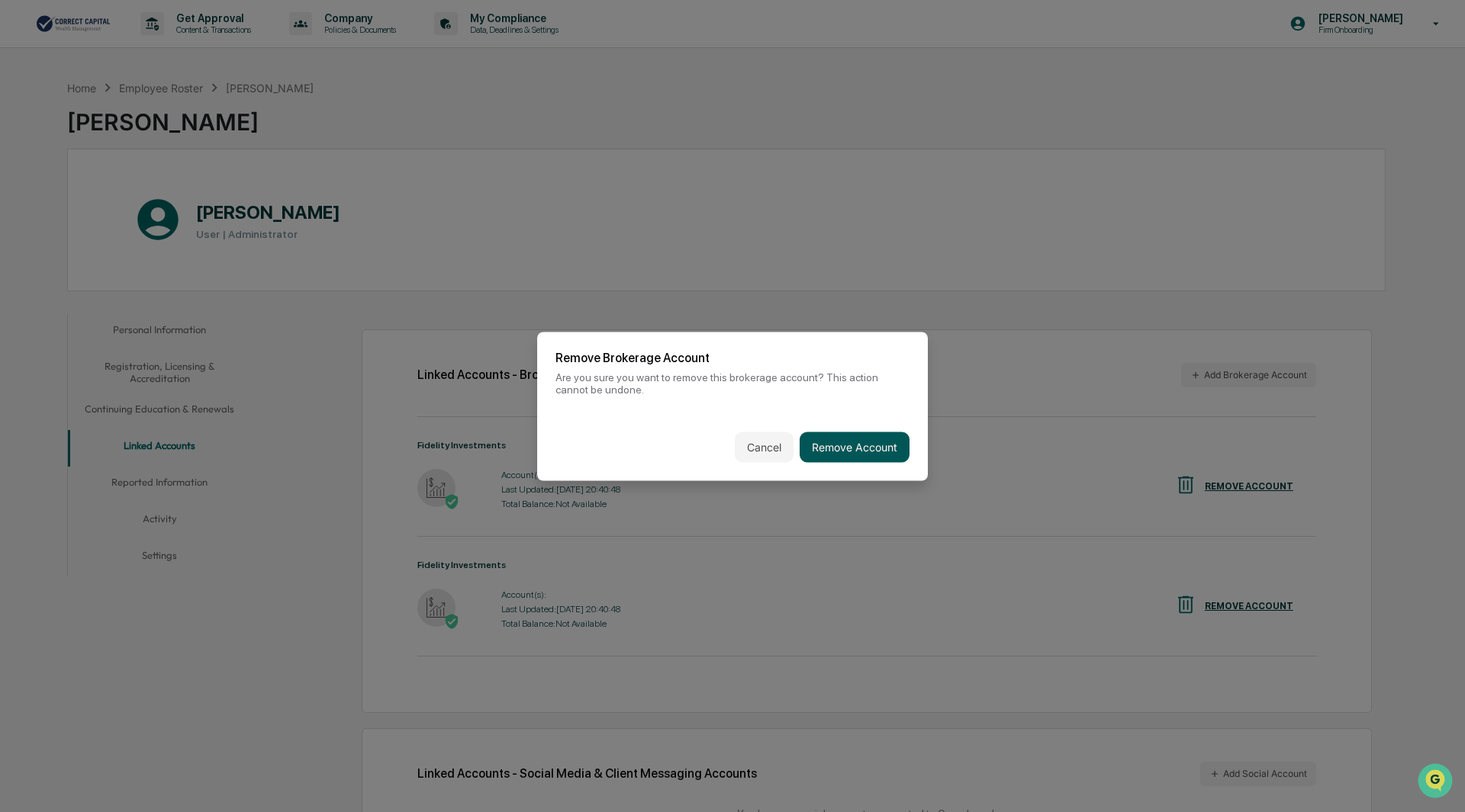
click at [834, 436] on button "Remove Account" at bounding box center [854, 447] width 110 height 30
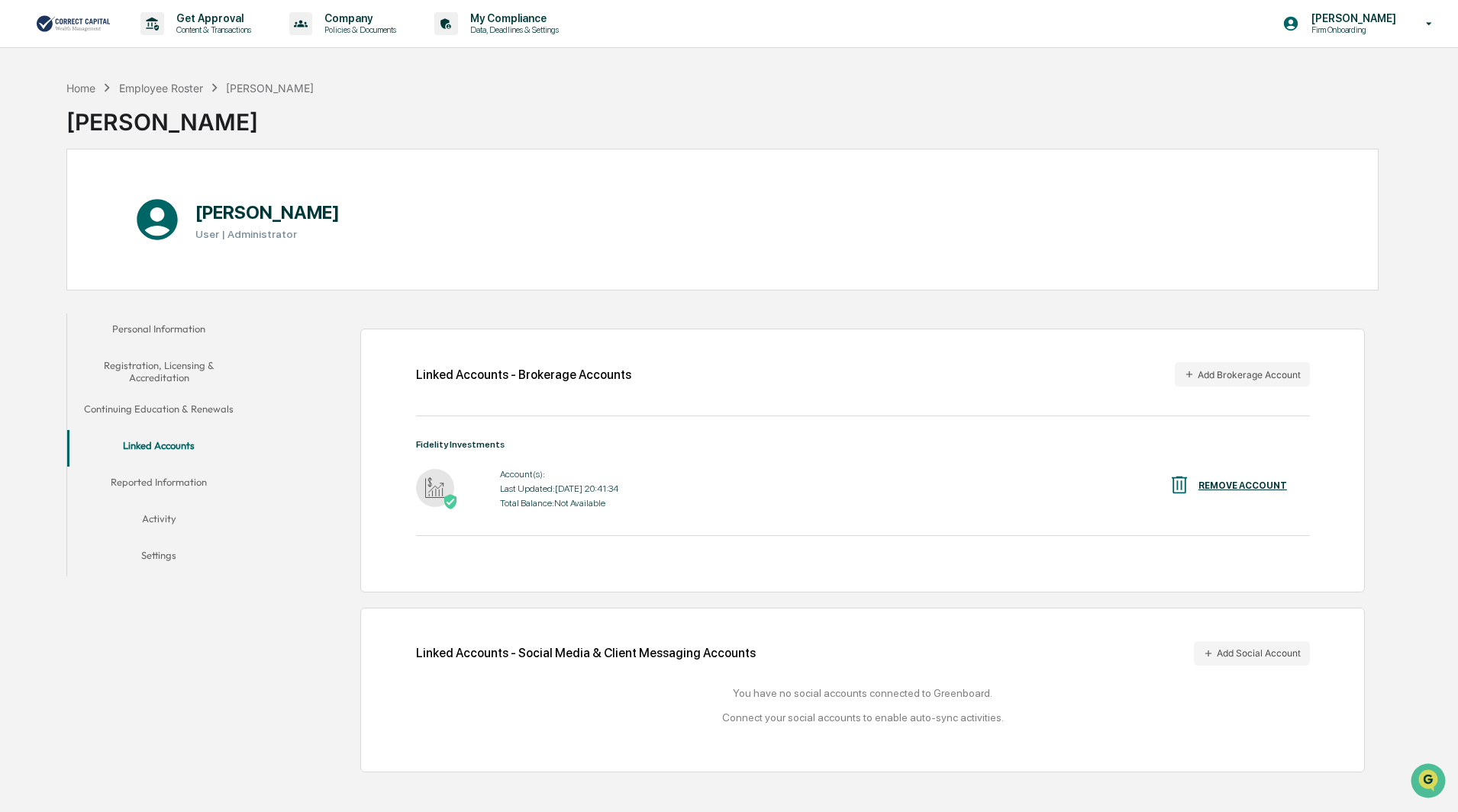
scroll to position [72, 0]
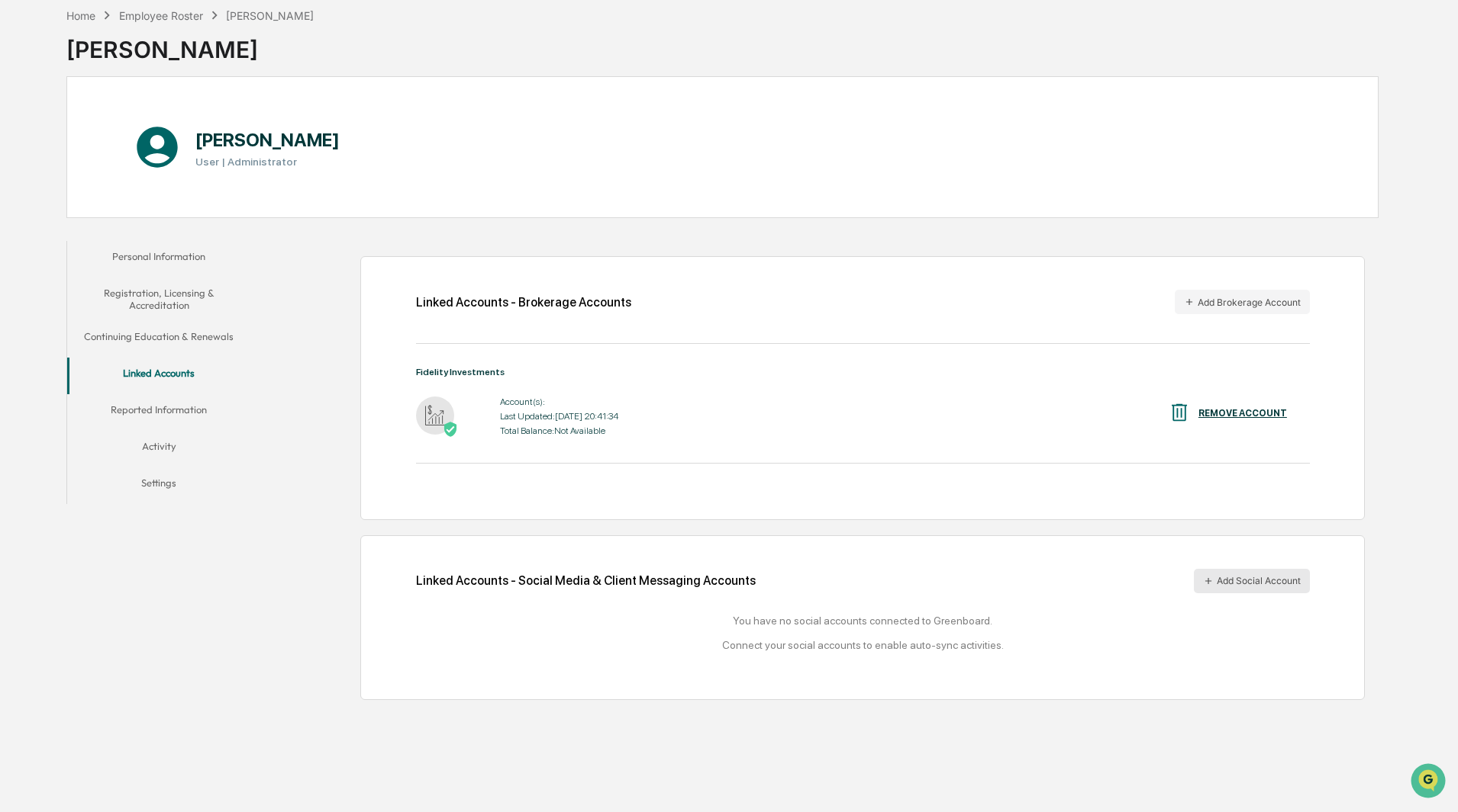
click at [1231, 581] on button "Add Social Account" at bounding box center [1251, 581] width 116 height 24
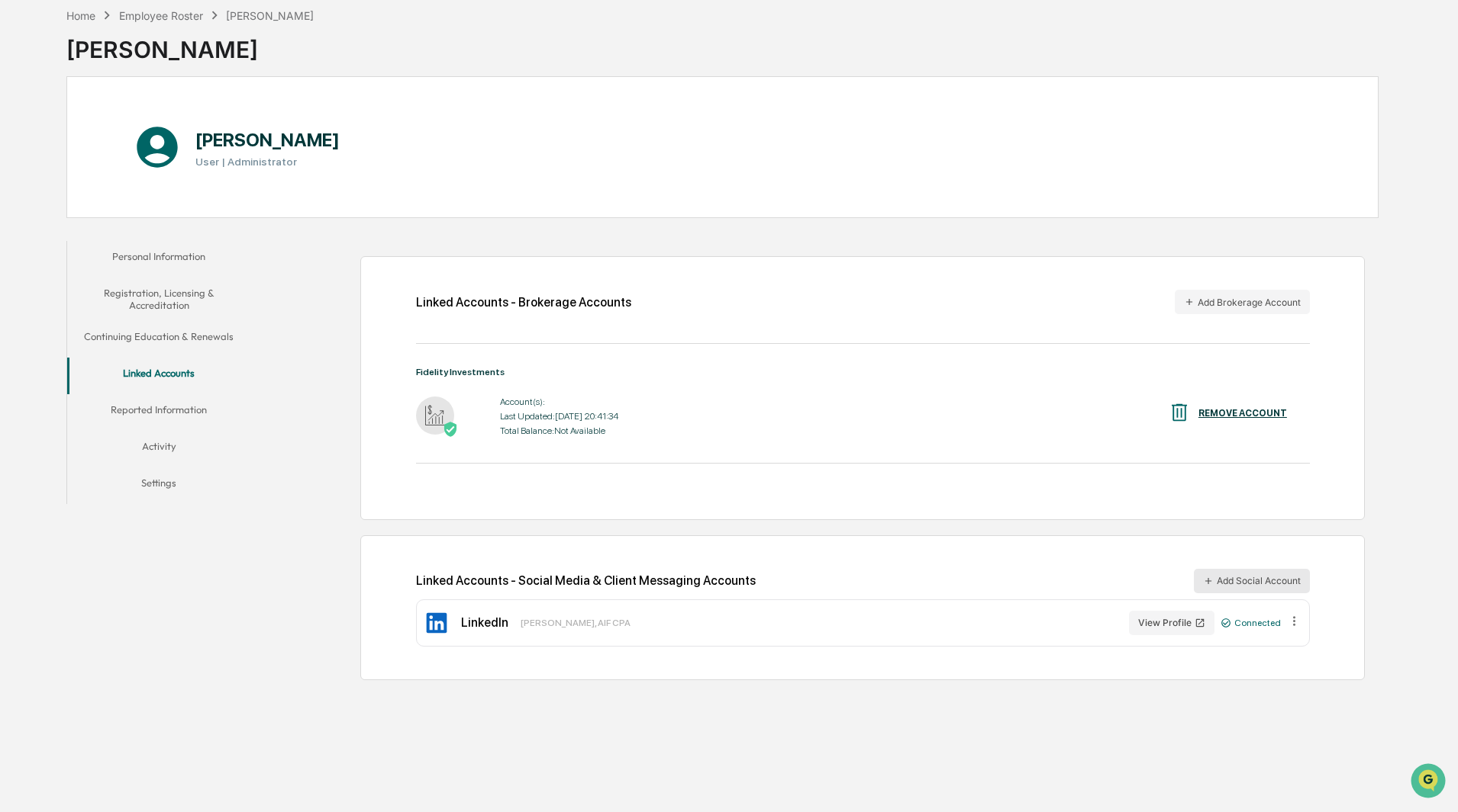
click at [1228, 583] on button "Add Social Account" at bounding box center [1251, 581] width 116 height 24
click at [158, 408] on button "Reported Information" at bounding box center [158, 412] width 184 height 37
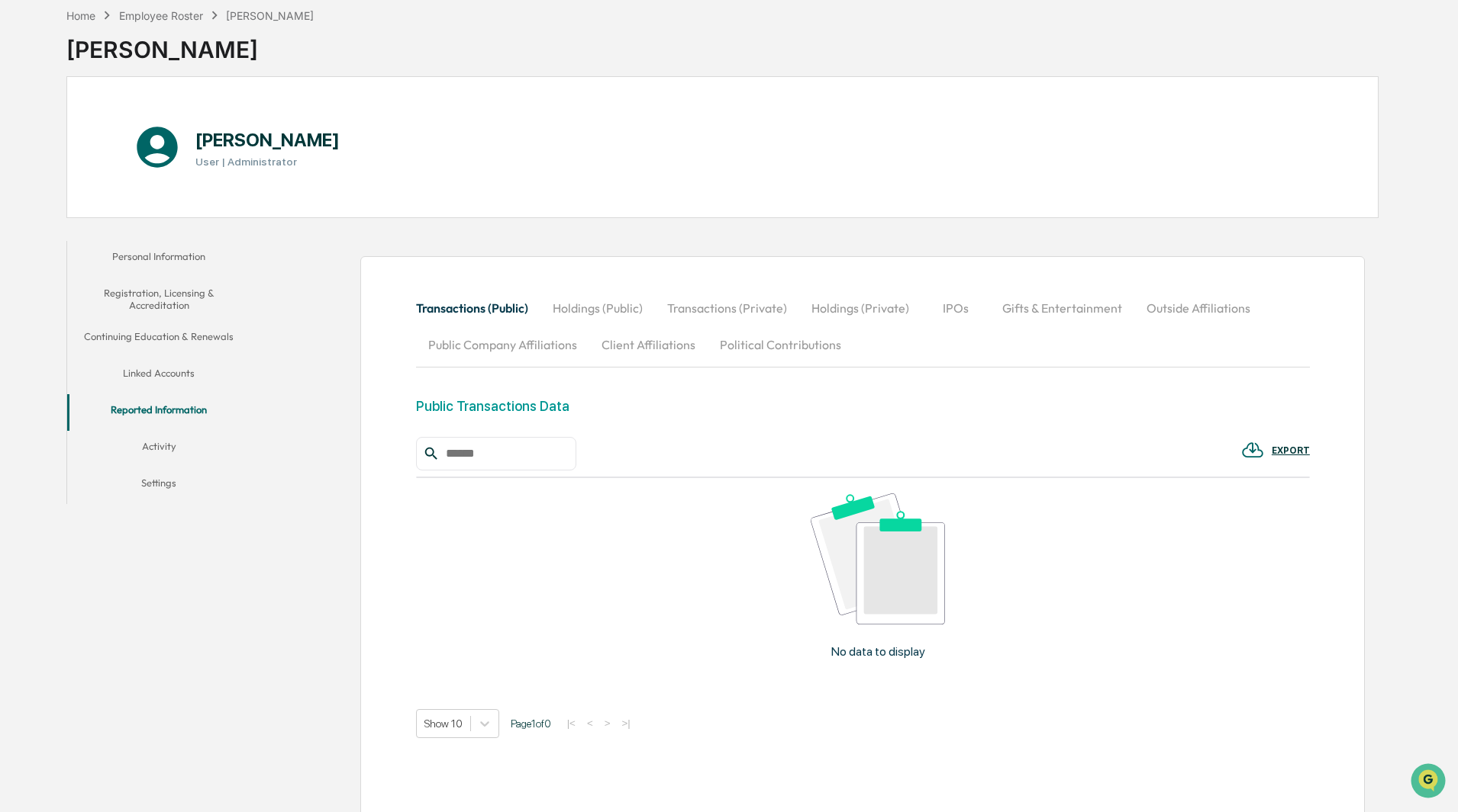
click at [1187, 309] on button "Outside Affiliations" at bounding box center [1198, 308] width 128 height 37
click at [1199, 309] on button "Outside Affiliations" at bounding box center [1198, 308] width 128 height 37
click at [473, 450] on input "text" at bounding box center [505, 454] width 130 height 20
type input "**********"
click at [151, 445] on button "Activity" at bounding box center [158, 449] width 184 height 37
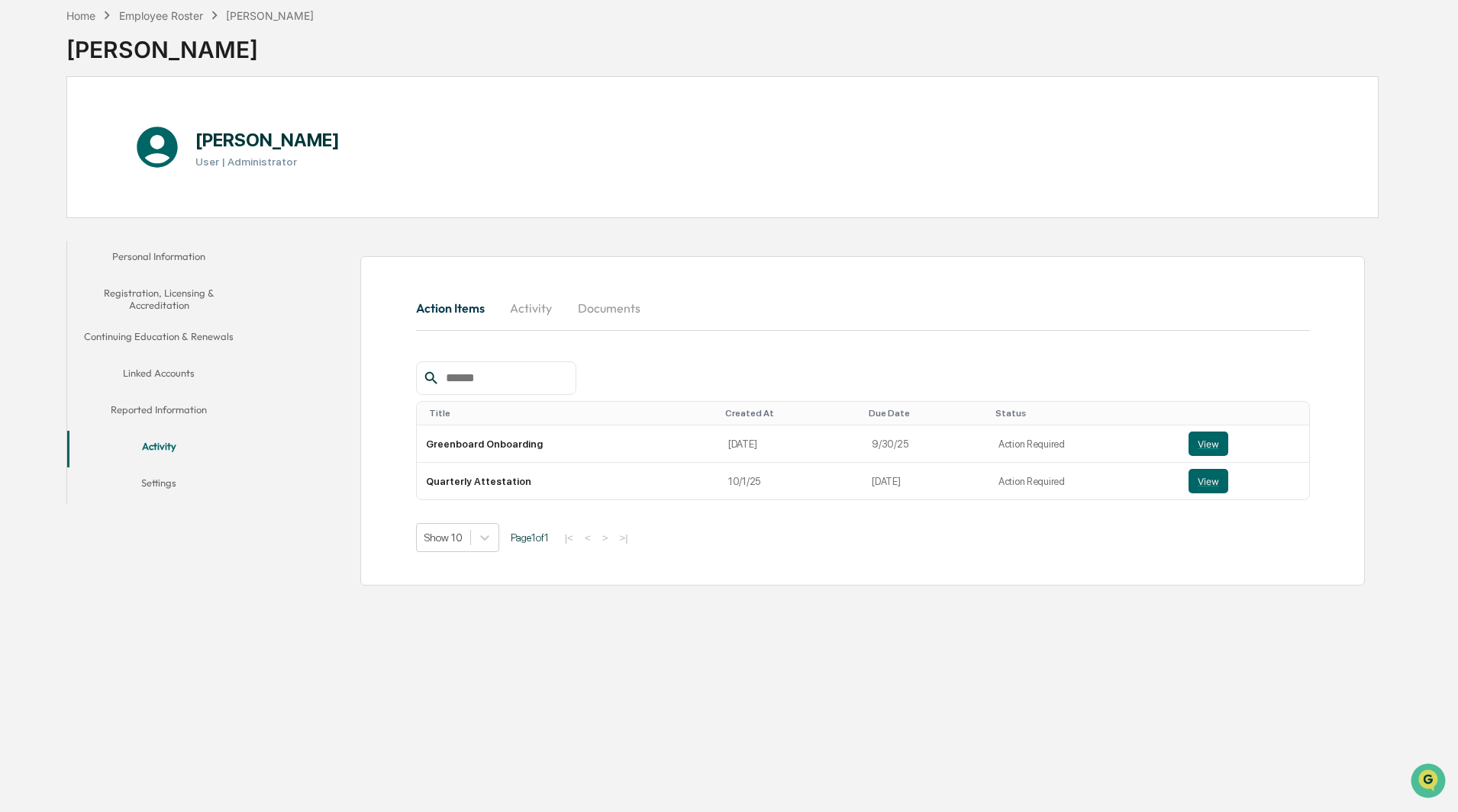
click at [159, 406] on button "Reported Information" at bounding box center [158, 412] width 184 height 37
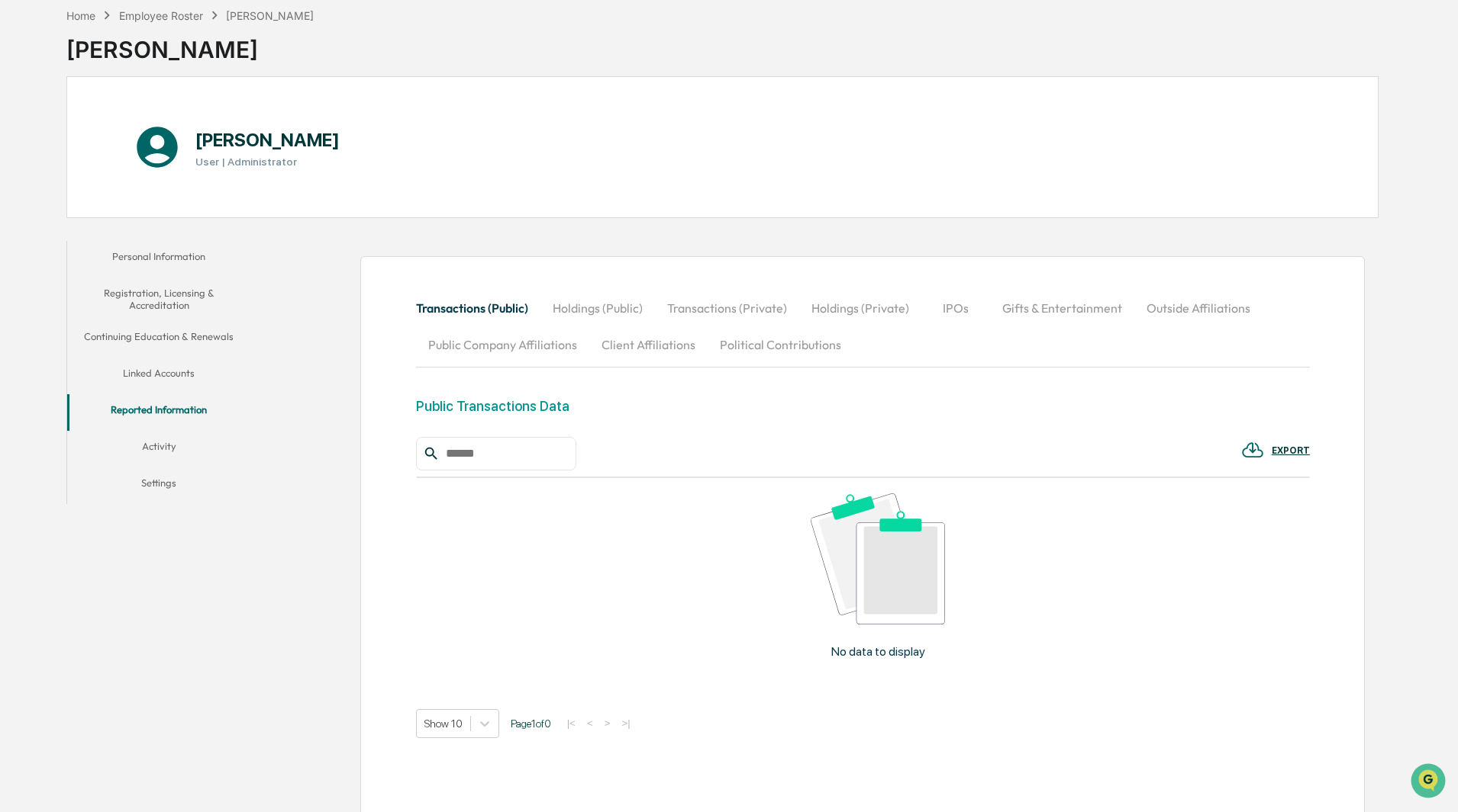
click at [1172, 308] on button "Outside Affiliations" at bounding box center [1198, 308] width 128 height 37
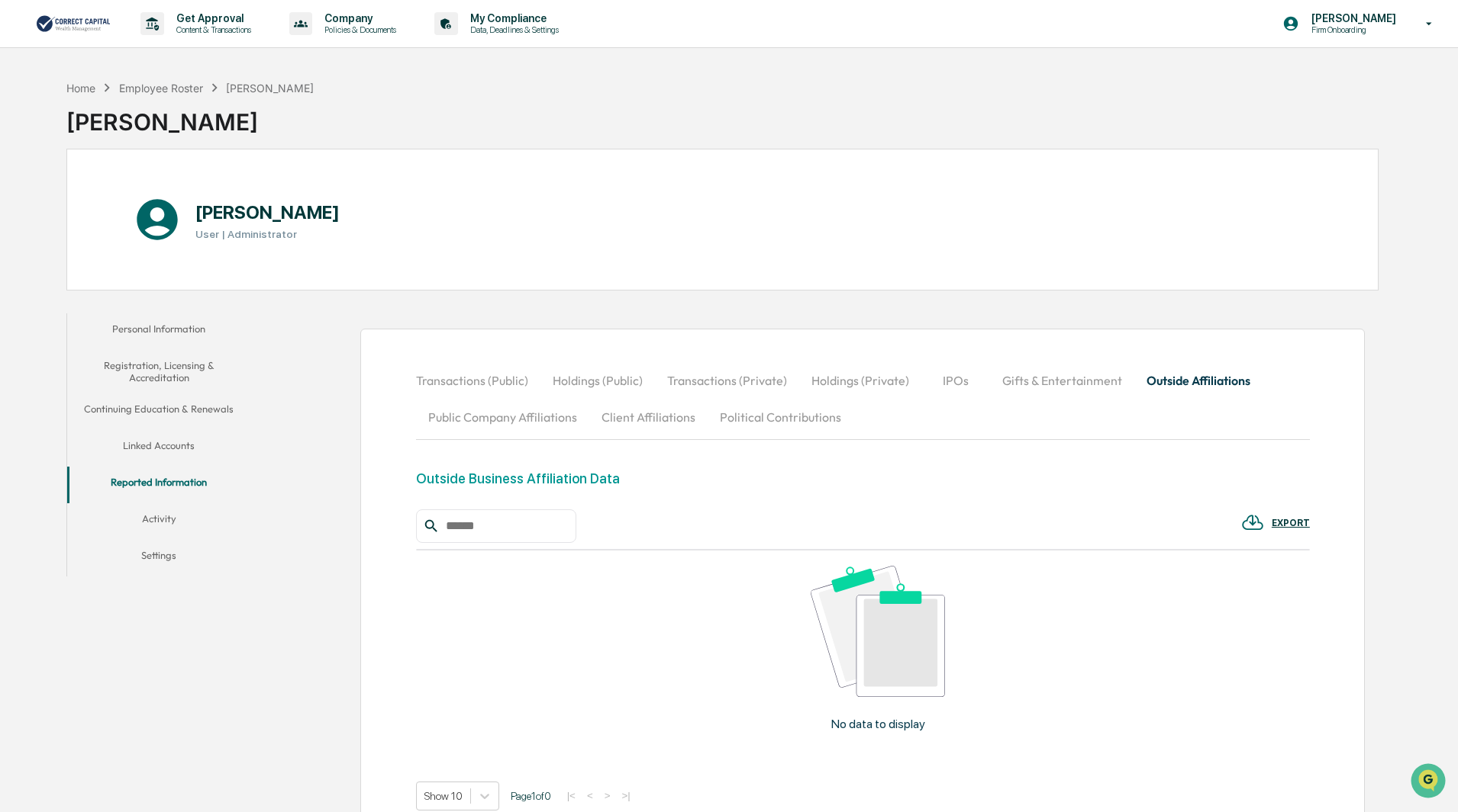
click at [157, 515] on button "Activity" at bounding box center [158, 521] width 184 height 37
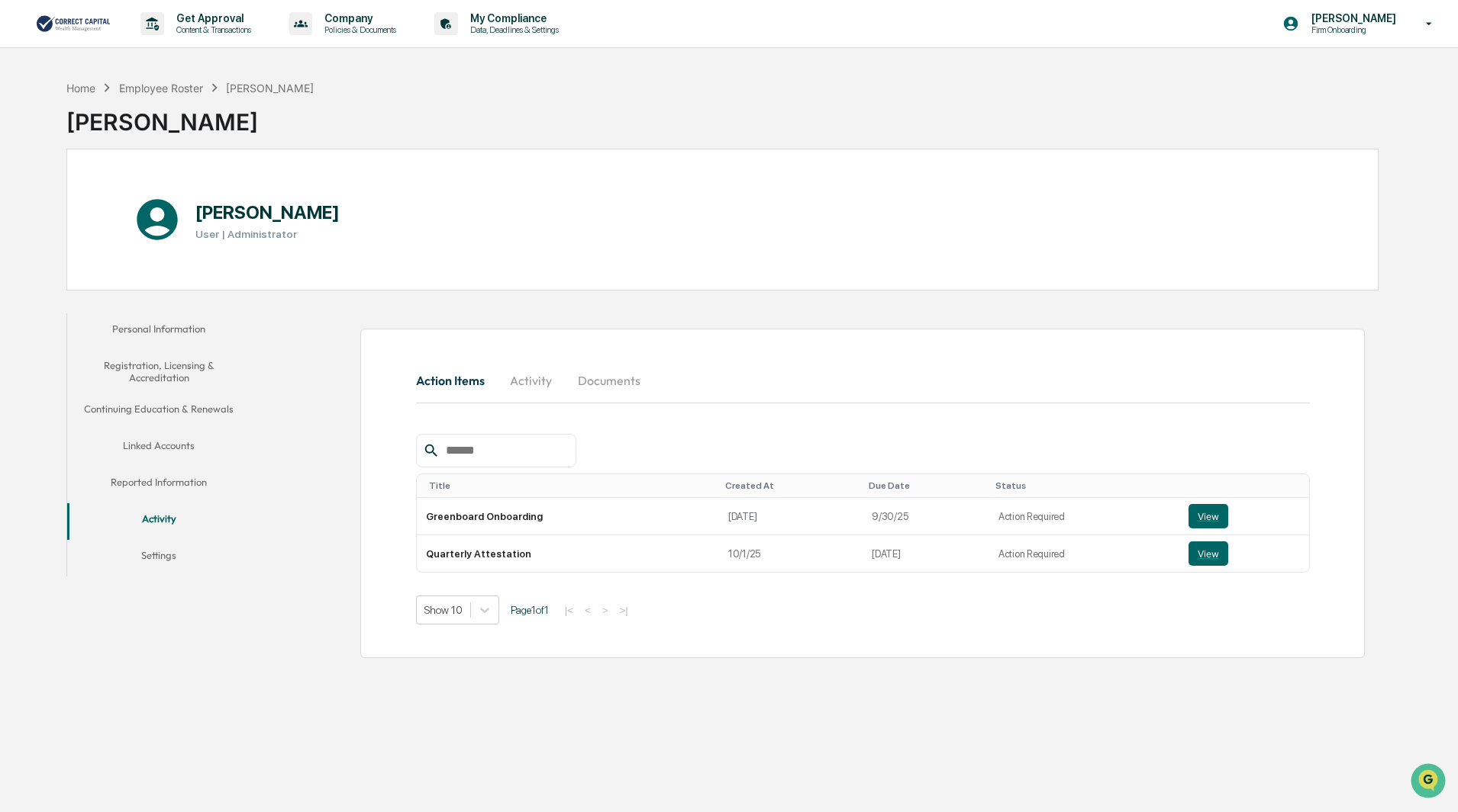
click at [542, 385] on button "Activity" at bounding box center [531, 380] width 69 height 37
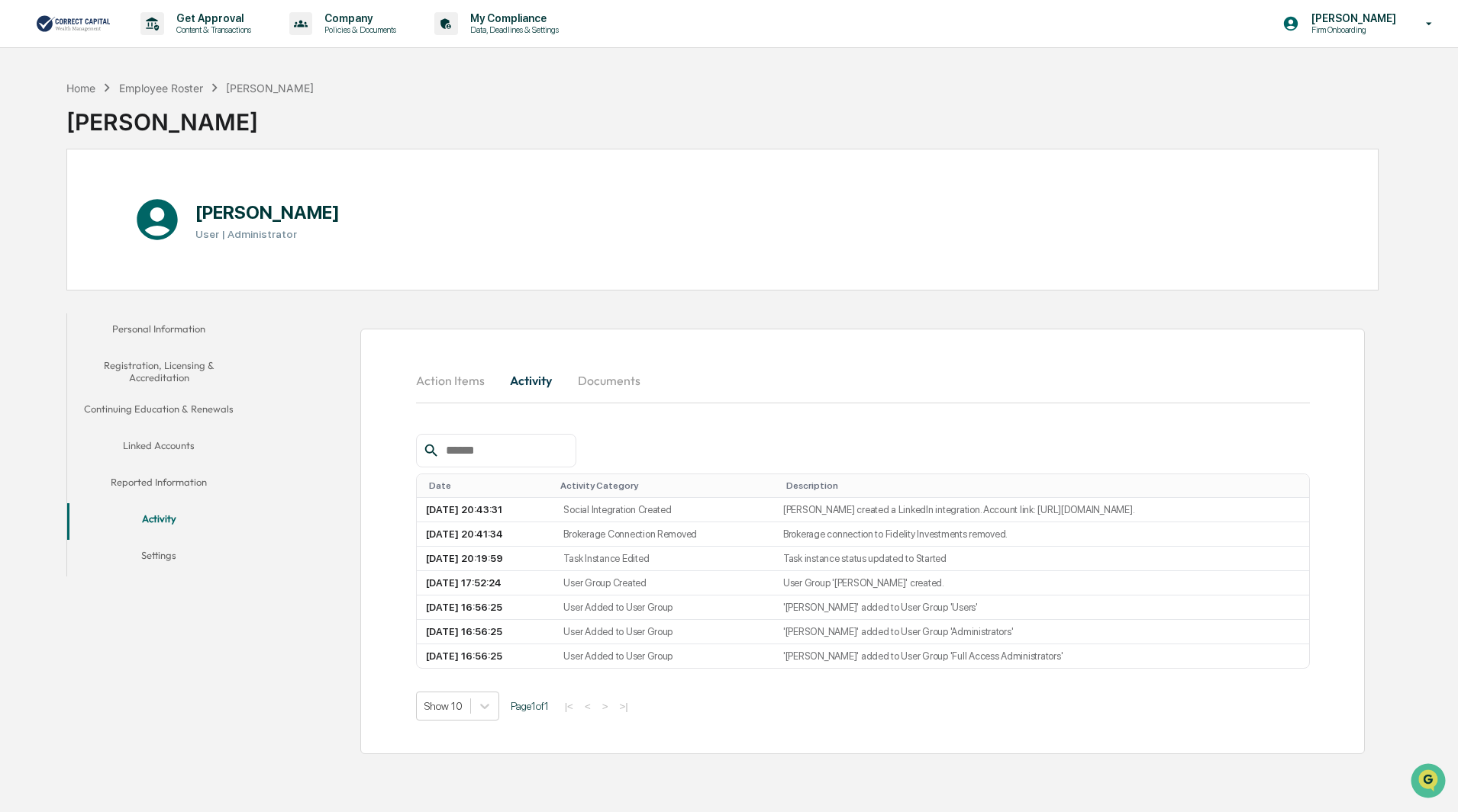
click at [158, 478] on button "Reported Information" at bounding box center [158, 485] width 184 height 37
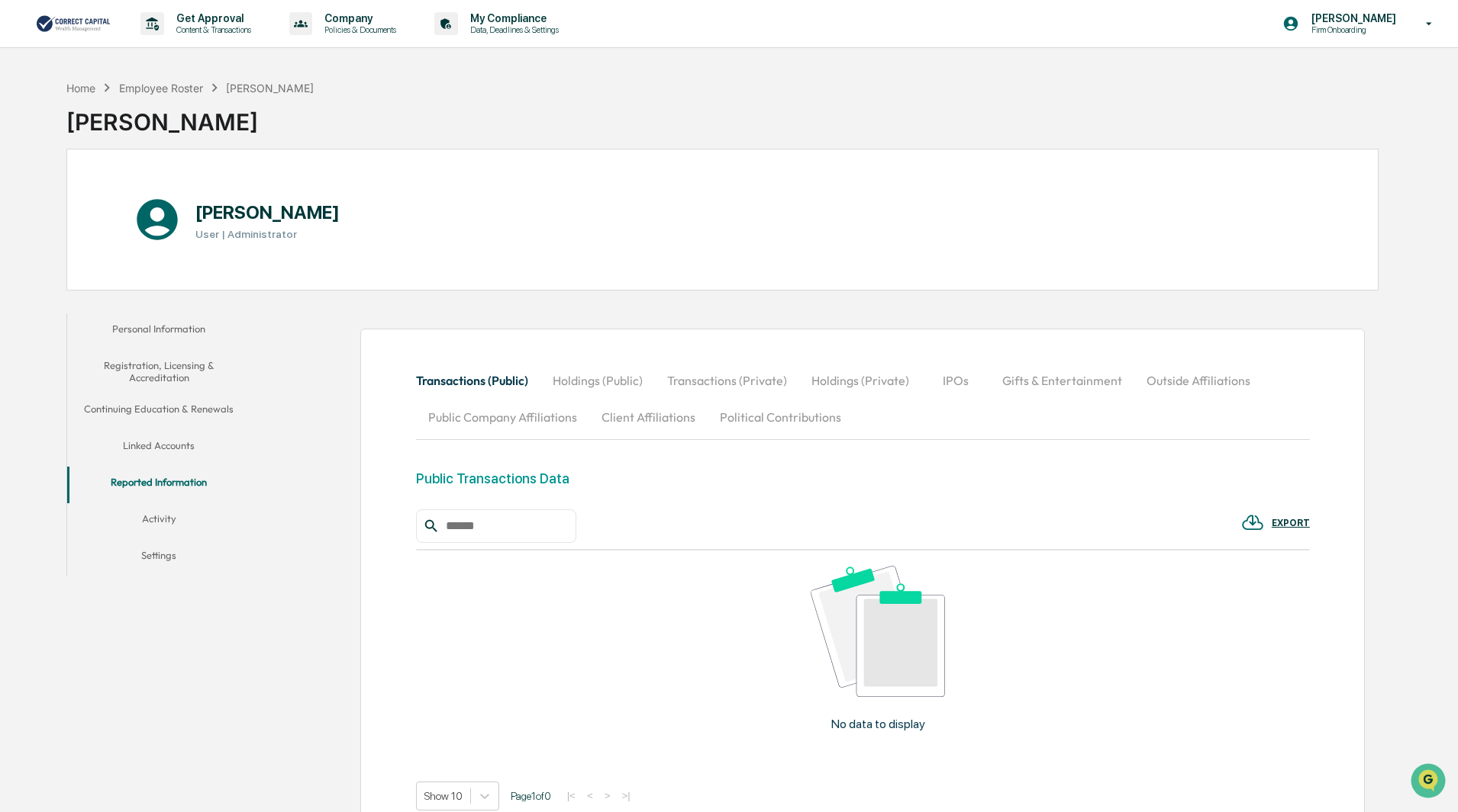
click at [1185, 382] on button "Outside Affiliations" at bounding box center [1198, 380] width 128 height 37
click at [901, 660] on img at bounding box center [877, 631] width 135 height 131
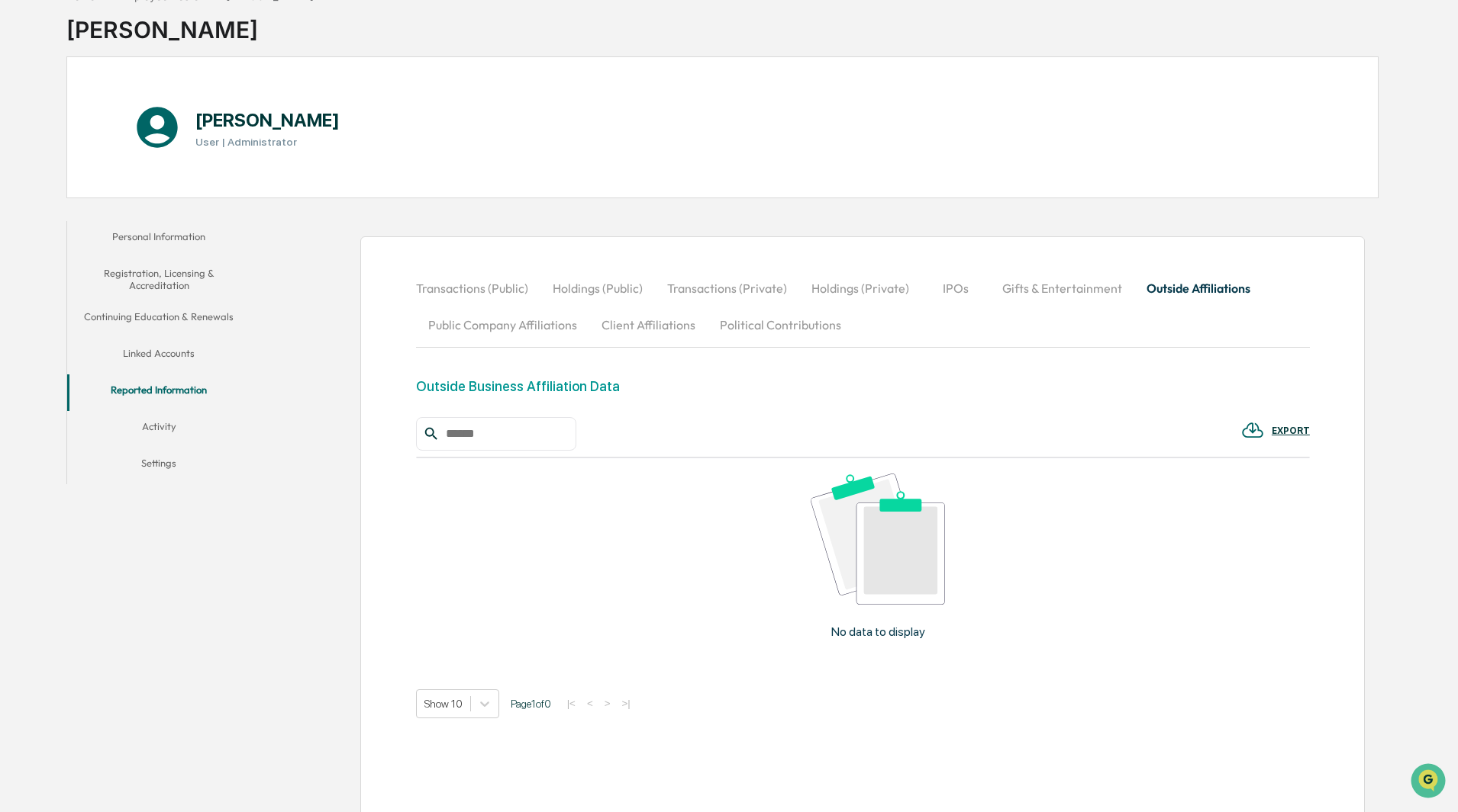
scroll to position [128, 0]
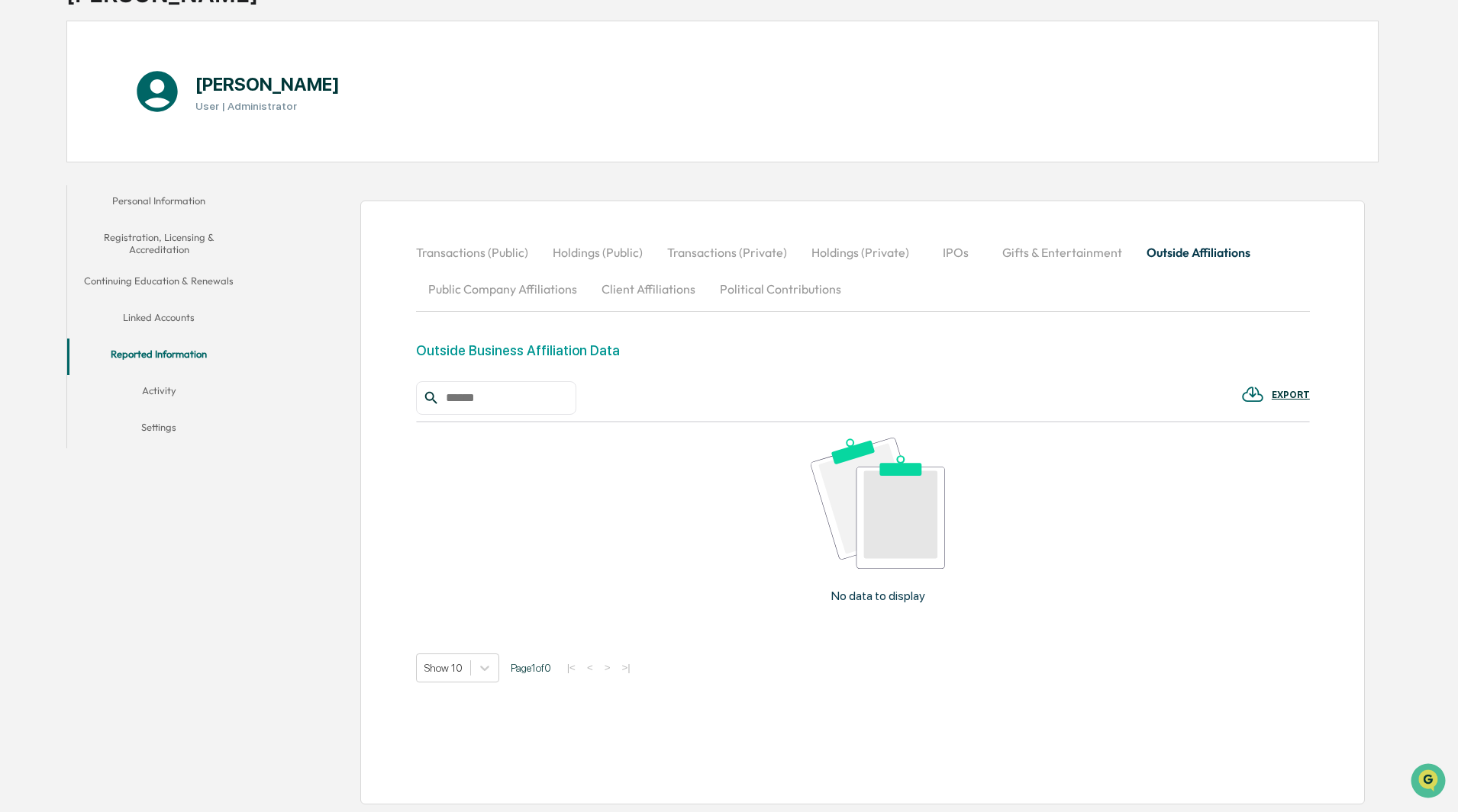
click at [474, 390] on input "text" at bounding box center [505, 398] width 130 height 20
click at [1249, 393] on img at bounding box center [1252, 394] width 23 height 23
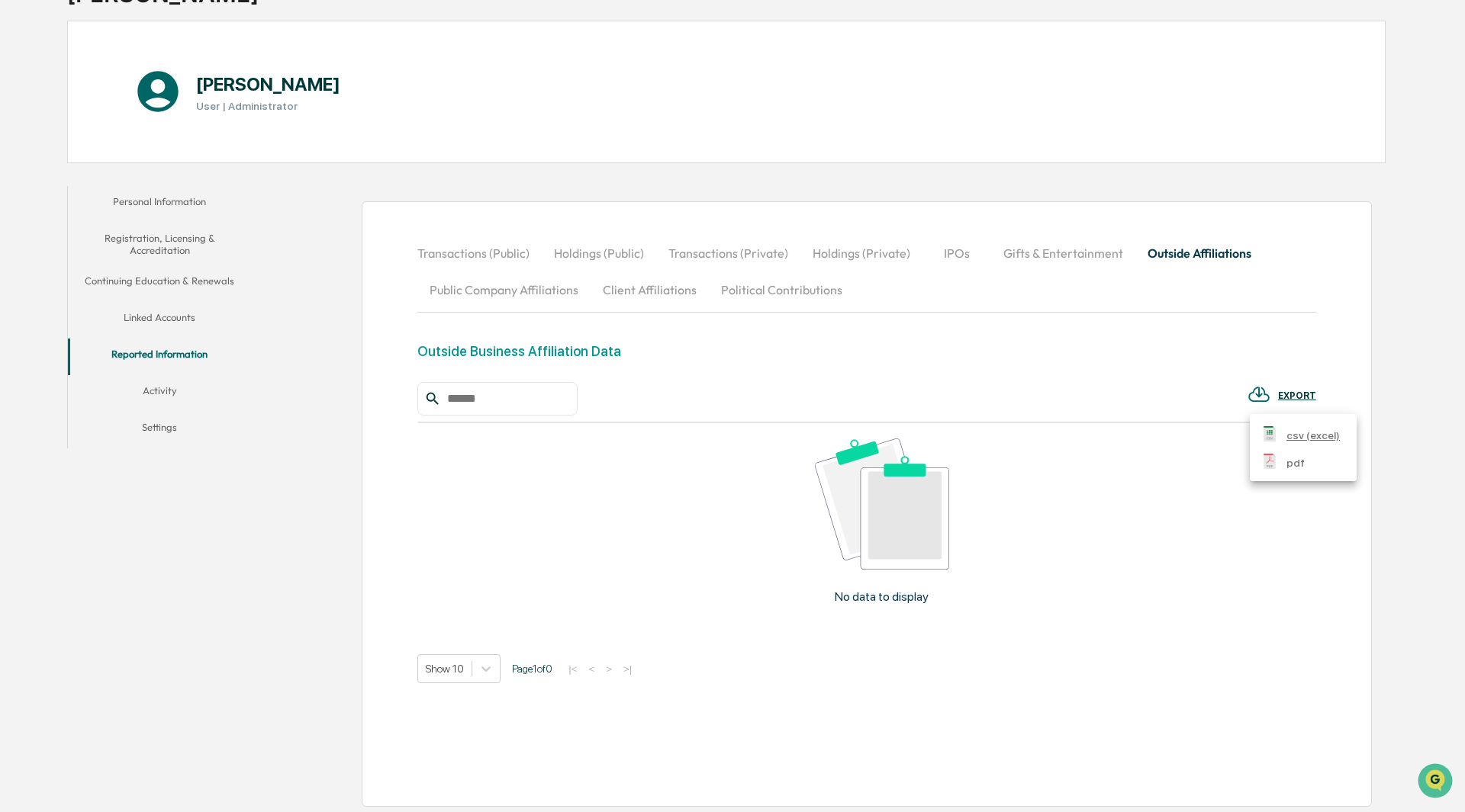
click at [992, 393] on div at bounding box center [732, 406] width 1465 height 812
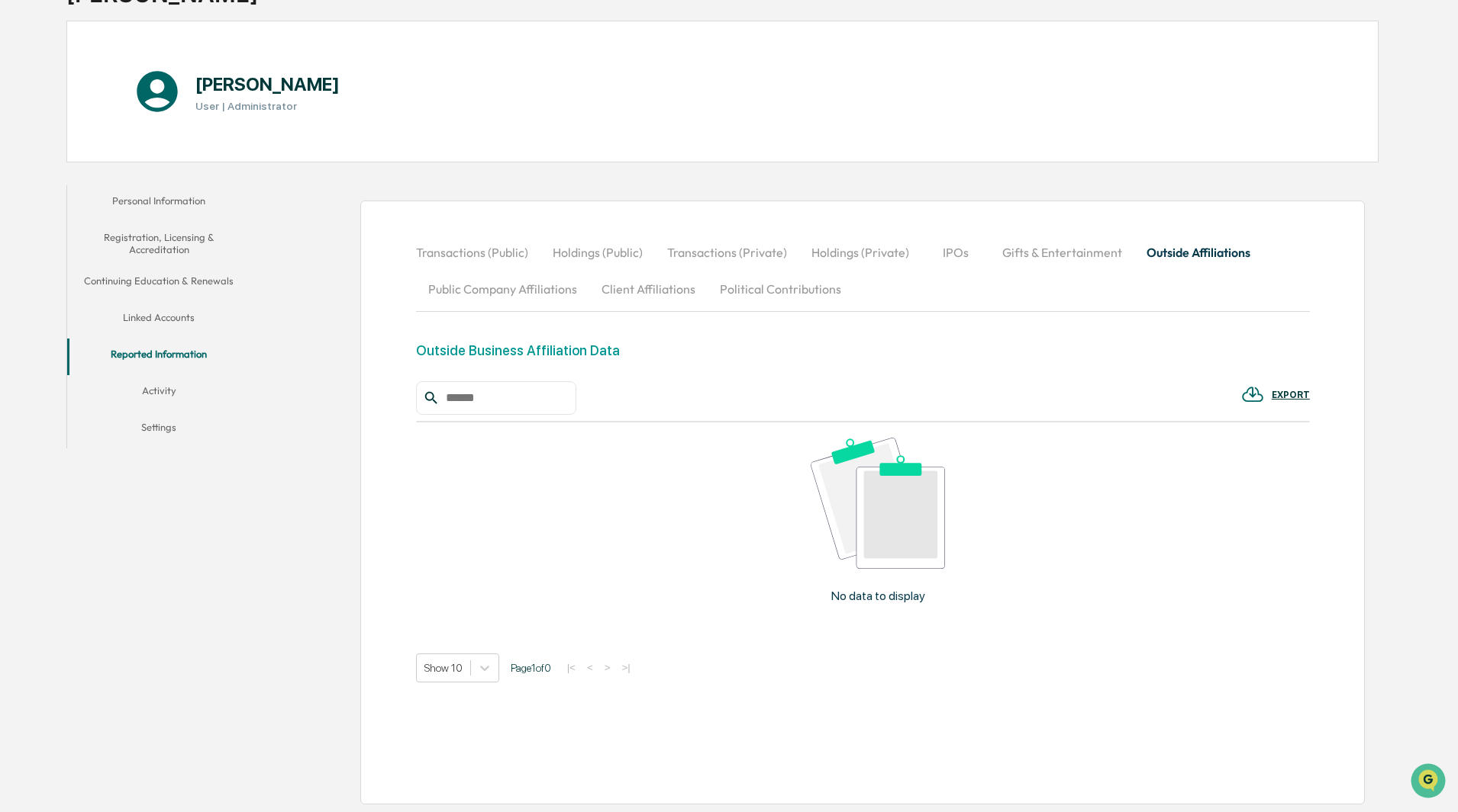
click at [1252, 393] on img at bounding box center [1252, 394] width 23 height 23
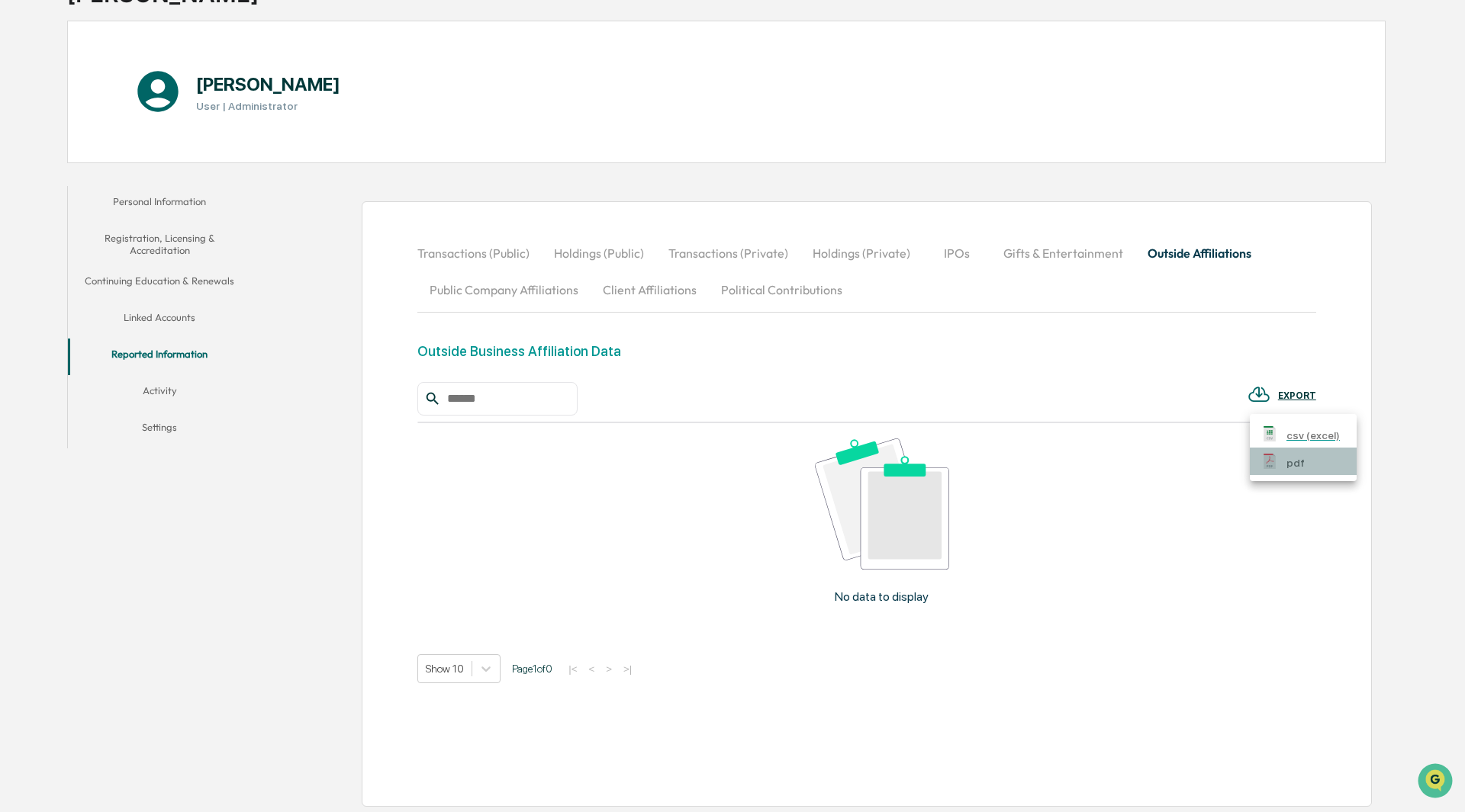
click at [1276, 458] on img at bounding box center [1269, 461] width 15 height 15
click at [151, 390] on div at bounding box center [732, 406] width 1465 height 812
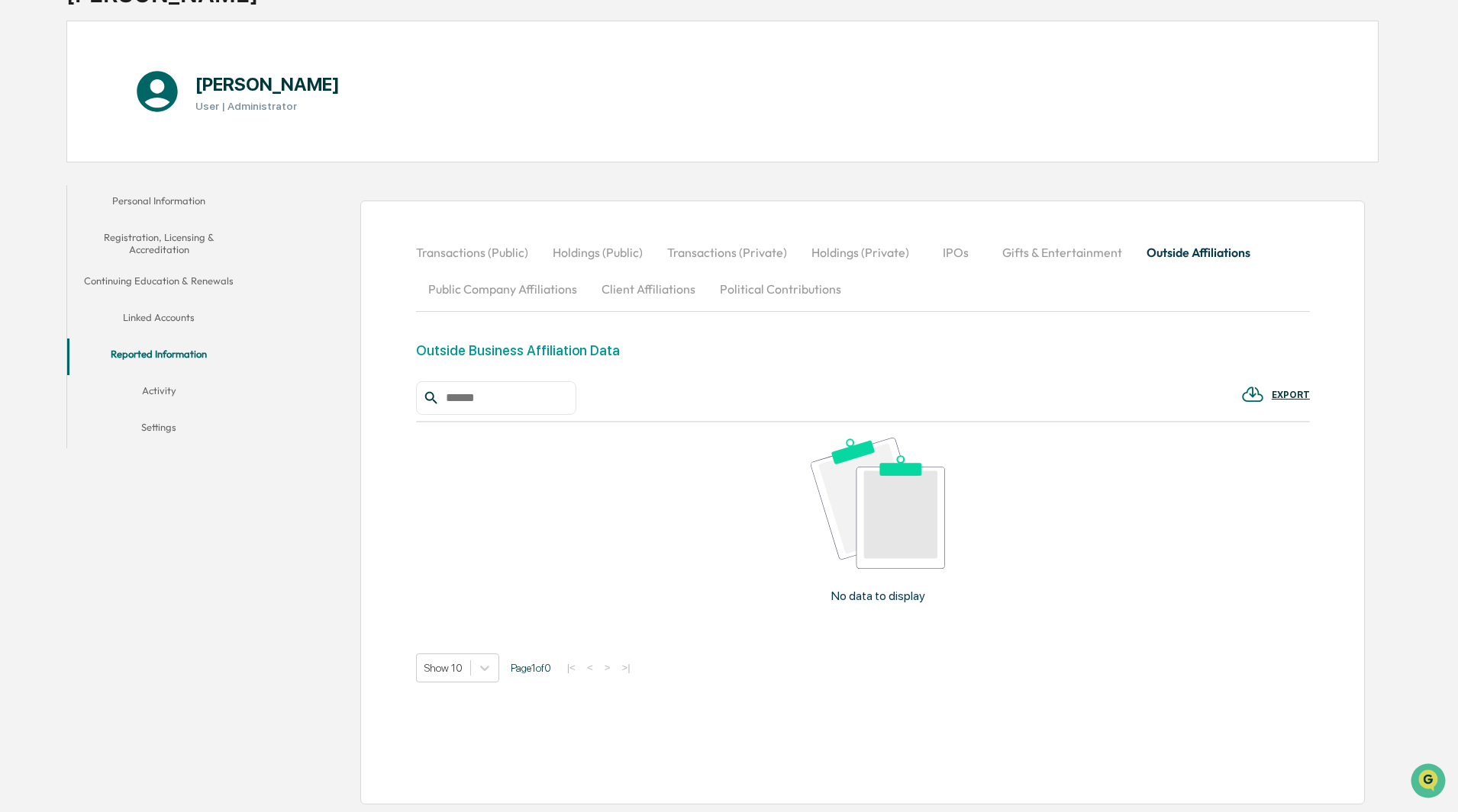
click at [152, 389] on button "Activity" at bounding box center [158, 393] width 184 height 37
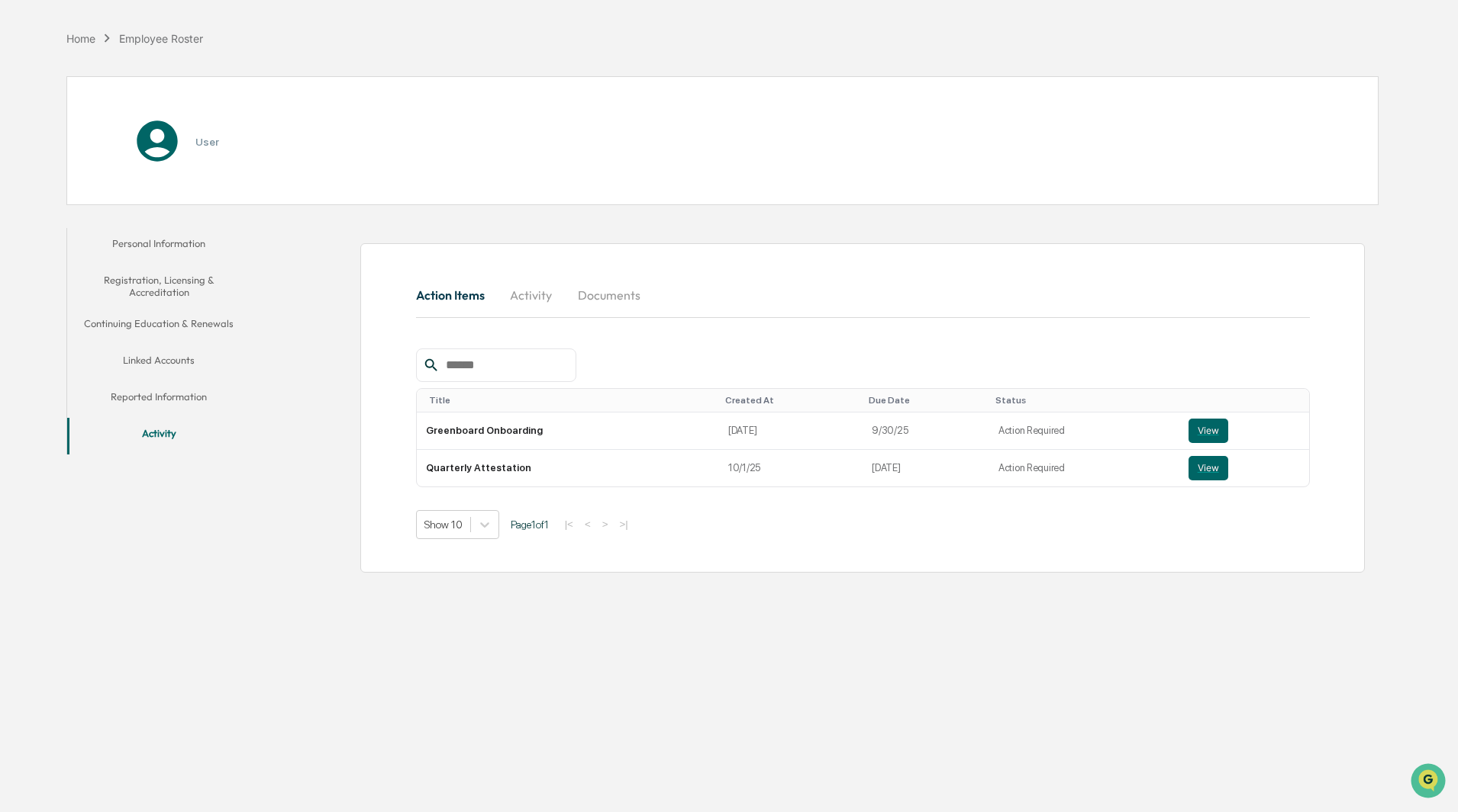
scroll to position [72, 0]
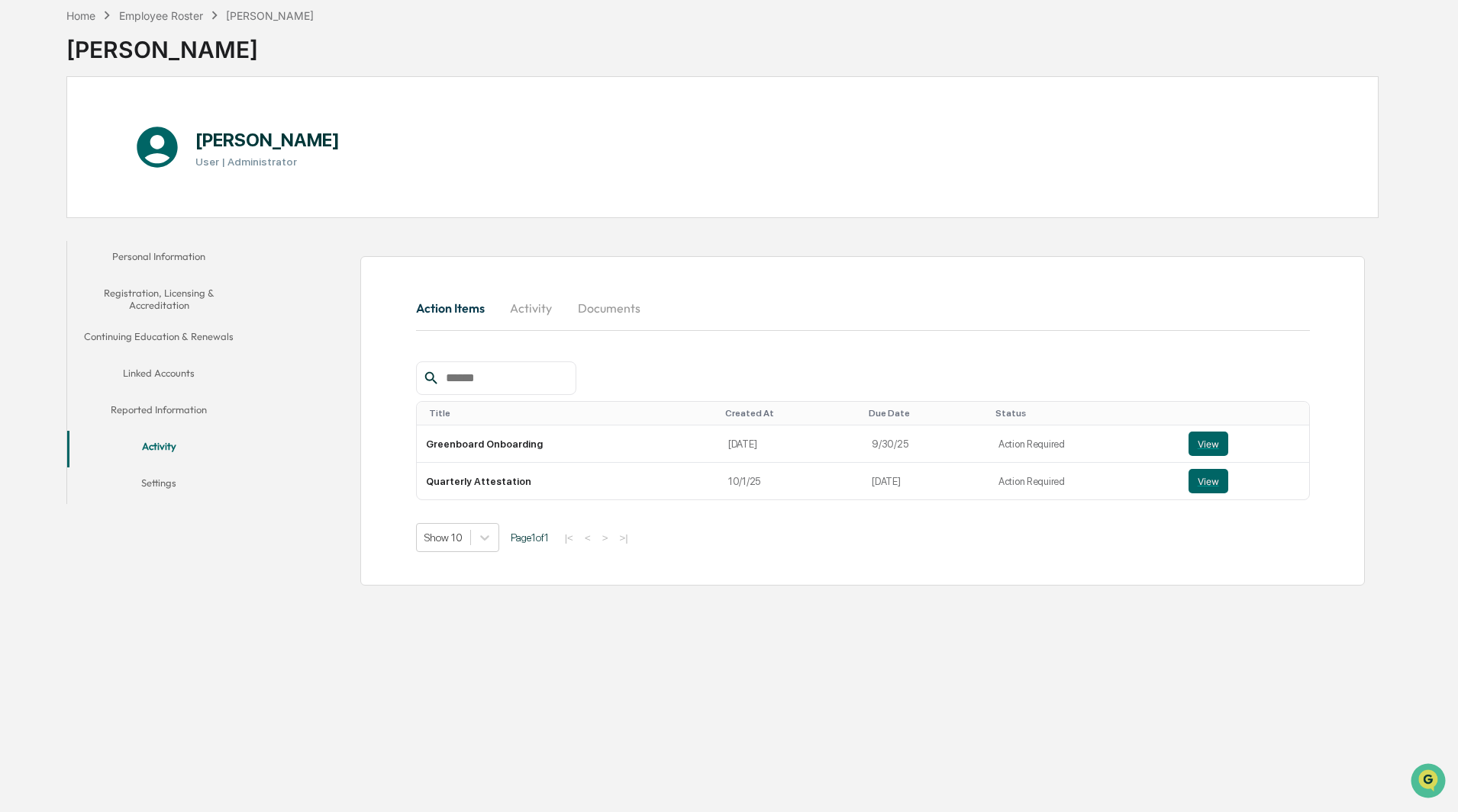
click at [163, 481] on button "Settings" at bounding box center [158, 486] width 184 height 37
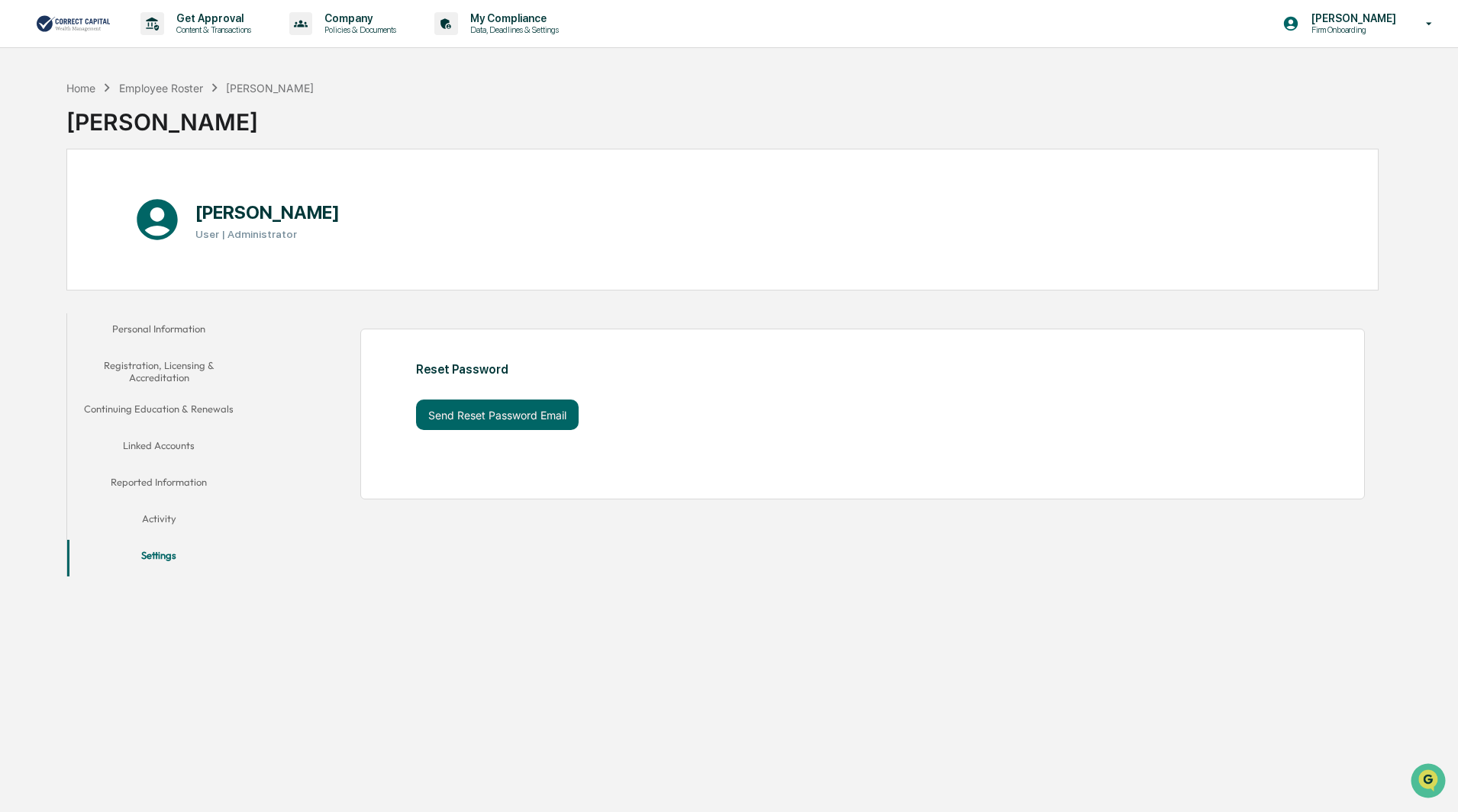
click at [155, 330] on button "Personal Information" at bounding box center [158, 331] width 184 height 37
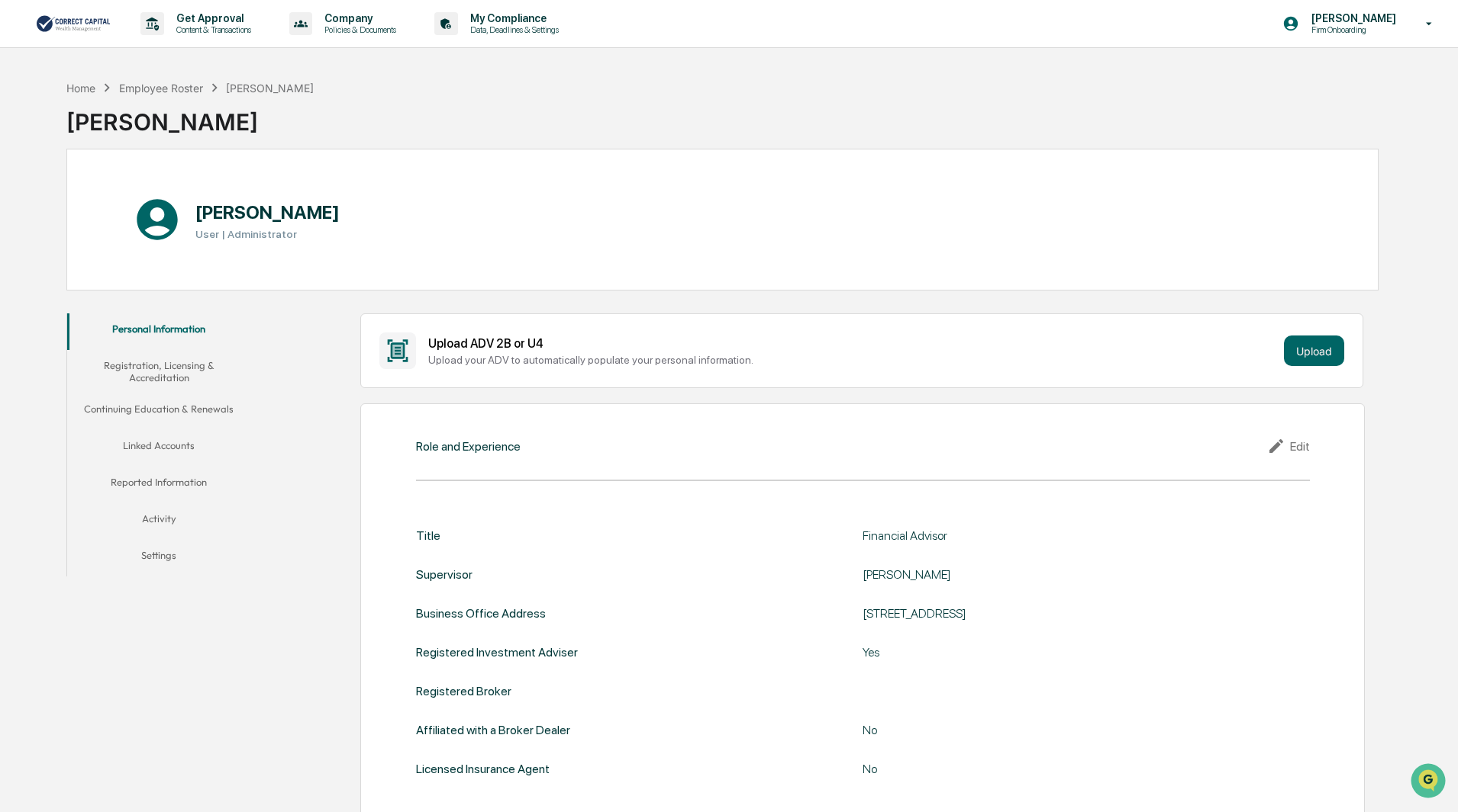
click at [171, 486] on button "Reported Information" at bounding box center [158, 485] width 184 height 37
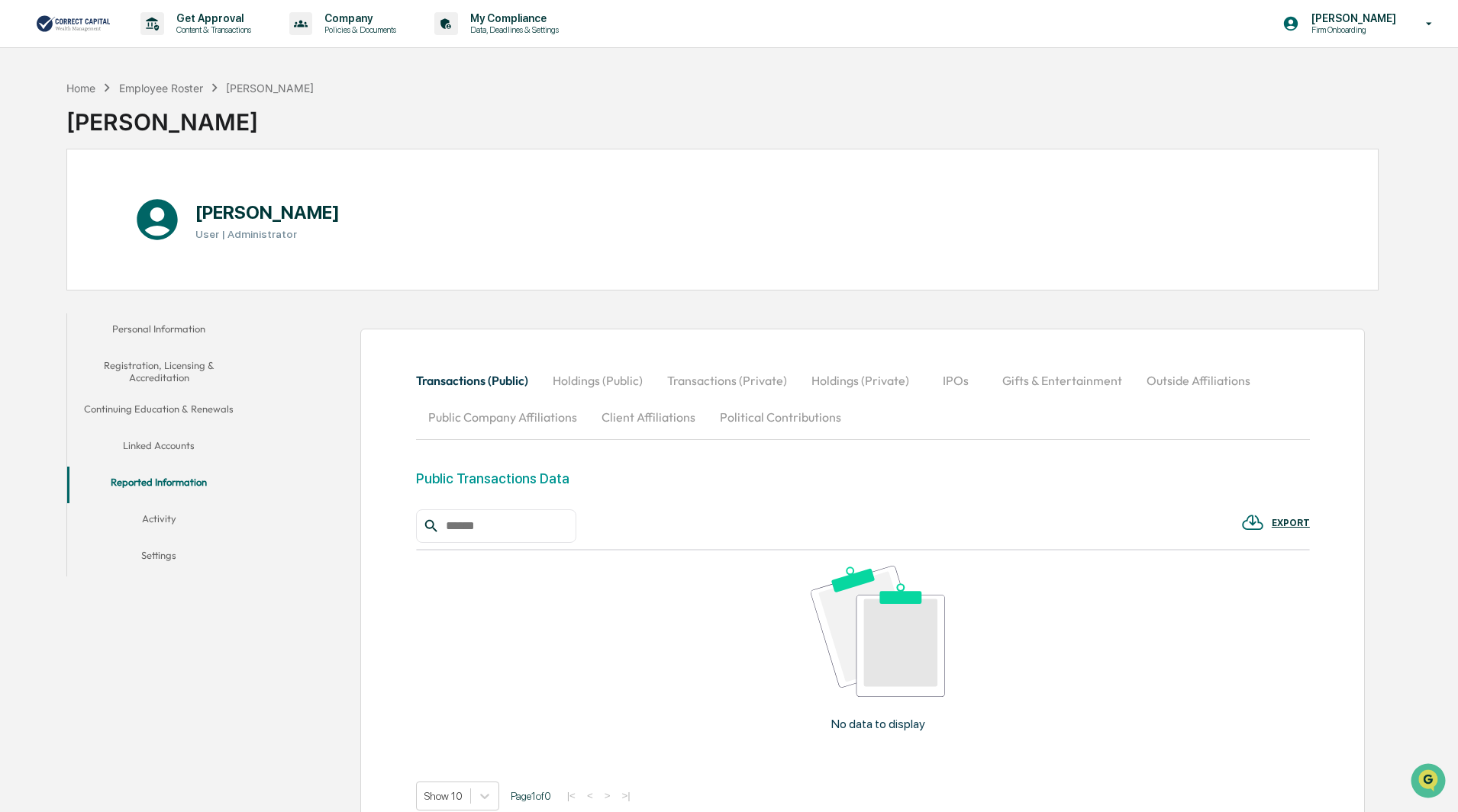
click at [1196, 377] on button "Outside Affiliations" at bounding box center [1198, 380] width 128 height 37
click at [470, 517] on input "text" at bounding box center [505, 526] width 130 height 20
type input "**********"
click at [1432, 23] on icon at bounding box center [1429, 24] width 26 height 14
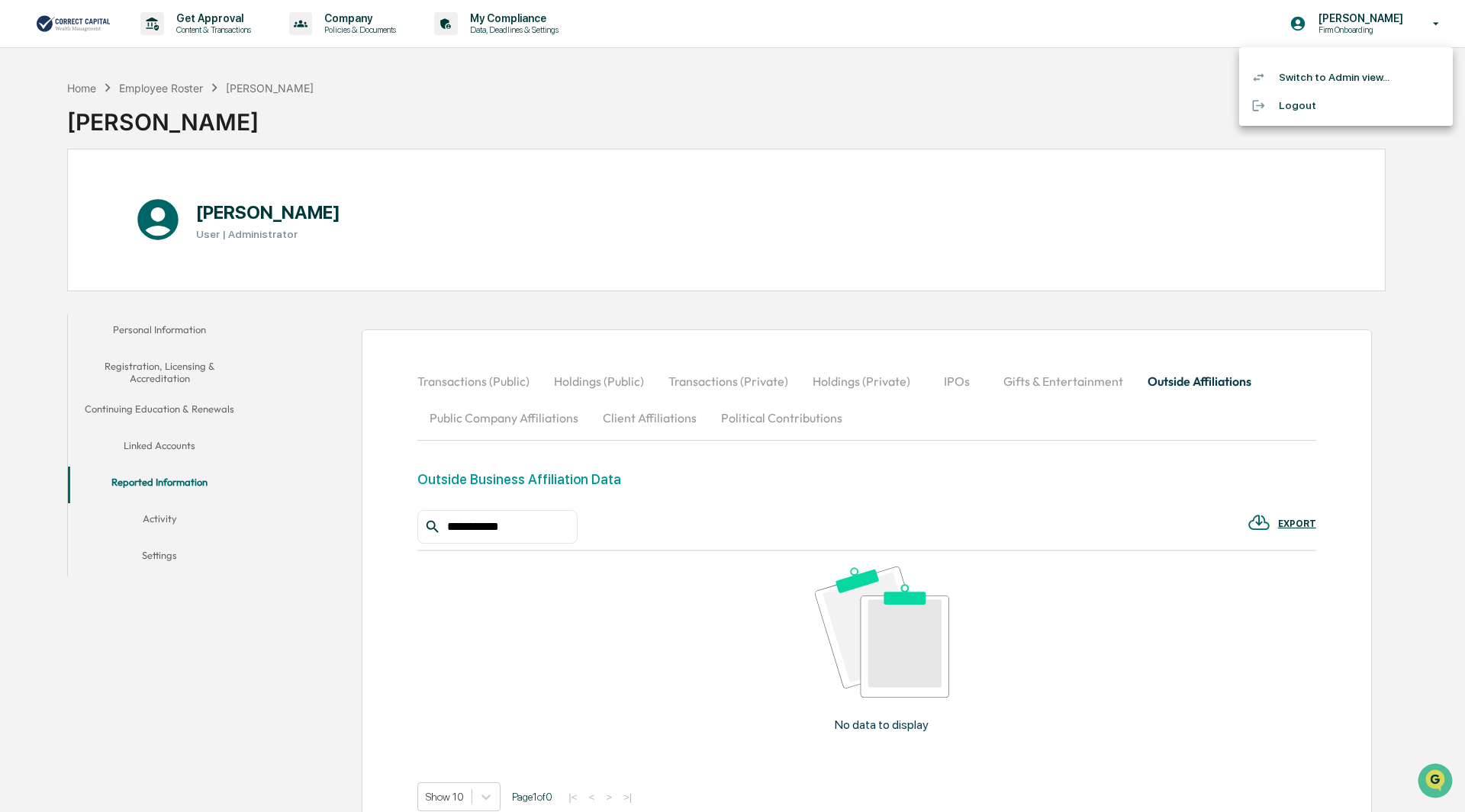
click at [1312, 73] on li "Switch to Admin view..." at bounding box center [1346, 77] width 214 height 28
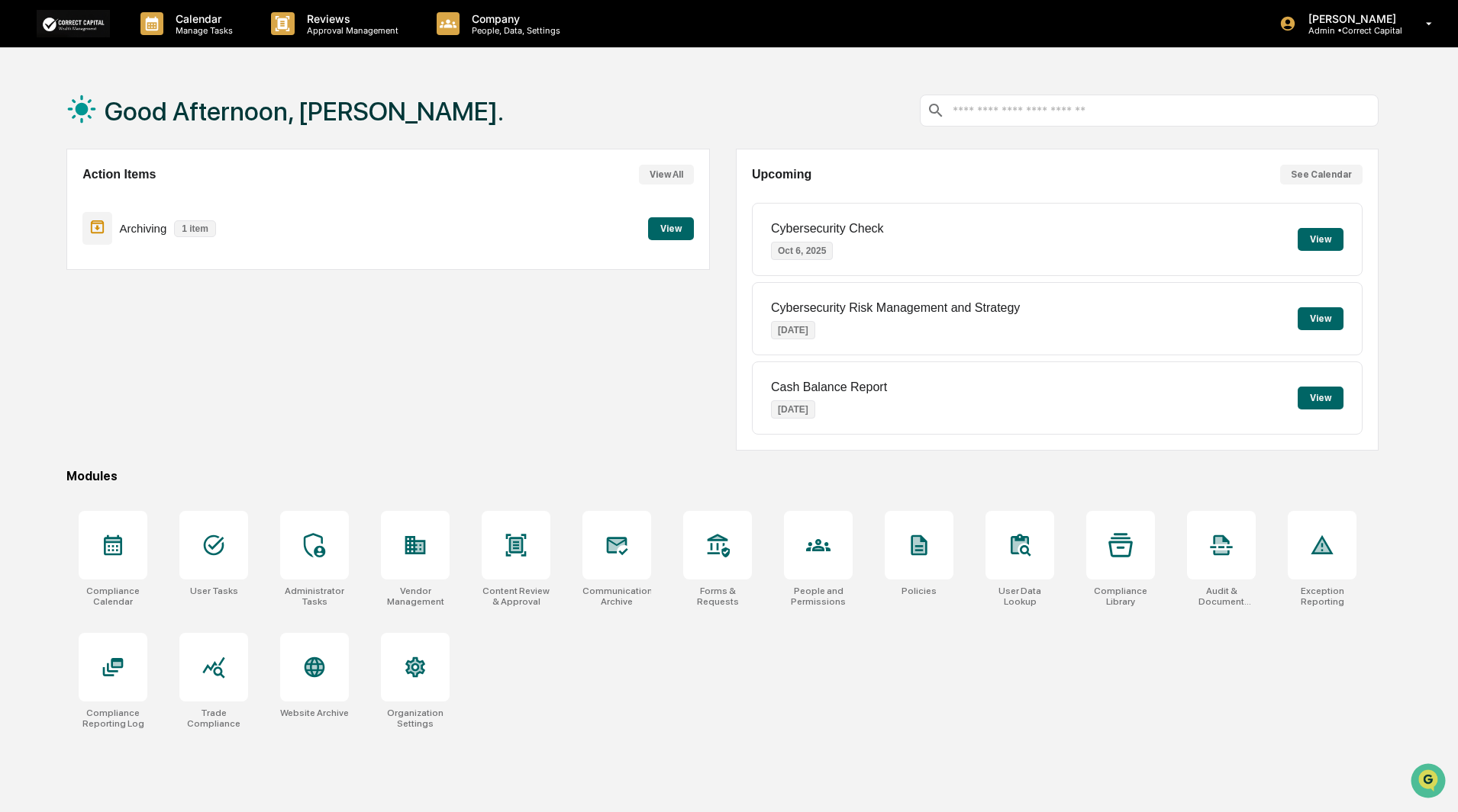
click at [995, 100] on div at bounding box center [1149, 111] width 459 height 32
click at [984, 109] on input "text" at bounding box center [1162, 110] width 422 height 14
click at [979, 111] on input "text" at bounding box center [1162, 110] width 422 height 14
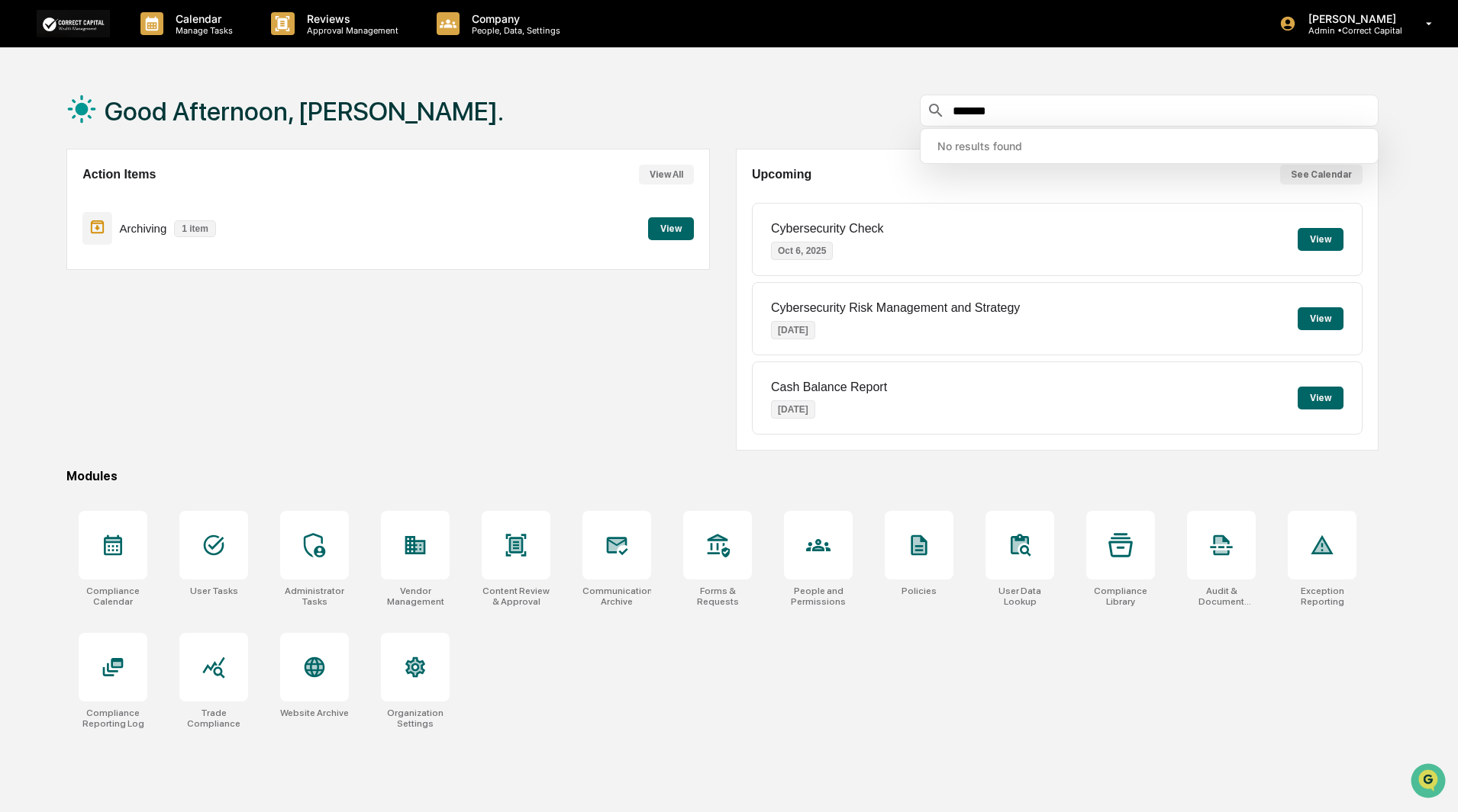
type input "*******"
click at [708, 560] on div at bounding box center [717, 545] width 69 height 69
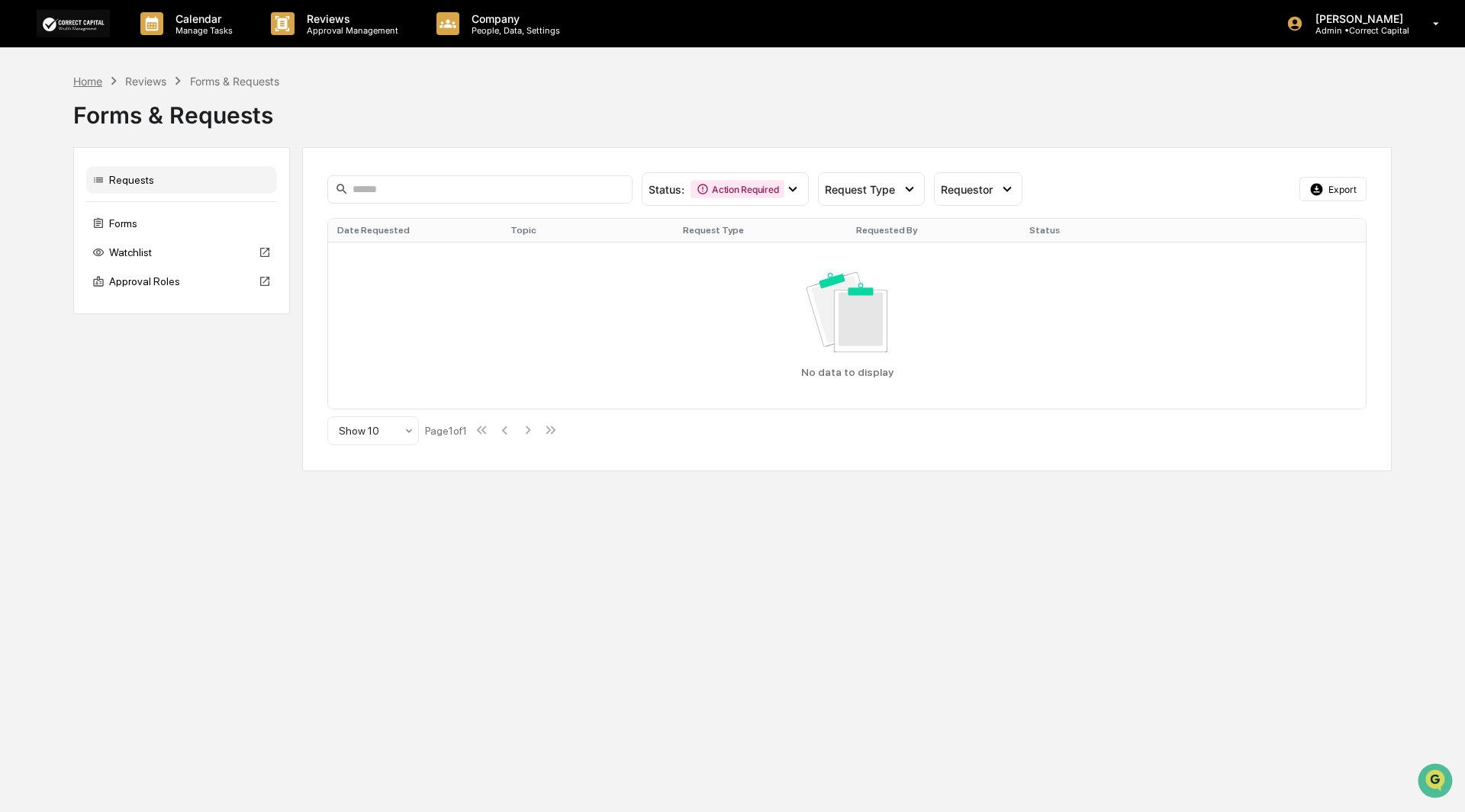
click at [89, 78] on div "Home" at bounding box center [88, 81] width 29 height 13
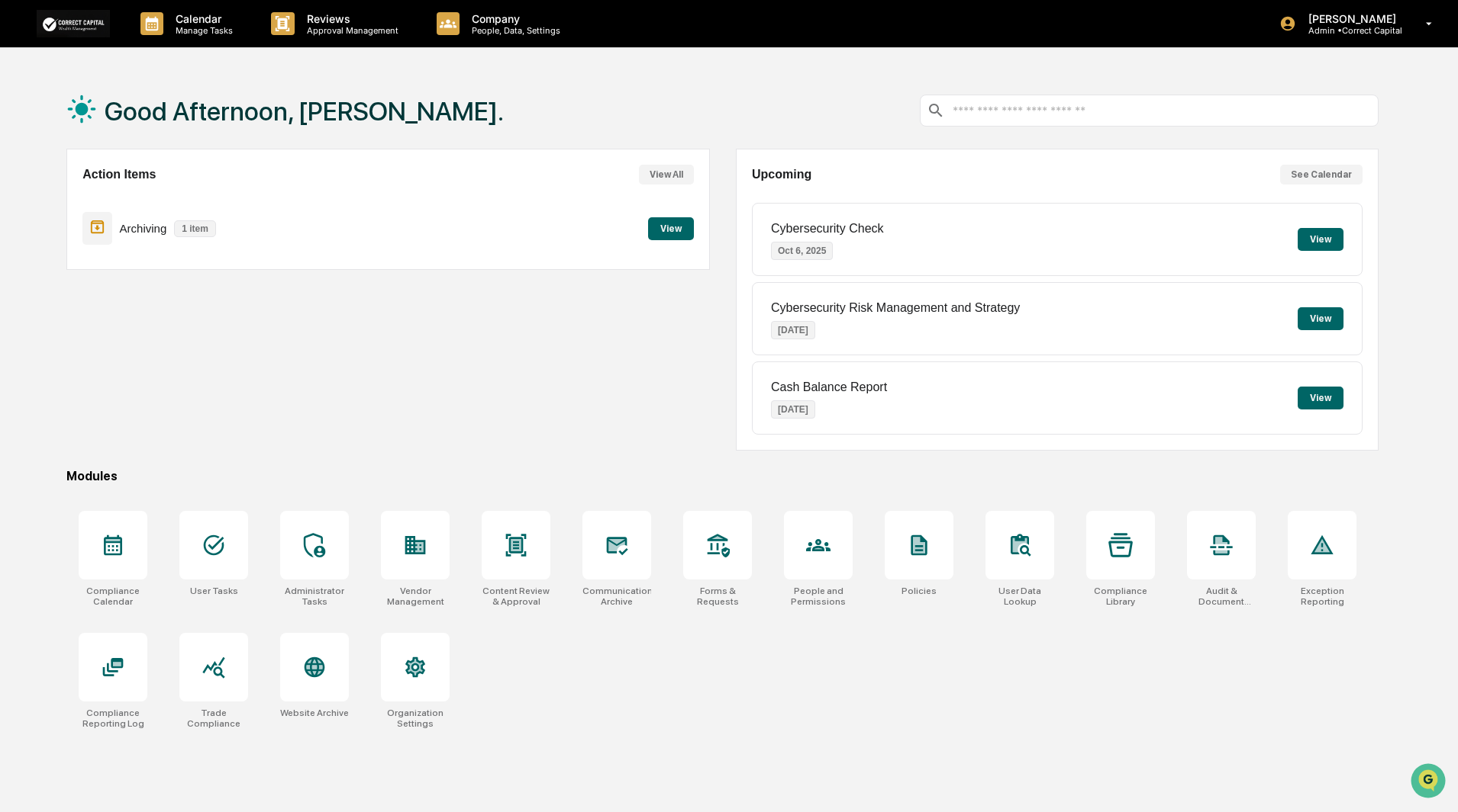
click at [1321, 236] on button "View" at bounding box center [1320, 239] width 46 height 23
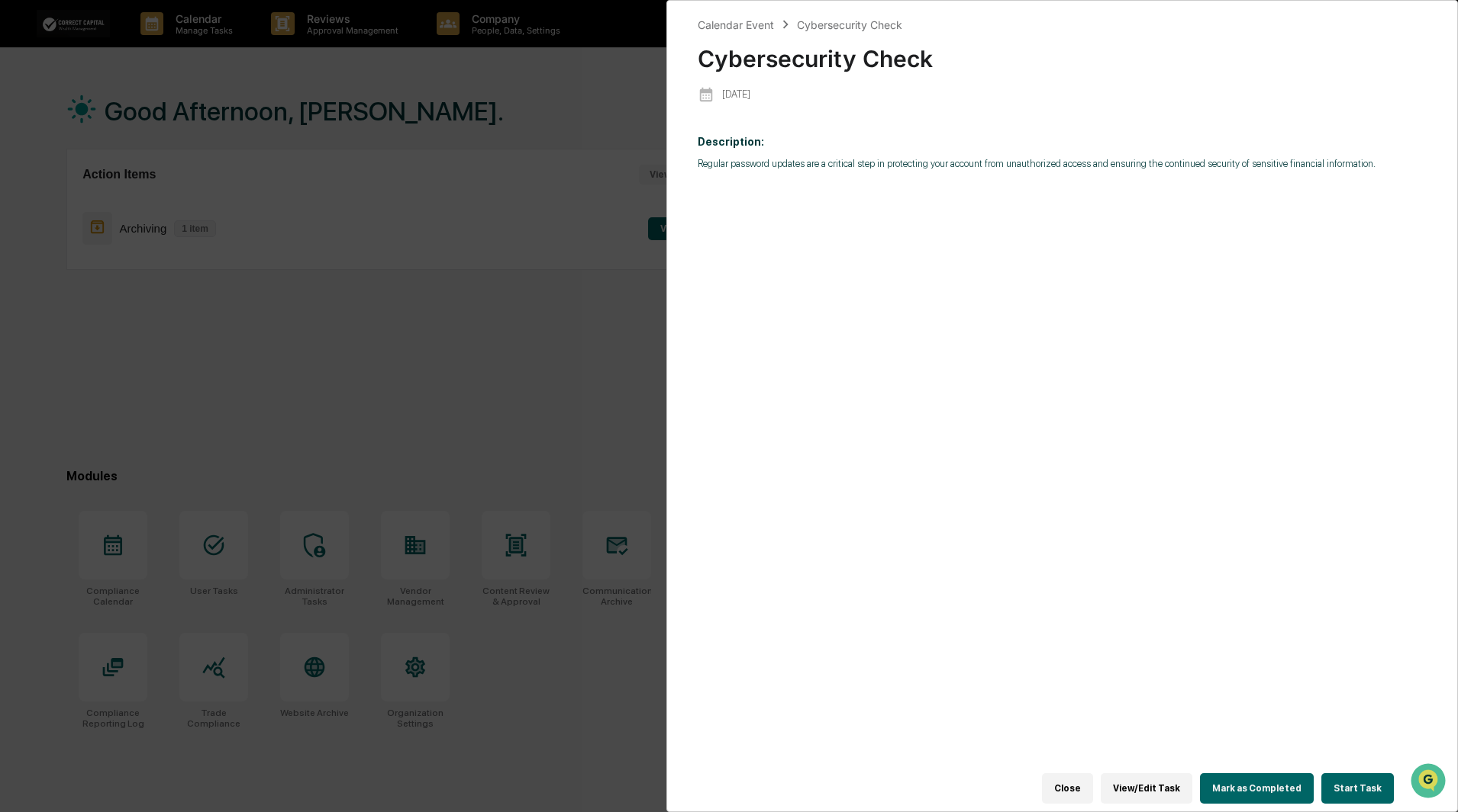
click at [1357, 778] on button "Start Task" at bounding box center [1356, 788] width 72 height 30
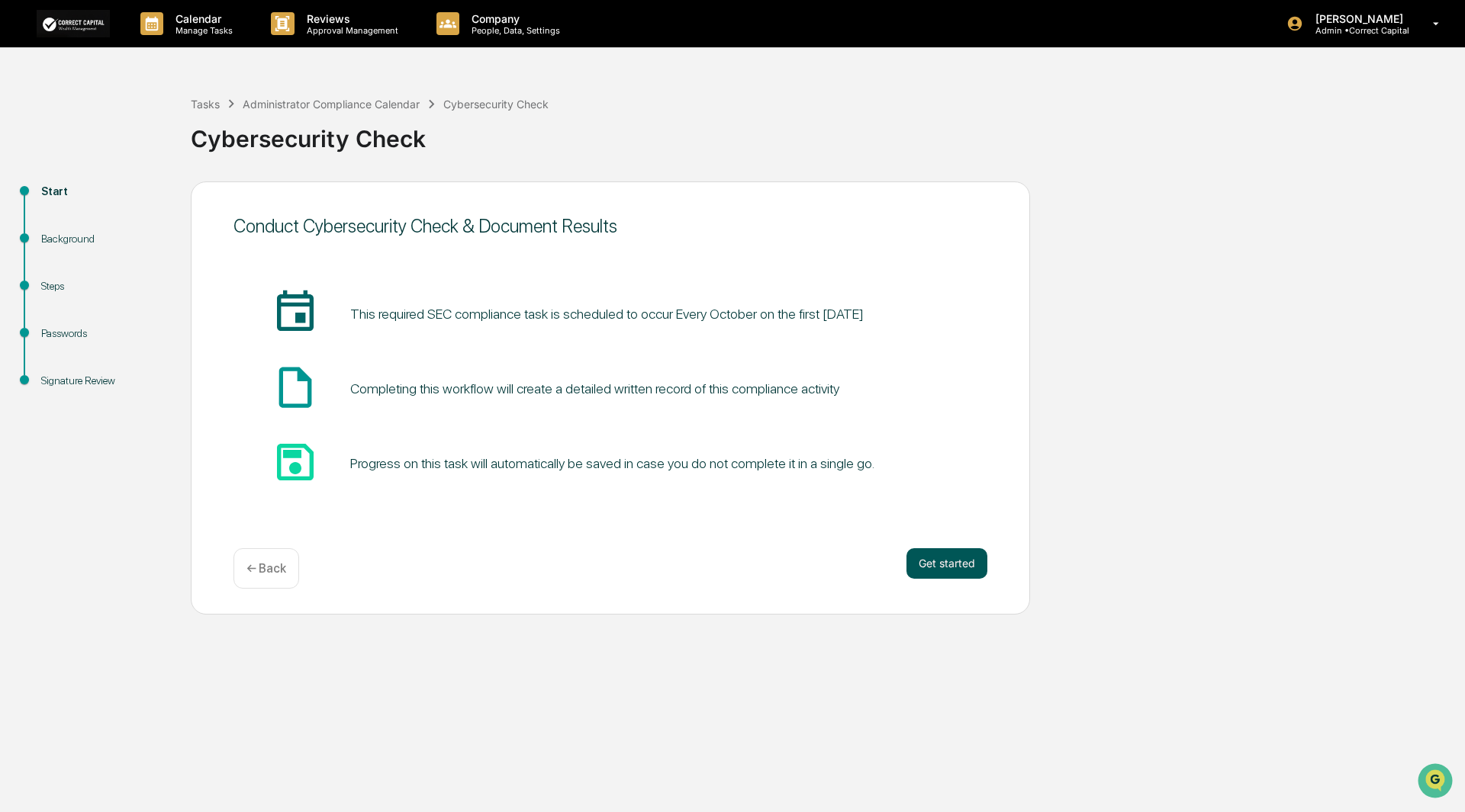
click at [947, 565] on button "Get started" at bounding box center [947, 564] width 81 height 30
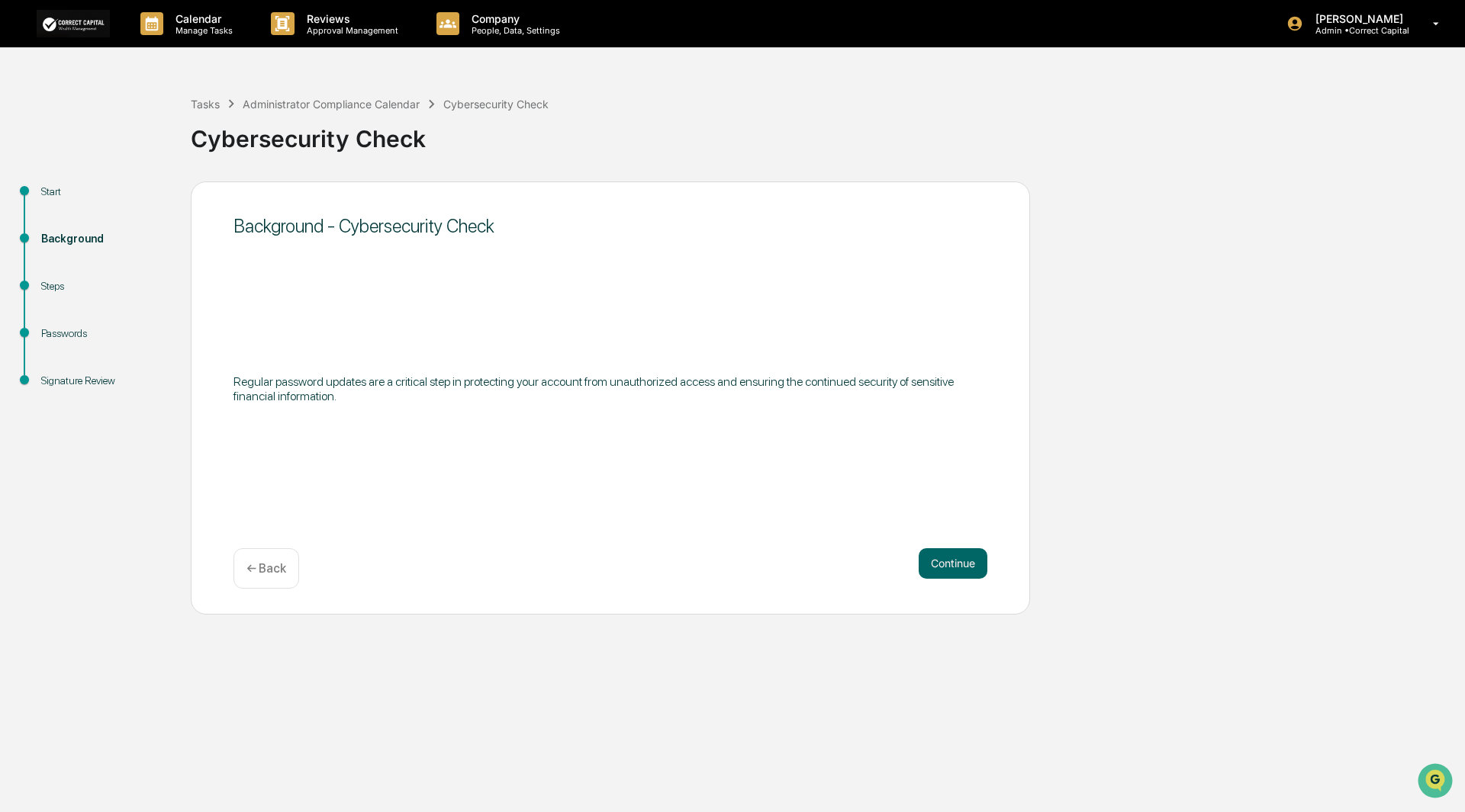
click at [947, 565] on button "Continue" at bounding box center [952, 564] width 69 height 30
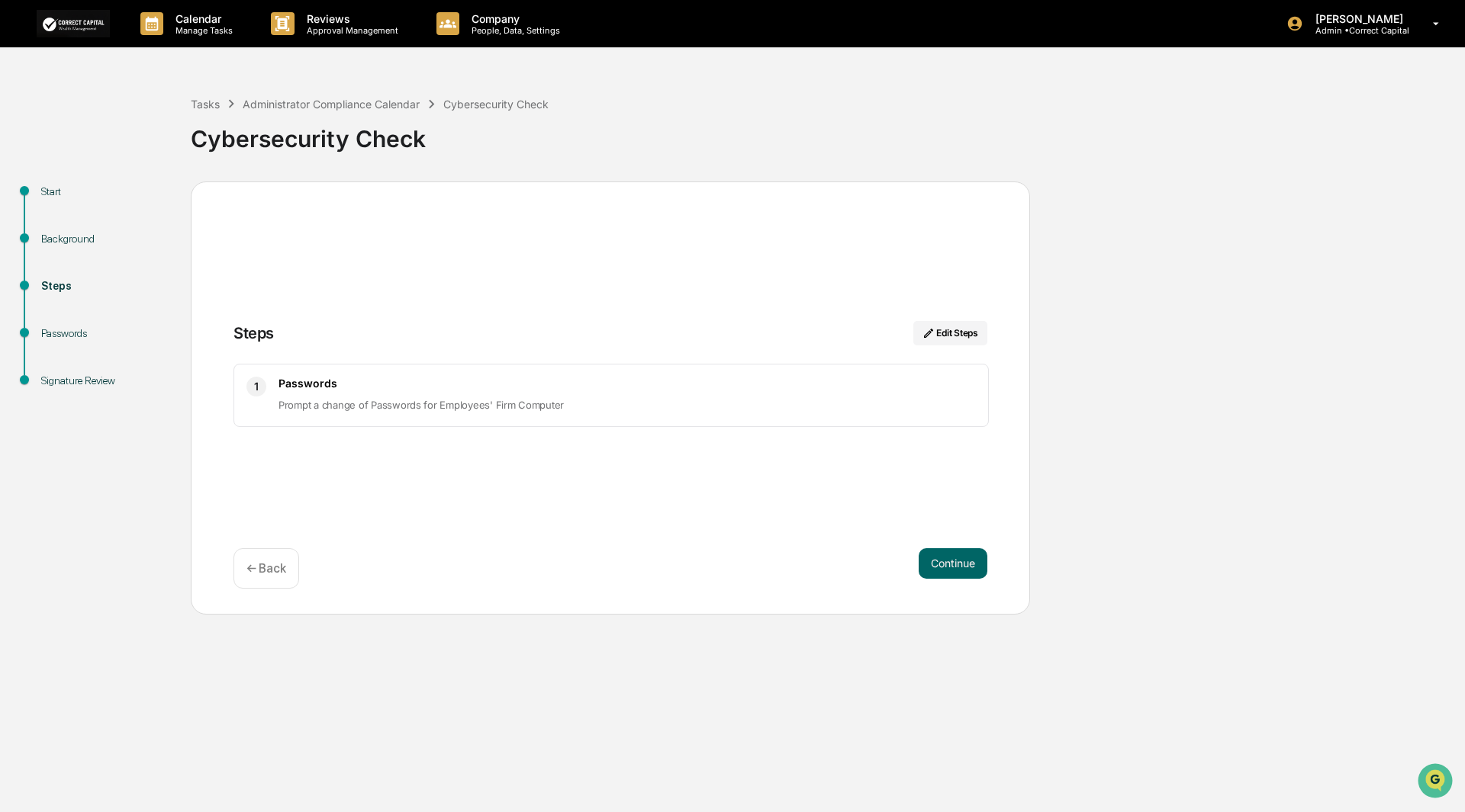
click at [947, 565] on button "Continue" at bounding box center [952, 564] width 69 height 30
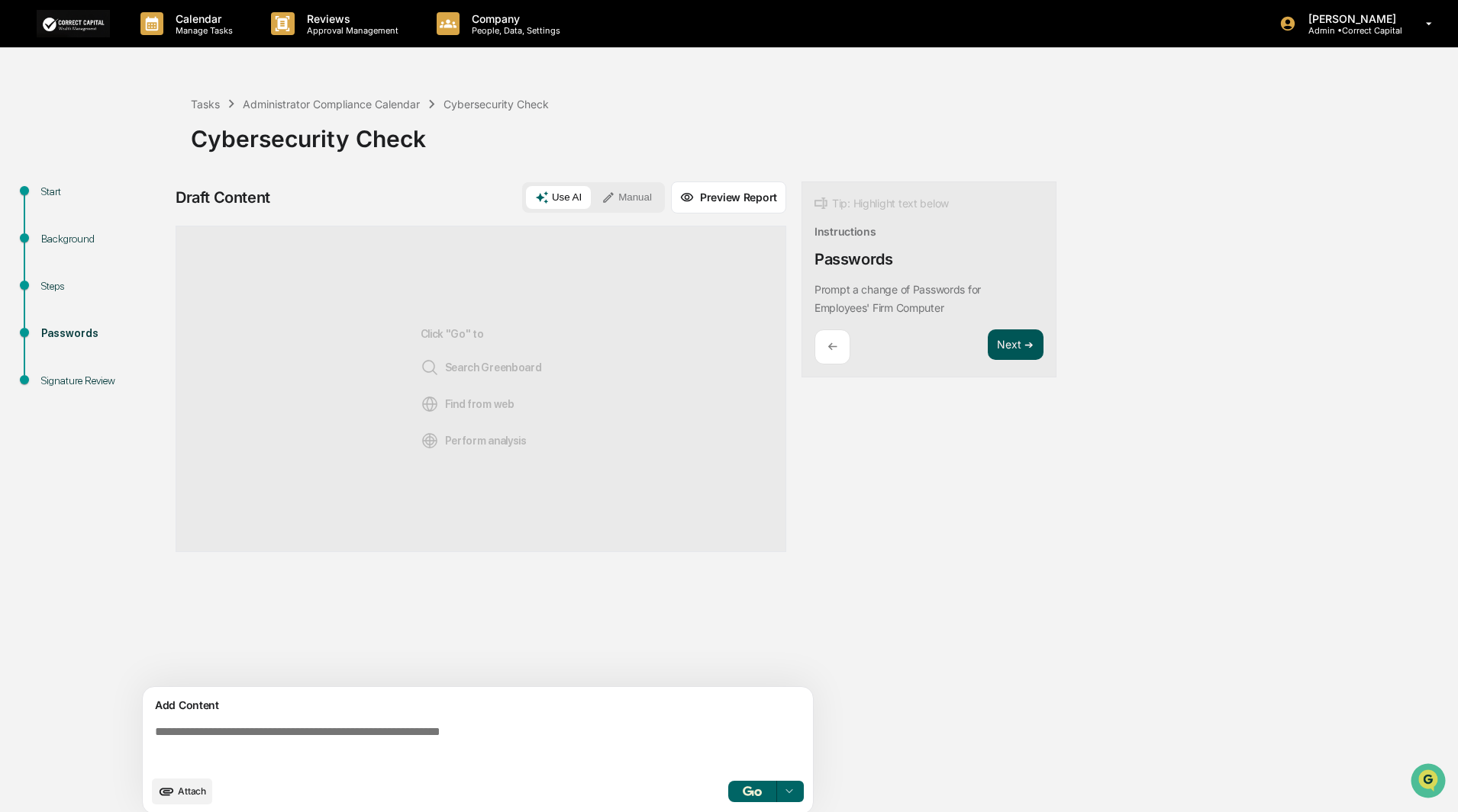
click at [1027, 337] on button "Next ➔" at bounding box center [1015, 344] width 56 height 31
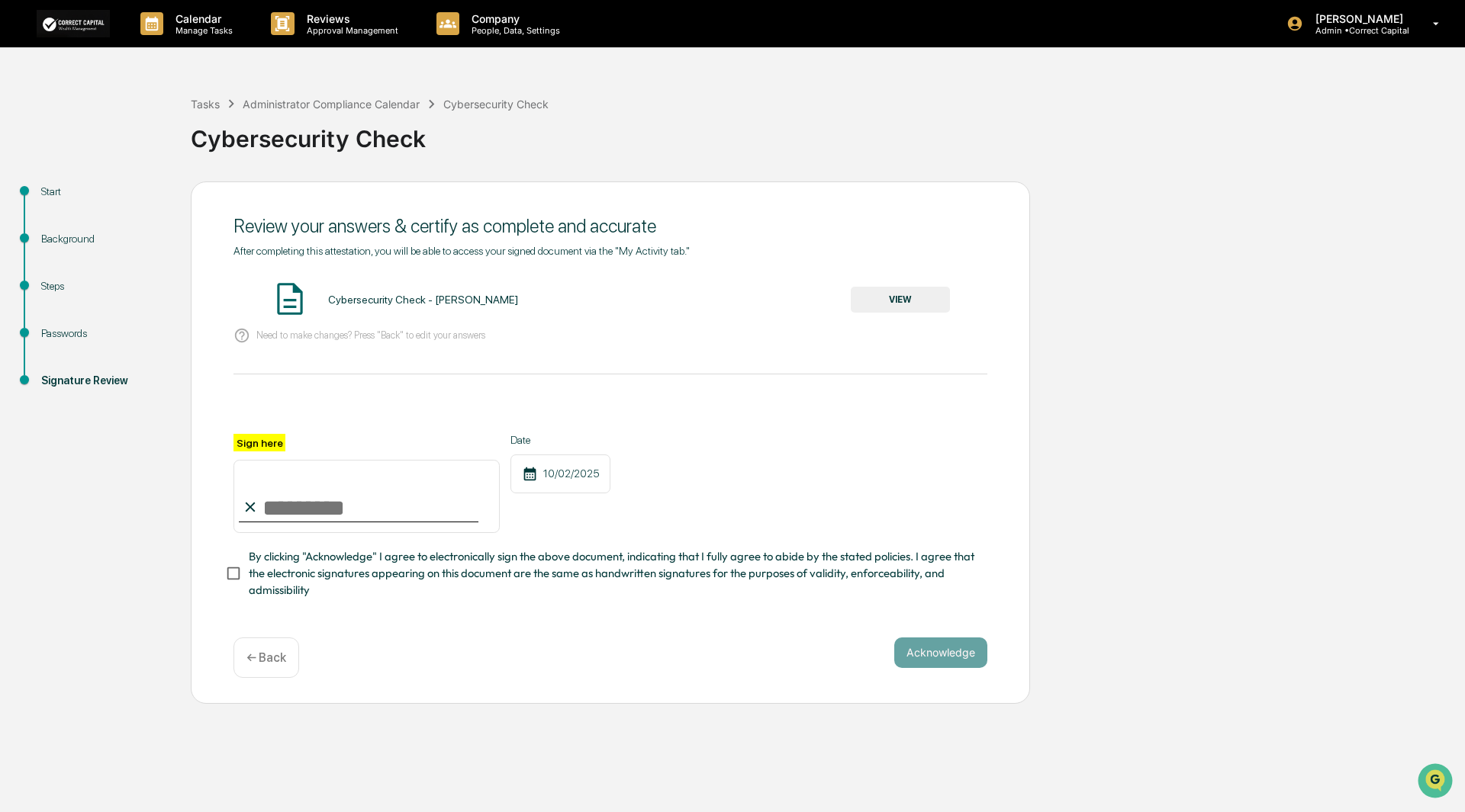
click at [301, 512] on input "Sign here" at bounding box center [366, 497] width 266 height 73
type input "**********"
drag, startPoint x: 925, startPoint y: 668, endPoint x: 921, endPoint y: 650, distance: 18.4
click at [925, 667] on button "Acknowledge" at bounding box center [940, 653] width 93 height 30
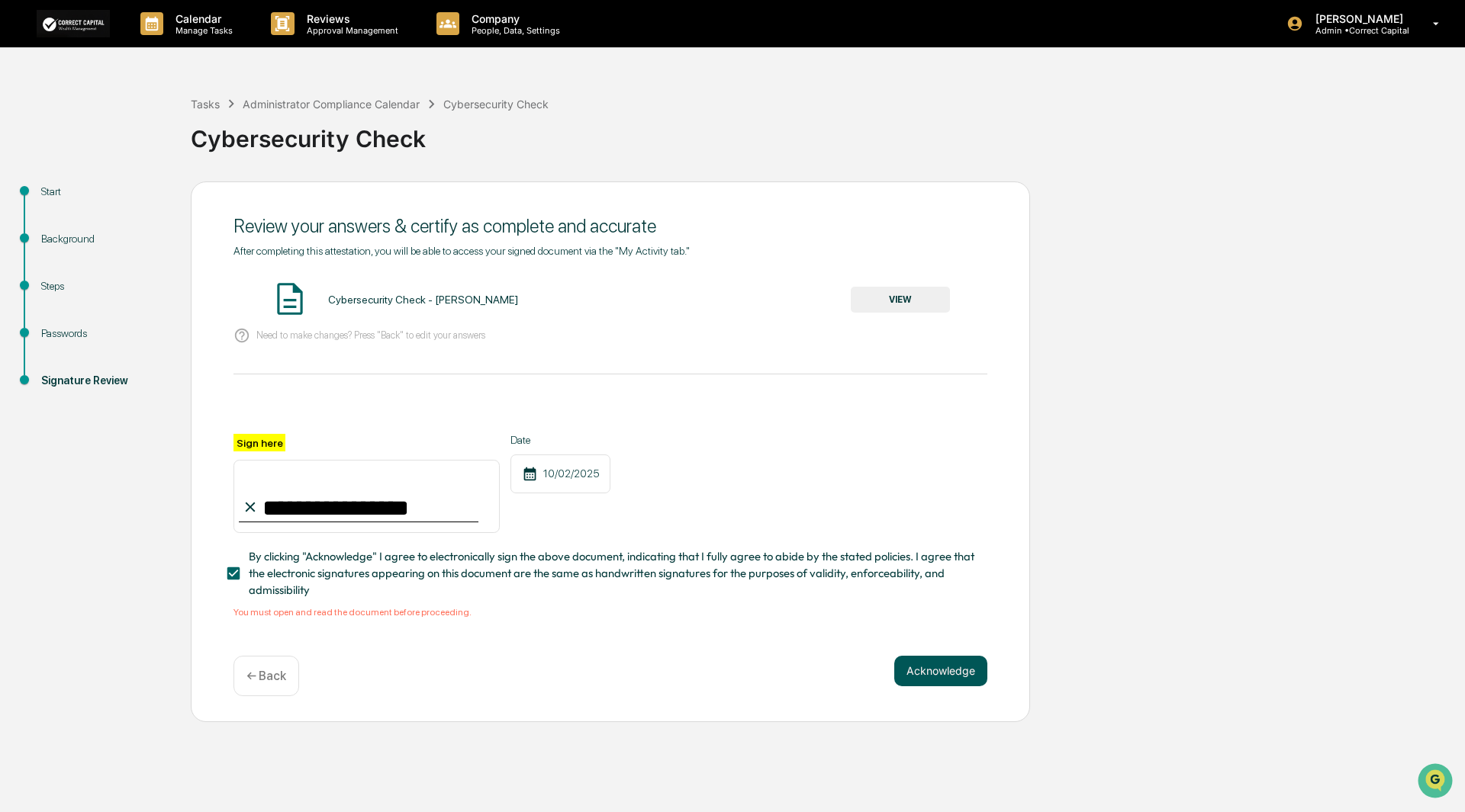
click at [921, 672] on button "Acknowledge" at bounding box center [940, 671] width 93 height 30
click at [916, 300] on button "VIEW" at bounding box center [900, 300] width 99 height 26
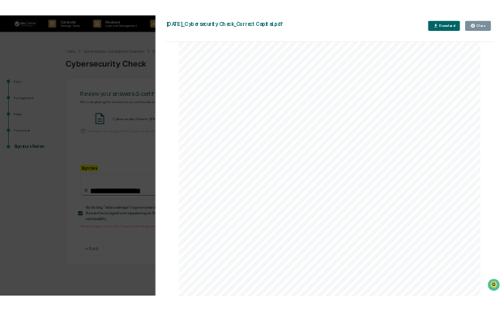
scroll to position [572, 0]
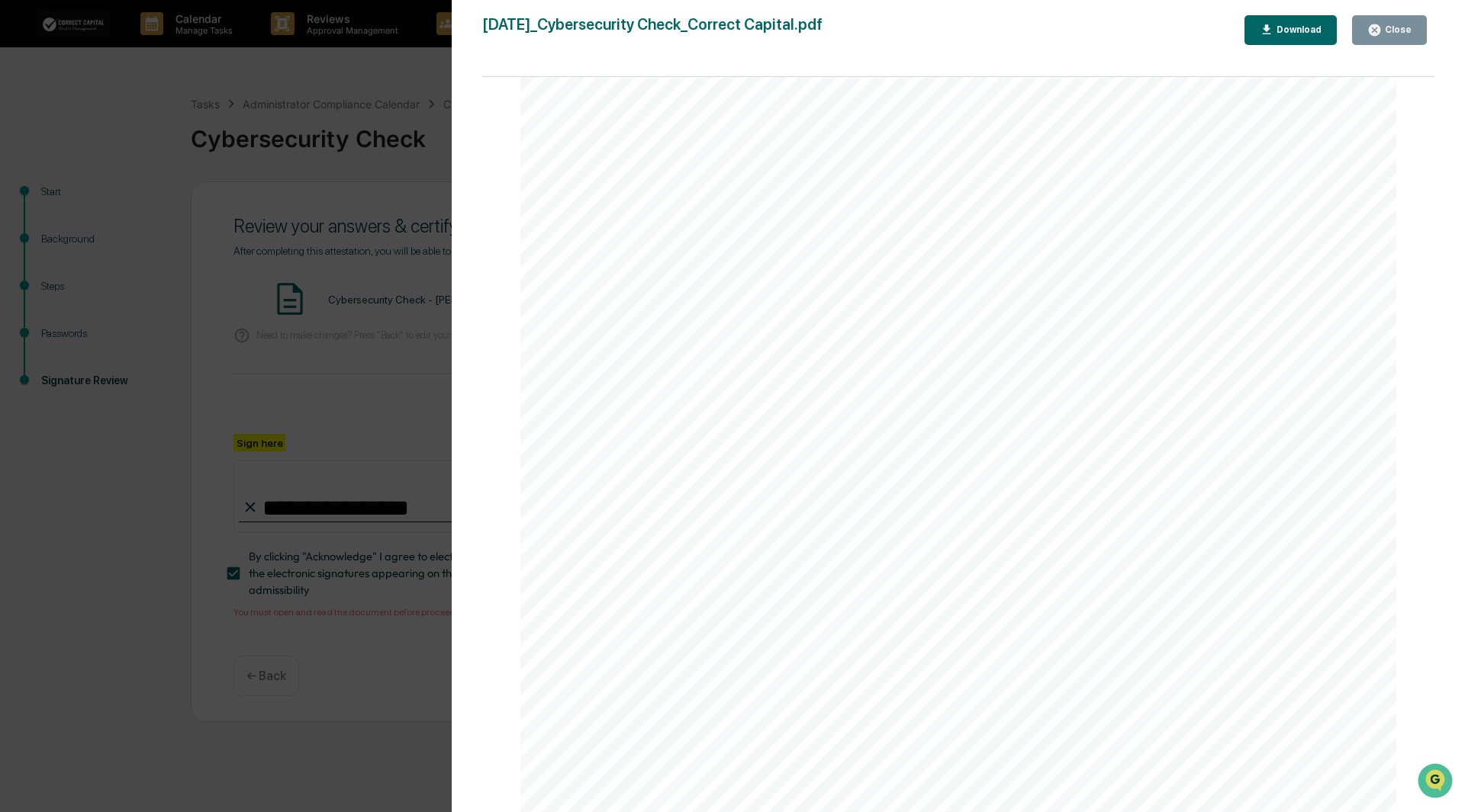
click at [1373, 28] on icon "button" at bounding box center [1375, 30] width 11 height 11
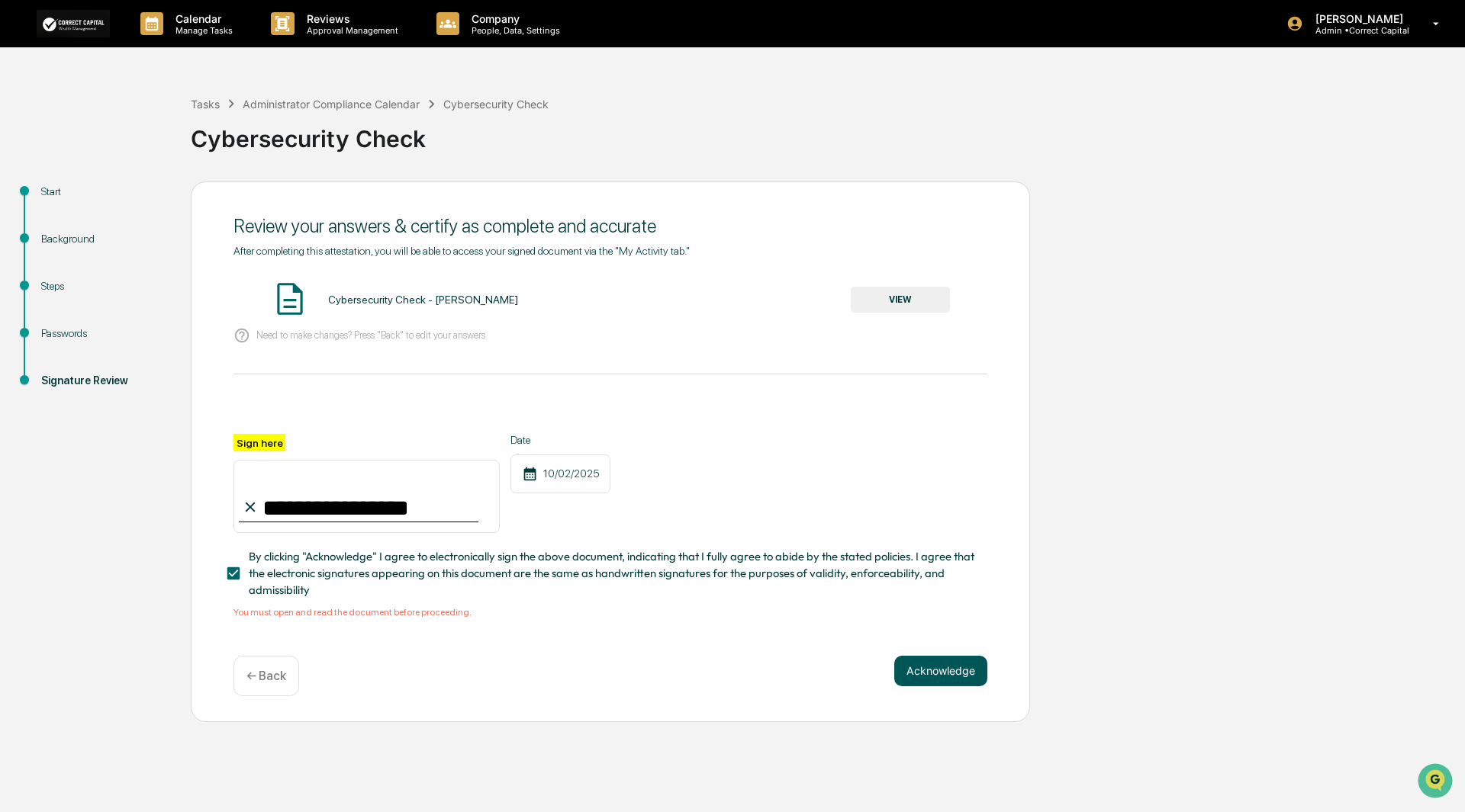
click at [917, 673] on button "Acknowledge" at bounding box center [940, 671] width 93 height 30
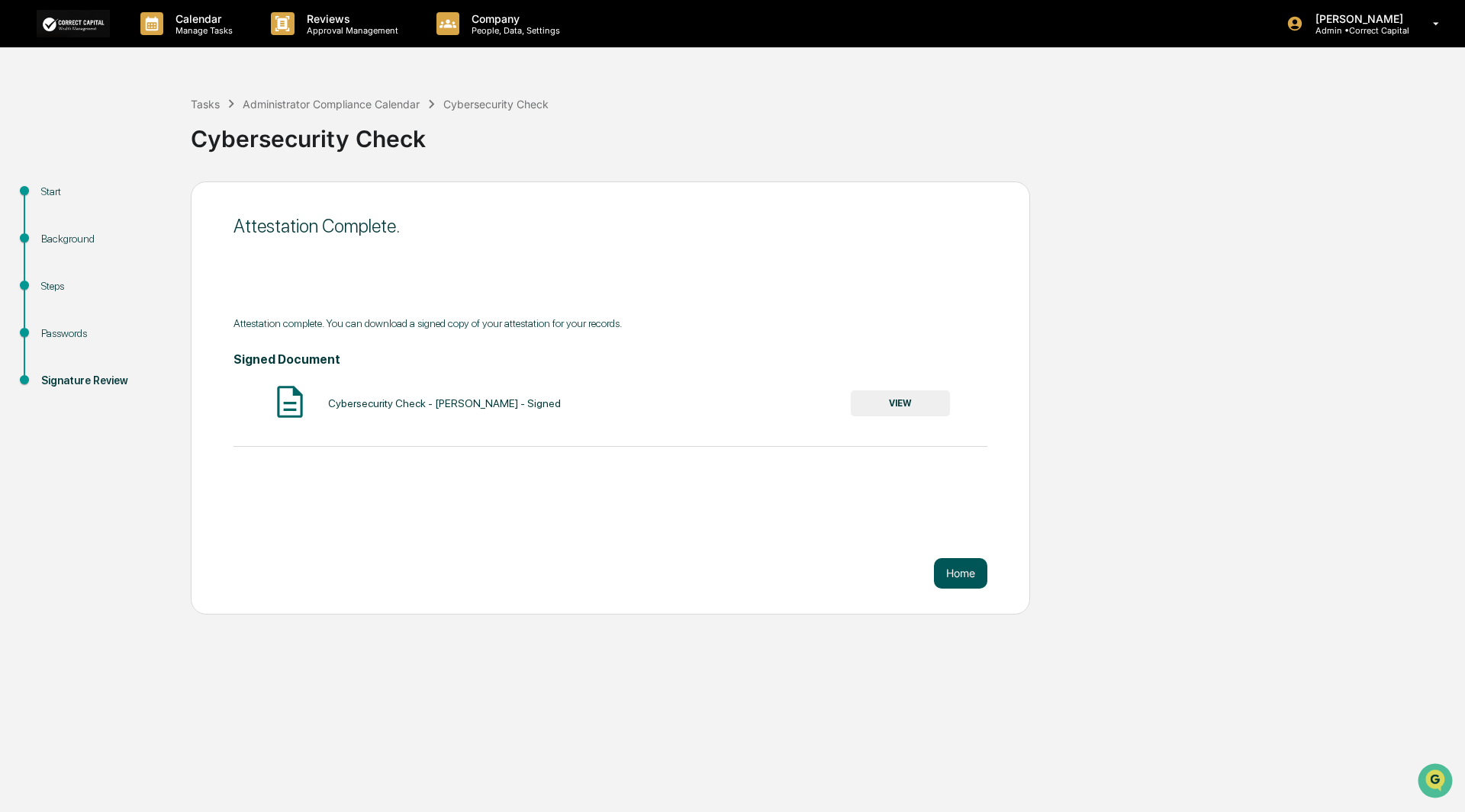
click at [965, 579] on button "Home" at bounding box center [960, 574] width 54 height 30
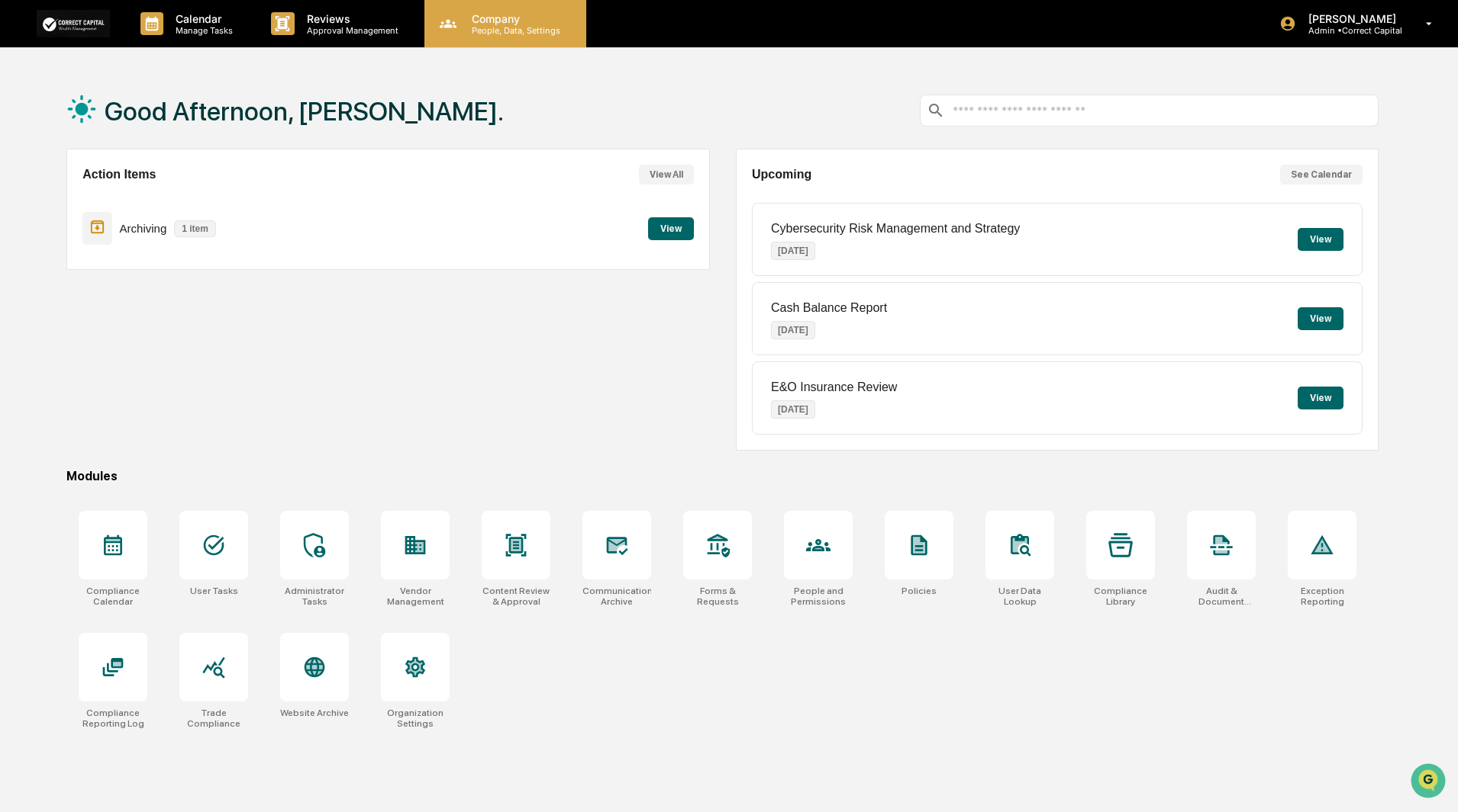
click at [506, 26] on p "People, Data, Settings" at bounding box center [513, 30] width 108 height 10
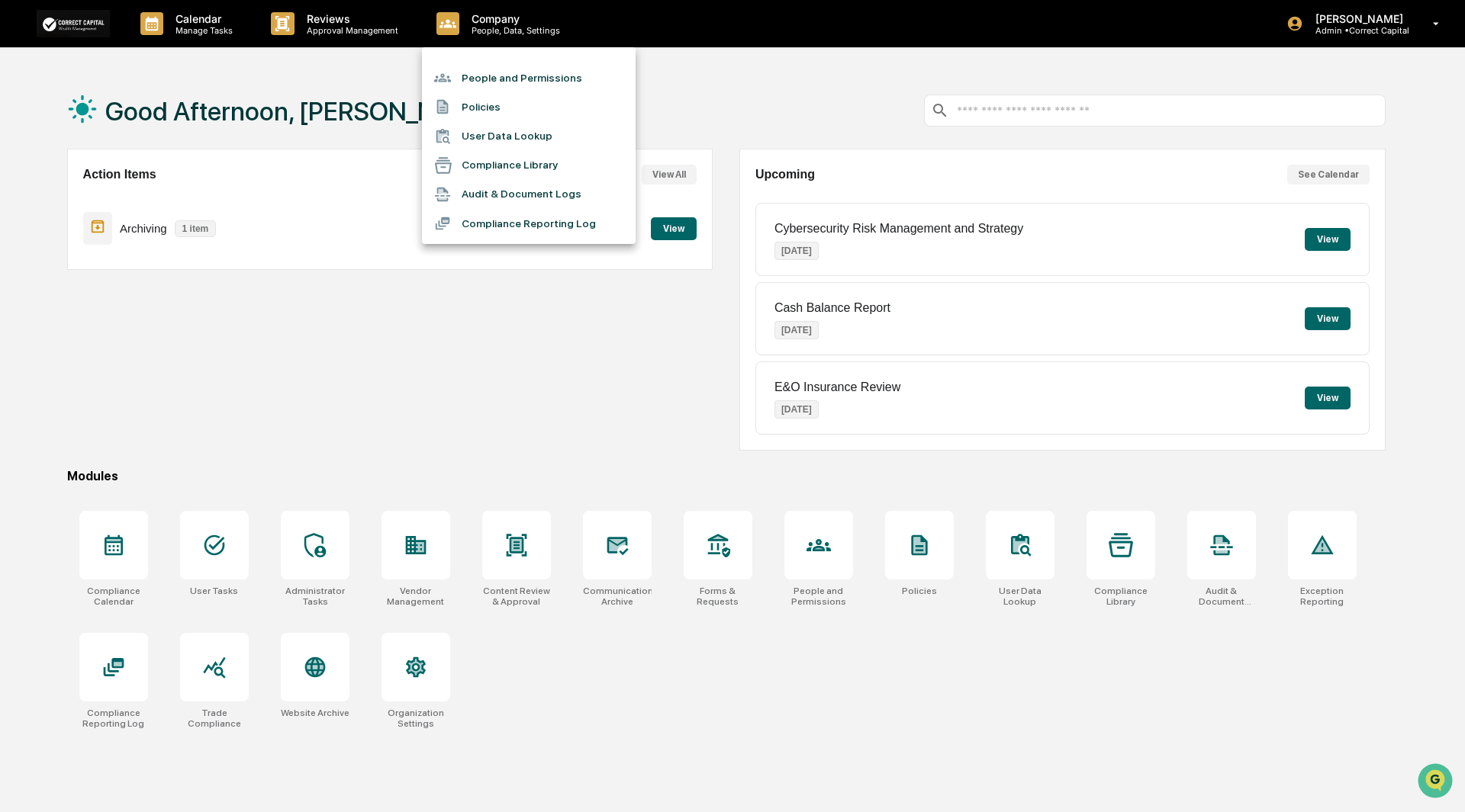
click at [510, 83] on li "People and Permissions" at bounding box center [528, 77] width 214 height 29
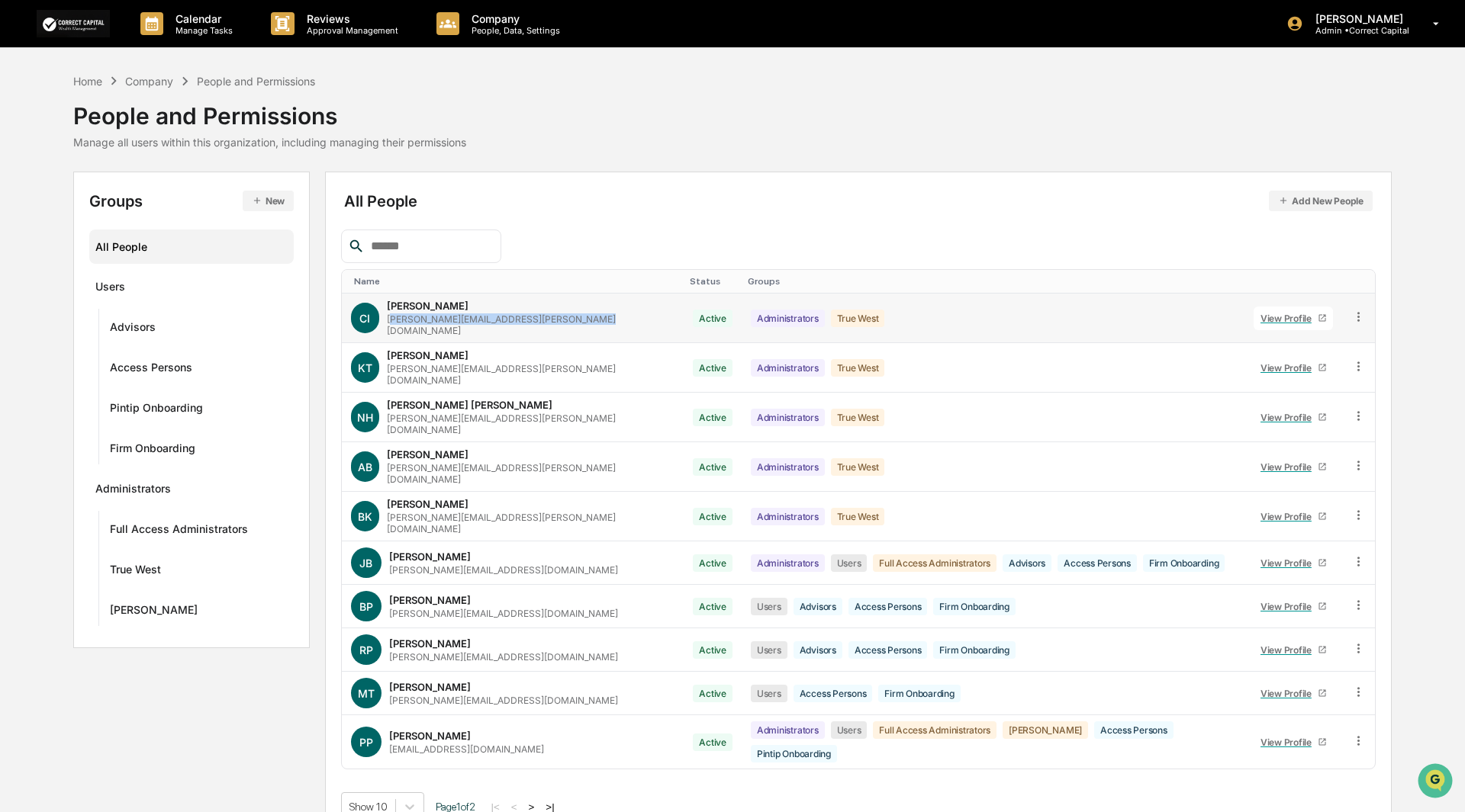
drag, startPoint x: 392, startPoint y: 321, endPoint x: 575, endPoint y: 322, distance: 183.0
click at [575, 322] on div "caroline.iannucci@truewest-consulting.com" at bounding box center [531, 325] width 288 height 23
copy div "aroline.iannucci@truewest-consulting.com"
click at [109, 248] on div "All People" at bounding box center [191, 247] width 192 height 25
click at [116, 342] on div "Advisors ···" at bounding box center [199, 326] width 190 height 34
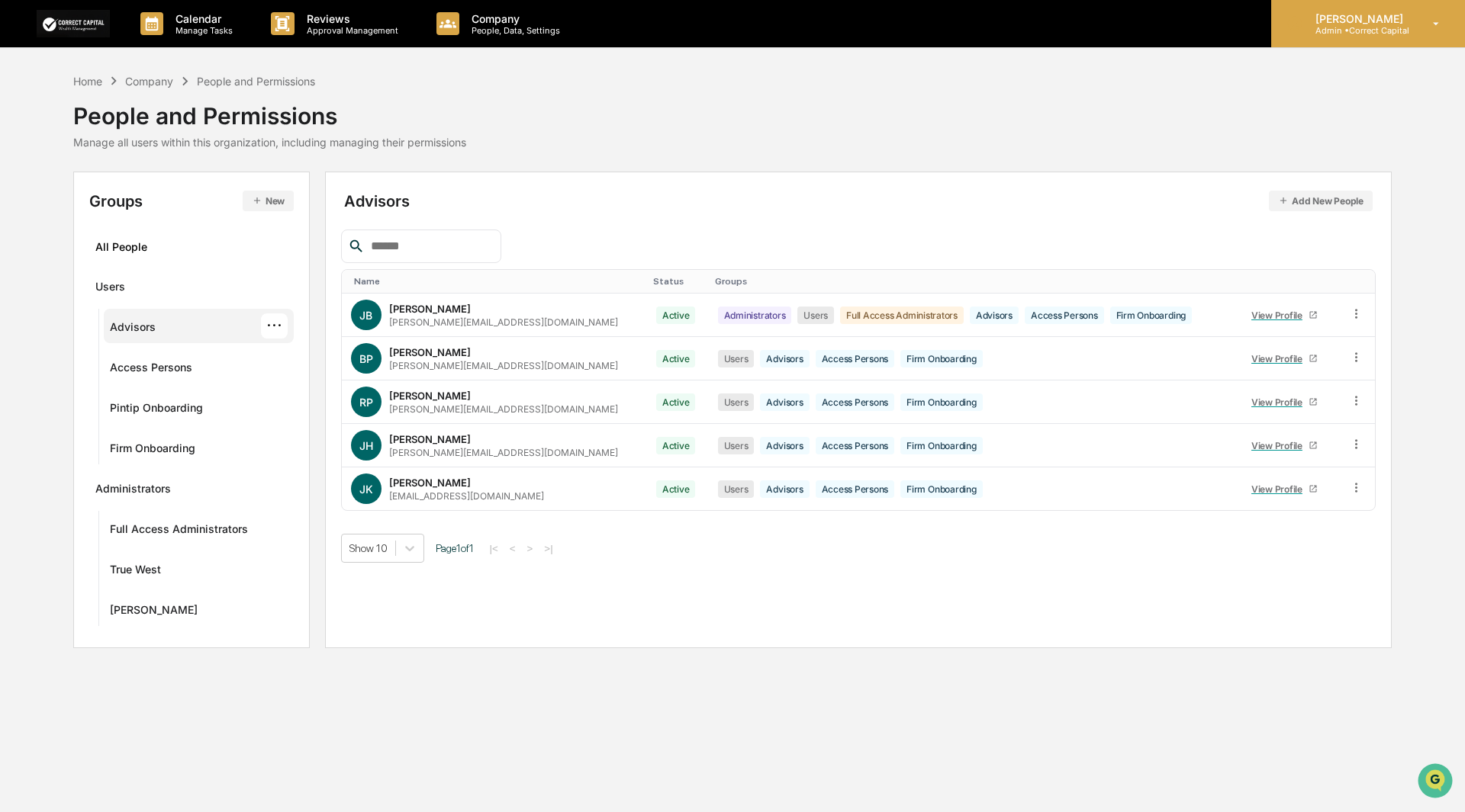
click at [1439, 19] on icon at bounding box center [1436, 24] width 26 height 14
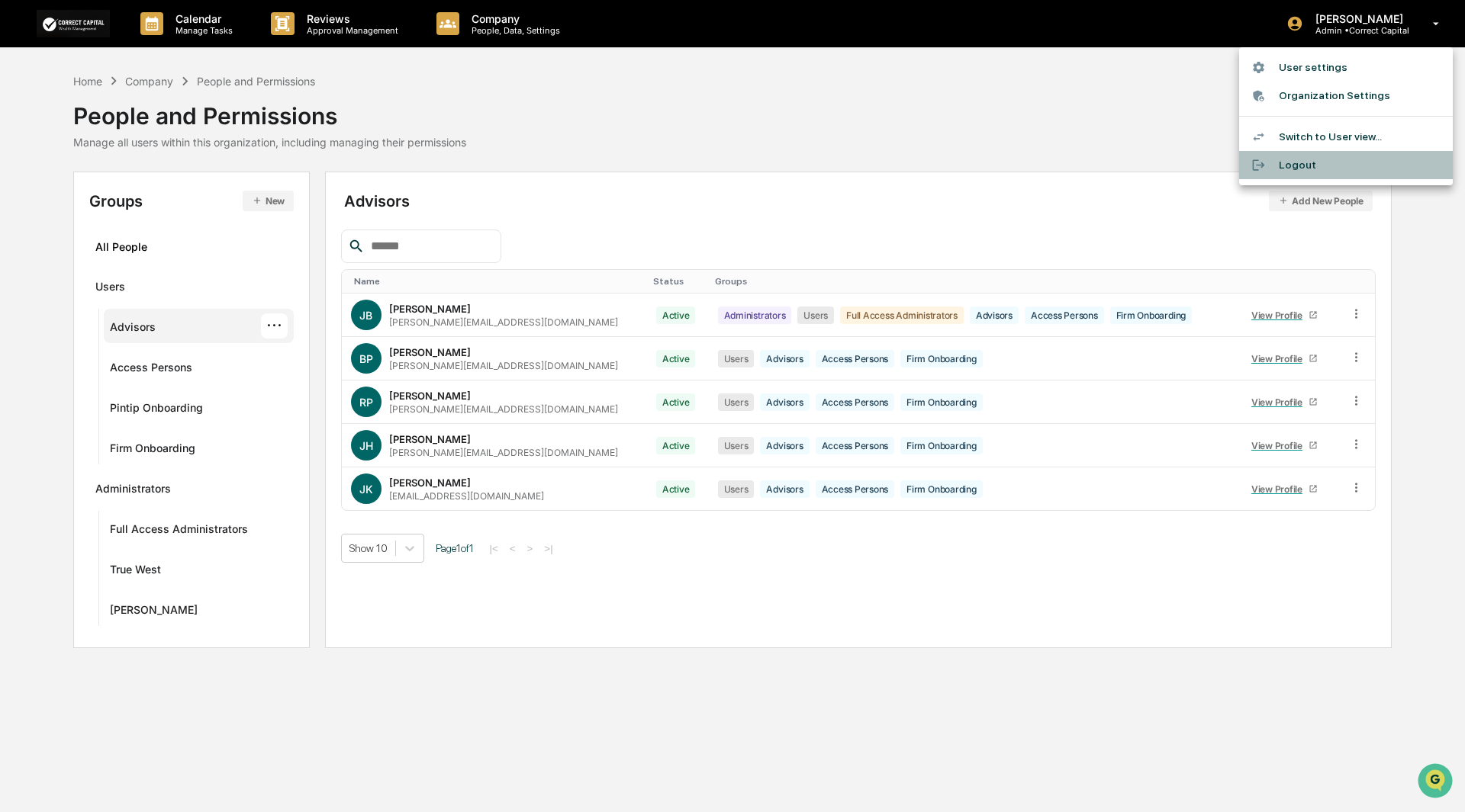
click at [1271, 166] on div at bounding box center [1265, 165] width 27 height 14
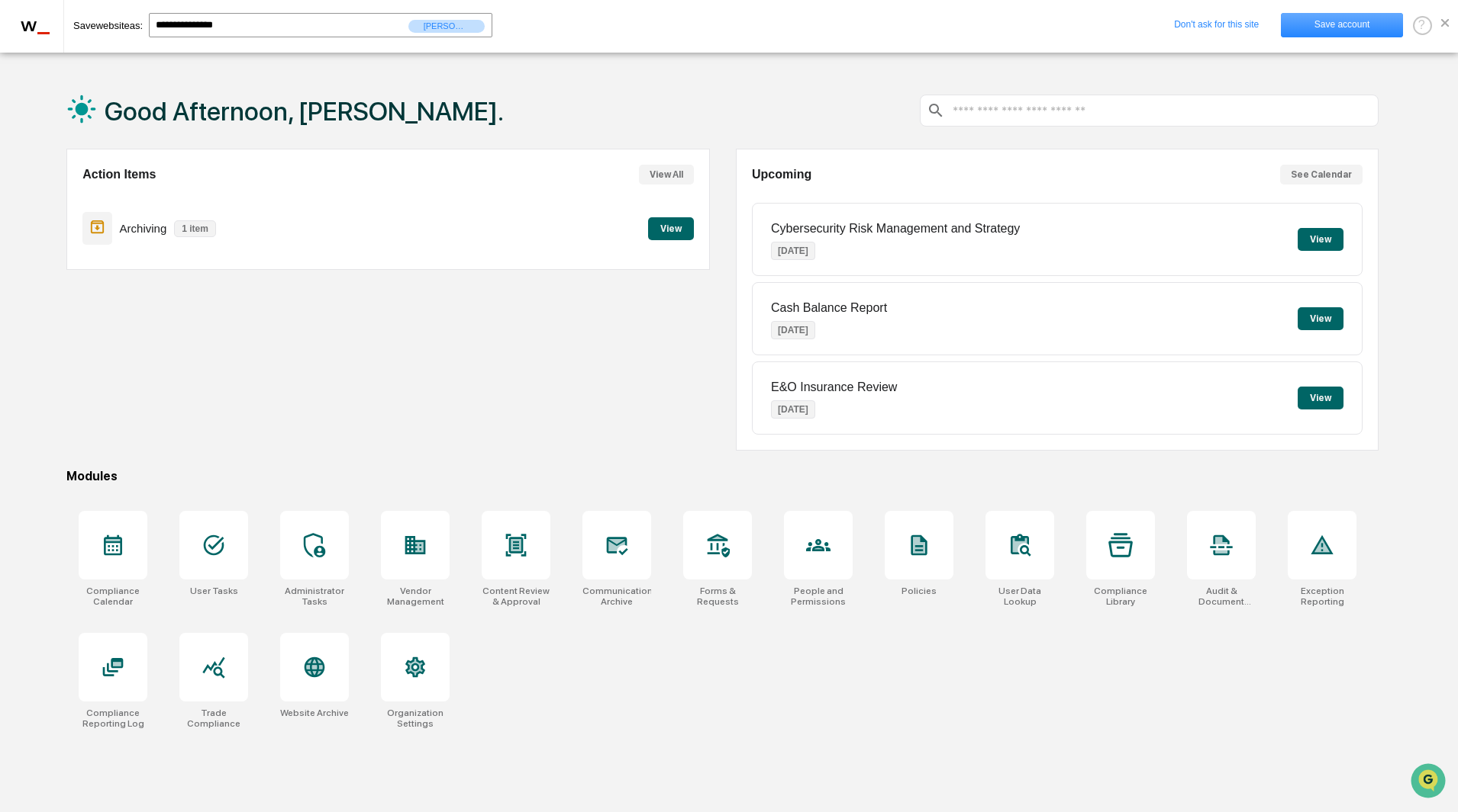
click at [1324, 20] on link "Save account" at bounding box center [1342, 25] width 122 height 24
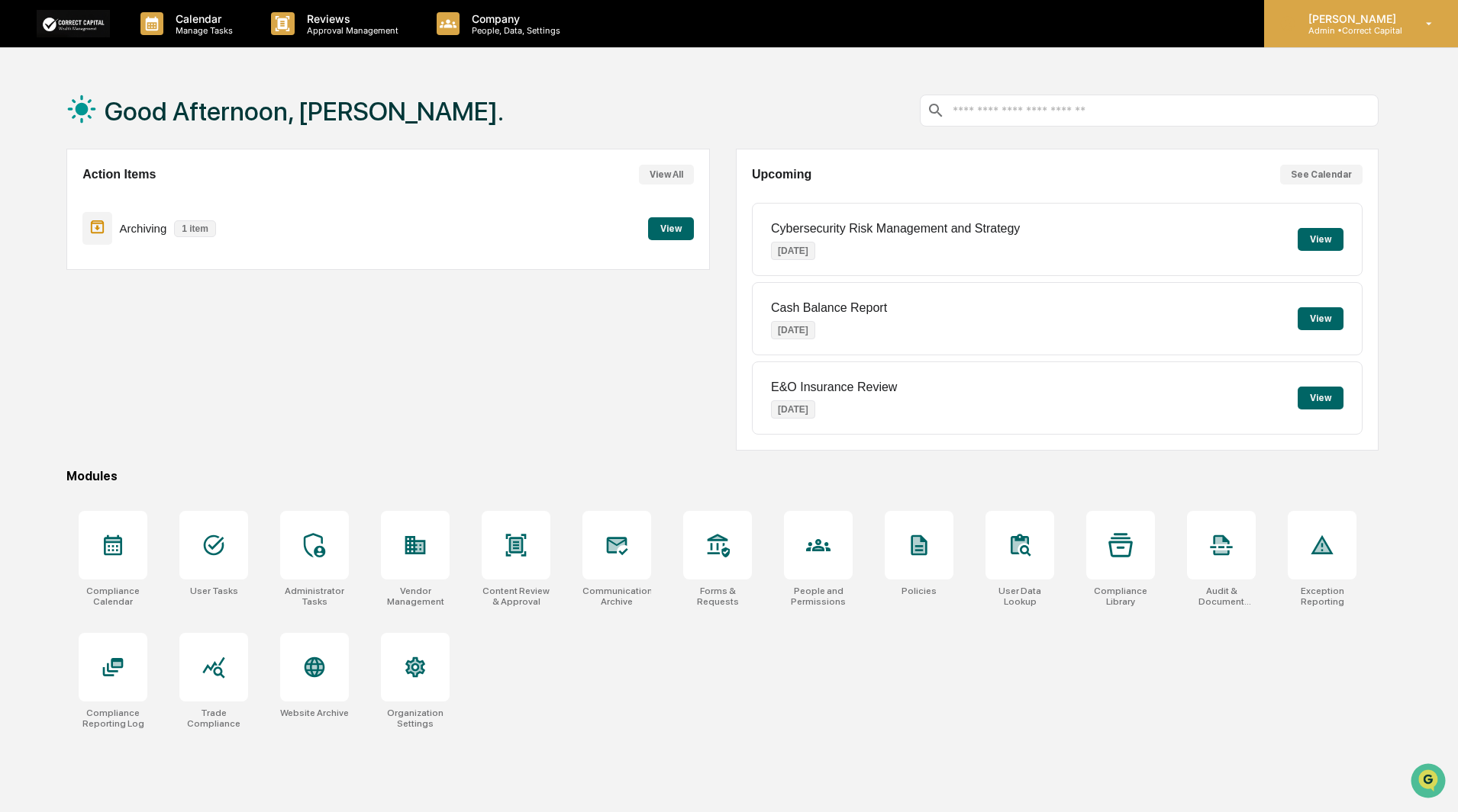
click at [1425, 20] on icon at bounding box center [1429, 24] width 26 height 14
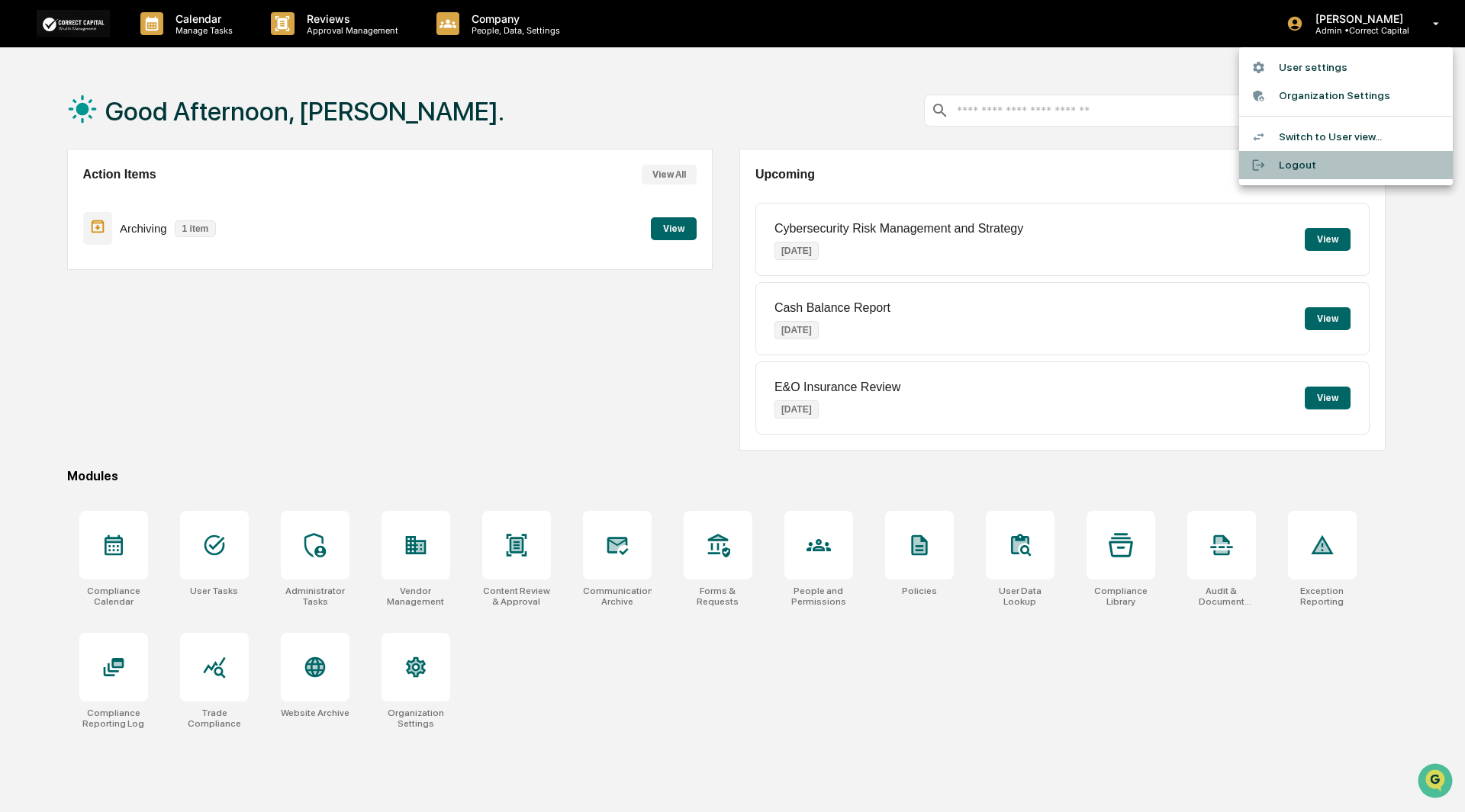
click at [1298, 169] on li "Logout" at bounding box center [1346, 166] width 214 height 28
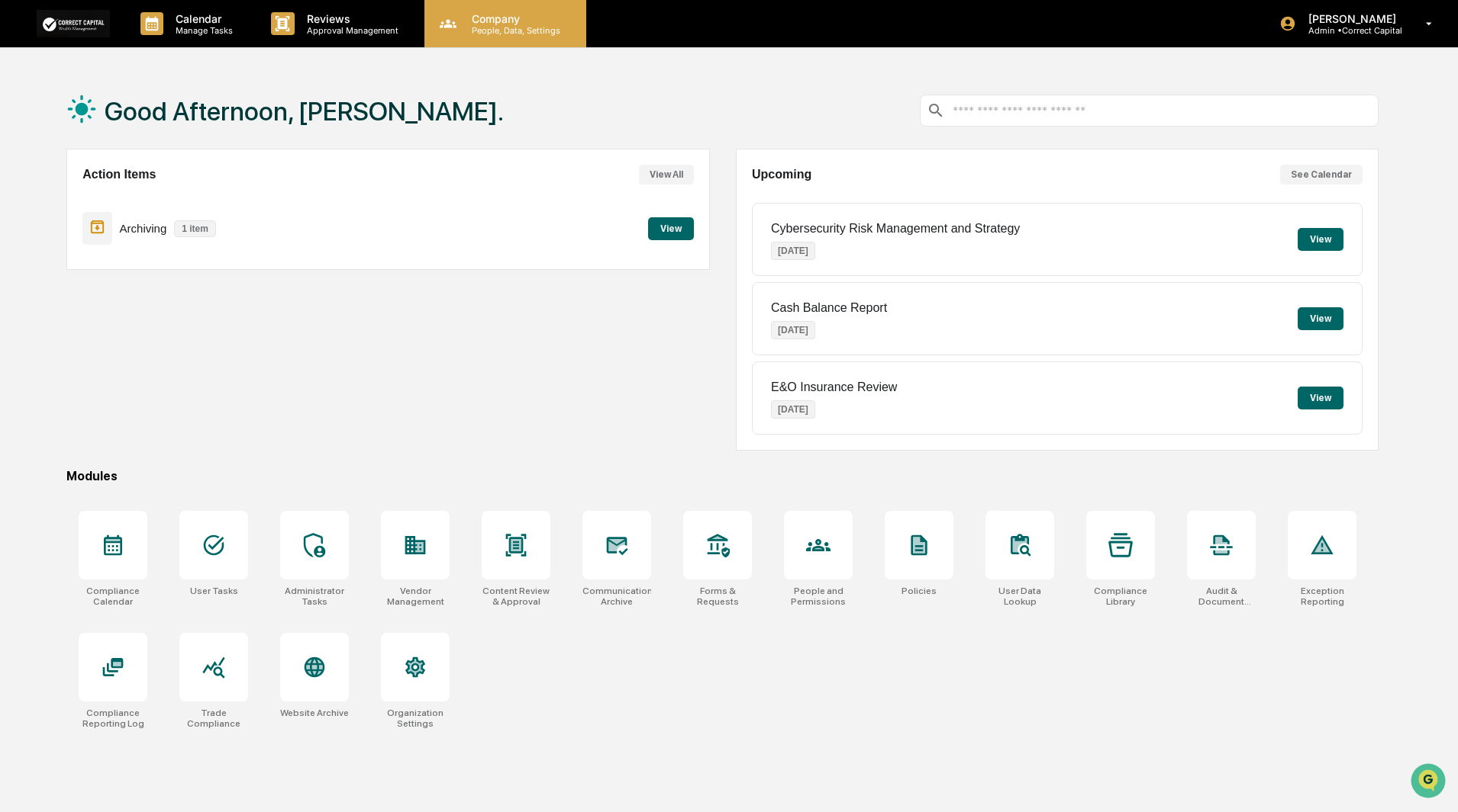
click at [483, 34] on p "People, Data, Settings" at bounding box center [513, 30] width 108 height 10
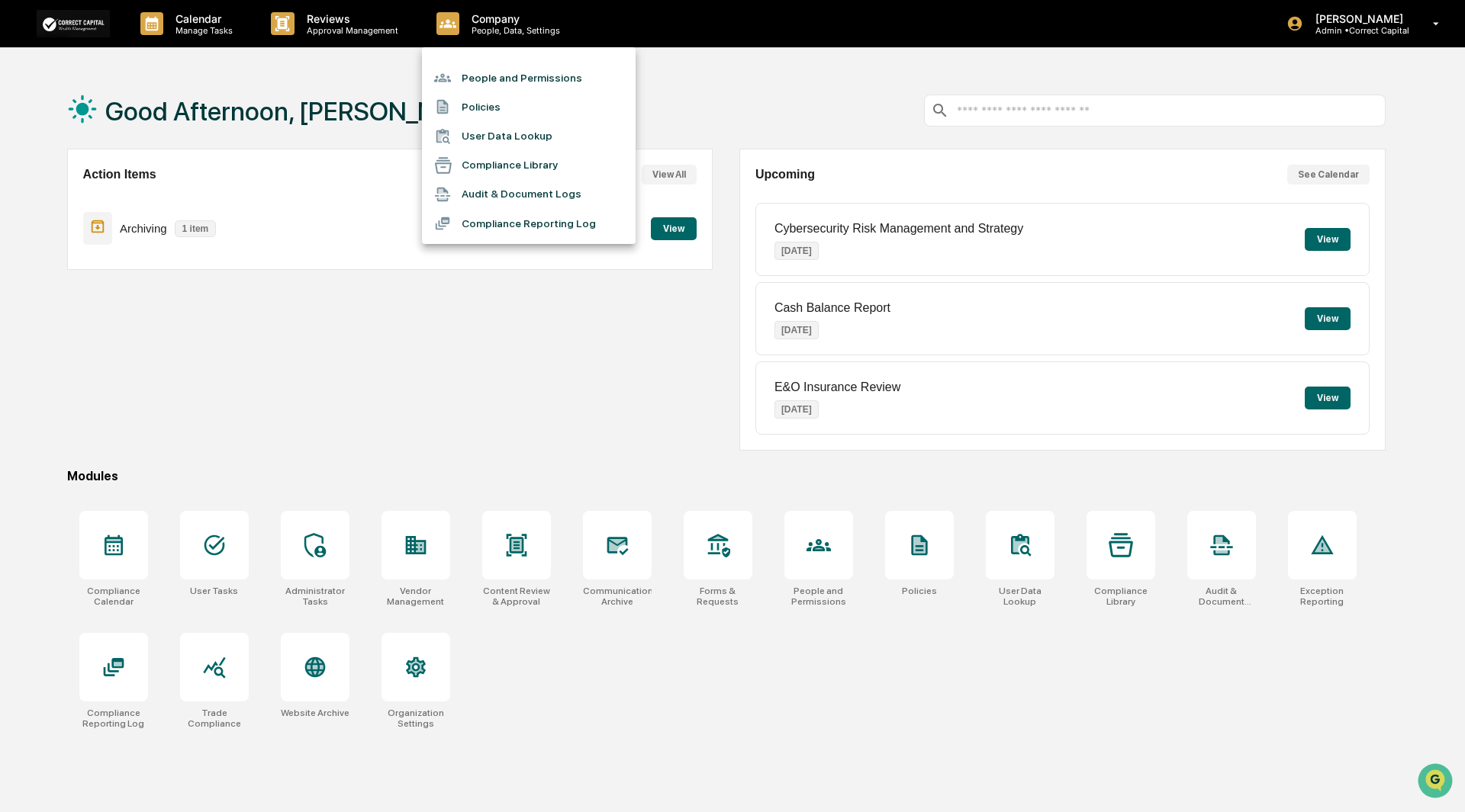
click at [489, 78] on li "People and Permissions" at bounding box center [528, 77] width 214 height 29
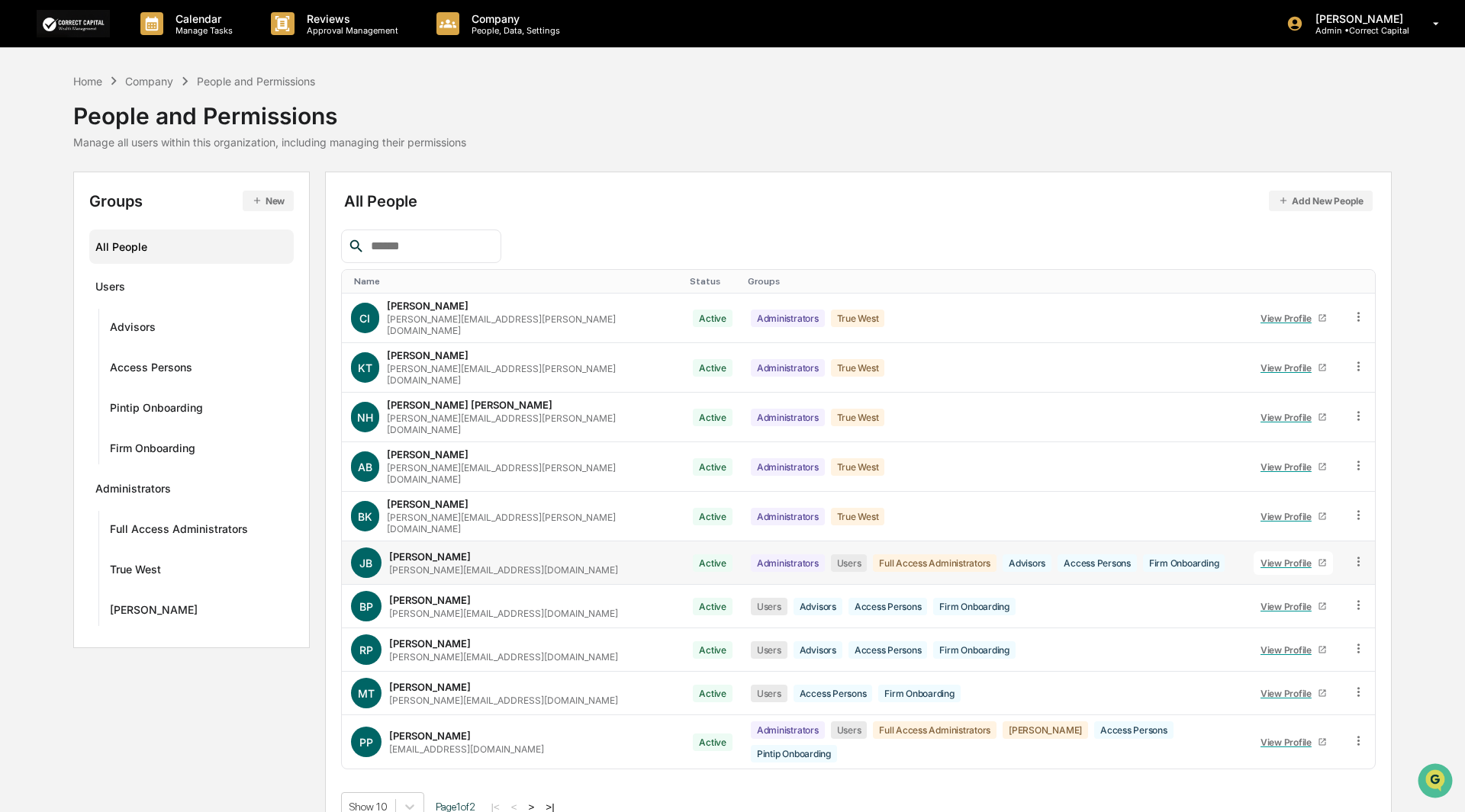
click at [437, 565] on div "[PERSON_NAME][EMAIL_ADDRESS][DOMAIN_NAME]" at bounding box center [503, 570] width 229 height 11
click at [366, 557] on span "JB" at bounding box center [366, 564] width 13 height 13
click at [1274, 558] on div "View Profile" at bounding box center [1288, 564] width 57 height 11
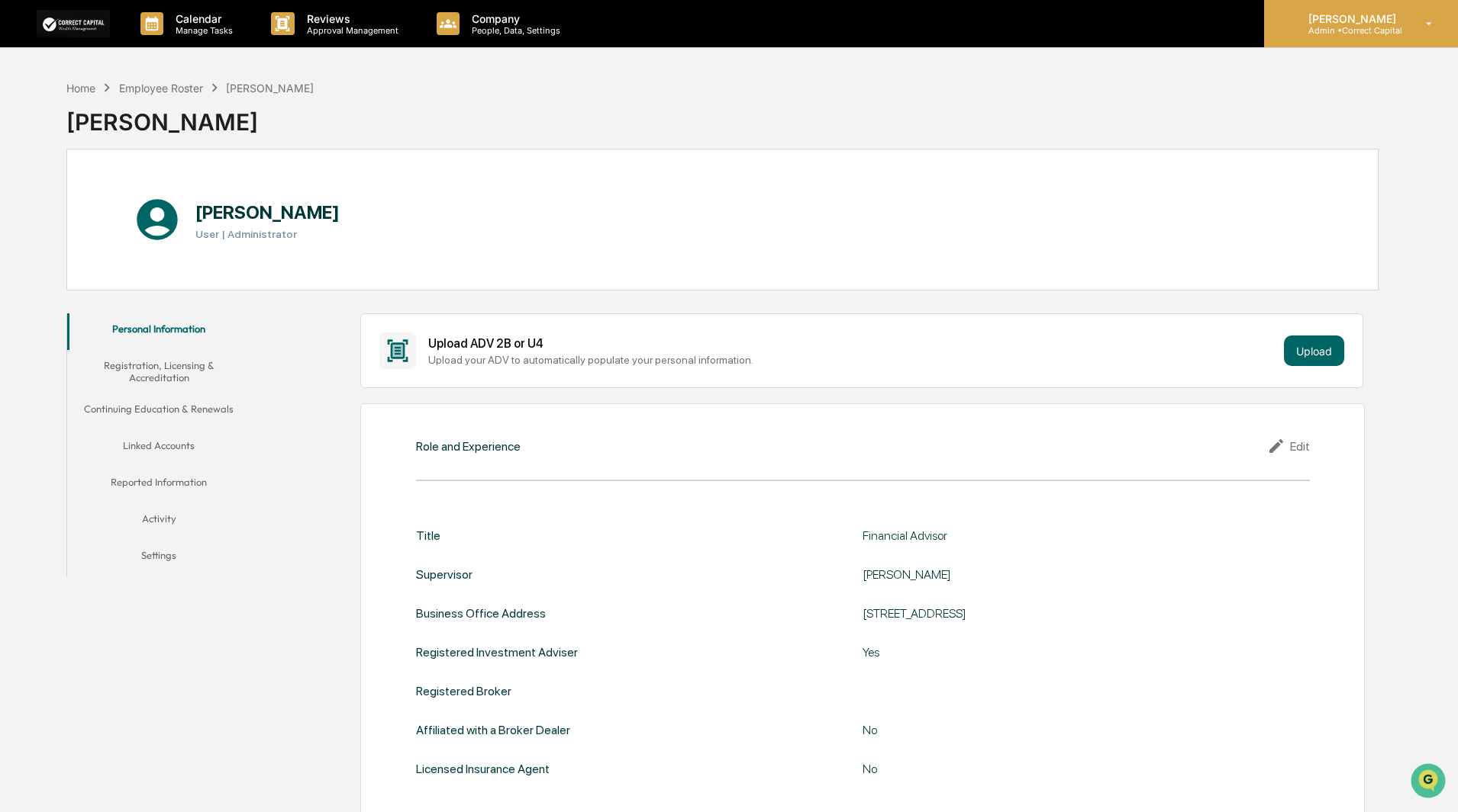
click at [1364, 17] on p "[PERSON_NAME]" at bounding box center [1350, 19] width 107 height 13
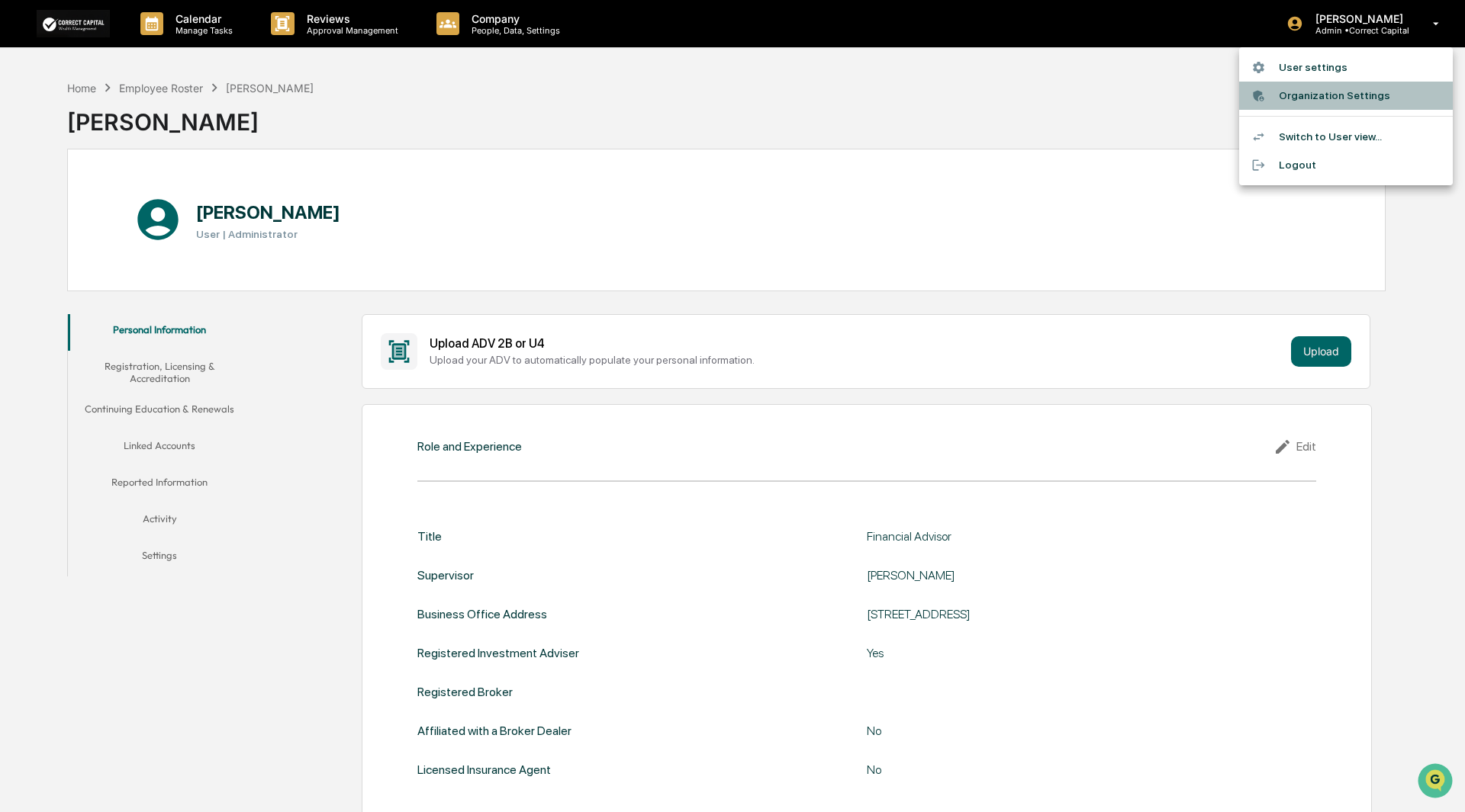
click at [1304, 99] on li "Organization Settings" at bounding box center [1346, 96] width 214 height 28
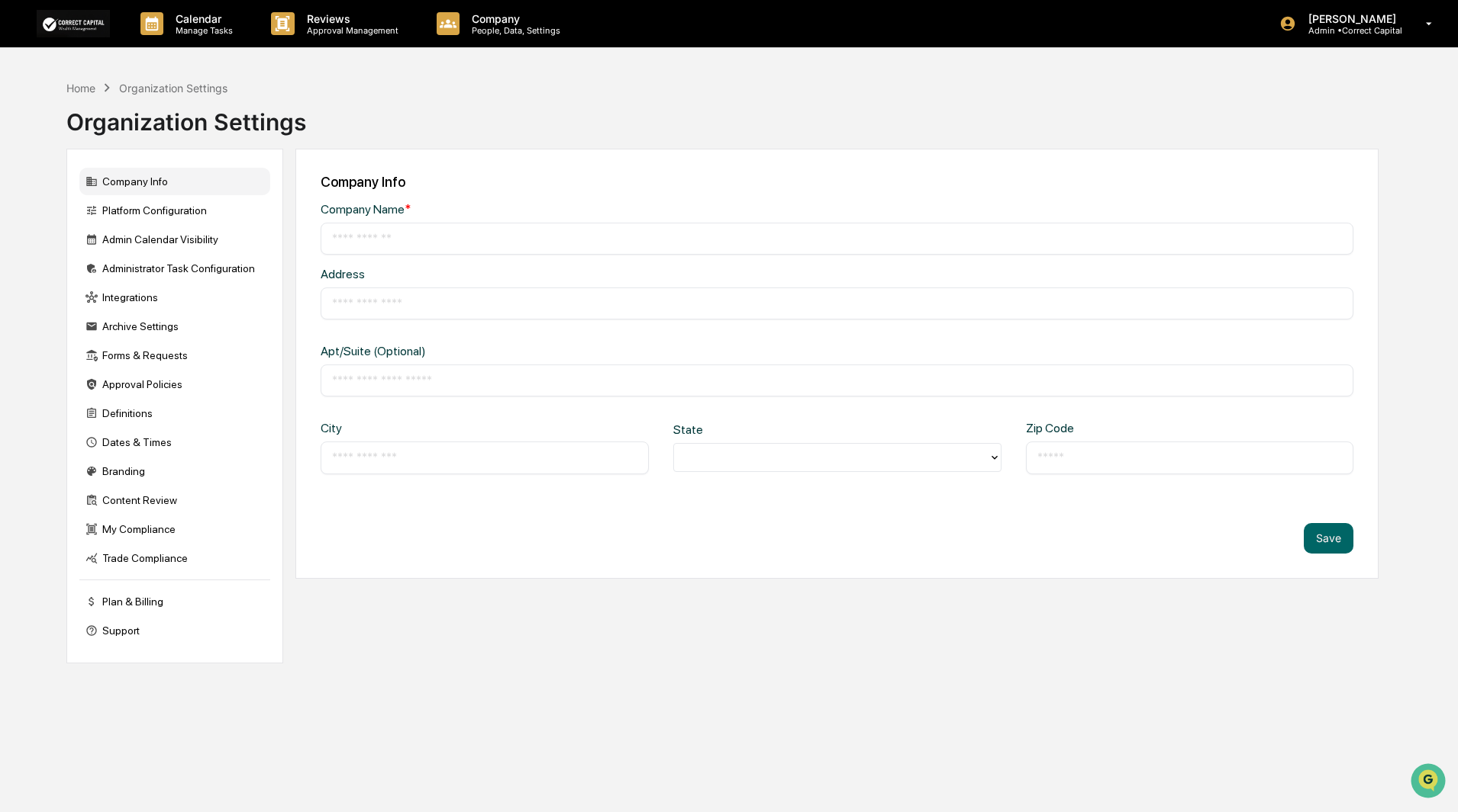
type input "**********"
type input "*******"
type input "*****"
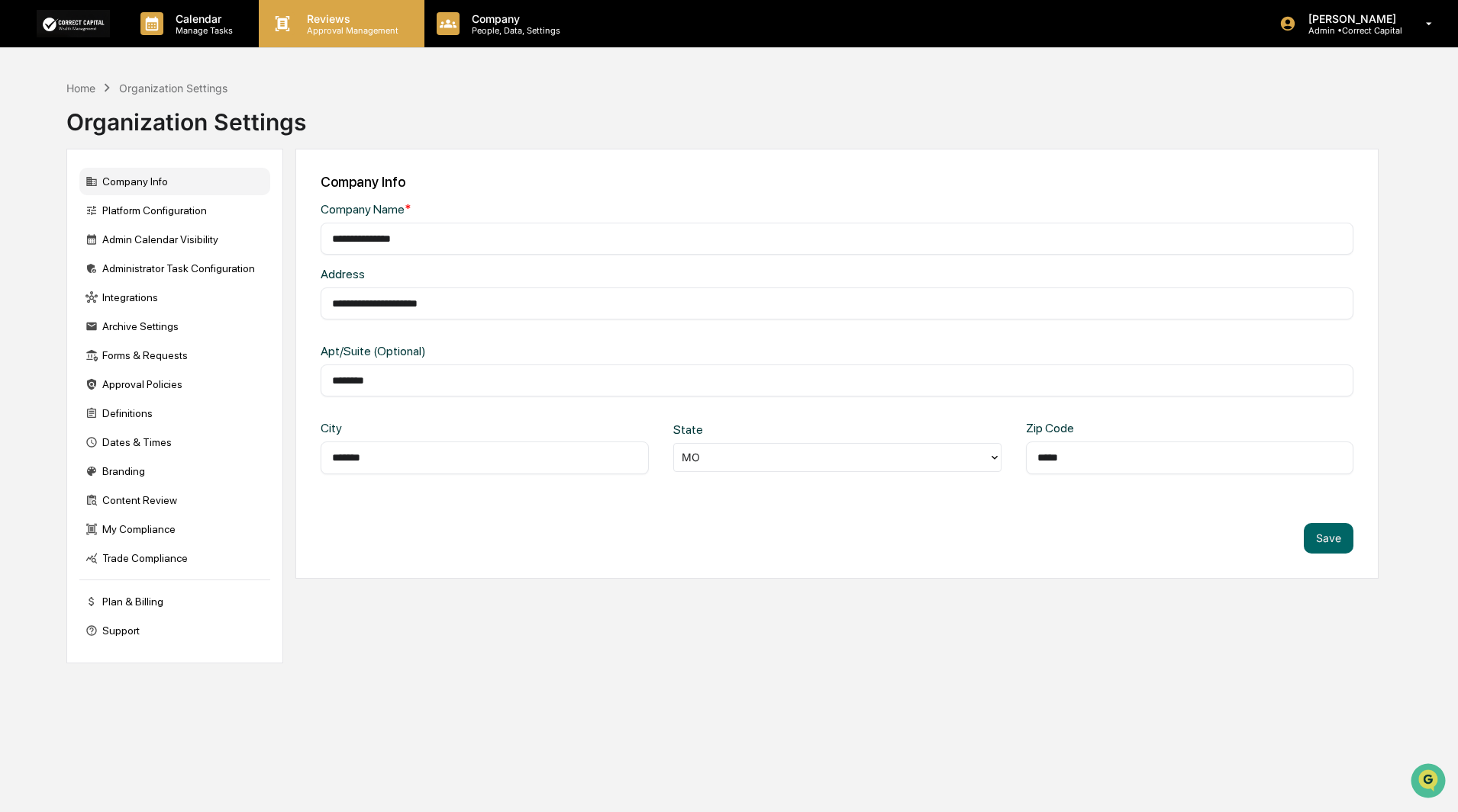
click at [349, 26] on p "Approval Management" at bounding box center [350, 30] width 111 height 10
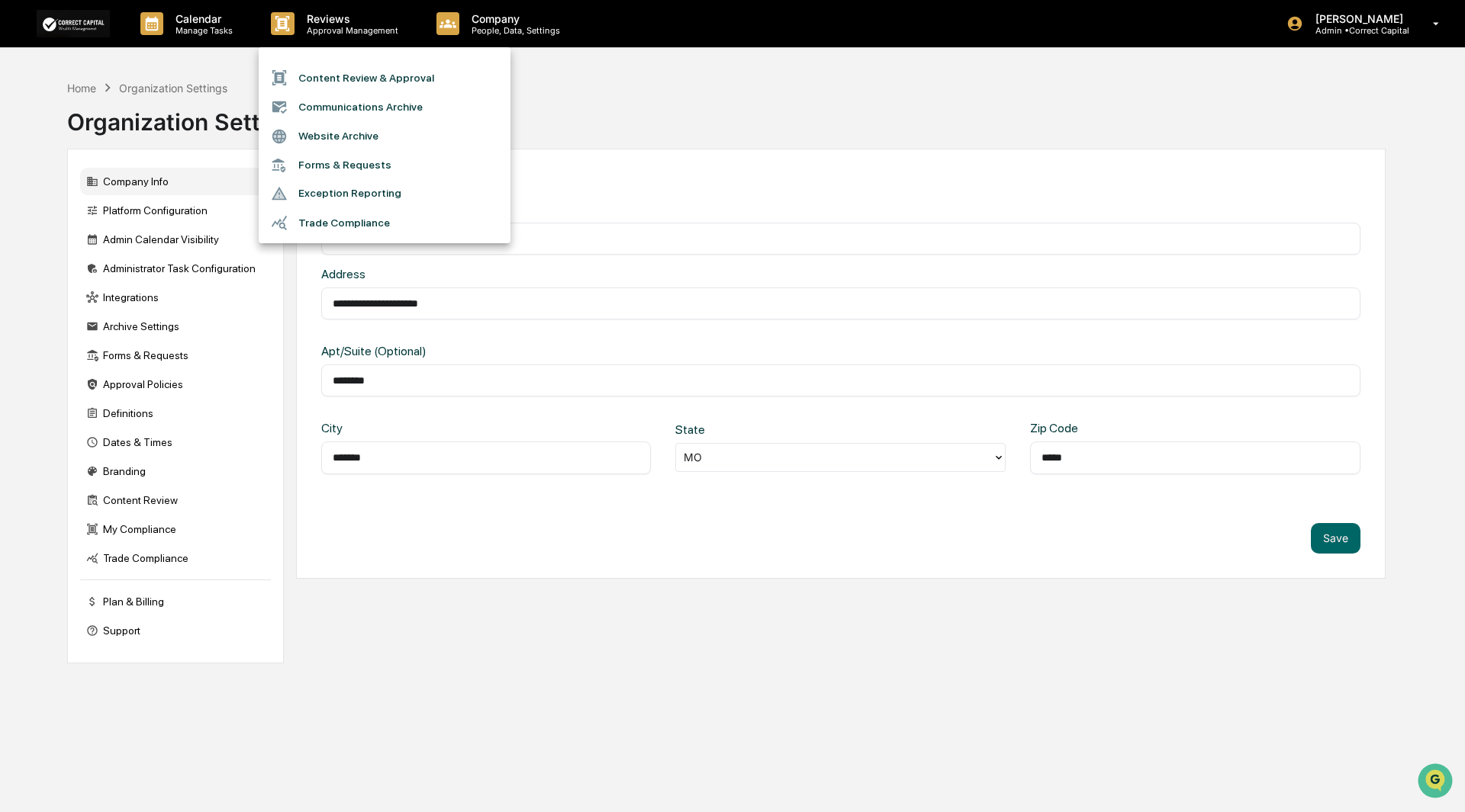
click at [548, 87] on div at bounding box center [732, 406] width 1465 height 812
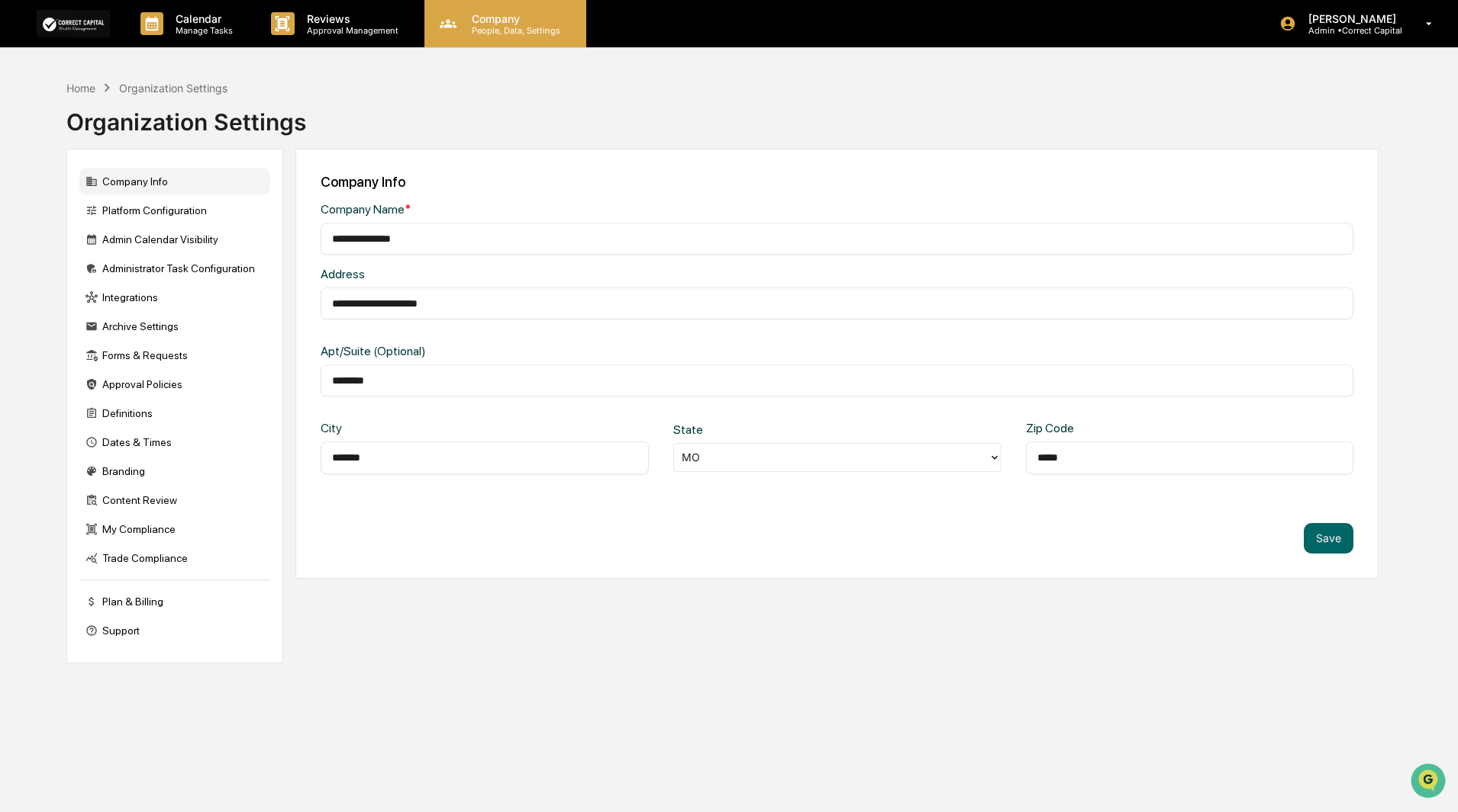
click at [510, 20] on p "Company" at bounding box center [513, 19] width 108 height 13
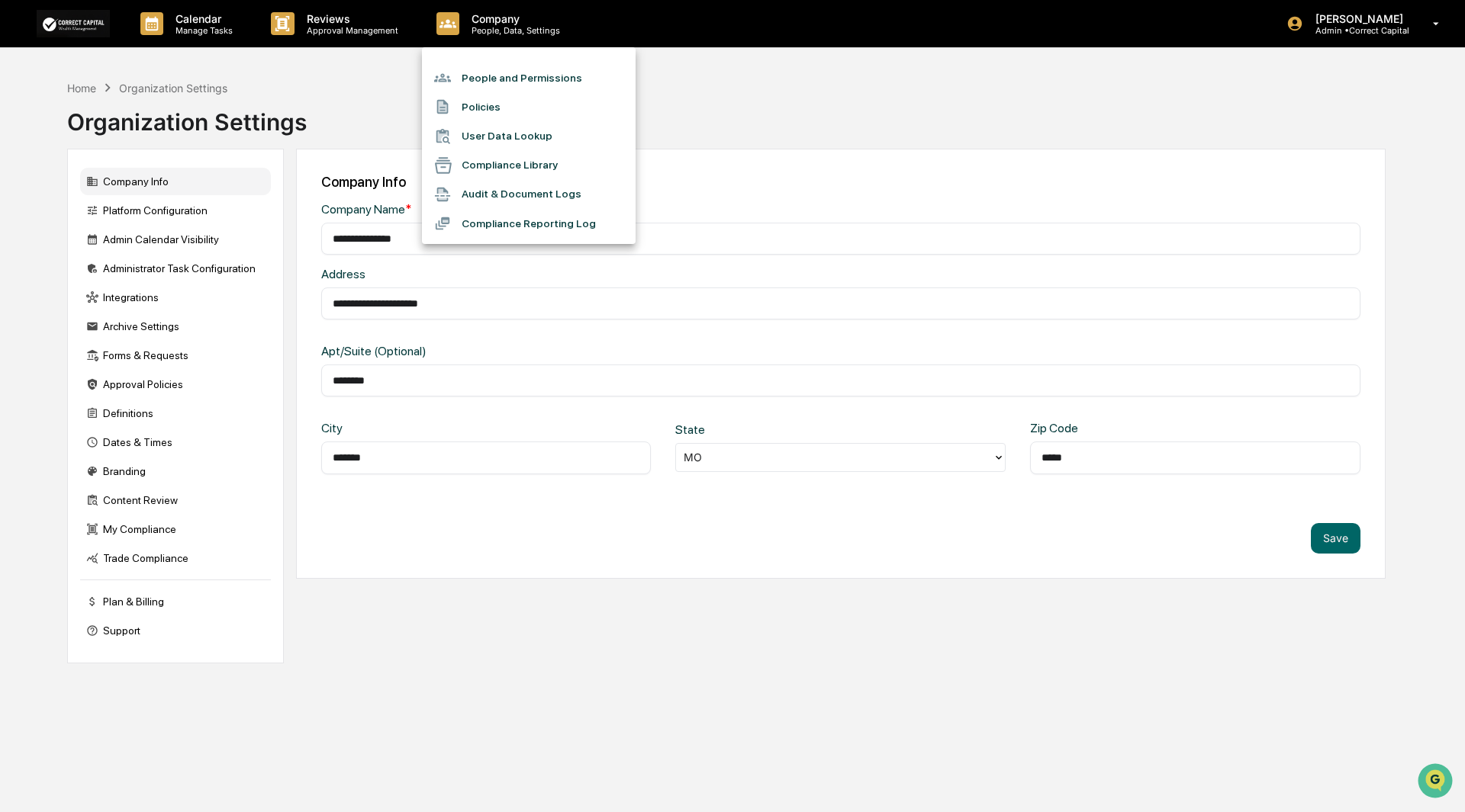
click at [143, 385] on div at bounding box center [732, 406] width 1465 height 812
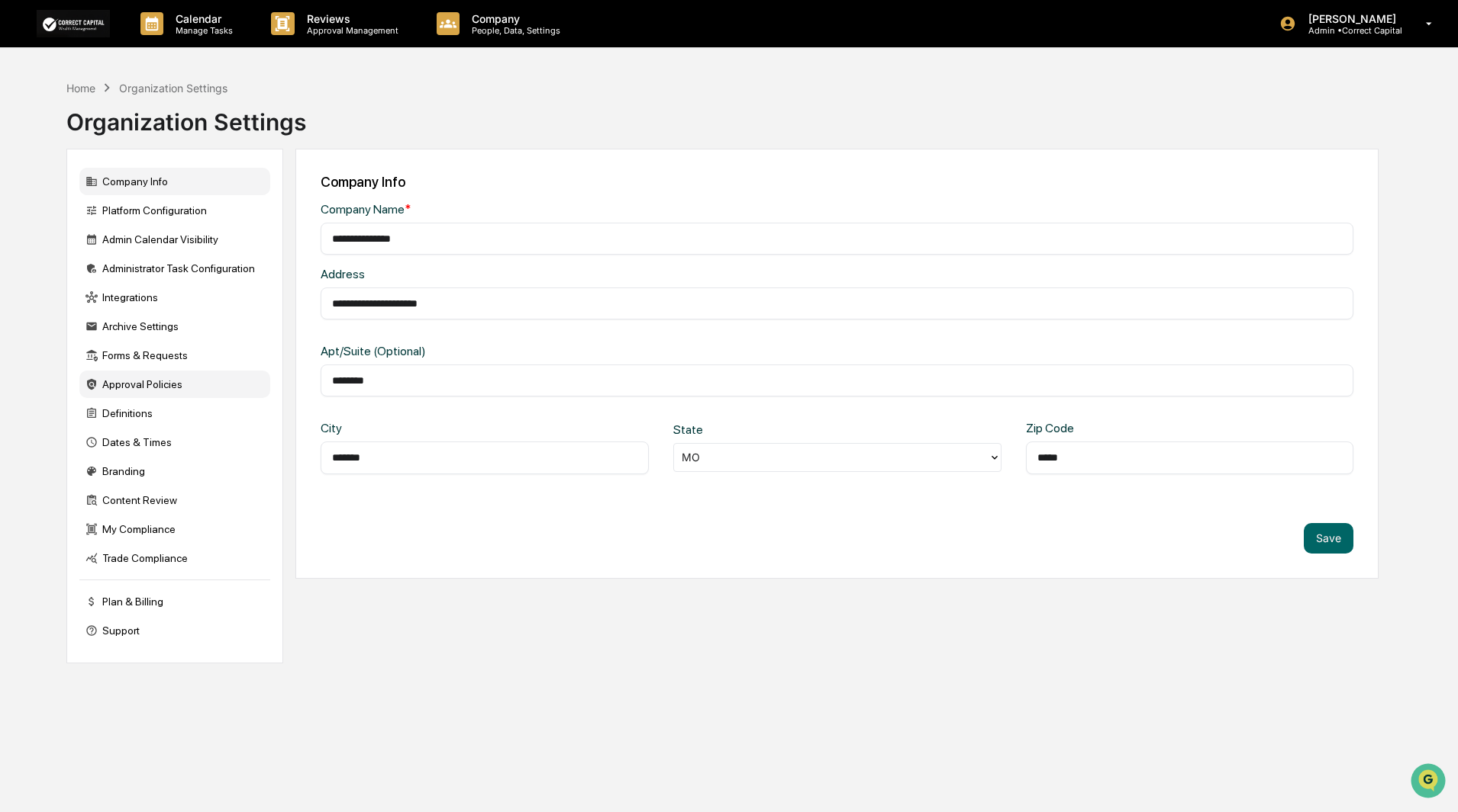
click at [109, 392] on div "Approval Policies" at bounding box center [174, 384] width 191 height 27
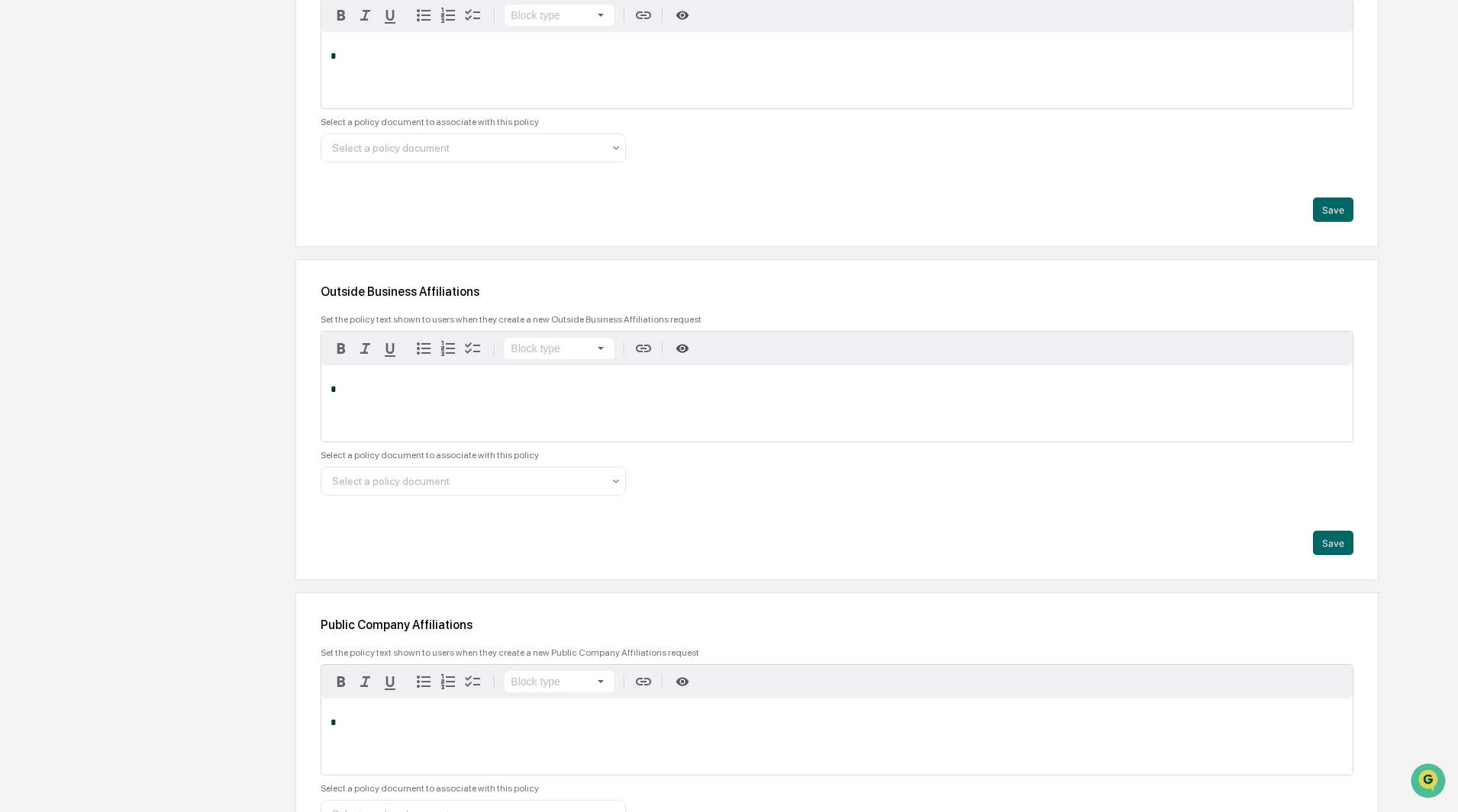
scroll to position [1831, 0]
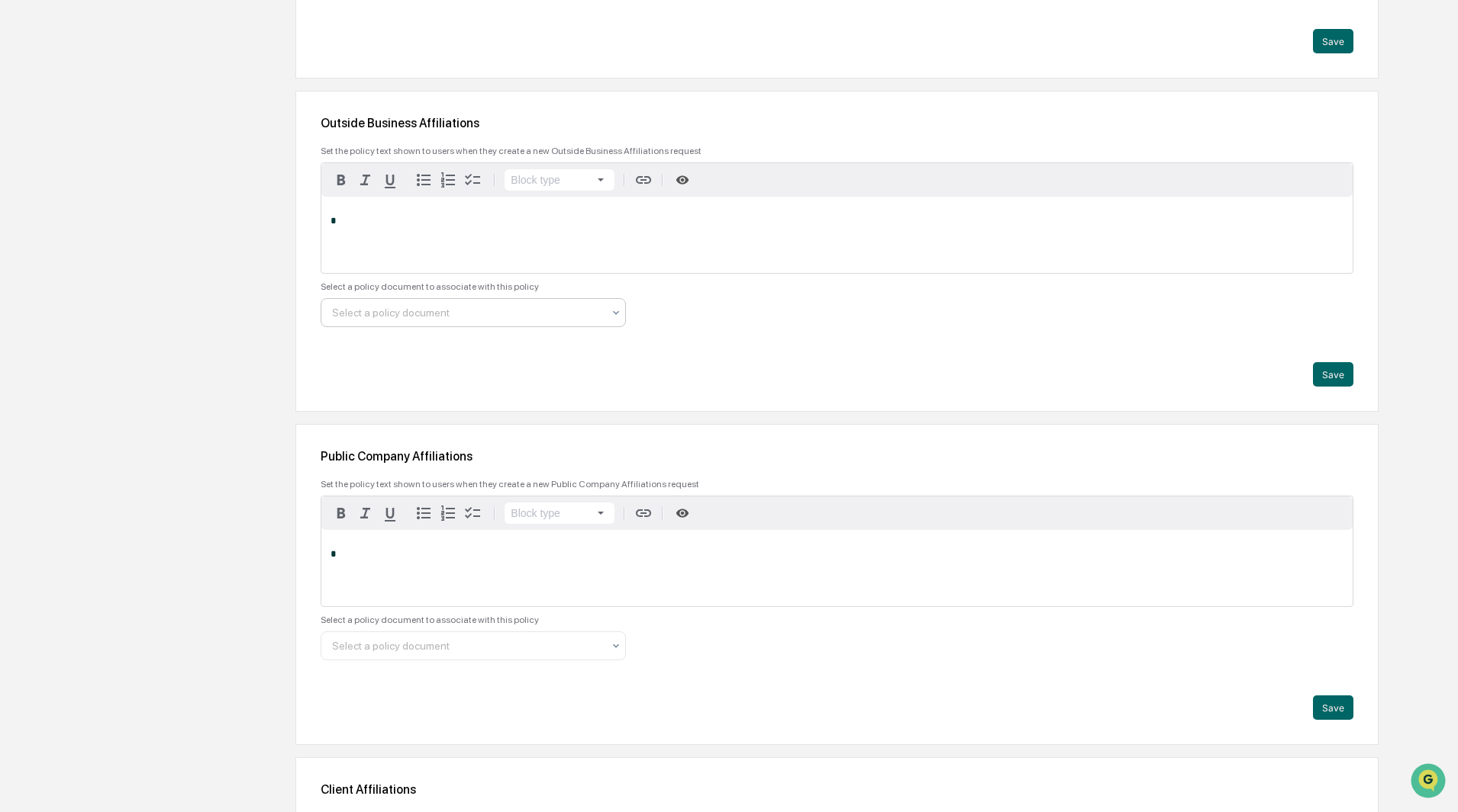
click at [611, 314] on icon at bounding box center [616, 312] width 12 height 12
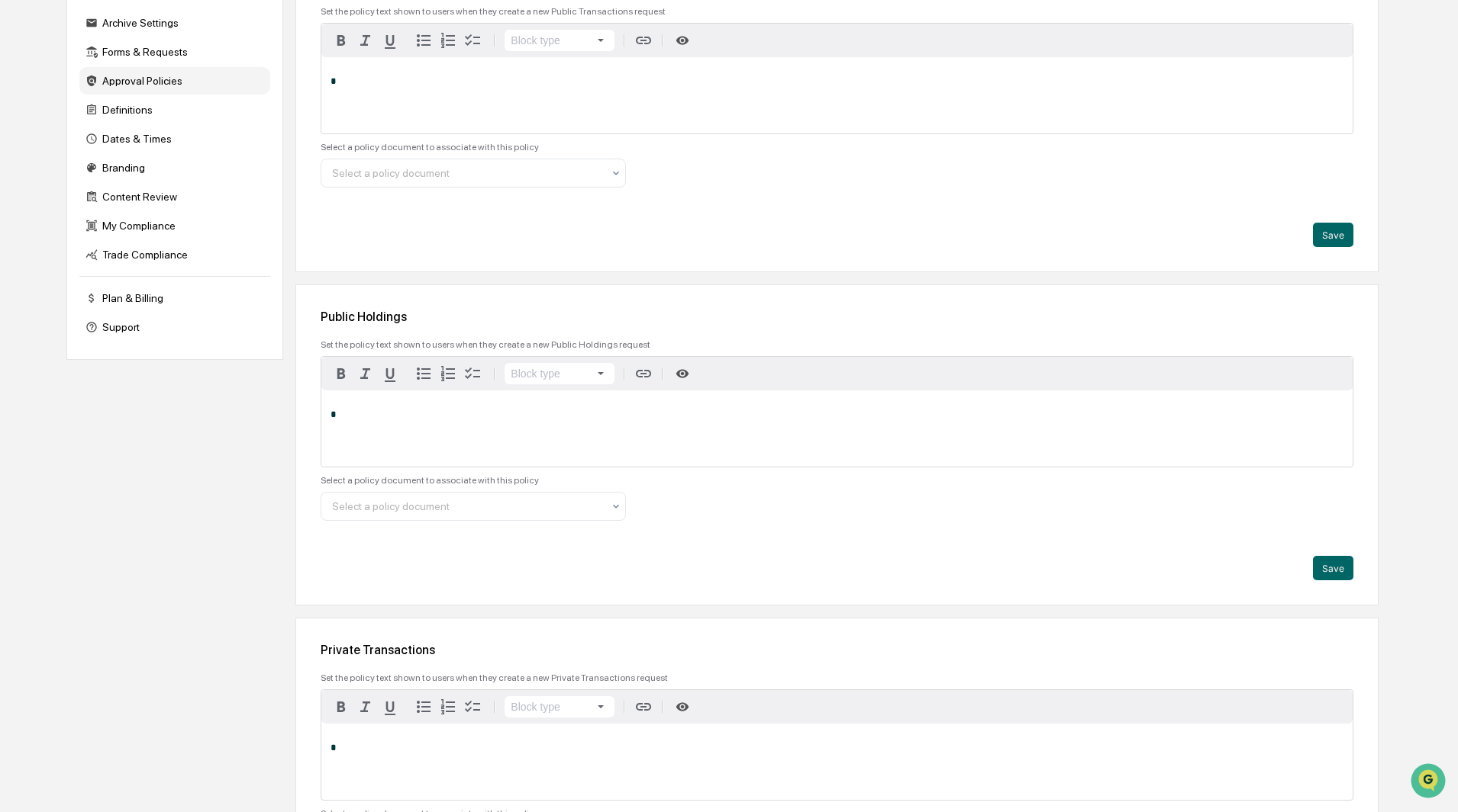
scroll to position [0, 0]
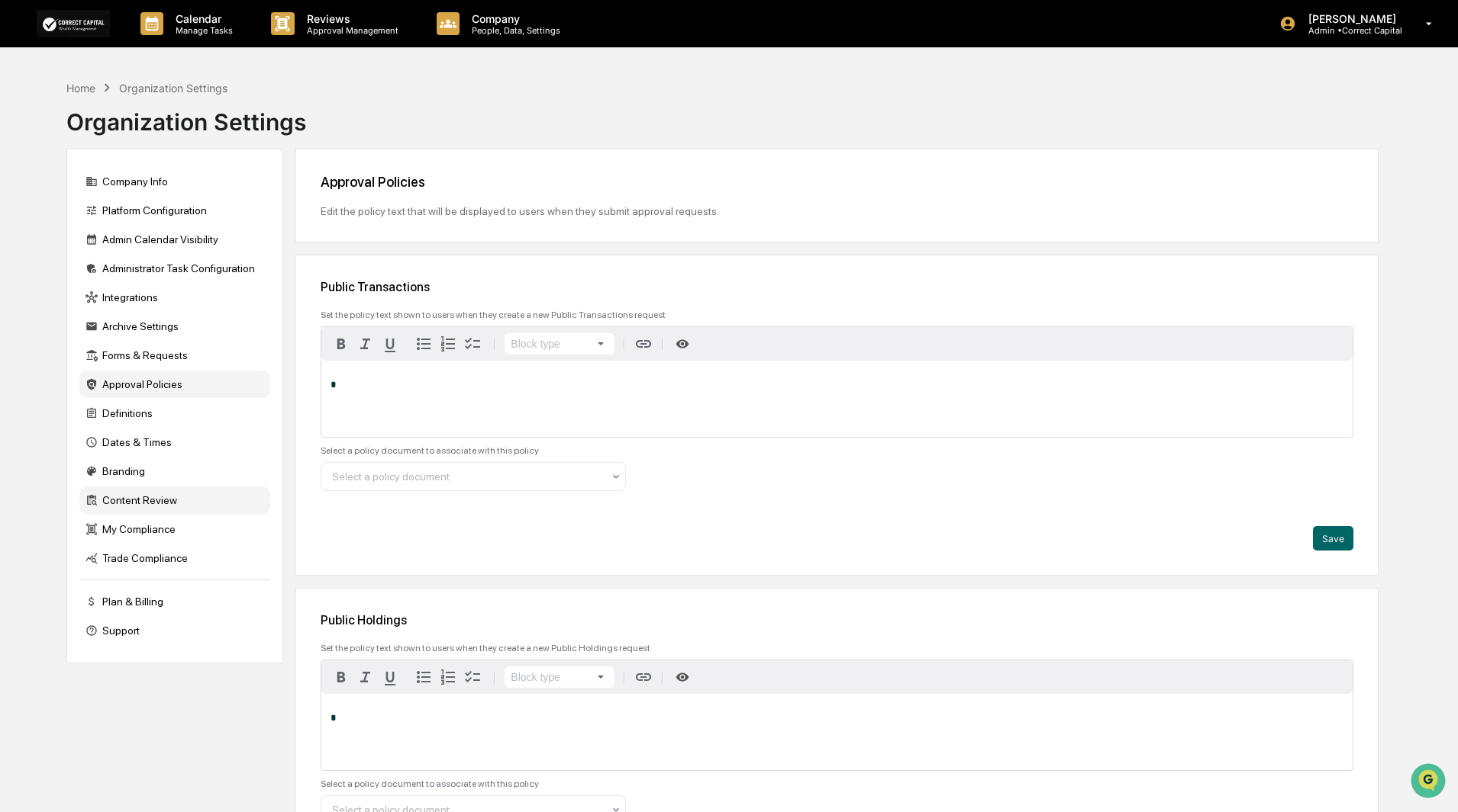
click at [123, 497] on div "Content Review" at bounding box center [174, 500] width 191 height 27
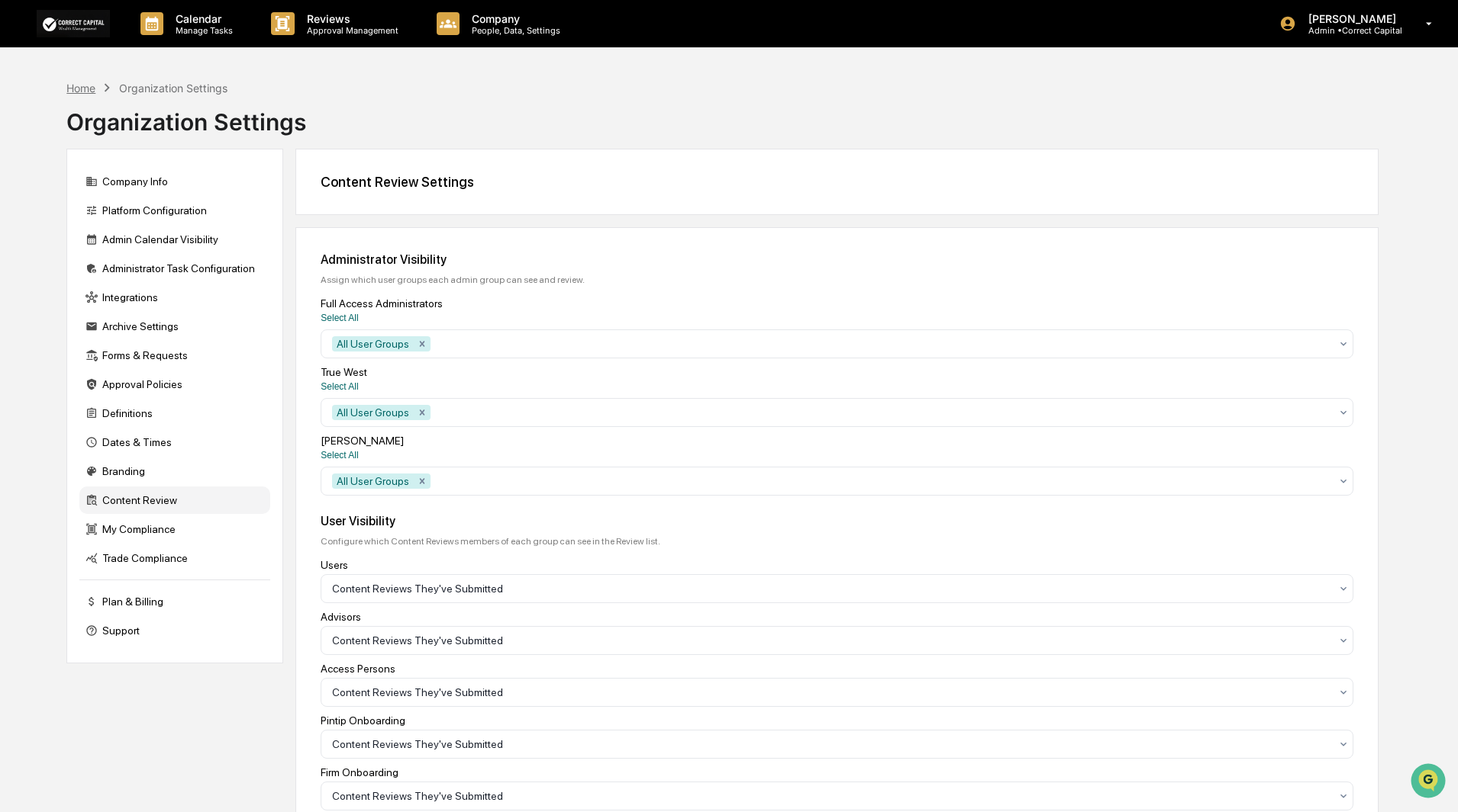
click at [81, 91] on div "Home" at bounding box center [81, 88] width 29 height 13
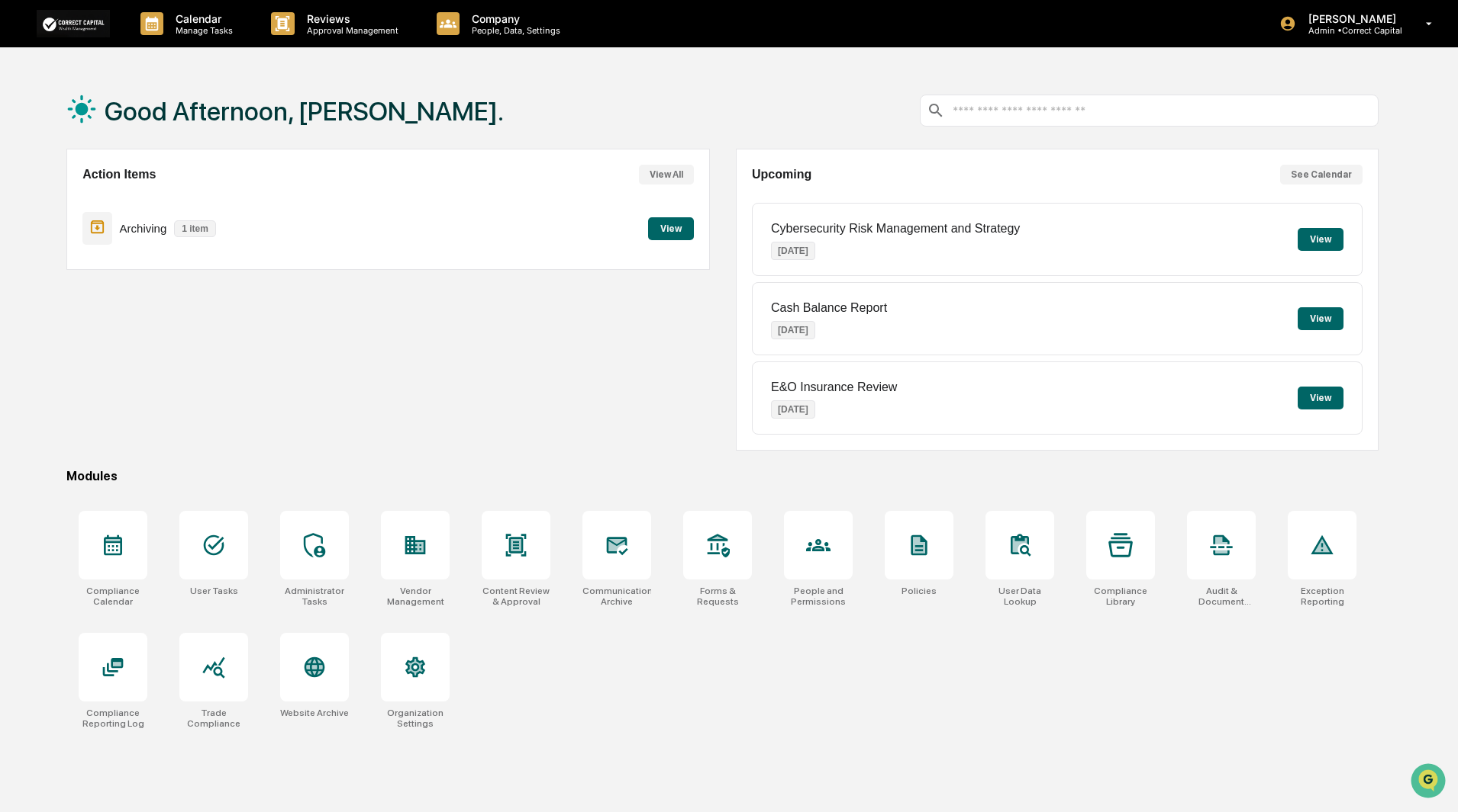
click at [1013, 115] on input "text" at bounding box center [1162, 110] width 422 height 14
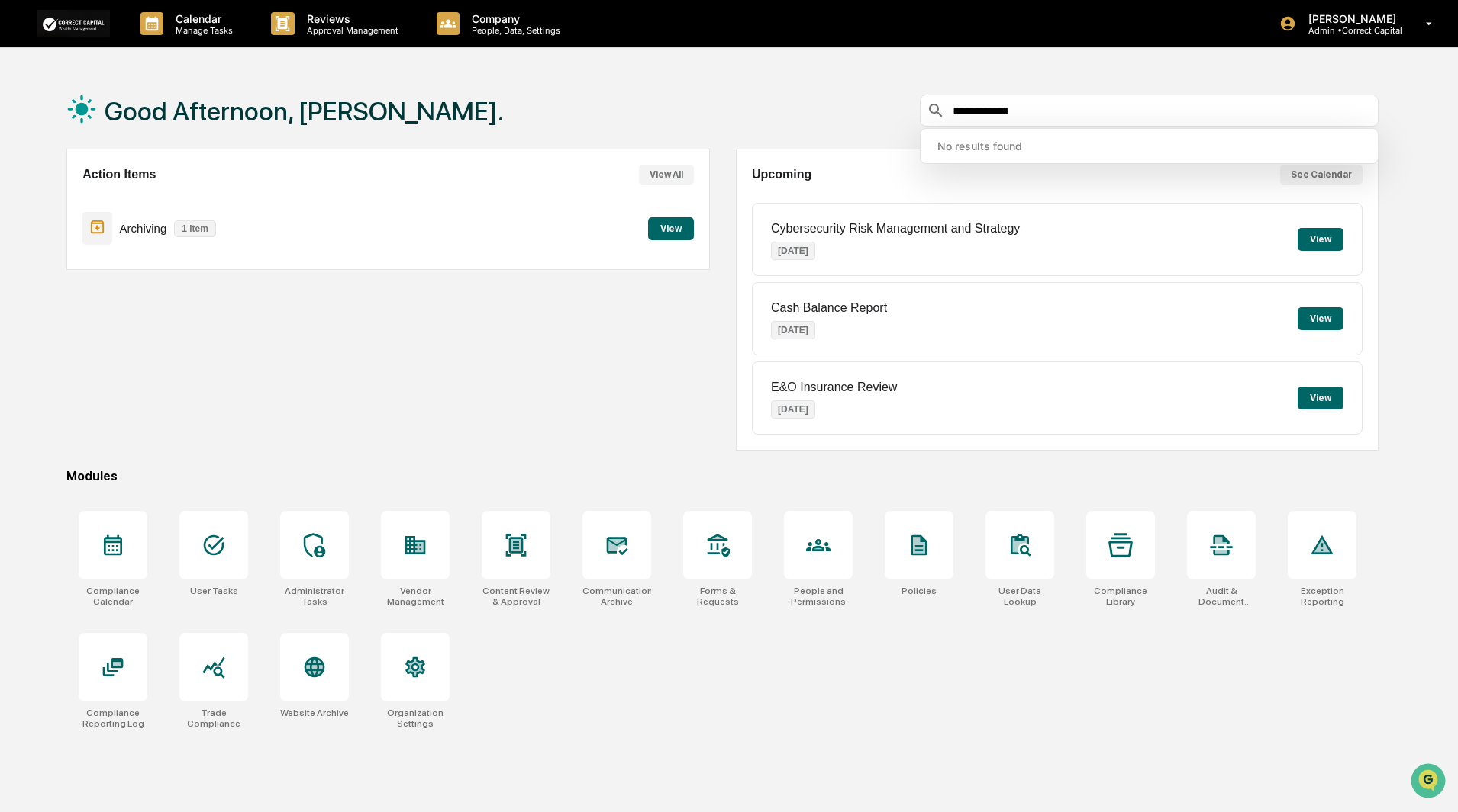
type input "**********"
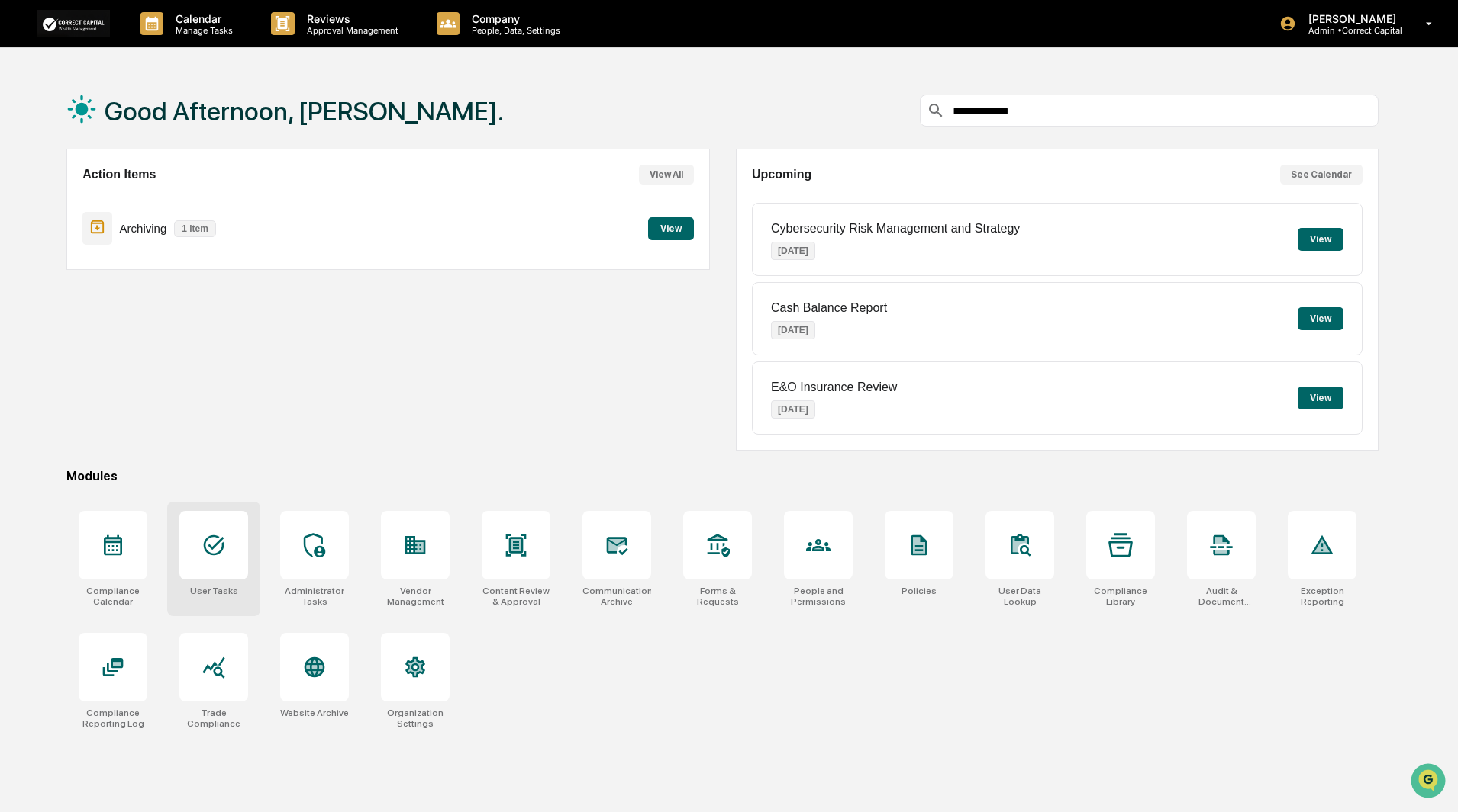
click at [212, 559] on div at bounding box center [214, 545] width 69 height 69
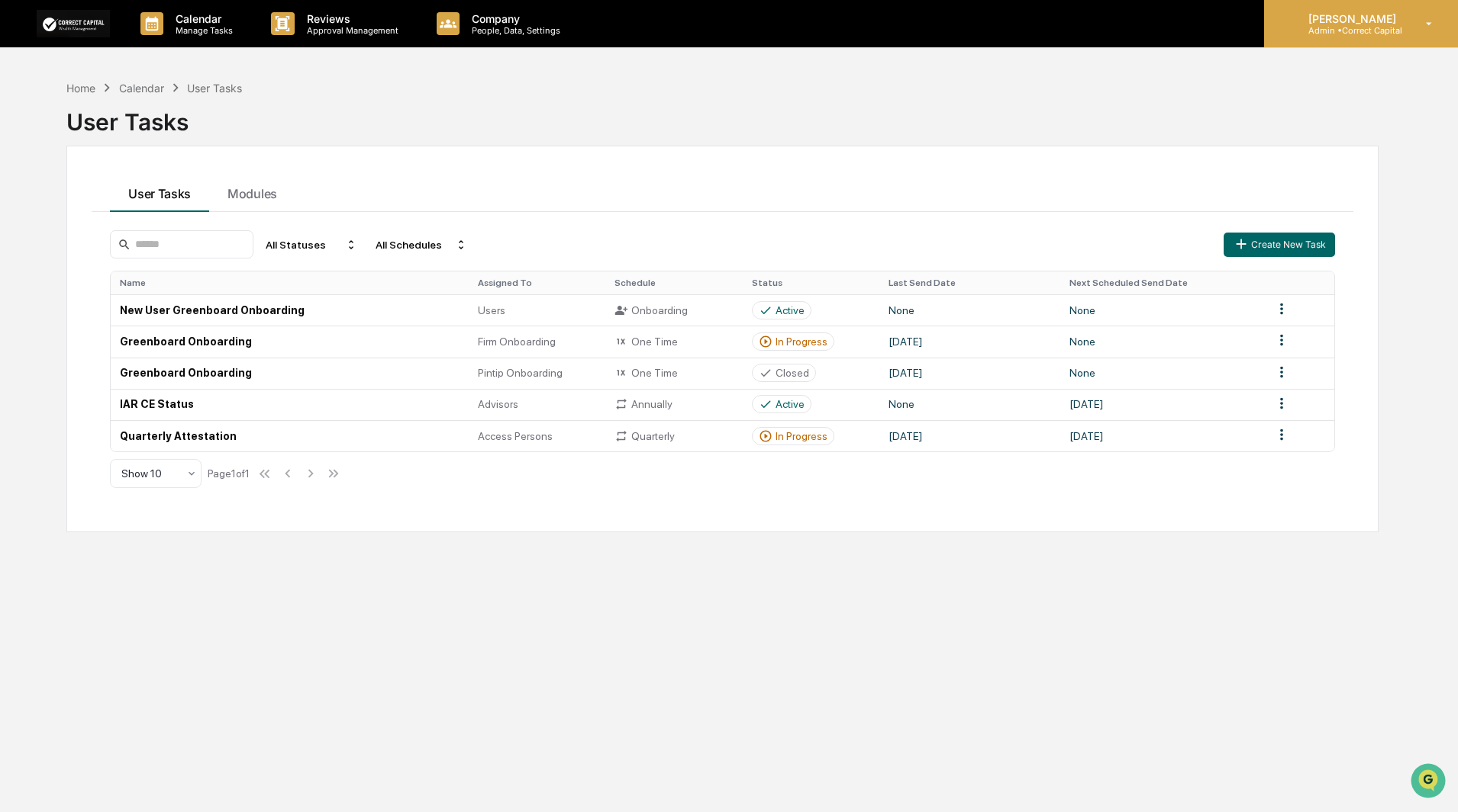
click at [1423, 18] on icon at bounding box center [1429, 24] width 26 height 14
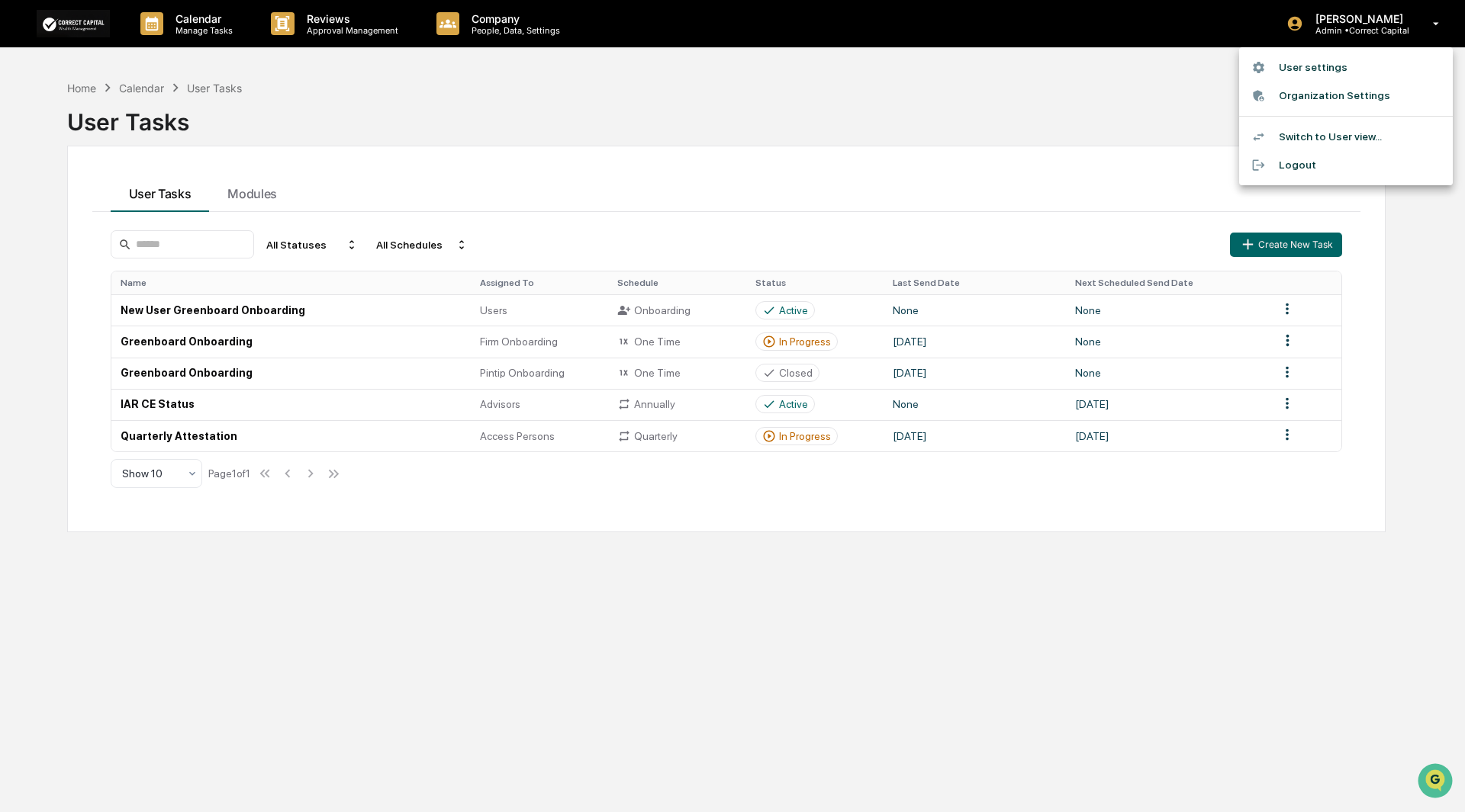
click at [1299, 163] on li "Logout" at bounding box center [1346, 166] width 214 height 28
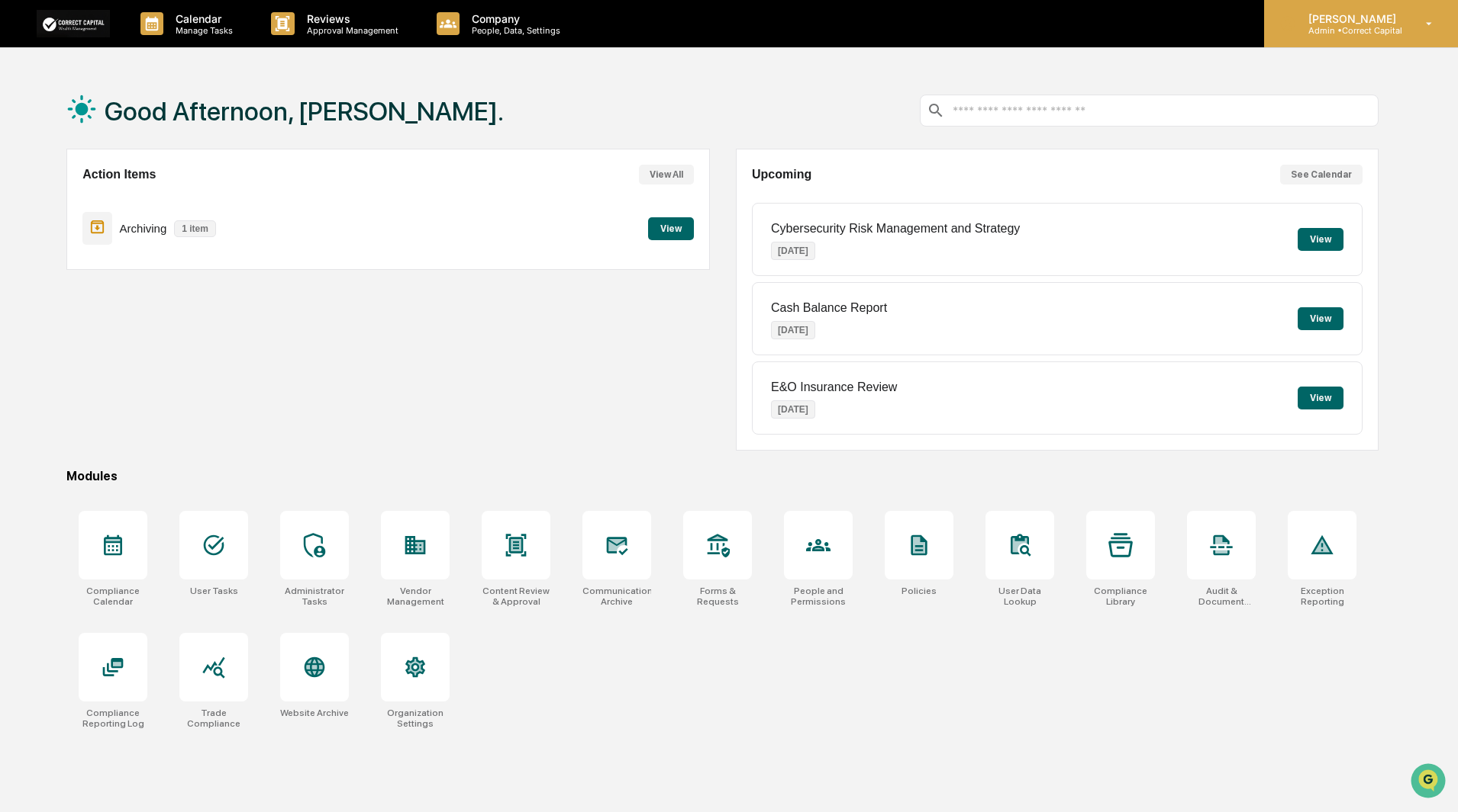
click at [1358, 29] on p "Admin • Correct Capital" at bounding box center [1350, 30] width 107 height 10
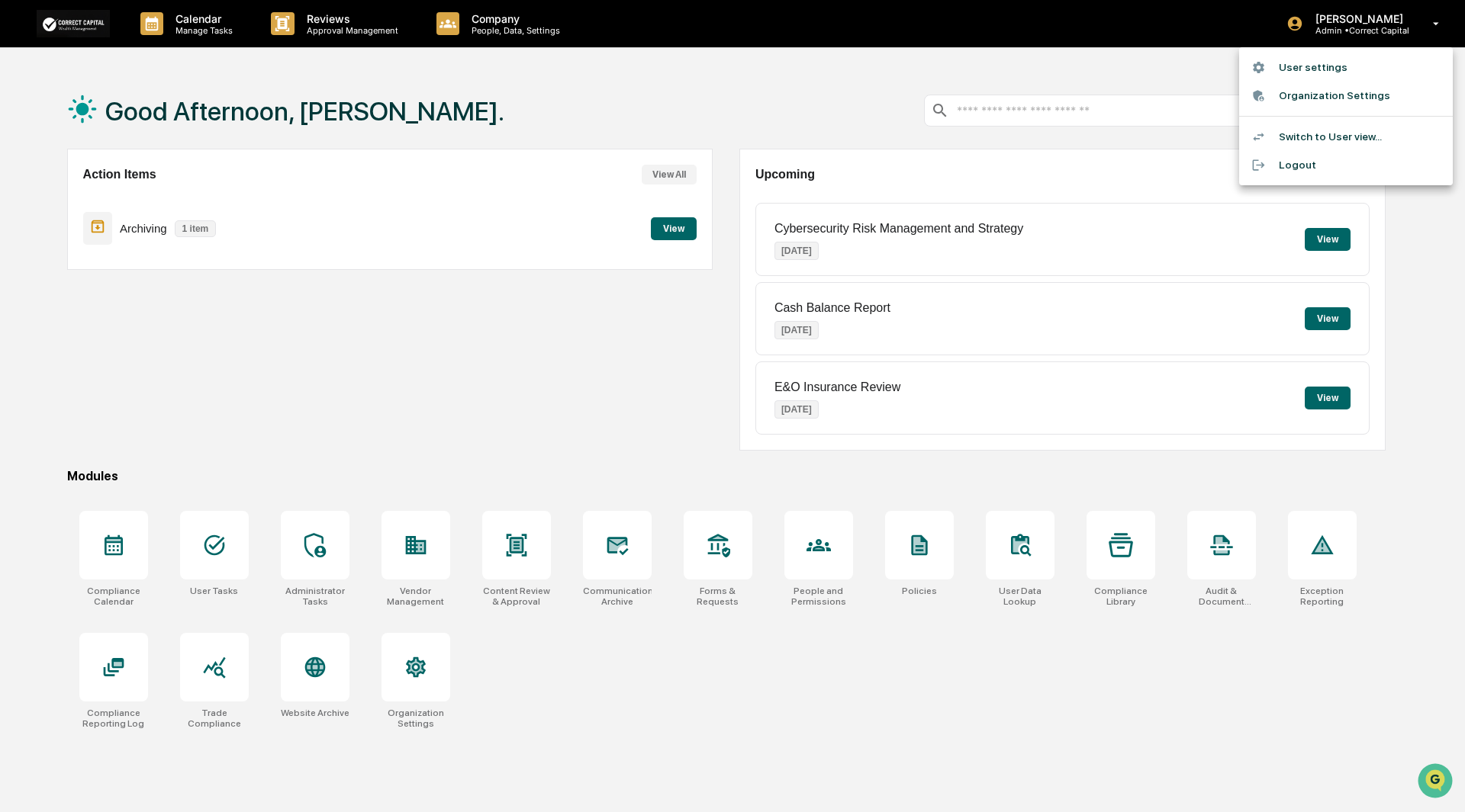
click at [1304, 135] on li "Switch to User view..." at bounding box center [1346, 137] width 214 height 28
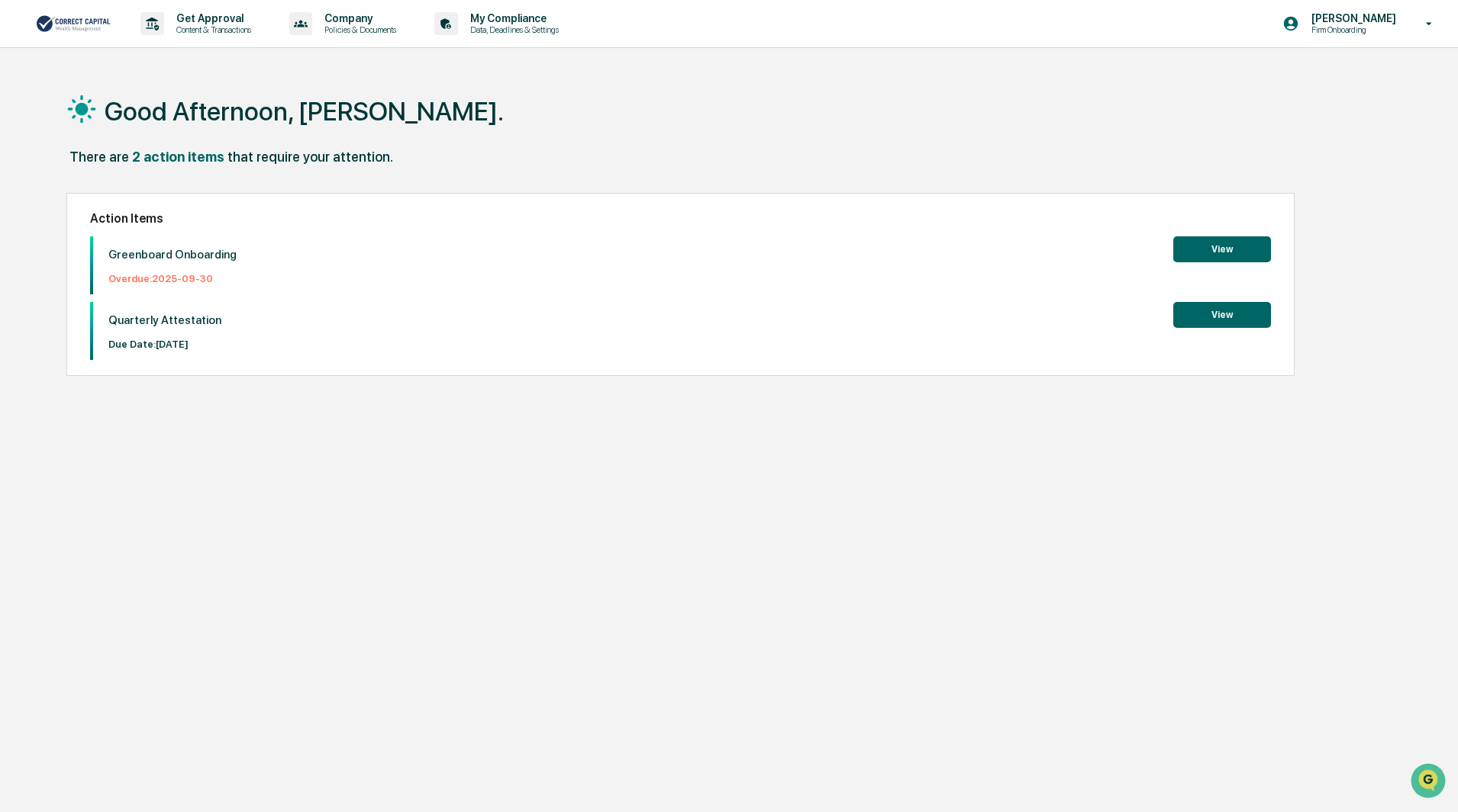
click at [1228, 250] on button "View" at bounding box center [1222, 249] width 98 height 26
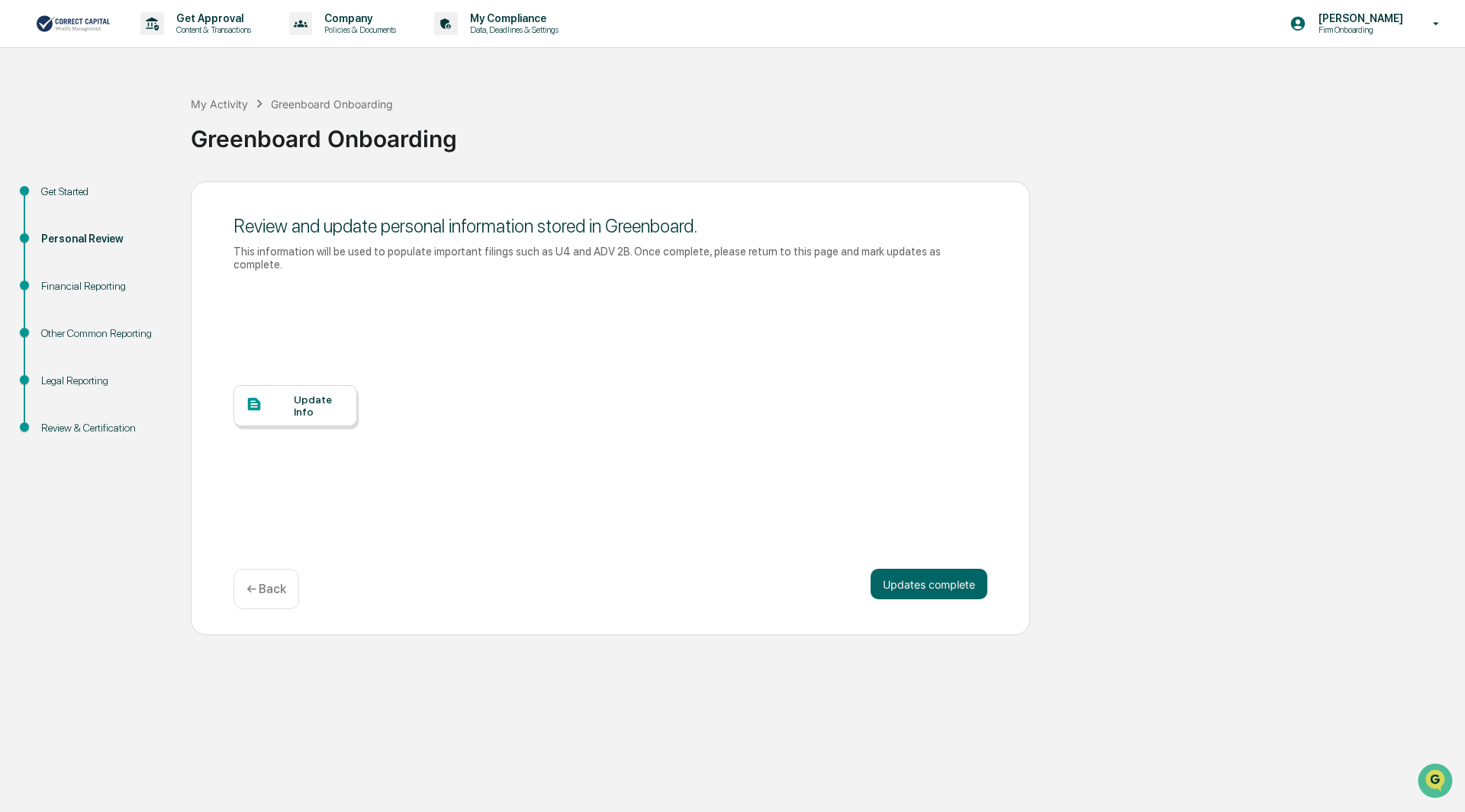
click at [309, 393] on div "Update Info" at bounding box center [319, 406] width 51 height 24
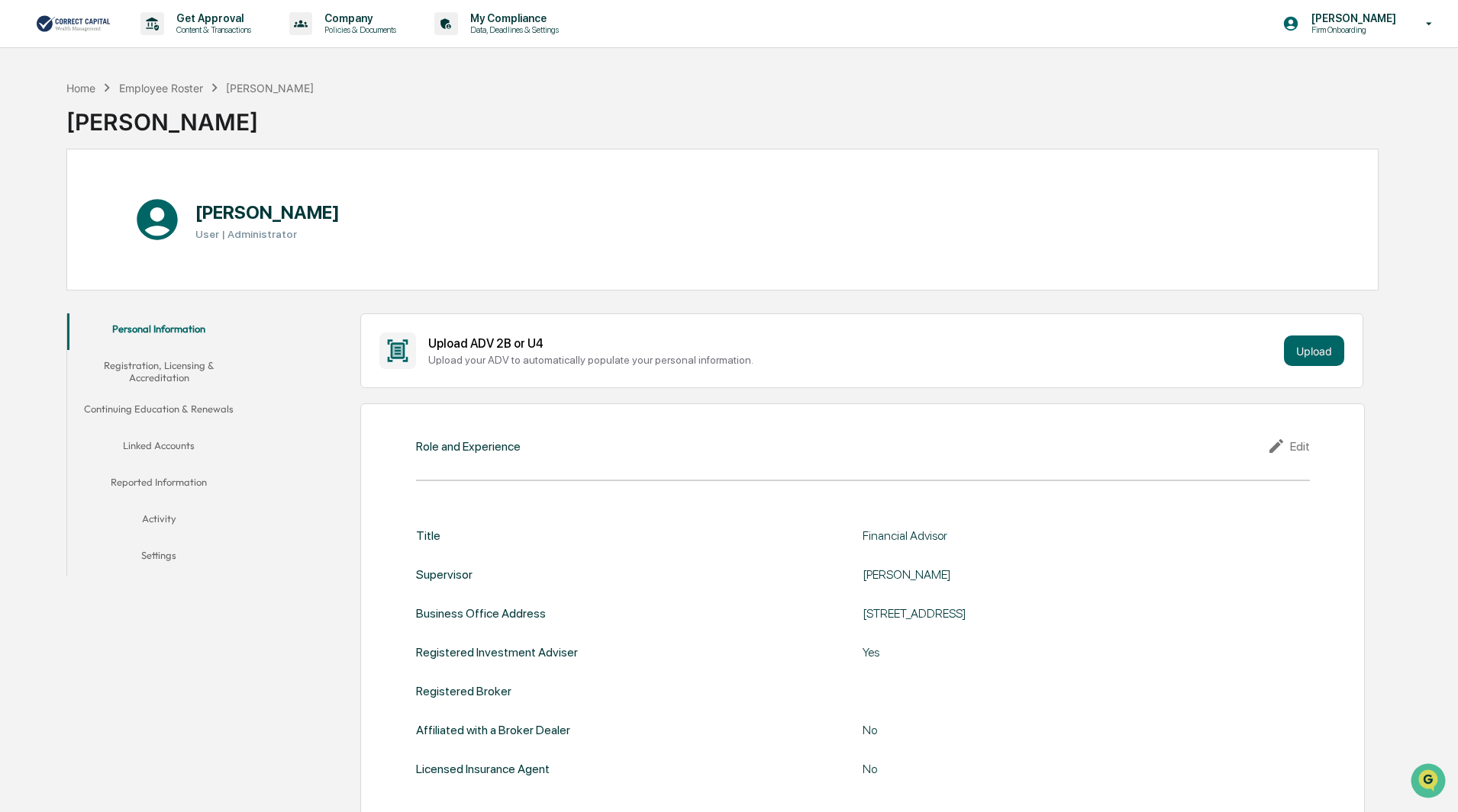
click at [157, 515] on button "Activity" at bounding box center [158, 521] width 184 height 37
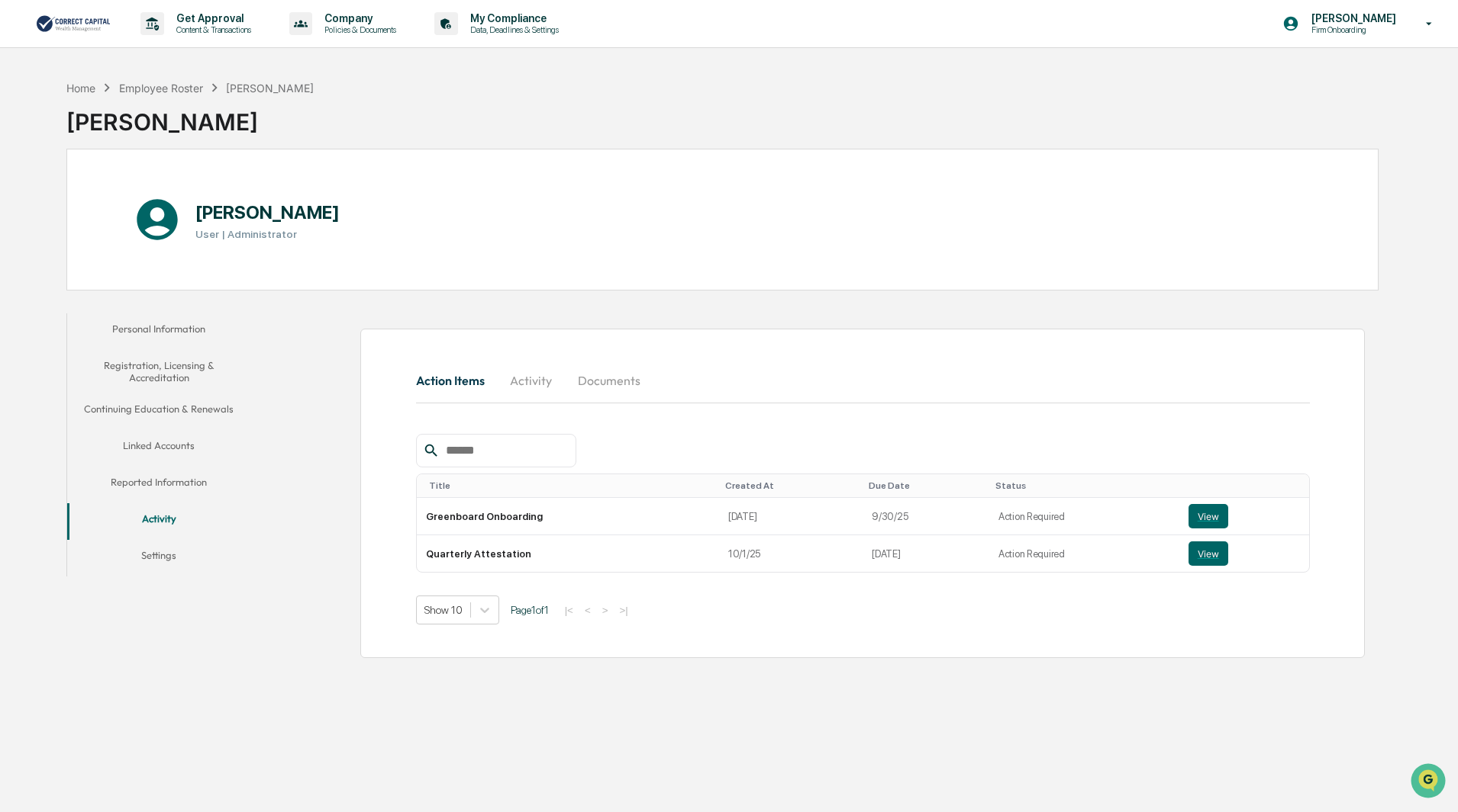
click at [531, 377] on button "Activity" at bounding box center [531, 380] width 69 height 37
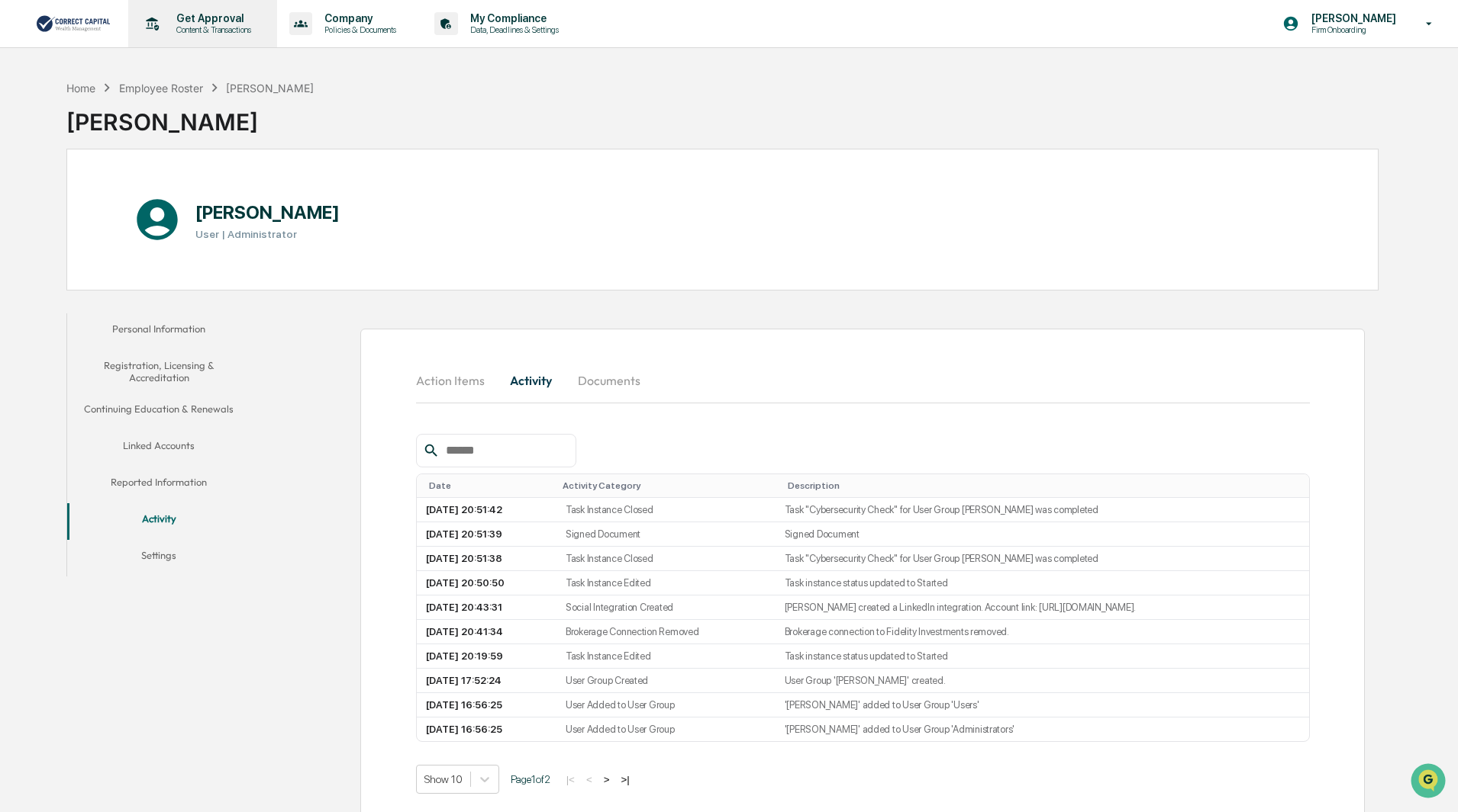
click at [187, 22] on p "Get Approval" at bounding box center [211, 18] width 95 height 12
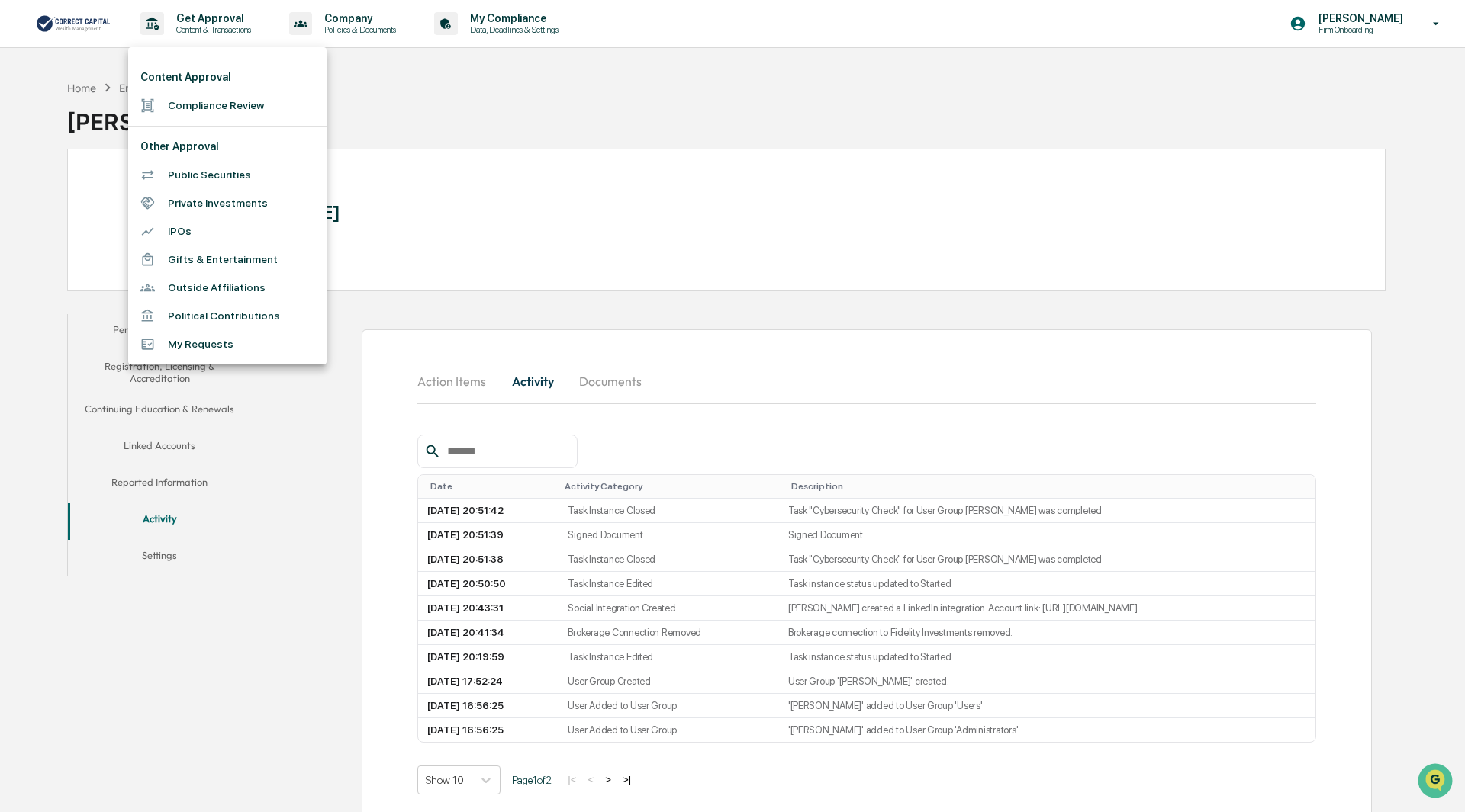
click at [203, 284] on li "Outside Affiliations" at bounding box center [227, 288] width 199 height 28
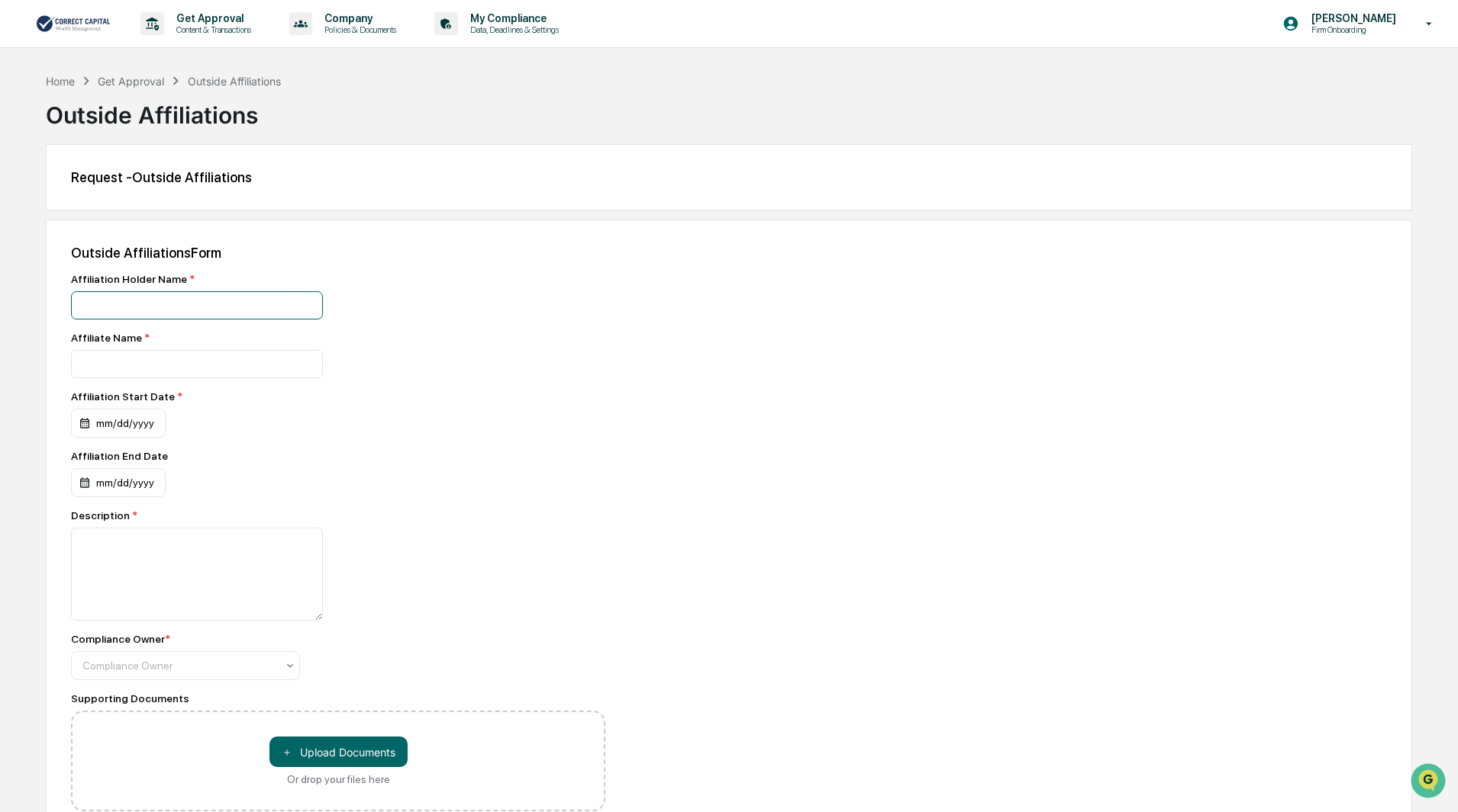
click at [103, 298] on input at bounding box center [197, 306] width 252 height 28
click at [126, 312] on input at bounding box center [197, 306] width 252 height 28
click at [191, 315] on input "**********" at bounding box center [197, 306] width 252 height 28
click at [235, 303] on input "**********" at bounding box center [197, 306] width 252 height 28
type input "*"
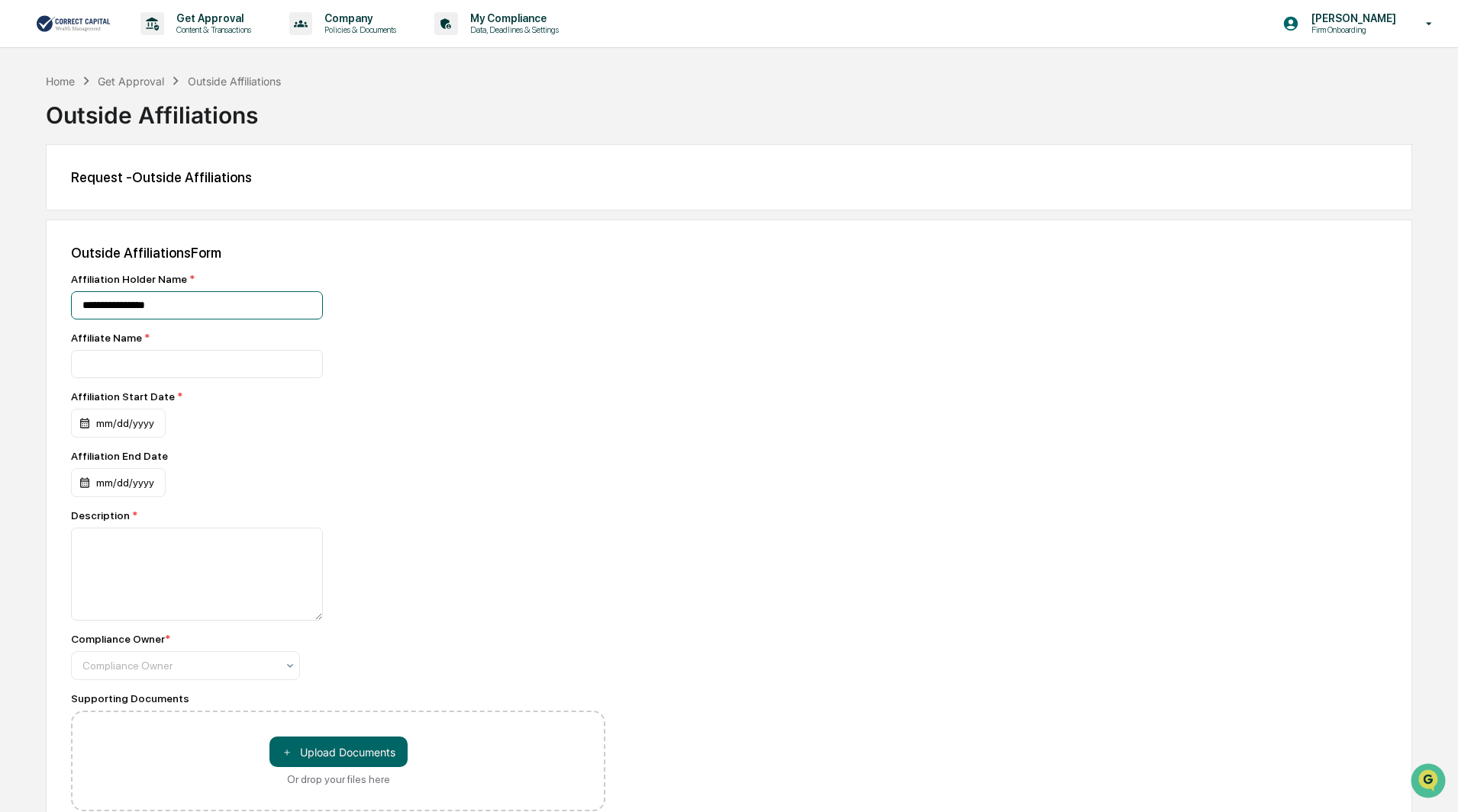
type input "**********"
click at [127, 426] on div "mm/dd/yyyy" at bounding box center [118, 423] width 95 height 29
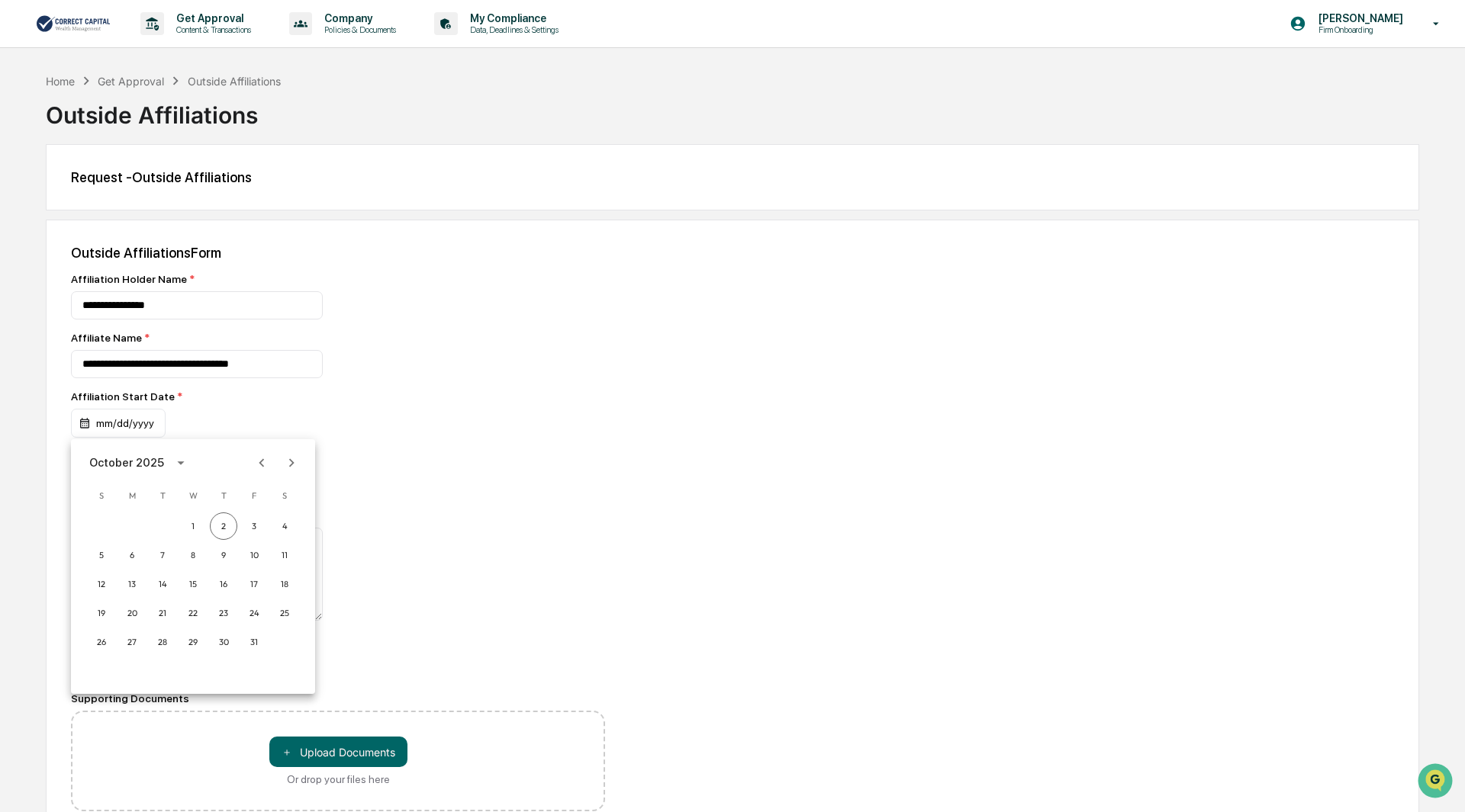
click at [173, 463] on icon "calendar view is open, switch to year view" at bounding box center [181, 463] width 17 height 17
click at [131, 462] on div "October 2025" at bounding box center [126, 463] width 74 height 17
click at [193, 542] on button "May" at bounding box center [193, 539] width 55 height 27
click at [167, 584] on button "13" at bounding box center [162, 583] width 27 height 27
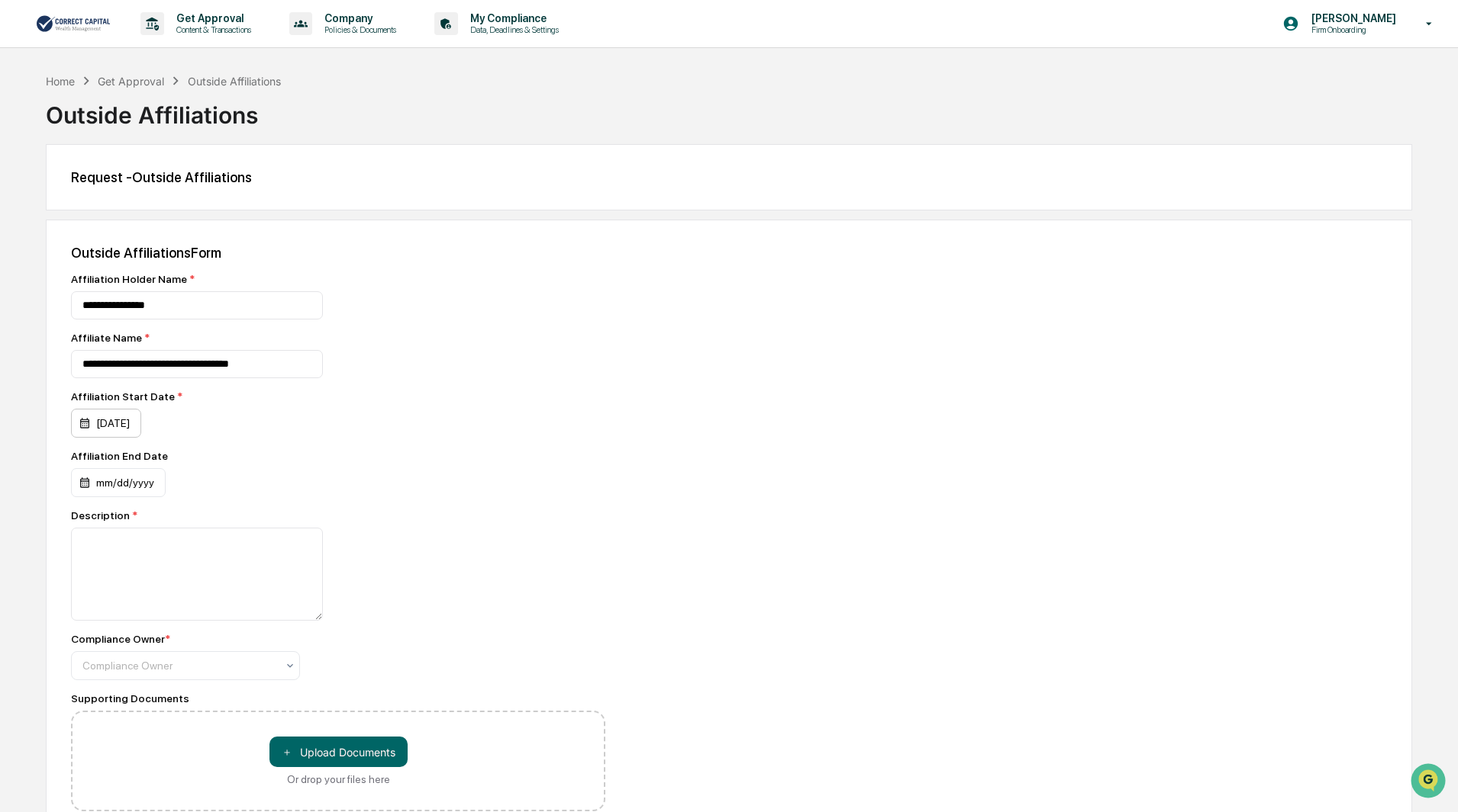
click at [141, 426] on div "[DATE]" at bounding box center [105, 423] width 71 height 29
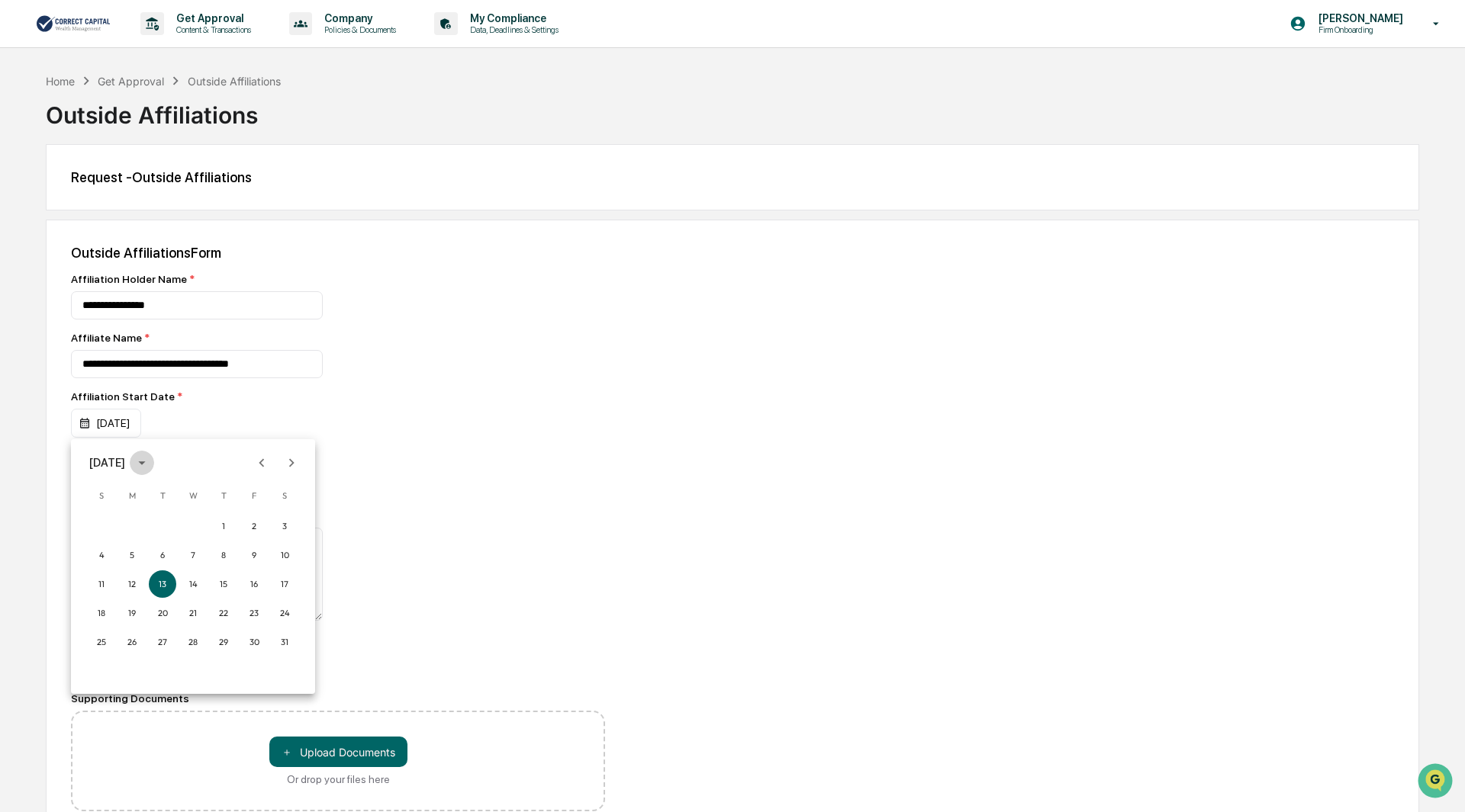
click at [151, 466] on icon "calendar view is open, switch to year view" at bounding box center [142, 463] width 17 height 17
click at [190, 587] on button "2024" at bounding box center [193, 587] width 55 height 27
click at [142, 413] on div at bounding box center [732, 406] width 1465 height 812
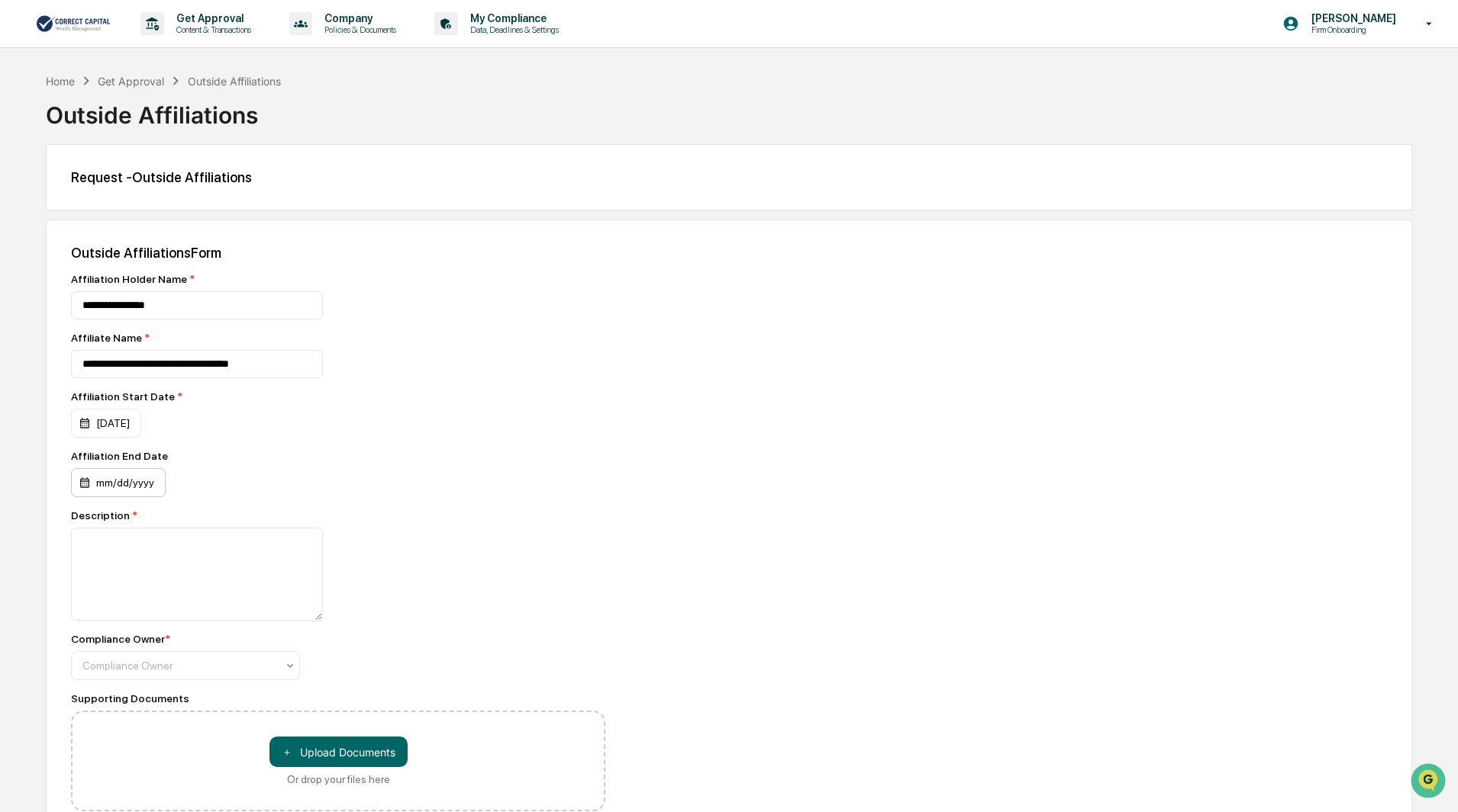
click at [128, 487] on div "mm/dd/yyyy" at bounding box center [118, 483] width 95 height 29
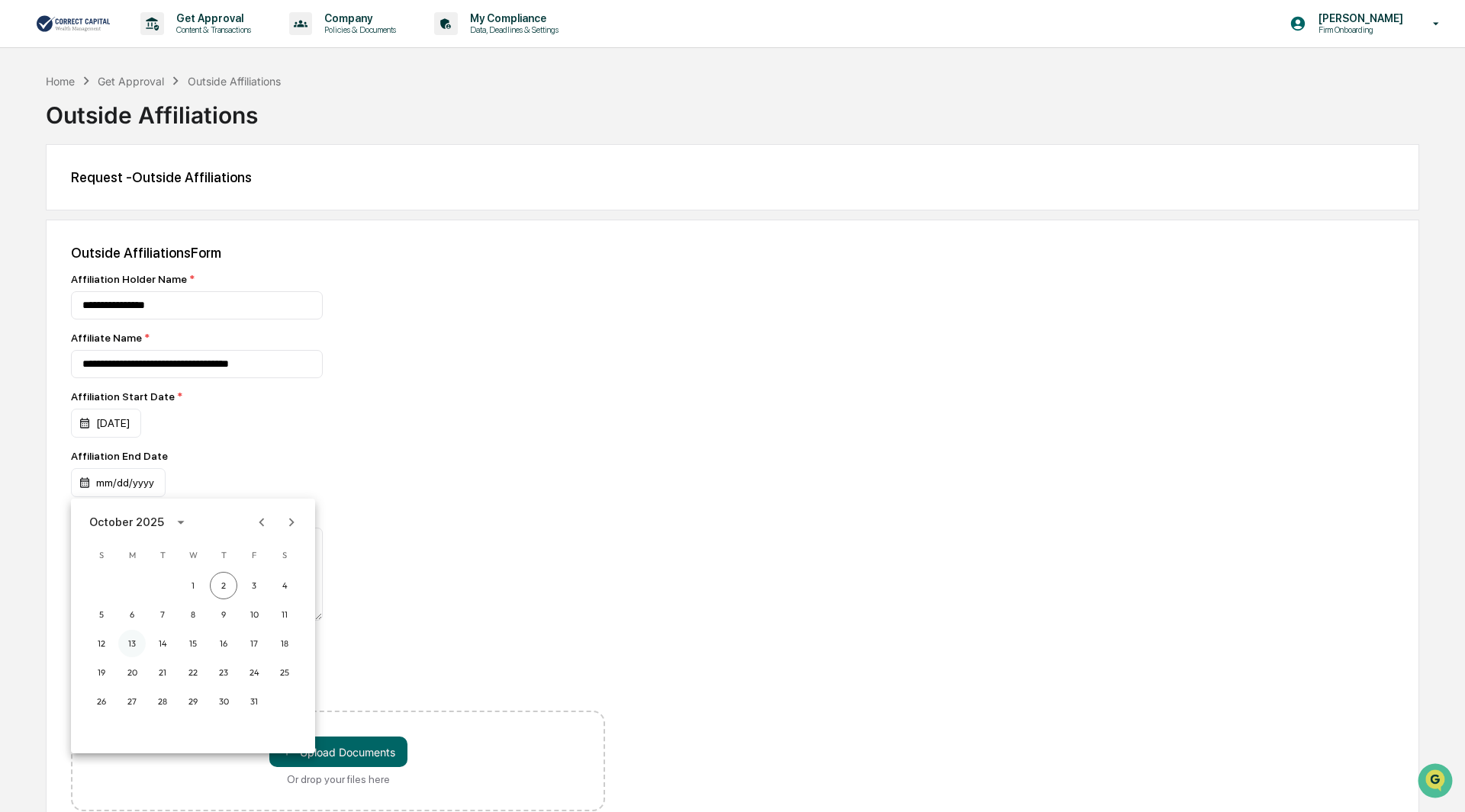
click at [135, 639] on button "13" at bounding box center [132, 644] width 27 height 27
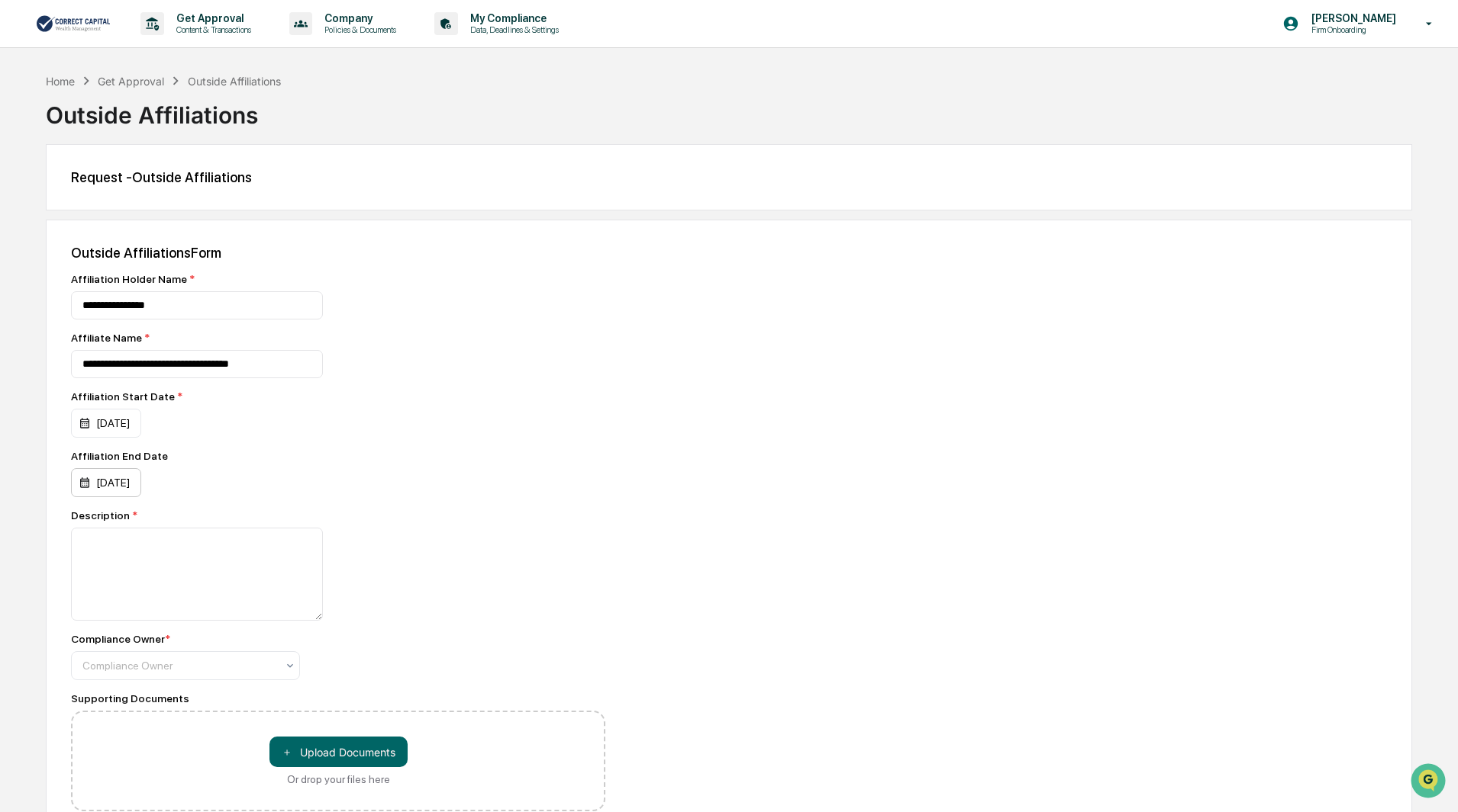
click at [141, 486] on div "[DATE]" at bounding box center [105, 483] width 71 height 29
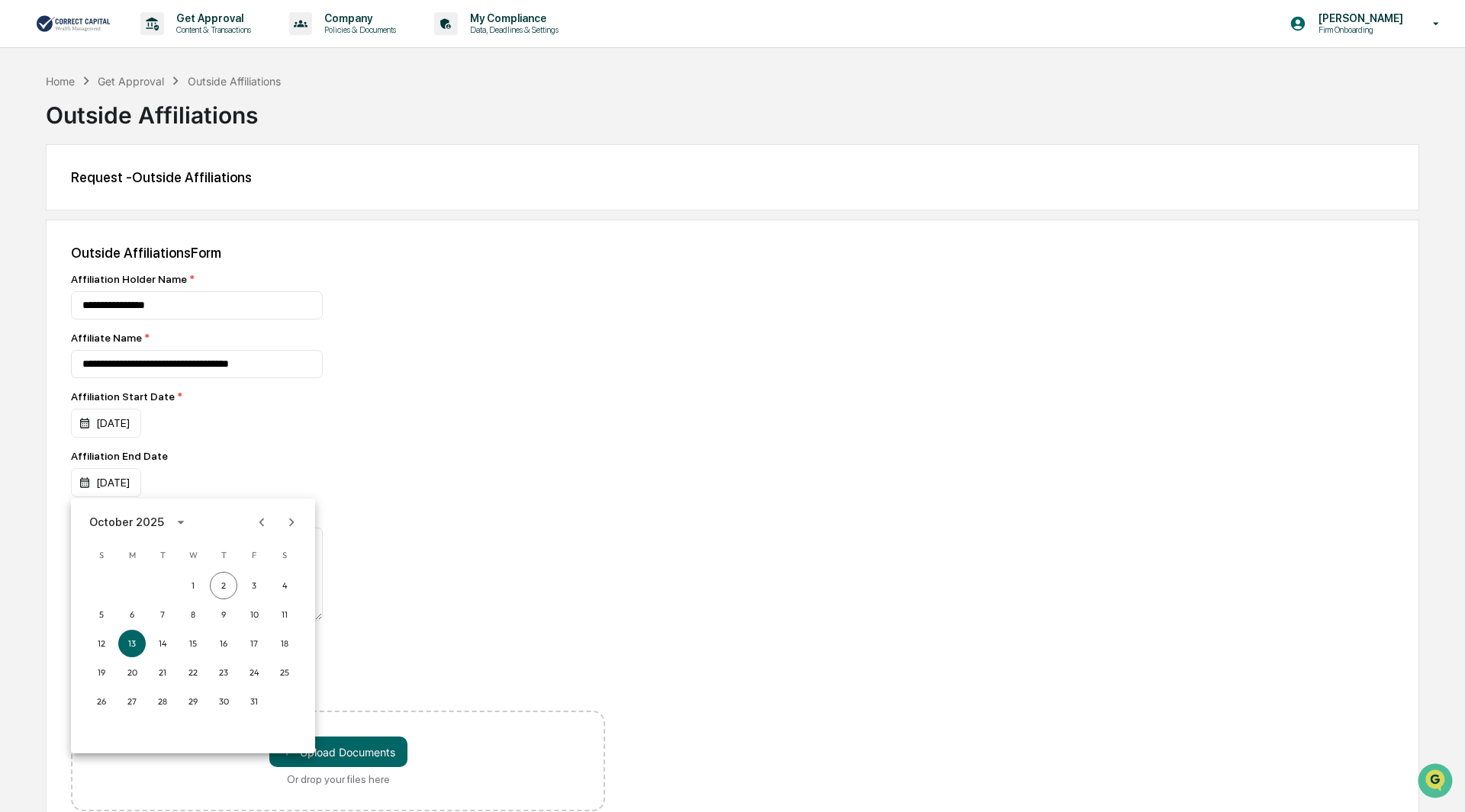
click at [260, 525] on icon "Previous month" at bounding box center [262, 522] width 17 height 17
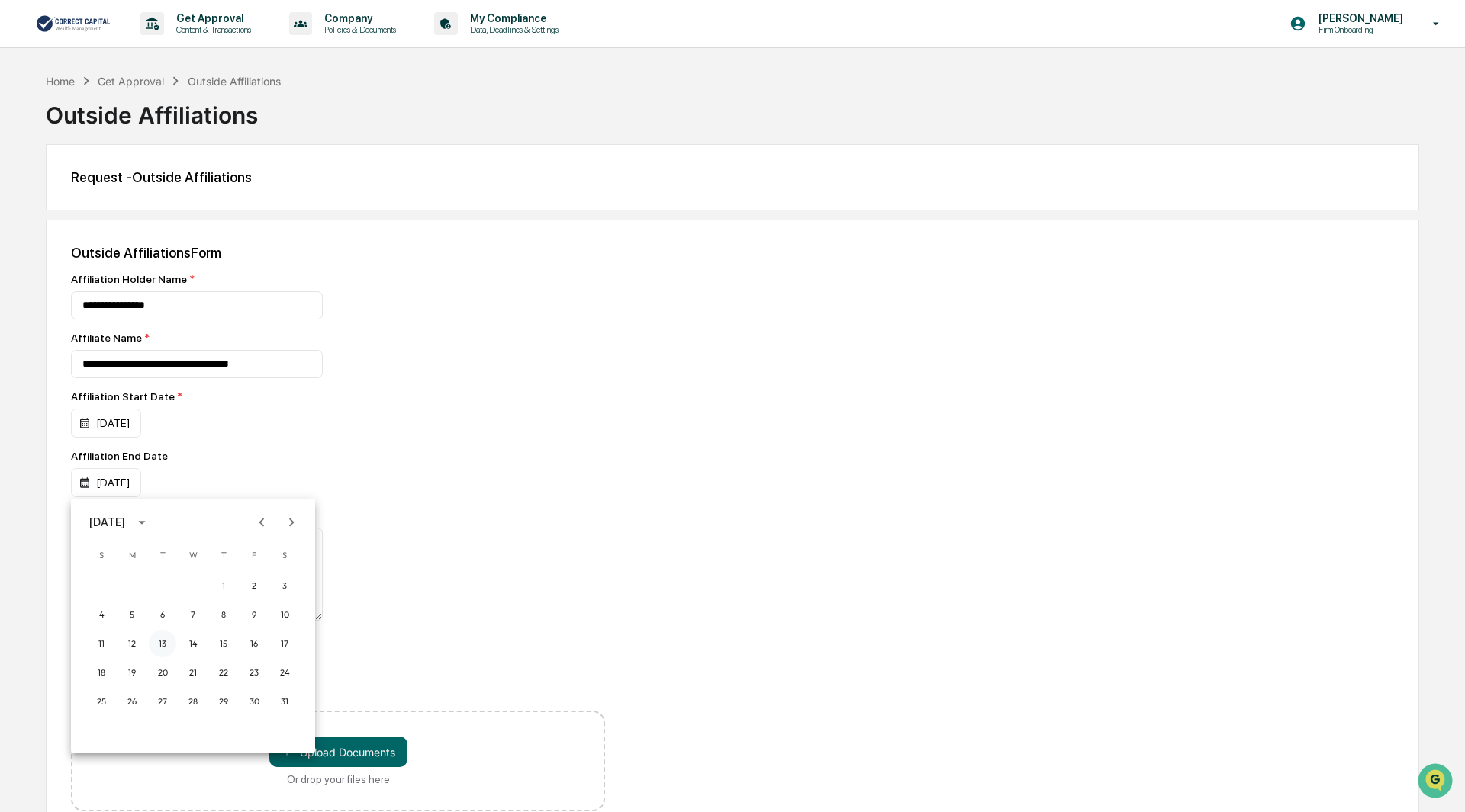
click at [164, 646] on button "13" at bounding box center [162, 644] width 27 height 27
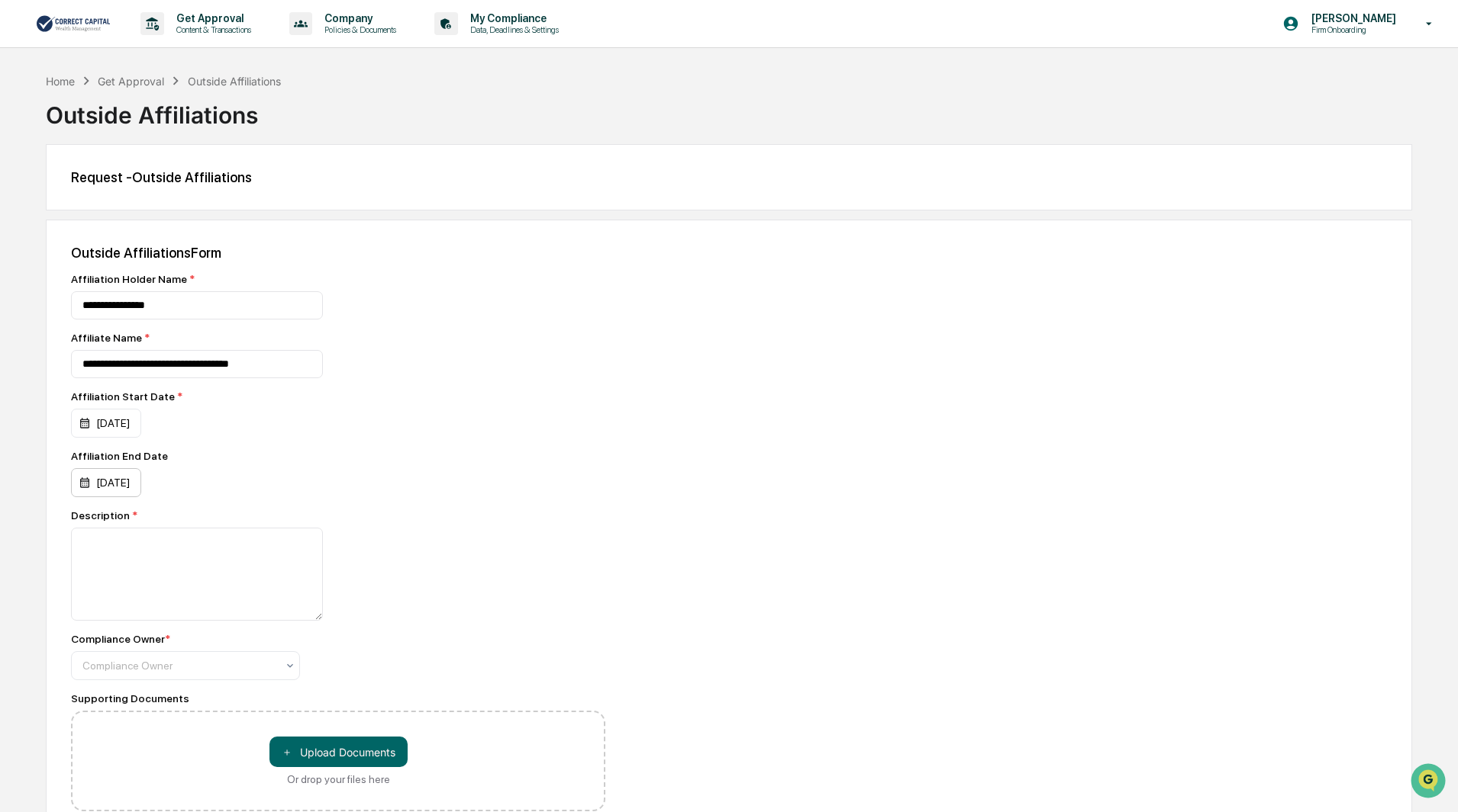
click at [141, 489] on div "[DATE]" at bounding box center [105, 483] width 71 height 29
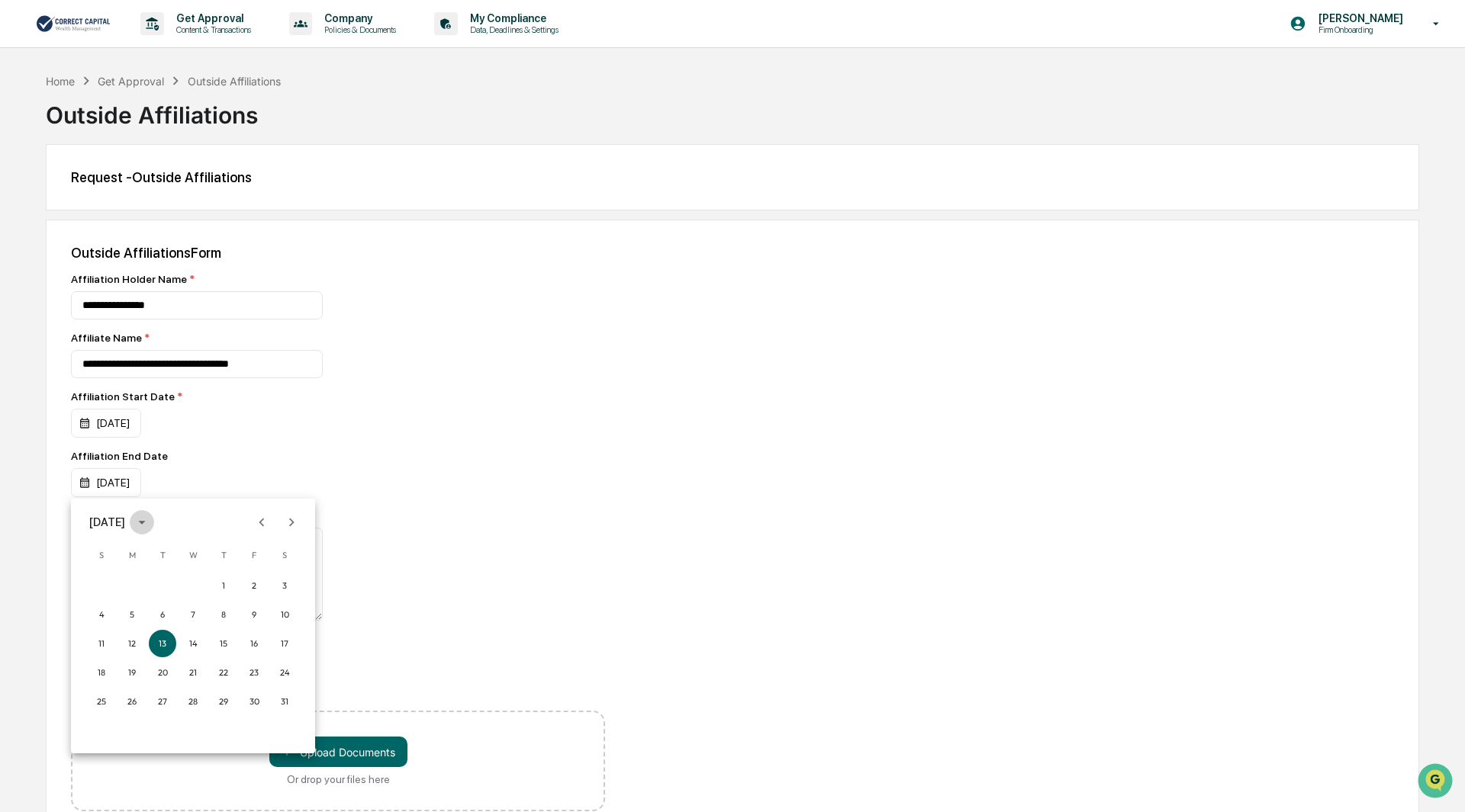
click at [151, 526] on icon "calendar view is open, switch to year view" at bounding box center [142, 522] width 17 height 17
click at [192, 684] on button "2027" at bounding box center [193, 683] width 55 height 27
click at [130, 523] on div "[DATE]" at bounding box center [109, 522] width 40 height 17
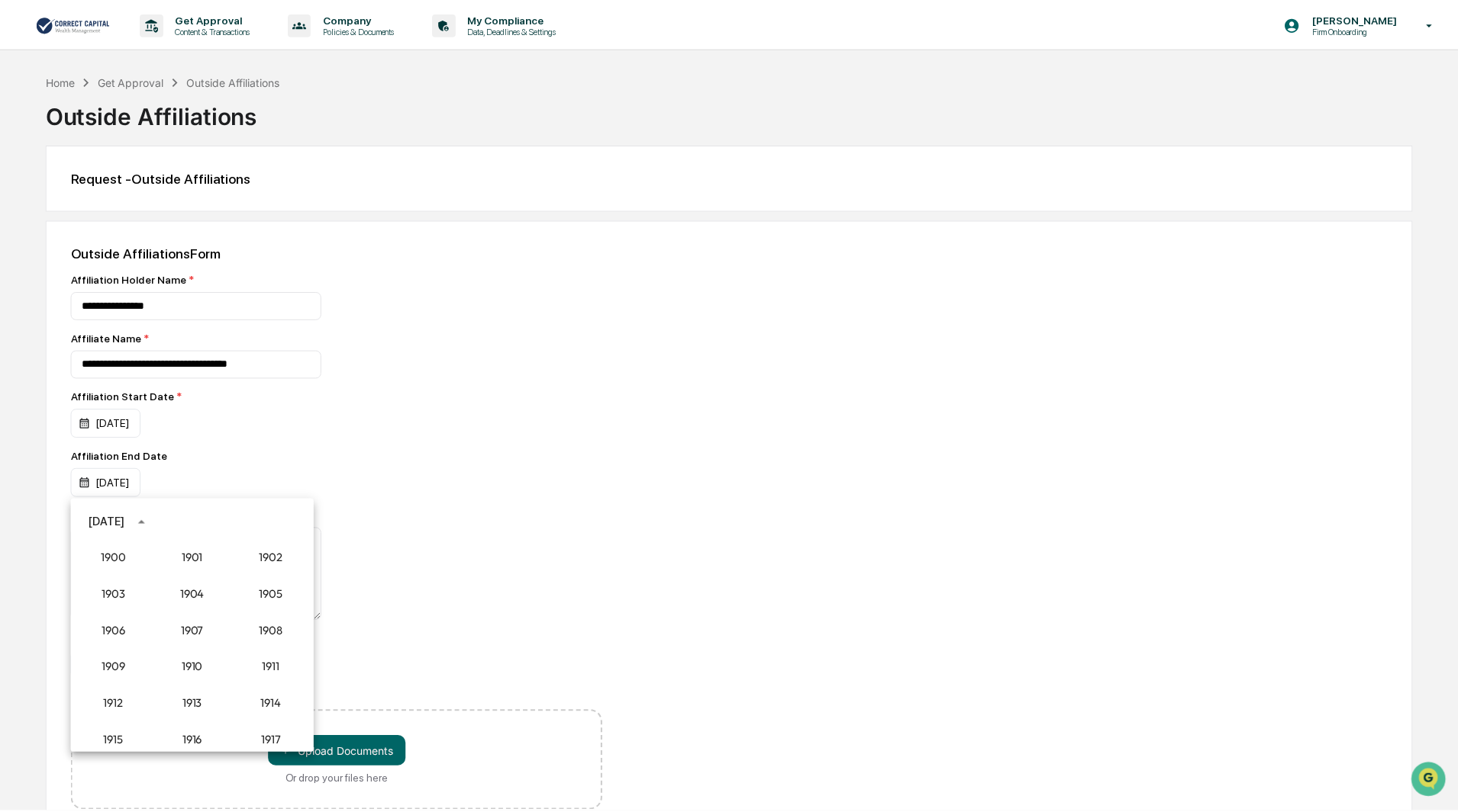
scroll to position [1450, 0]
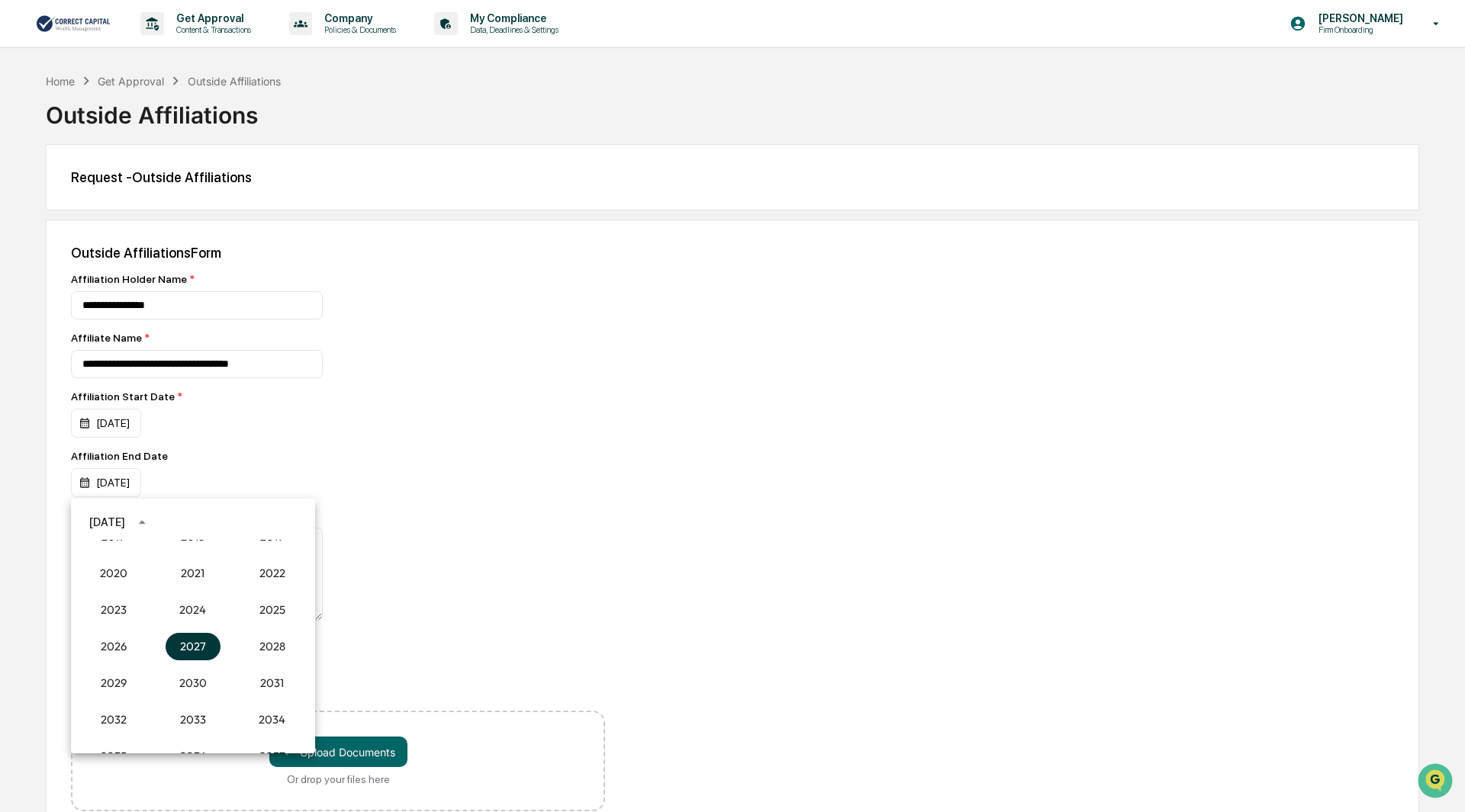
click at [189, 644] on button "2027" at bounding box center [193, 646] width 55 height 27
click at [202, 596] on button "May" at bounding box center [193, 599] width 55 height 27
click at [217, 646] on button "13" at bounding box center [223, 644] width 27 height 27
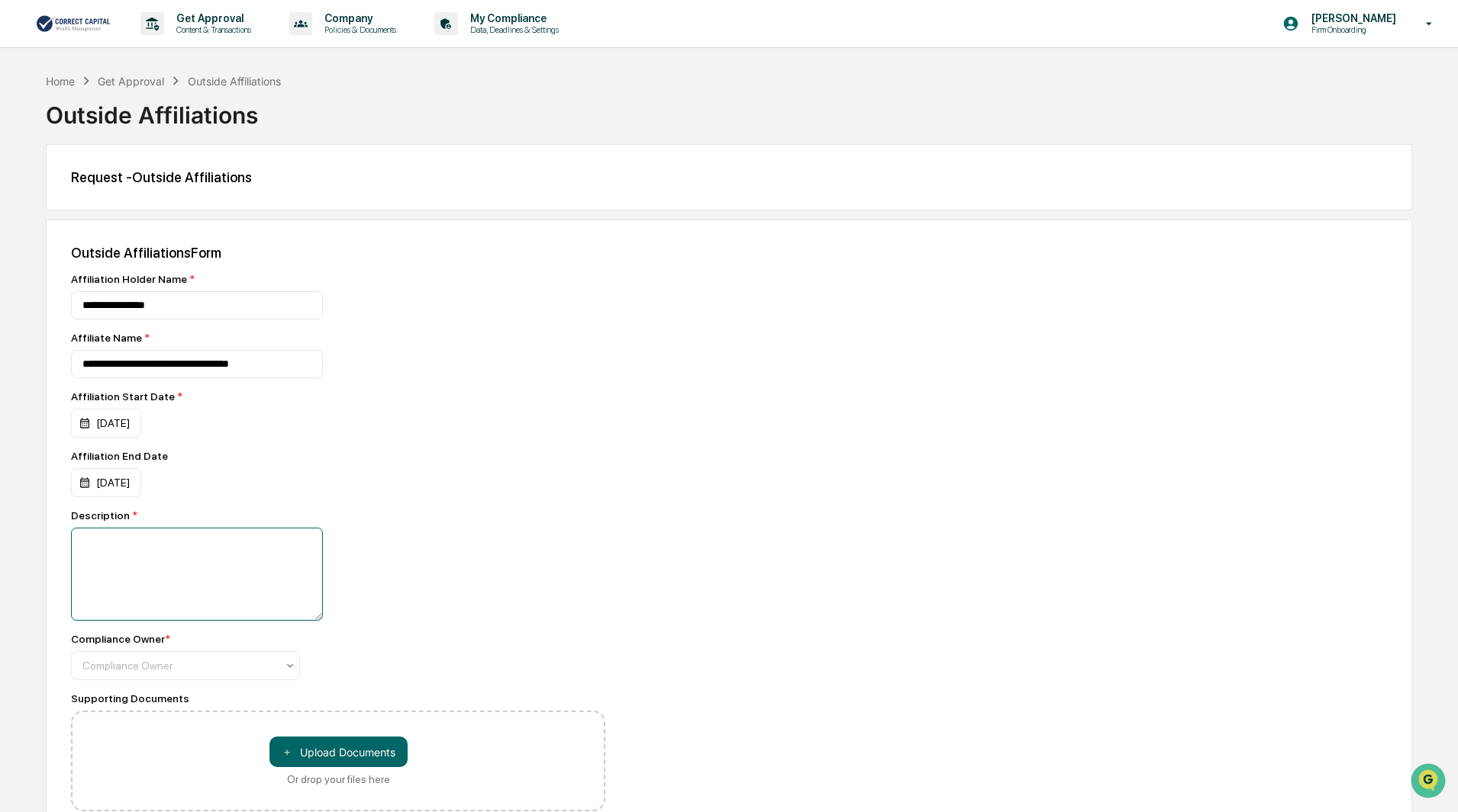
click at [131, 544] on textarea at bounding box center [197, 574] width 252 height 93
type textarea "**********"
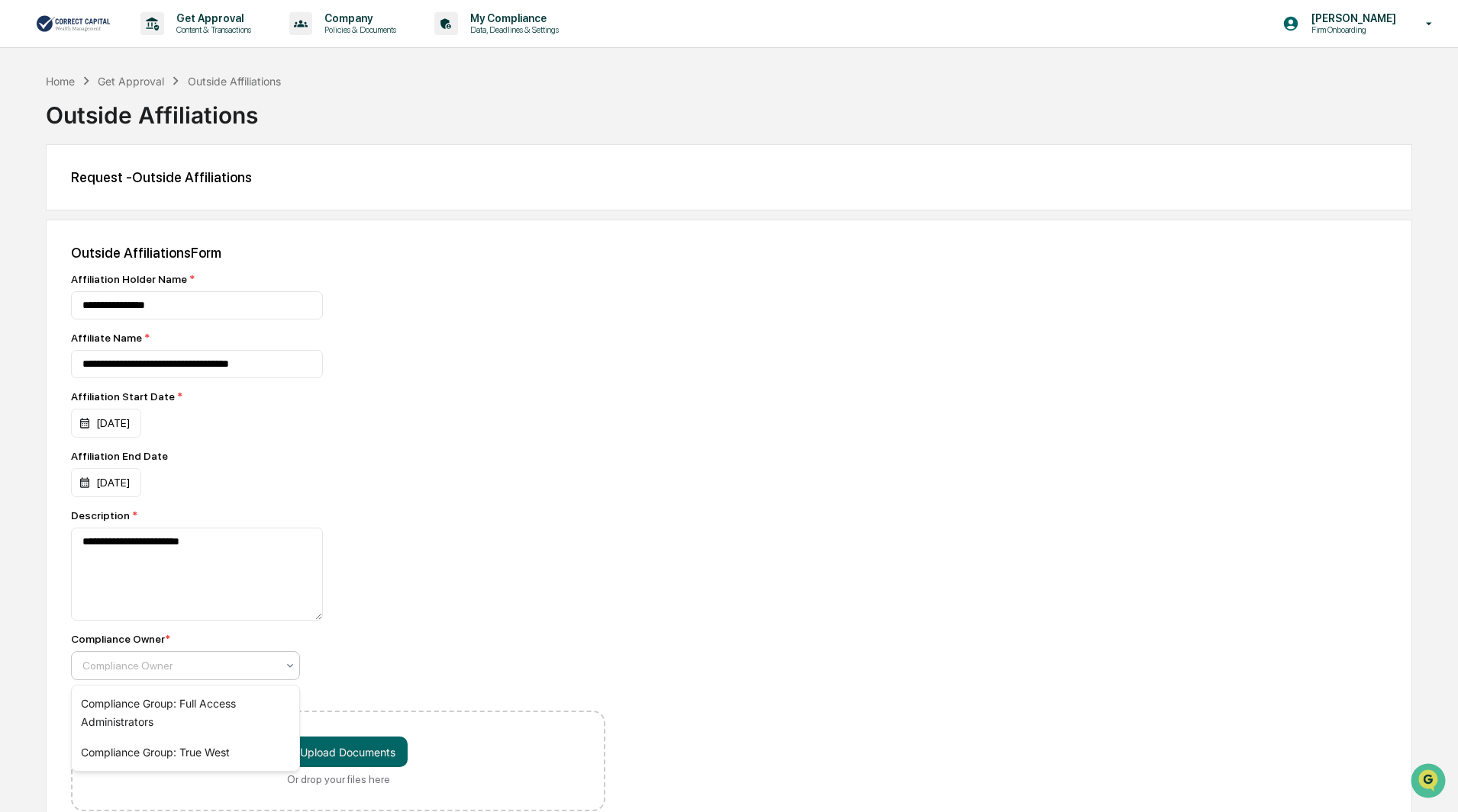
click at [164, 670] on div at bounding box center [180, 666] width 194 height 15
click at [508, 621] on div "**********" at bounding box center [338, 574] width 535 height 93
click at [360, 757] on button "＋ Upload Documents" at bounding box center [338, 752] width 138 height 30
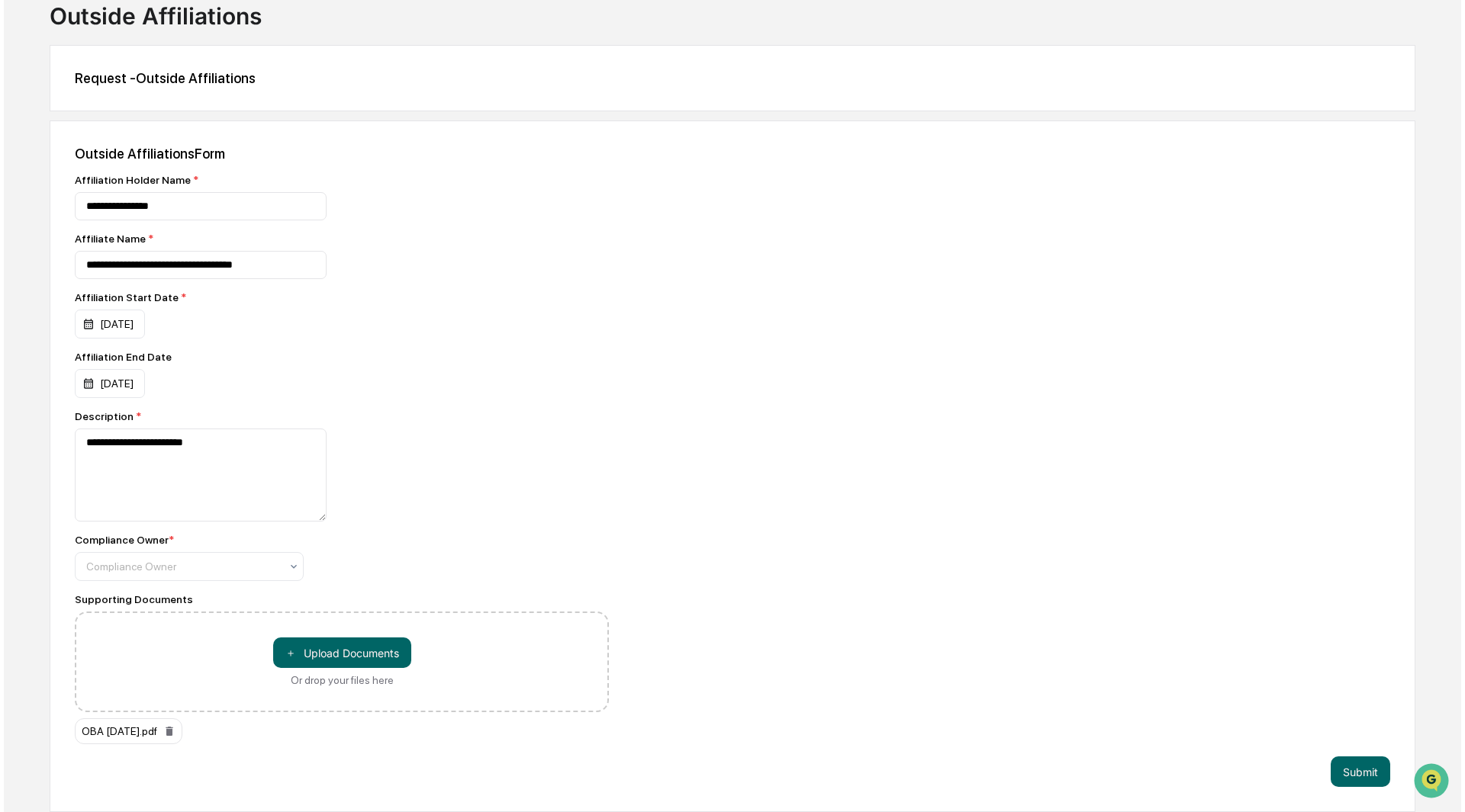
scroll to position [101, 0]
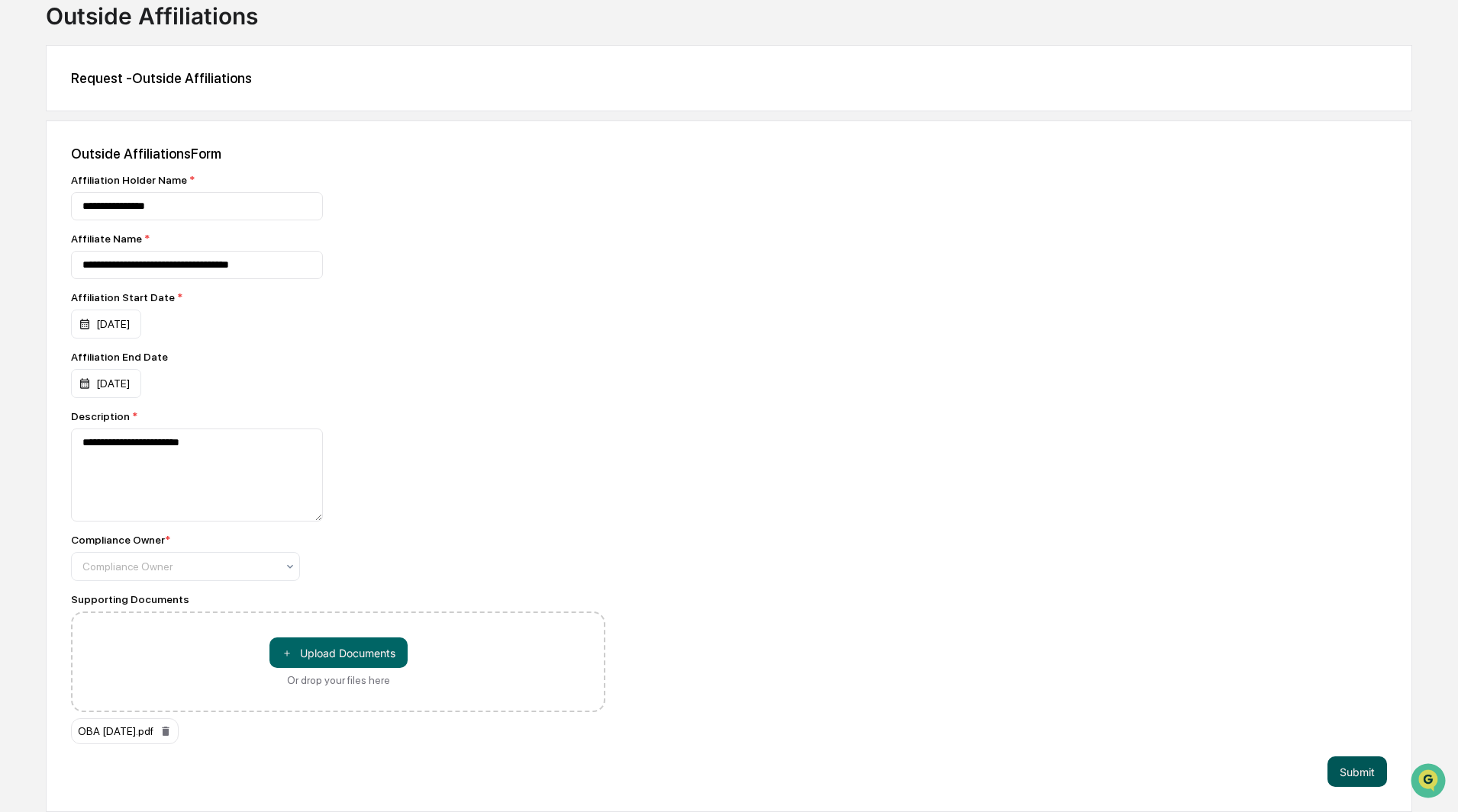
click at [1354, 769] on button "Submit" at bounding box center [1356, 772] width 59 height 30
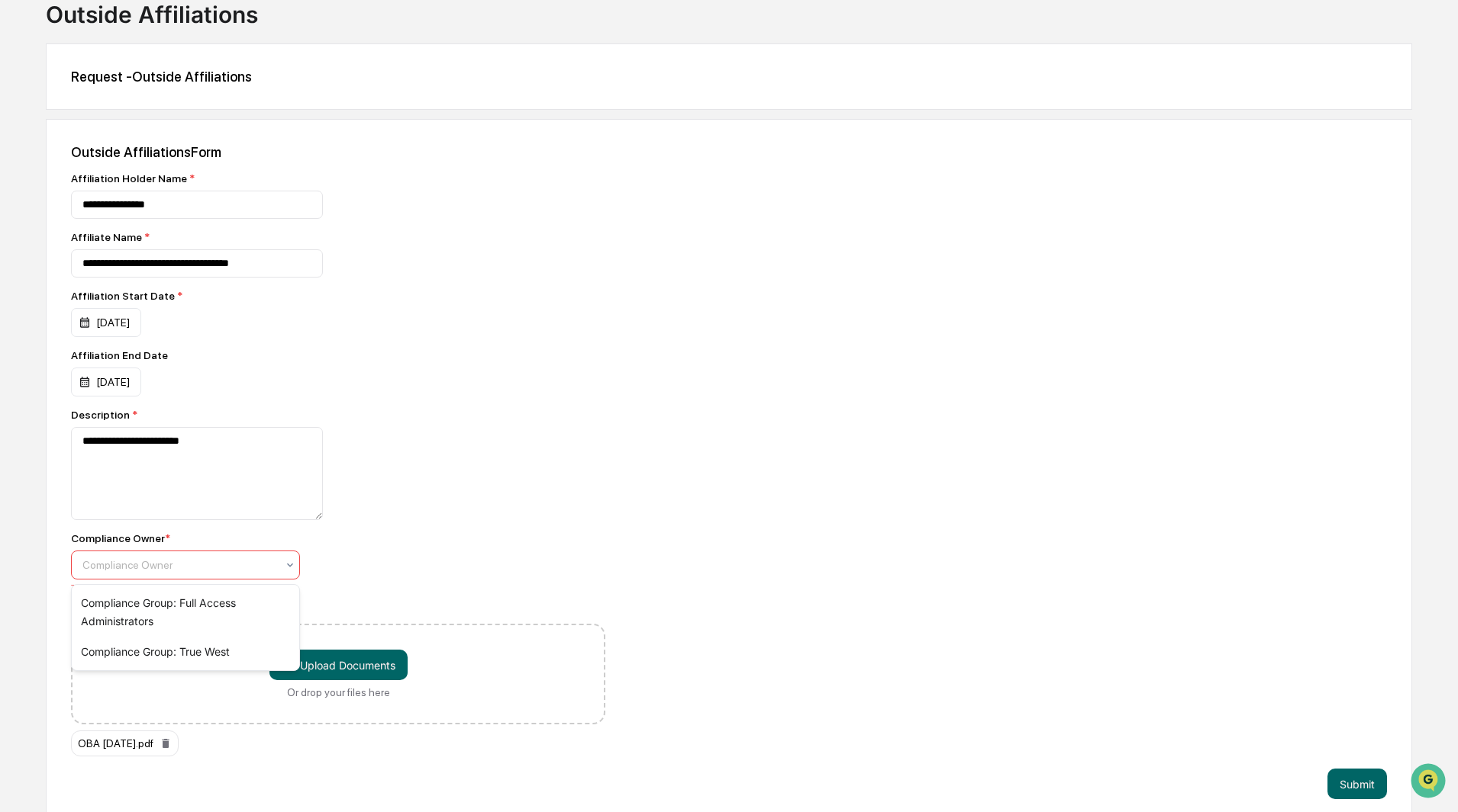
click at [288, 566] on icon at bounding box center [290, 565] width 12 height 12
click at [176, 609] on div "Compliance Group: Full Access Administrators" at bounding box center [185, 613] width 228 height 49
click at [1361, 781] on button "Submit" at bounding box center [1356, 784] width 59 height 30
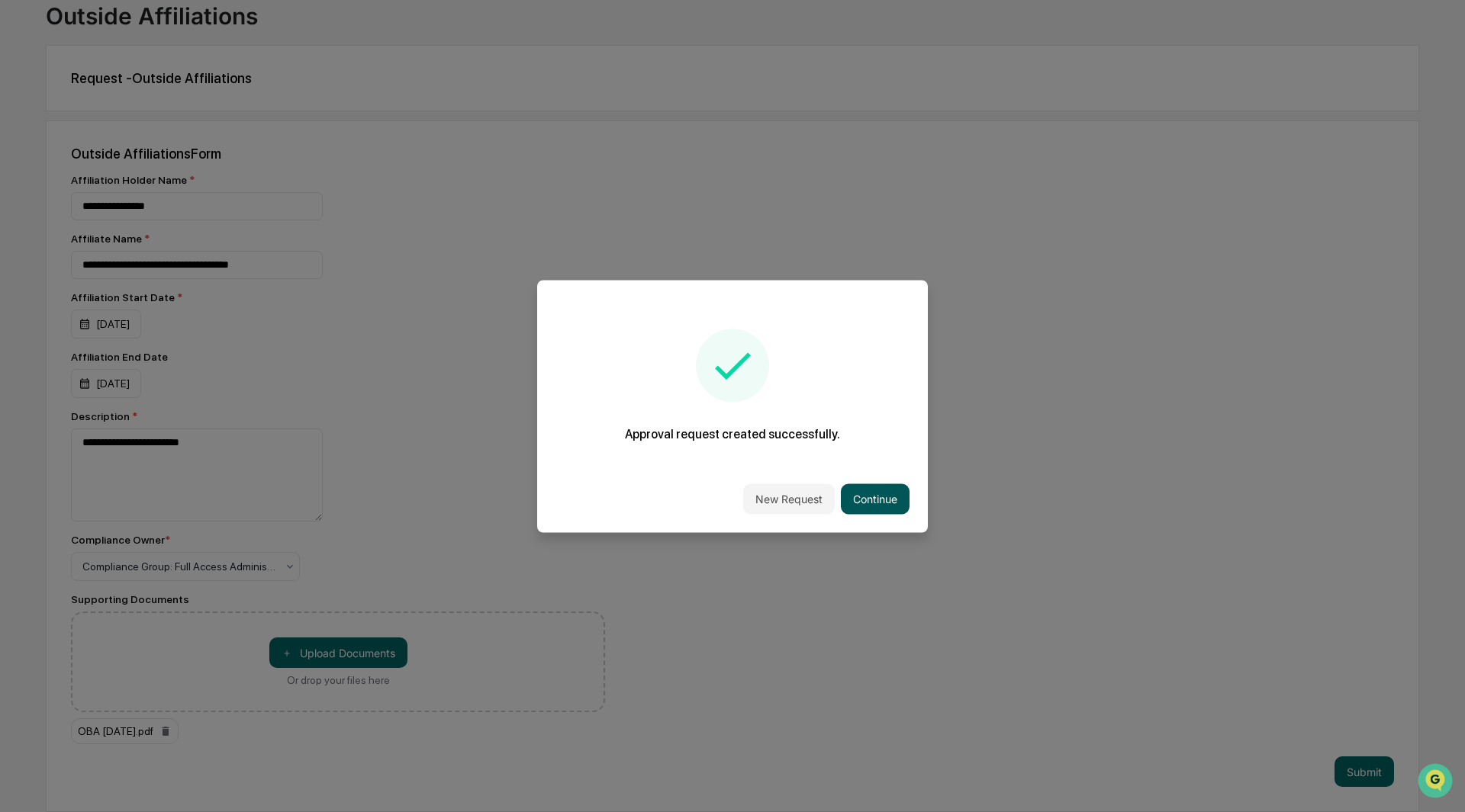
click at [852, 493] on button "Continue" at bounding box center [874, 499] width 69 height 30
